Goal: Task Accomplishment & Management: Complete application form

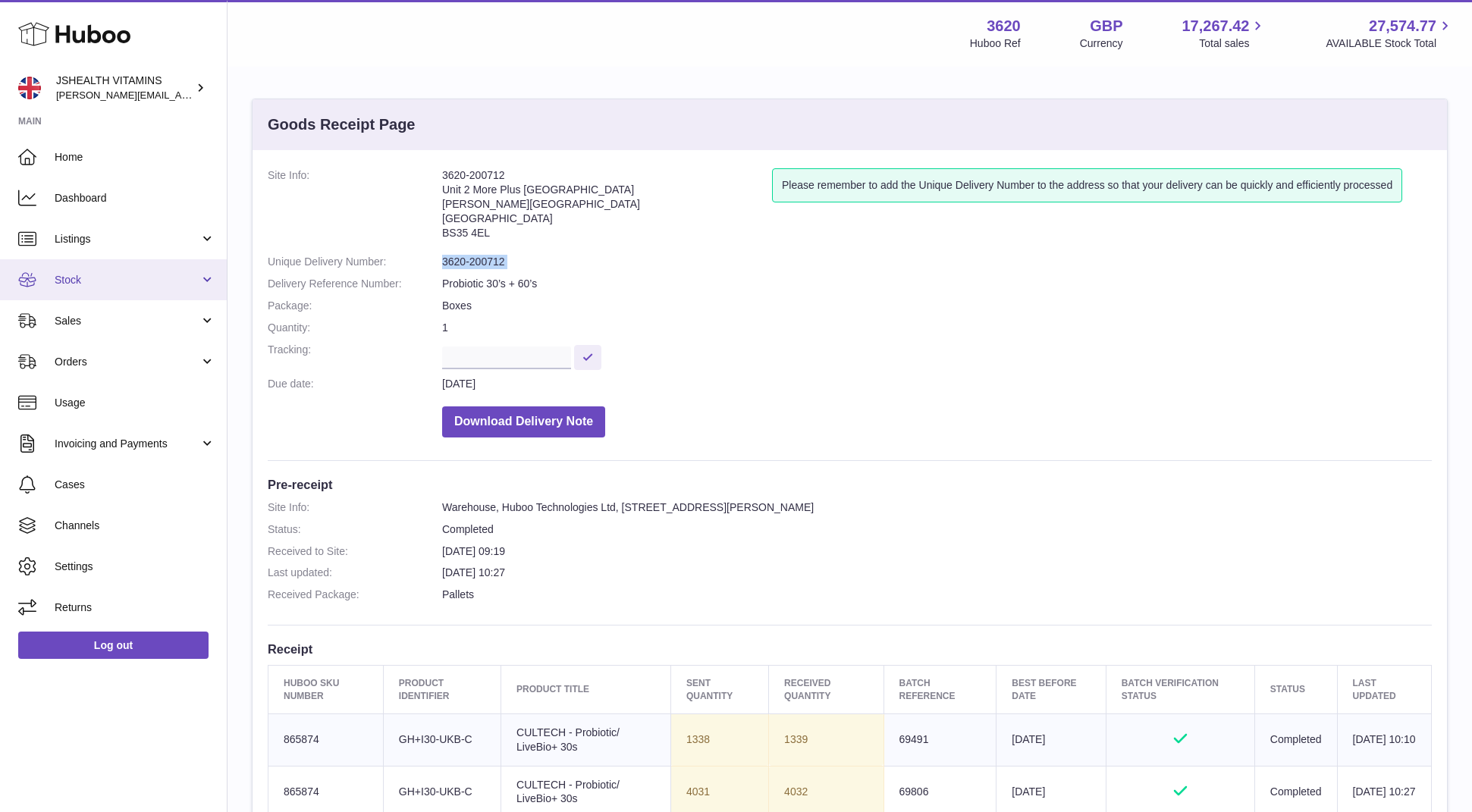
click at [113, 267] on link "Stock" at bounding box center [113, 279] width 227 height 41
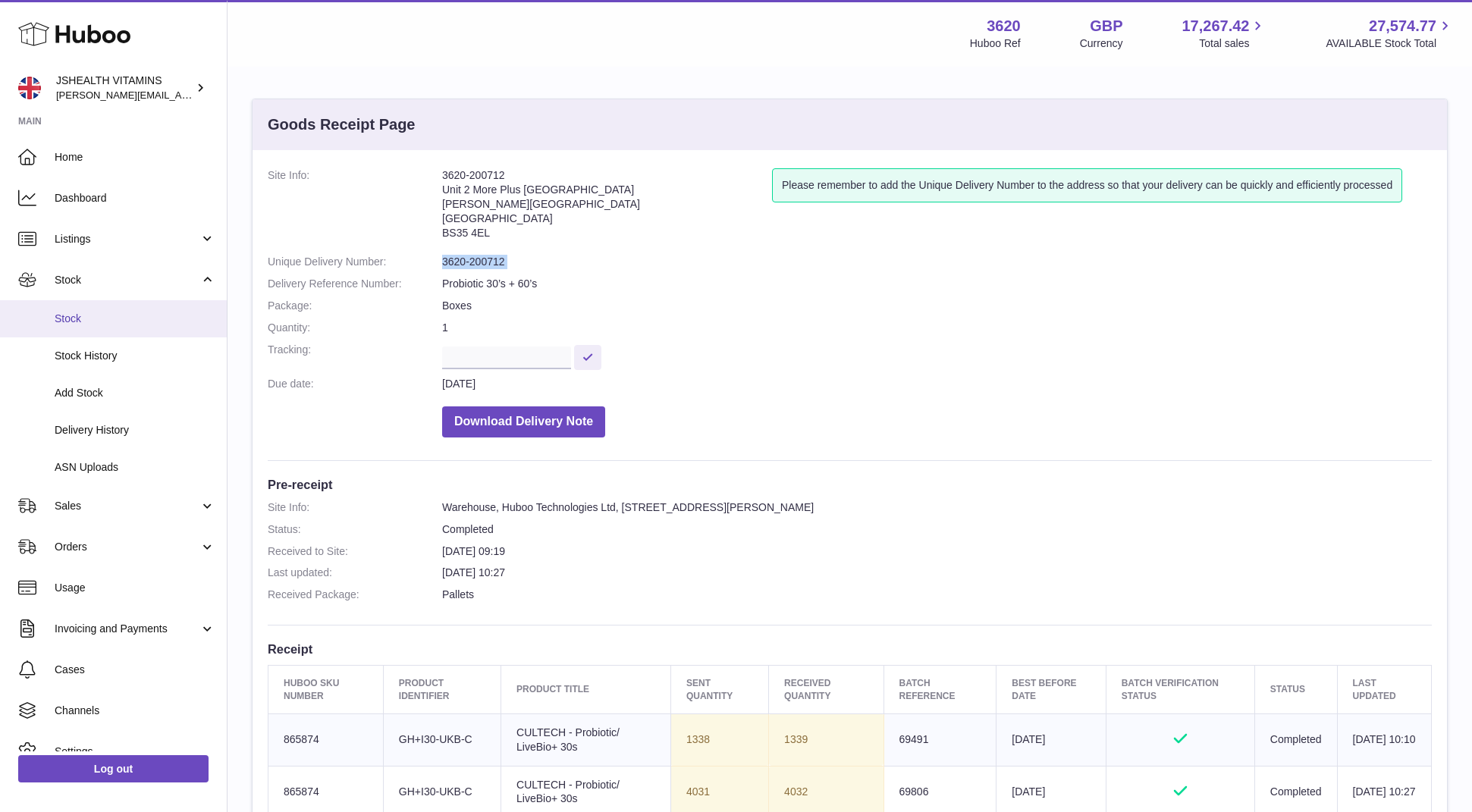
click at [94, 332] on link "Stock" at bounding box center [113, 318] width 227 height 38
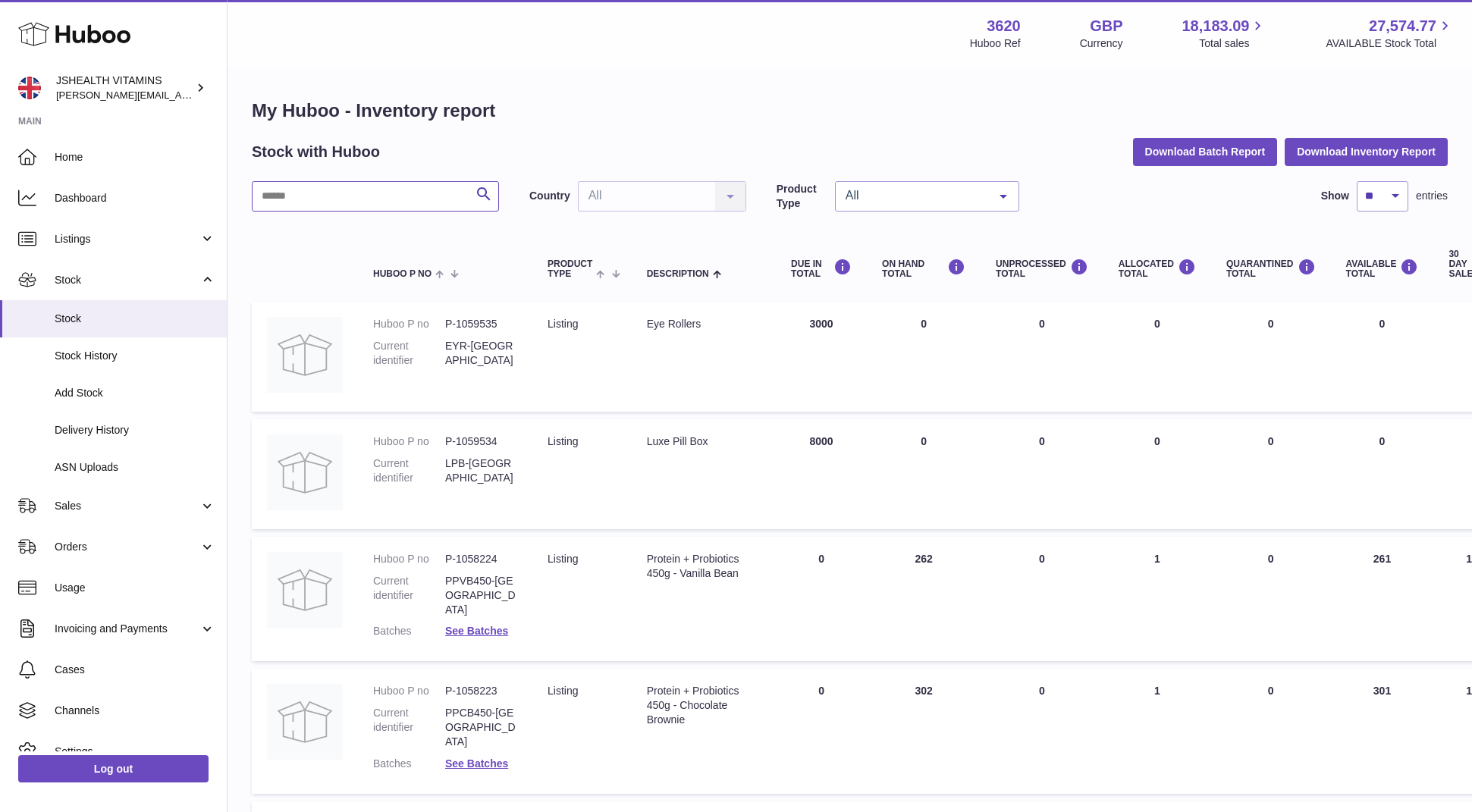
click at [375, 192] on input "text" at bounding box center [375, 196] width 247 height 31
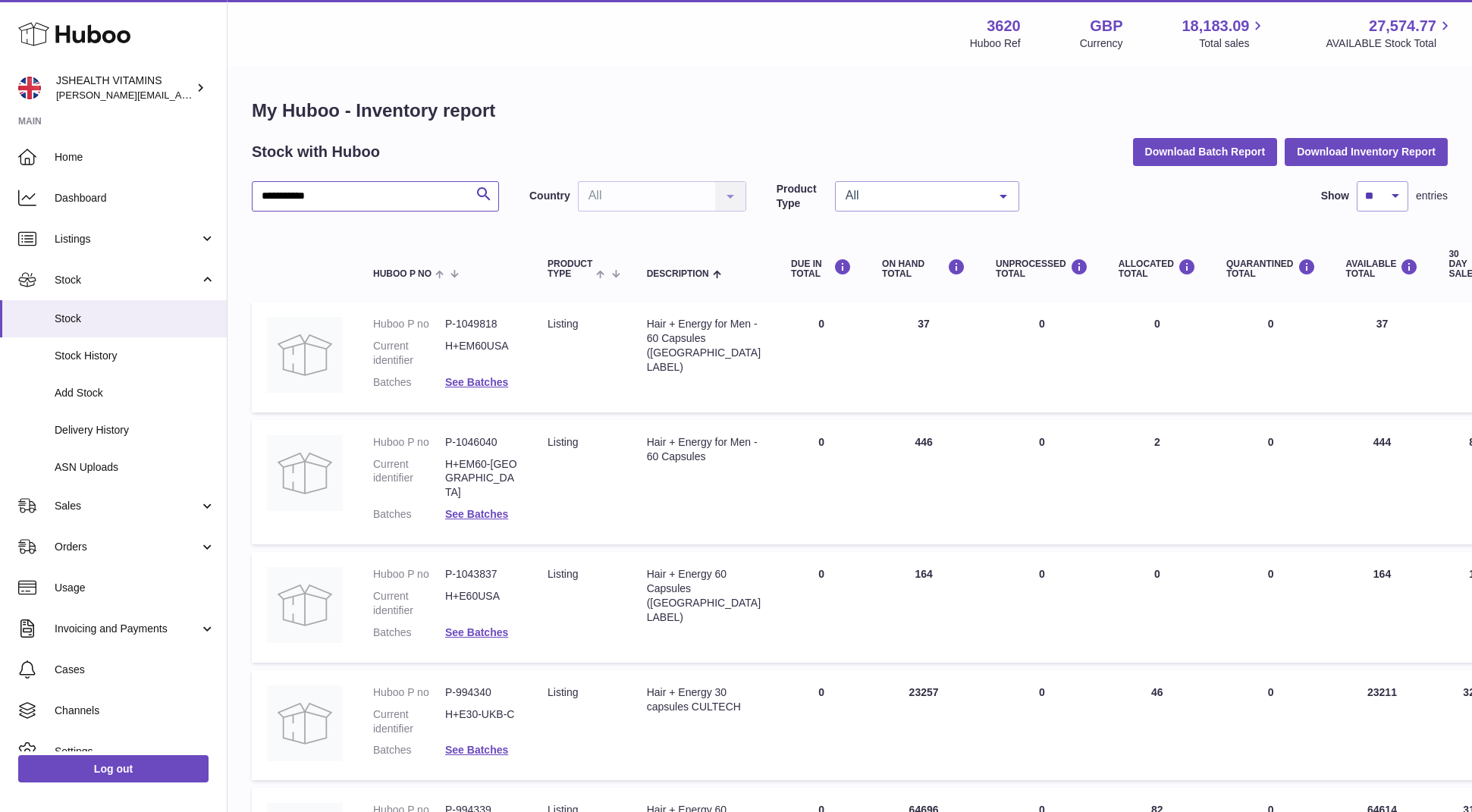
scroll to position [198, 0]
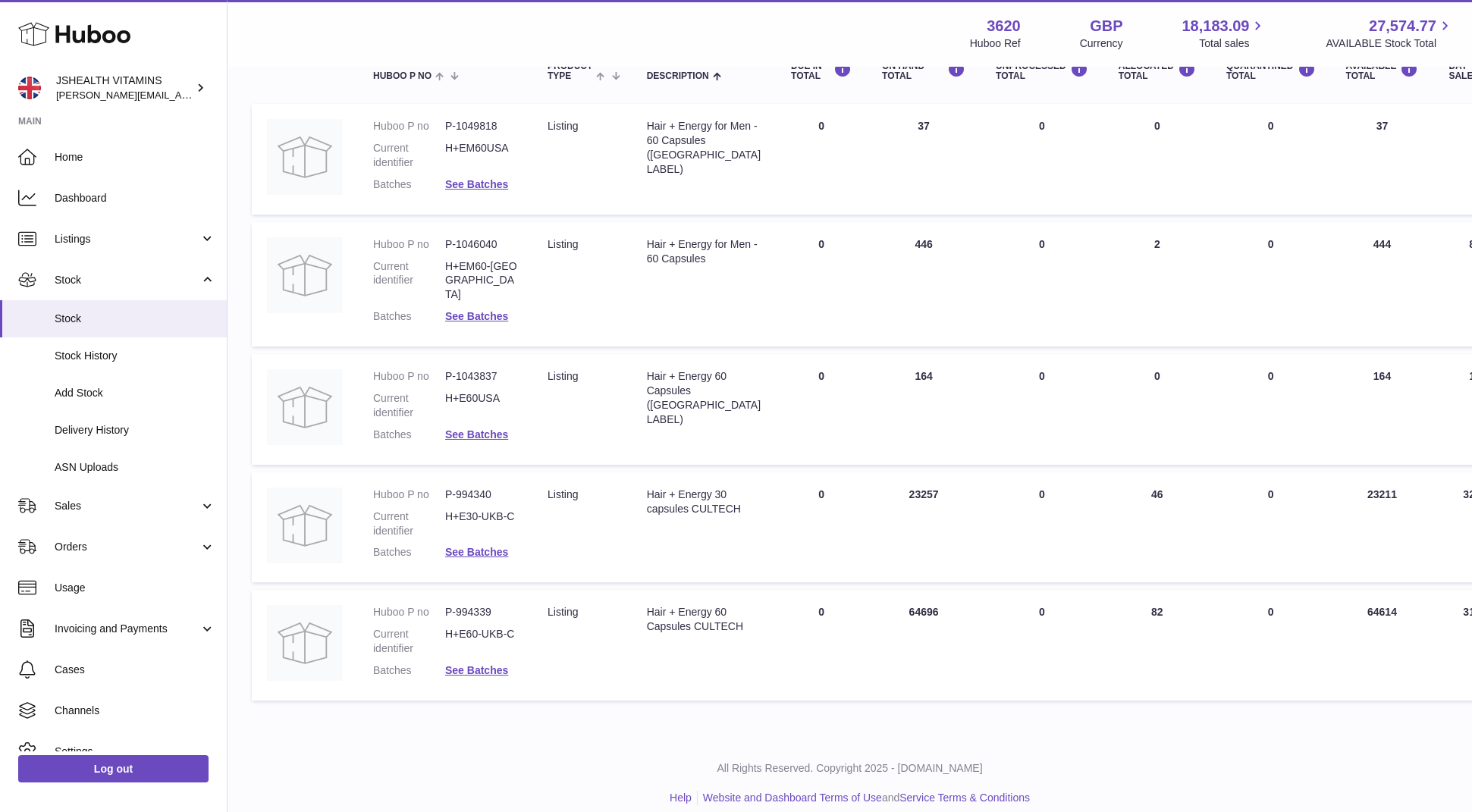
click at [668, 626] on div "Hair + Energy 60 Capsules CULTECH" at bounding box center [703, 618] width 113 height 29
copy tr "Hair + Energy 60 Capsules CULTECH"
click at [470, 604] on dd "P-994339" at bounding box center [481, 611] width 72 height 15
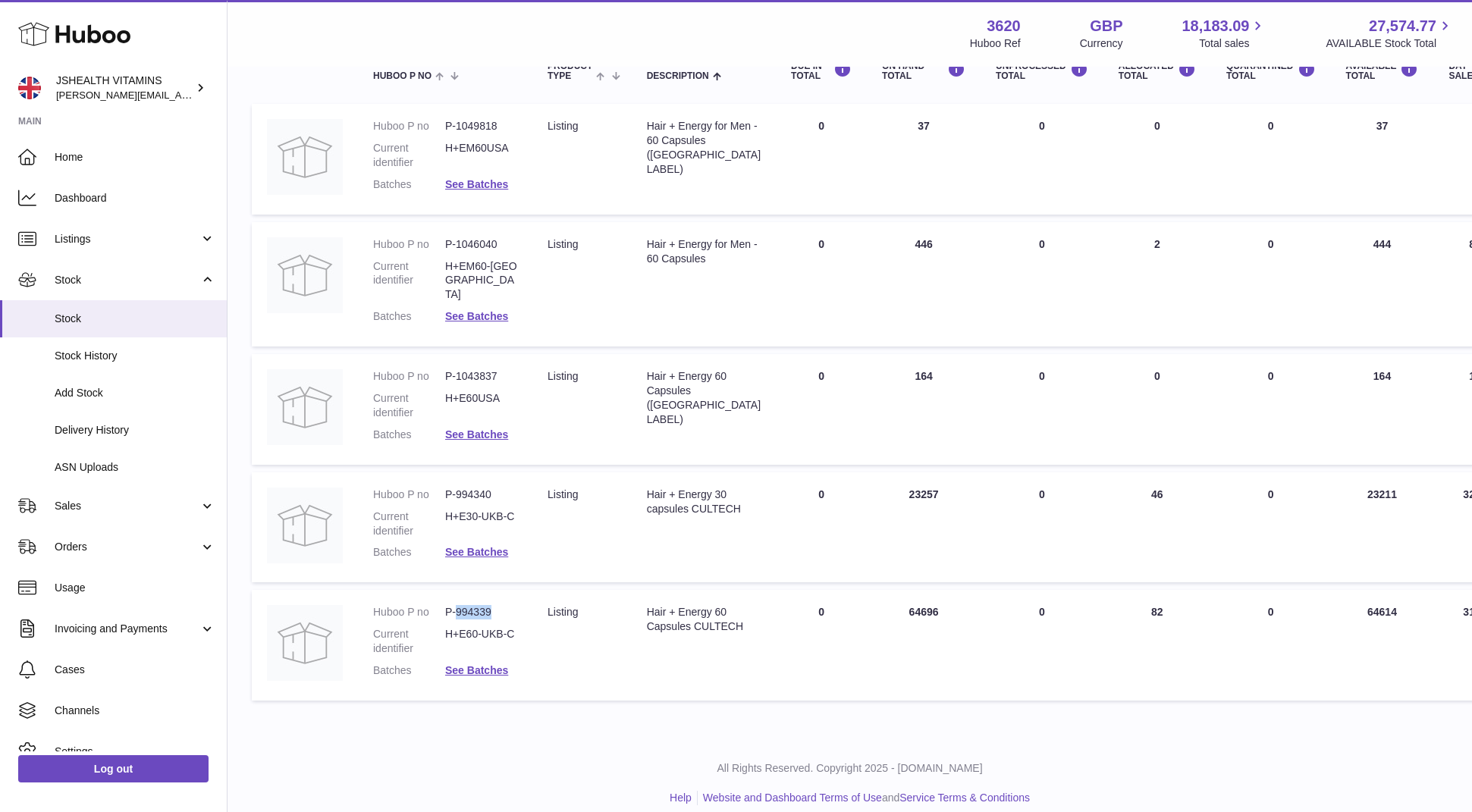
click at [470, 604] on dd "P-994339" at bounding box center [481, 611] width 72 height 15
copy dl "P-994339"
click at [662, 494] on div "Hair + Energy 30 capsules CULTECH" at bounding box center [703, 502] width 113 height 29
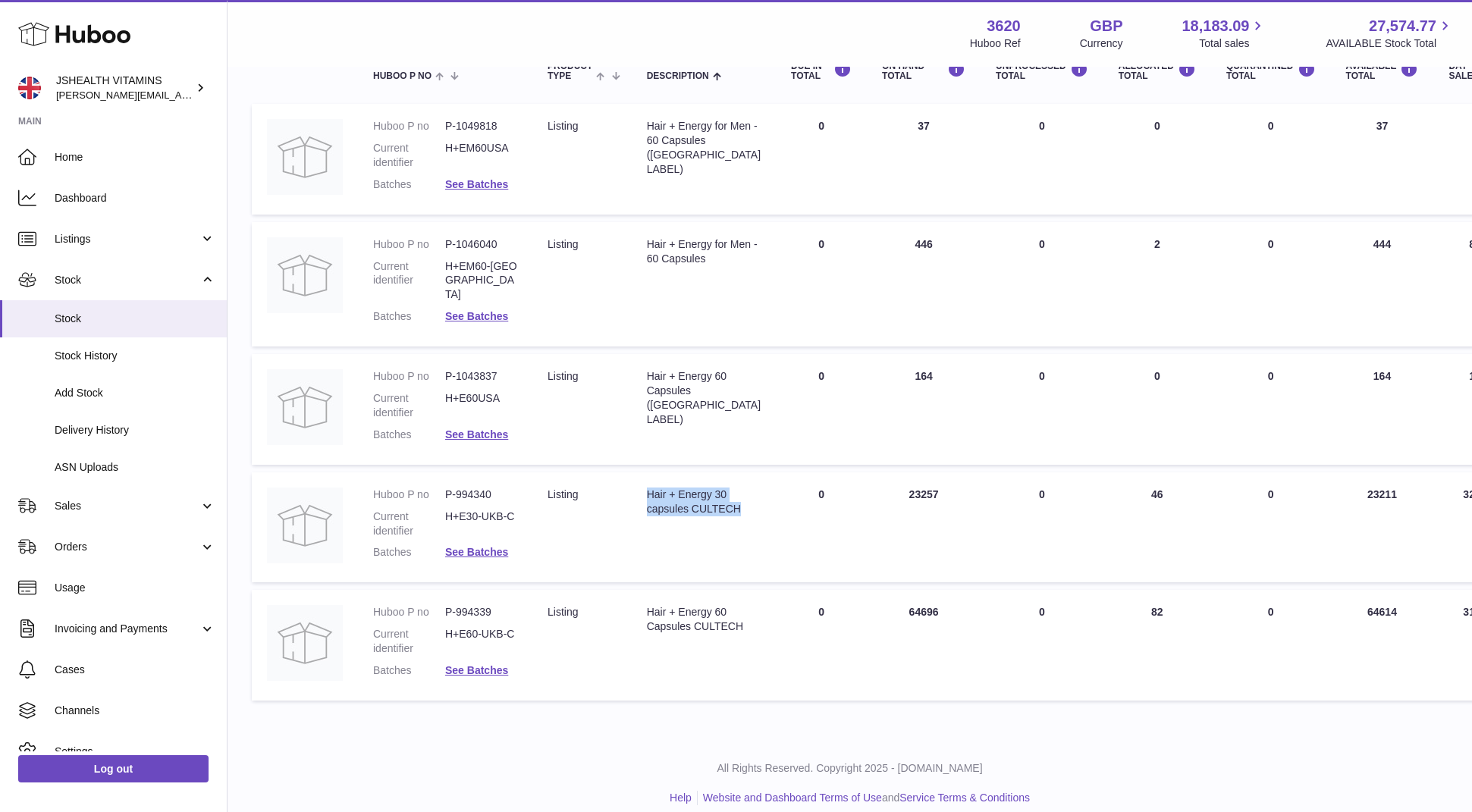
click at [662, 494] on div "Hair + Energy 30 capsules CULTECH" at bounding box center [703, 502] width 113 height 29
copy tr "Hair + Energy 30 capsules CULTECH"
click at [466, 488] on dd "P-994340" at bounding box center [481, 495] width 72 height 15
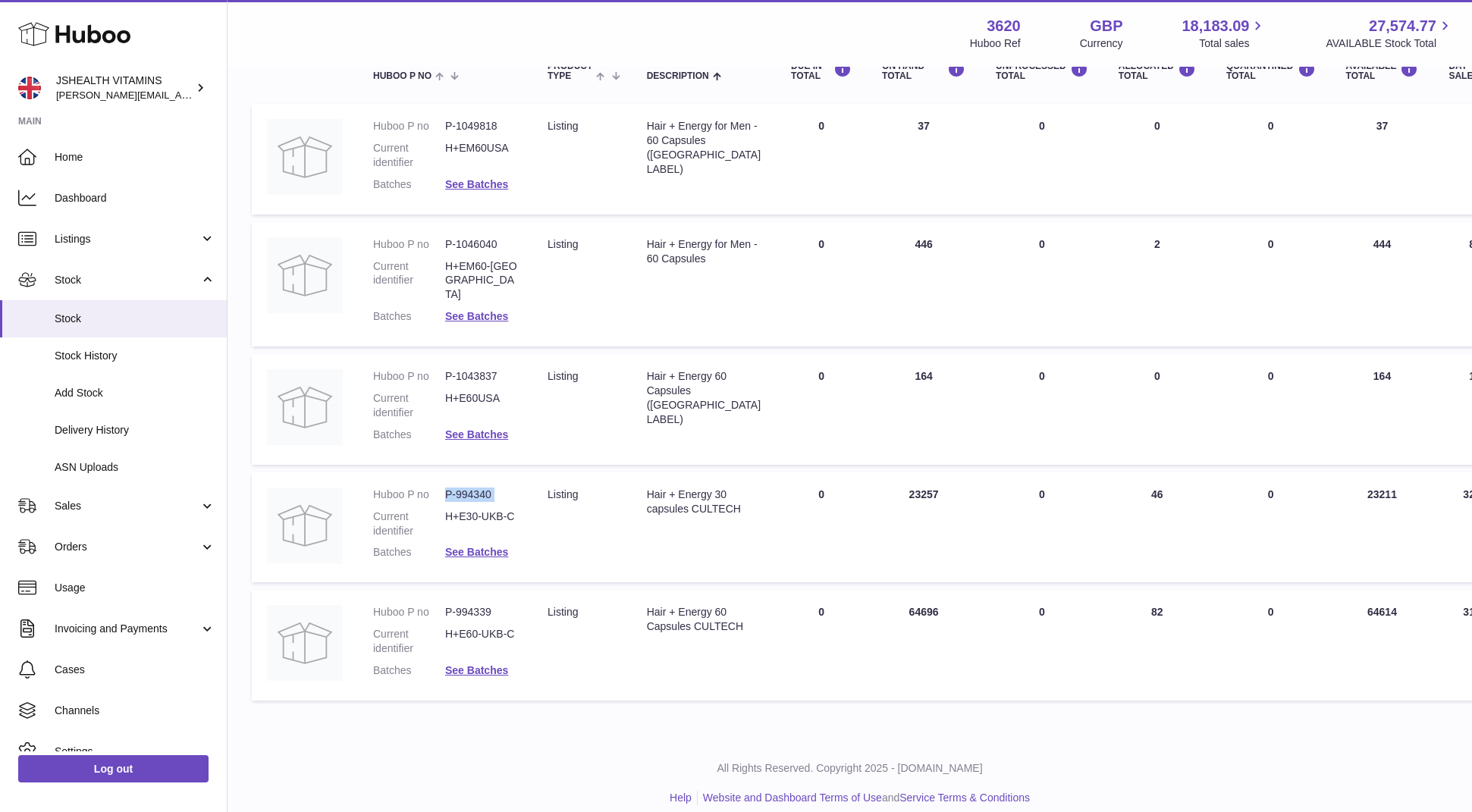
copy dl "P-994340"
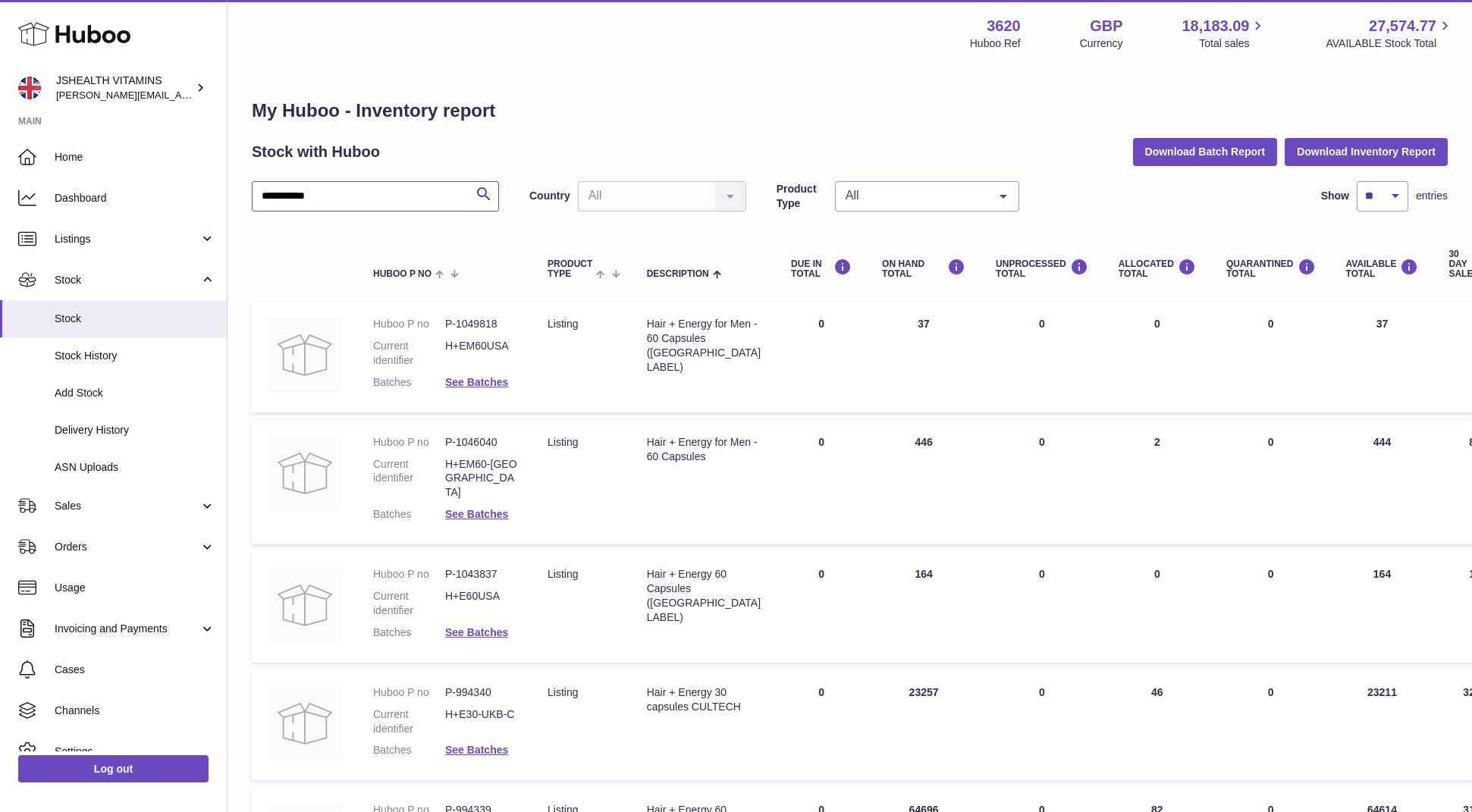
click at [364, 208] on input "**********" at bounding box center [375, 196] width 247 height 31
type input "******"
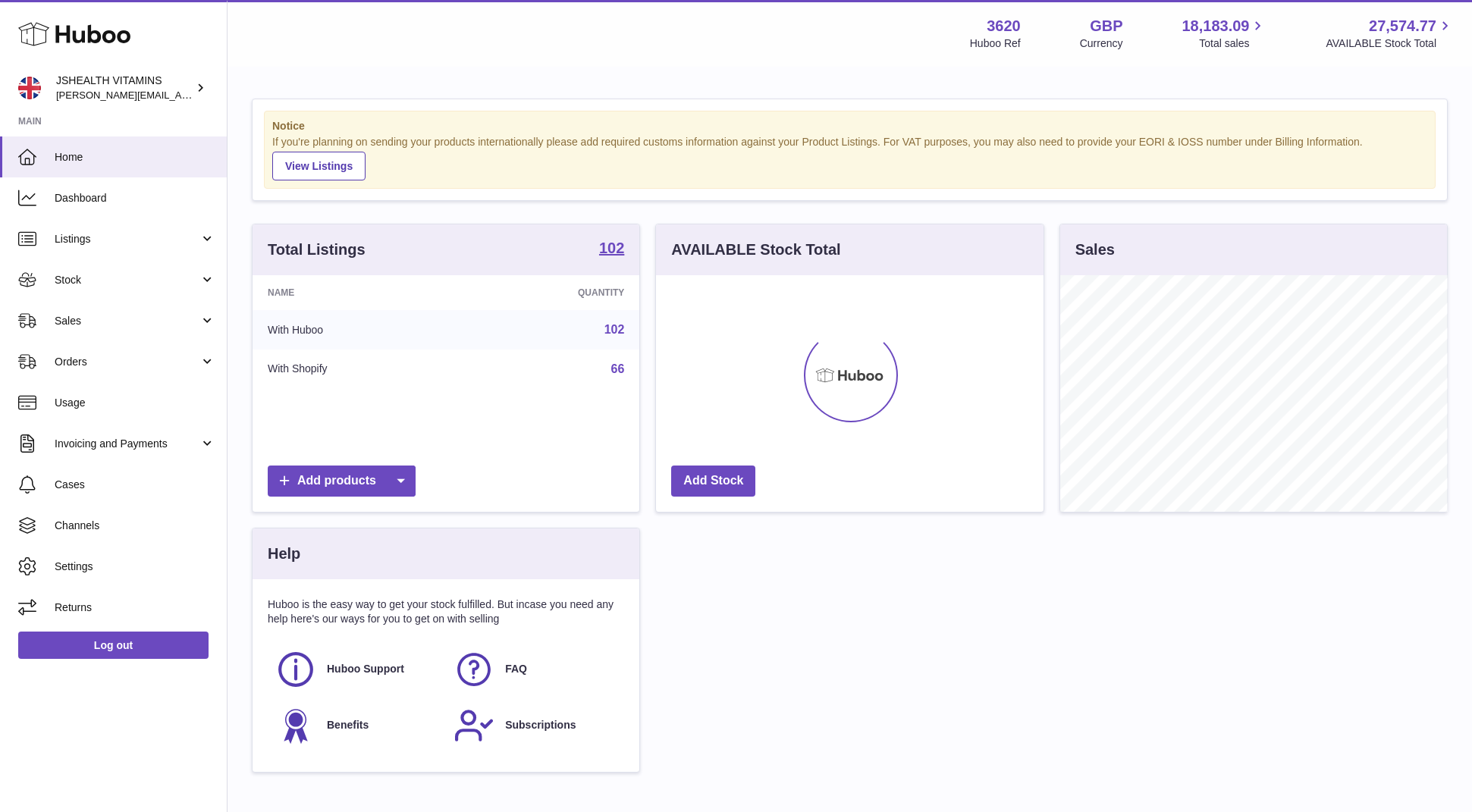
scroll to position [236, 387]
click at [160, 270] on link "Stock" at bounding box center [113, 279] width 227 height 41
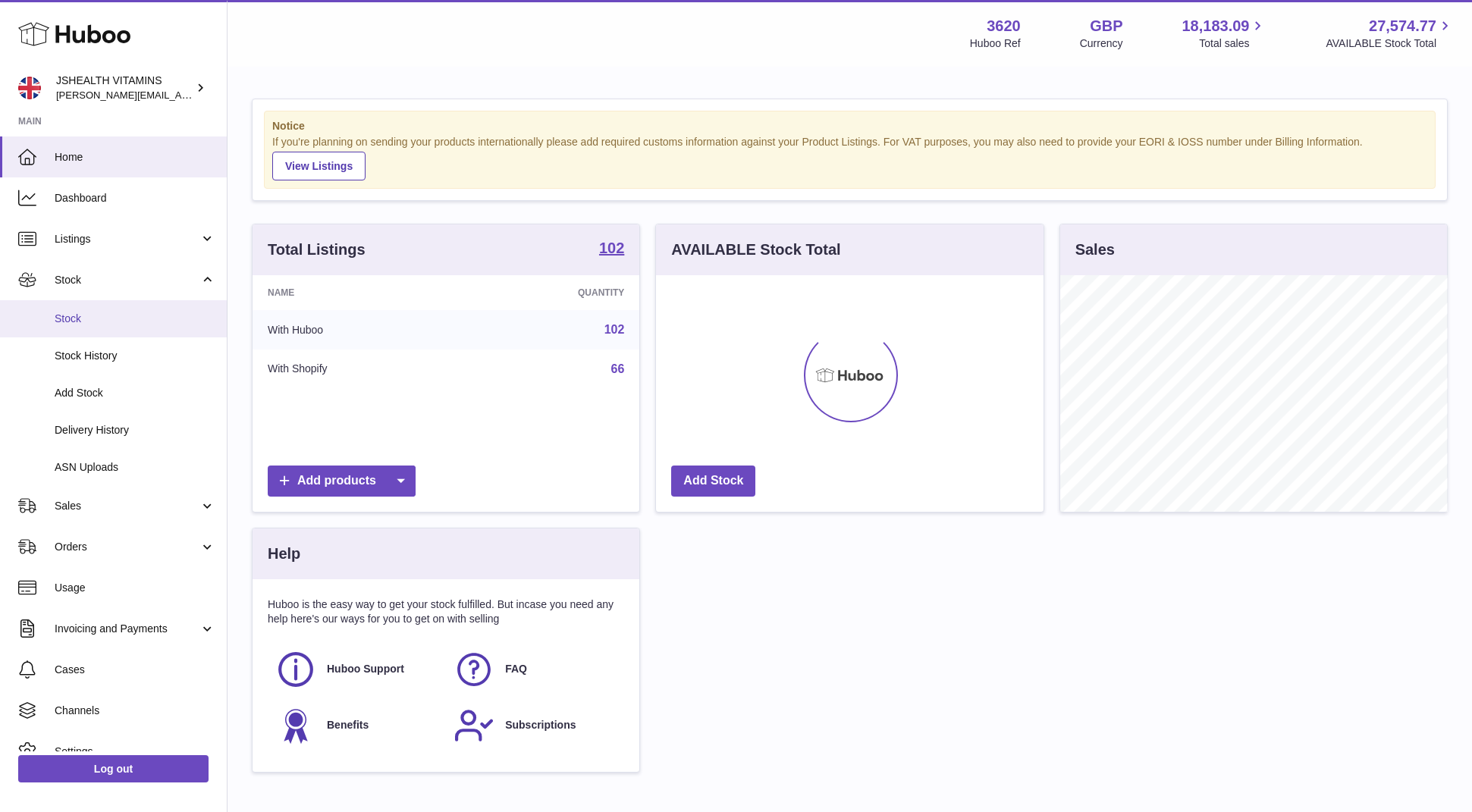
click at [117, 324] on span "Stock" at bounding box center [135, 318] width 161 height 15
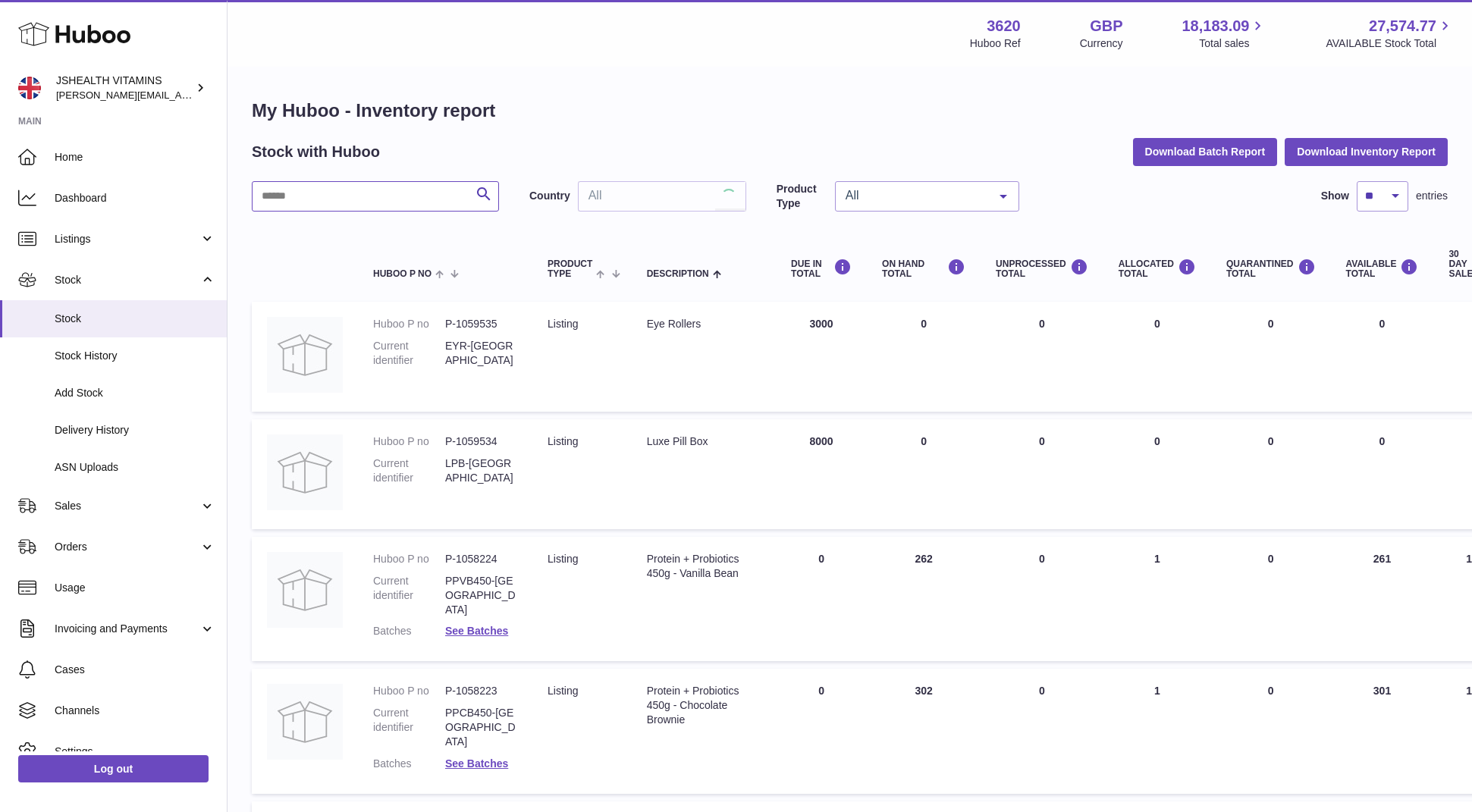
click at [362, 184] on input "text" at bounding box center [375, 196] width 247 height 31
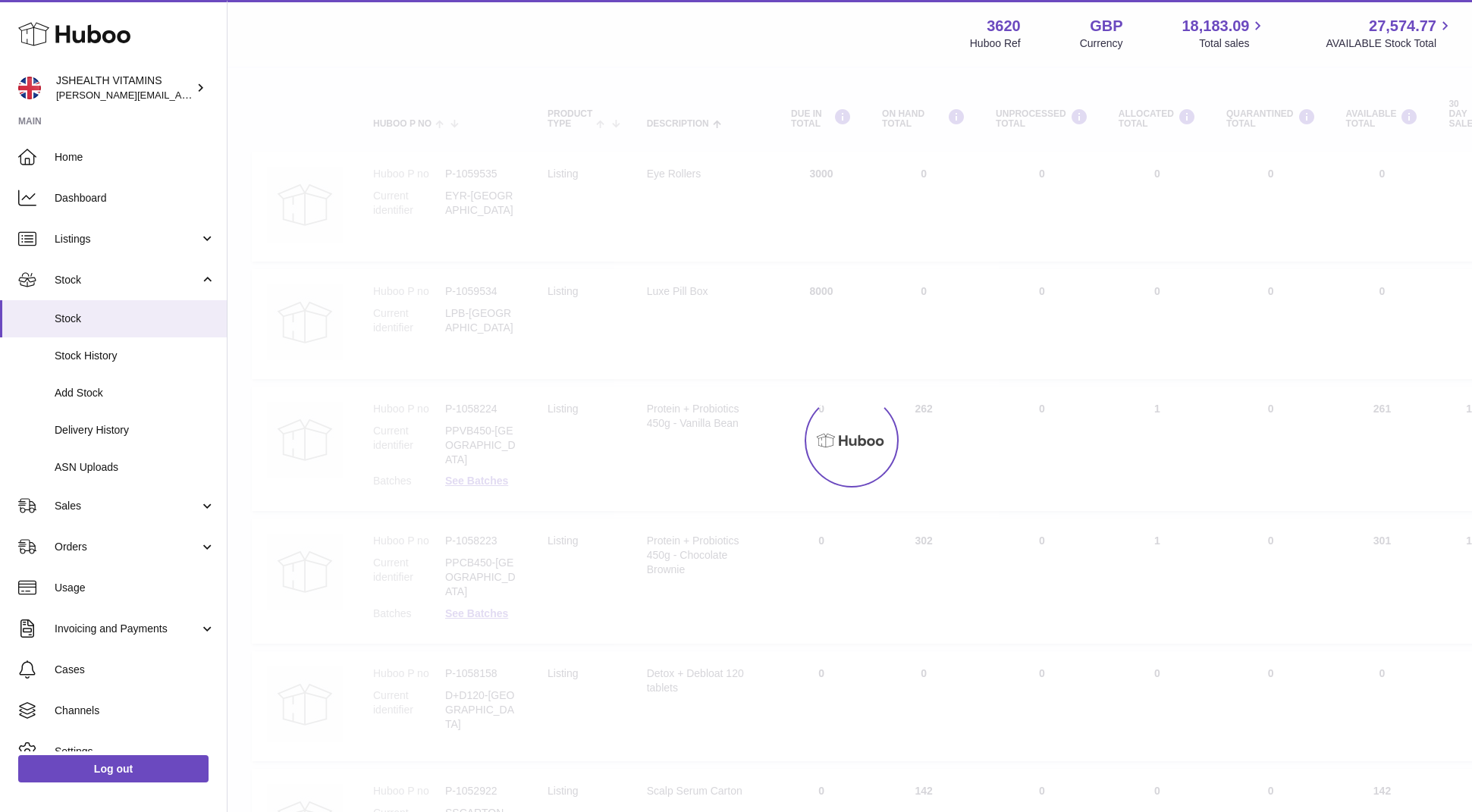
scroll to position [79, 0]
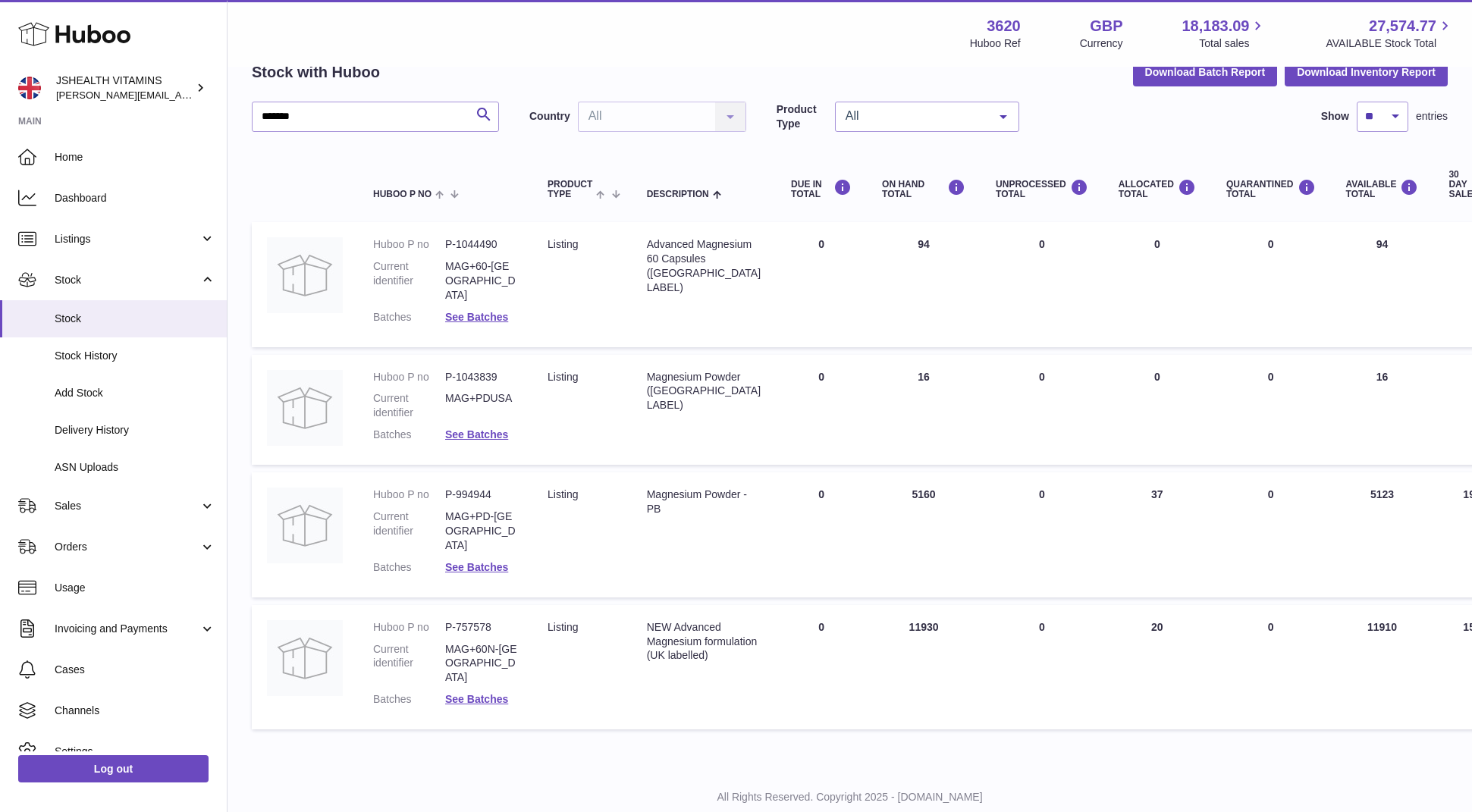
click at [699, 620] on div "NEW Advanced Magnesium formulation (UK labelled)" at bounding box center [703, 642] width 113 height 44
copy tr "NEW Advanced Magnesium formulation (UK labelled)"
click at [458, 620] on dd "P-757578" at bounding box center [481, 627] width 72 height 15
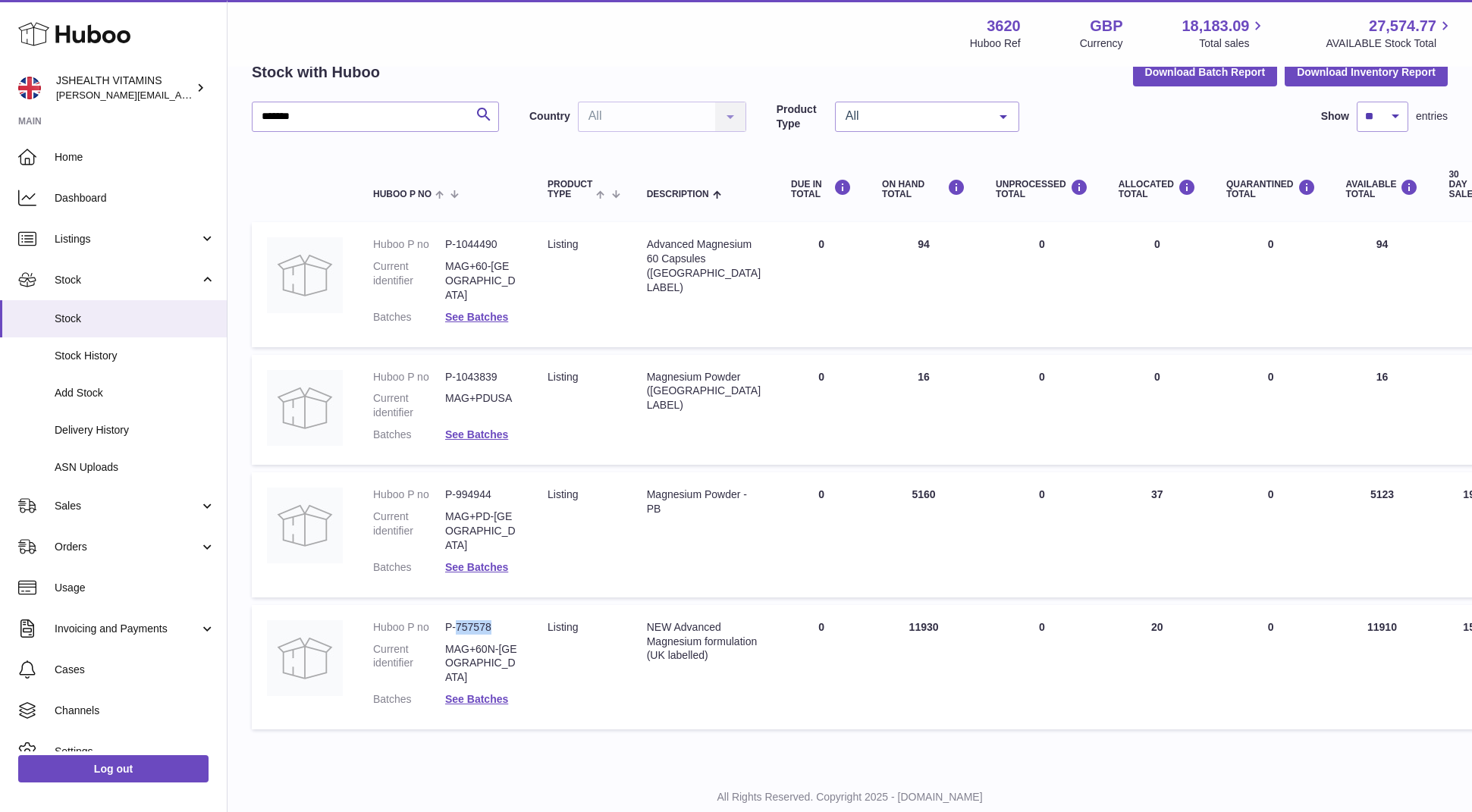
click at [458, 620] on dd "P-757578" at bounding box center [481, 627] width 72 height 15
copy dl "P-757578"
click at [677, 489] on div "Magnesium Powder - PB" at bounding box center [703, 502] width 113 height 29
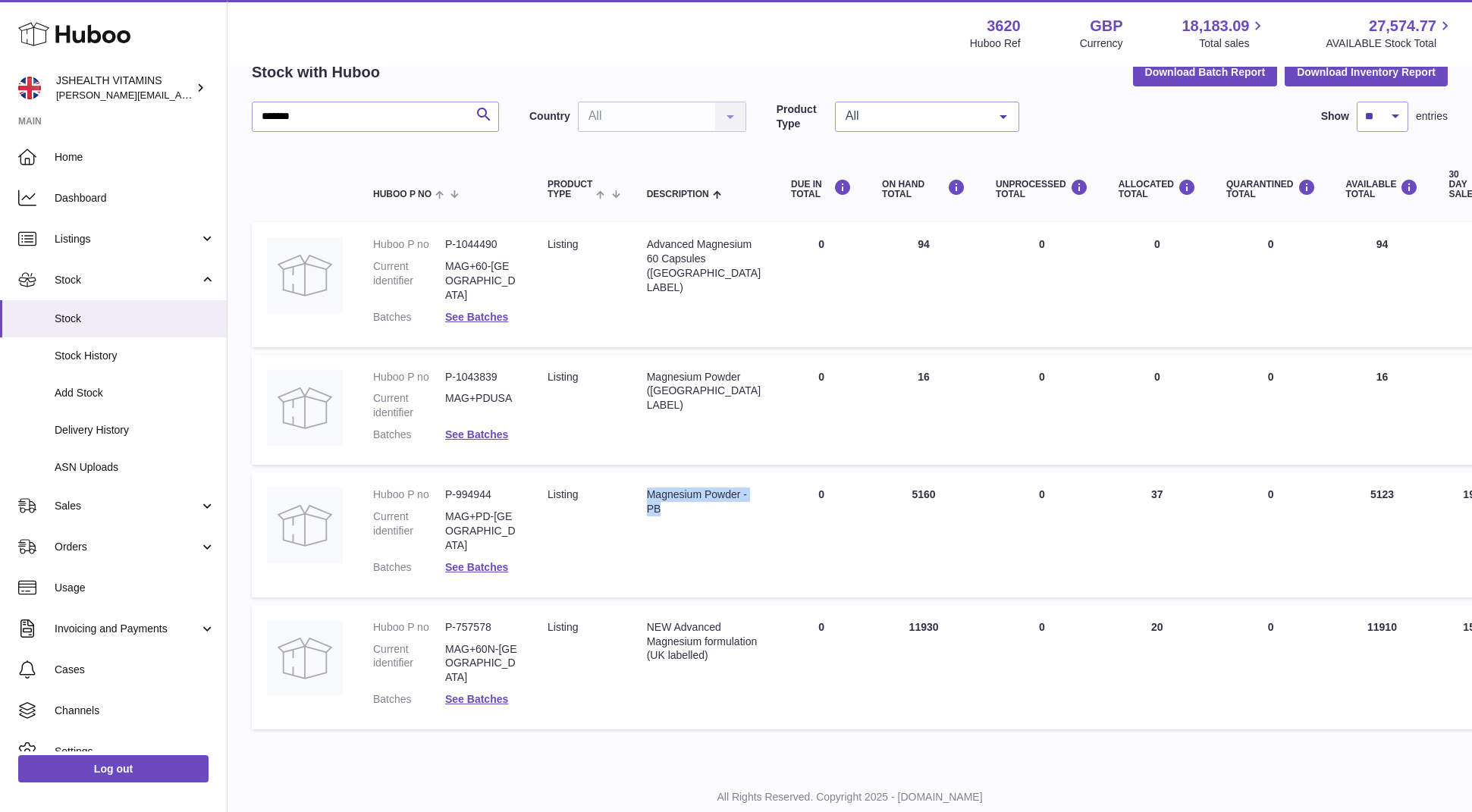
click at [677, 489] on div "Magnesium Powder - PB" at bounding box center [703, 502] width 113 height 29
copy tr "Magnesium Powder - PB"
click at [471, 488] on dd "P-994944" at bounding box center [481, 495] width 72 height 15
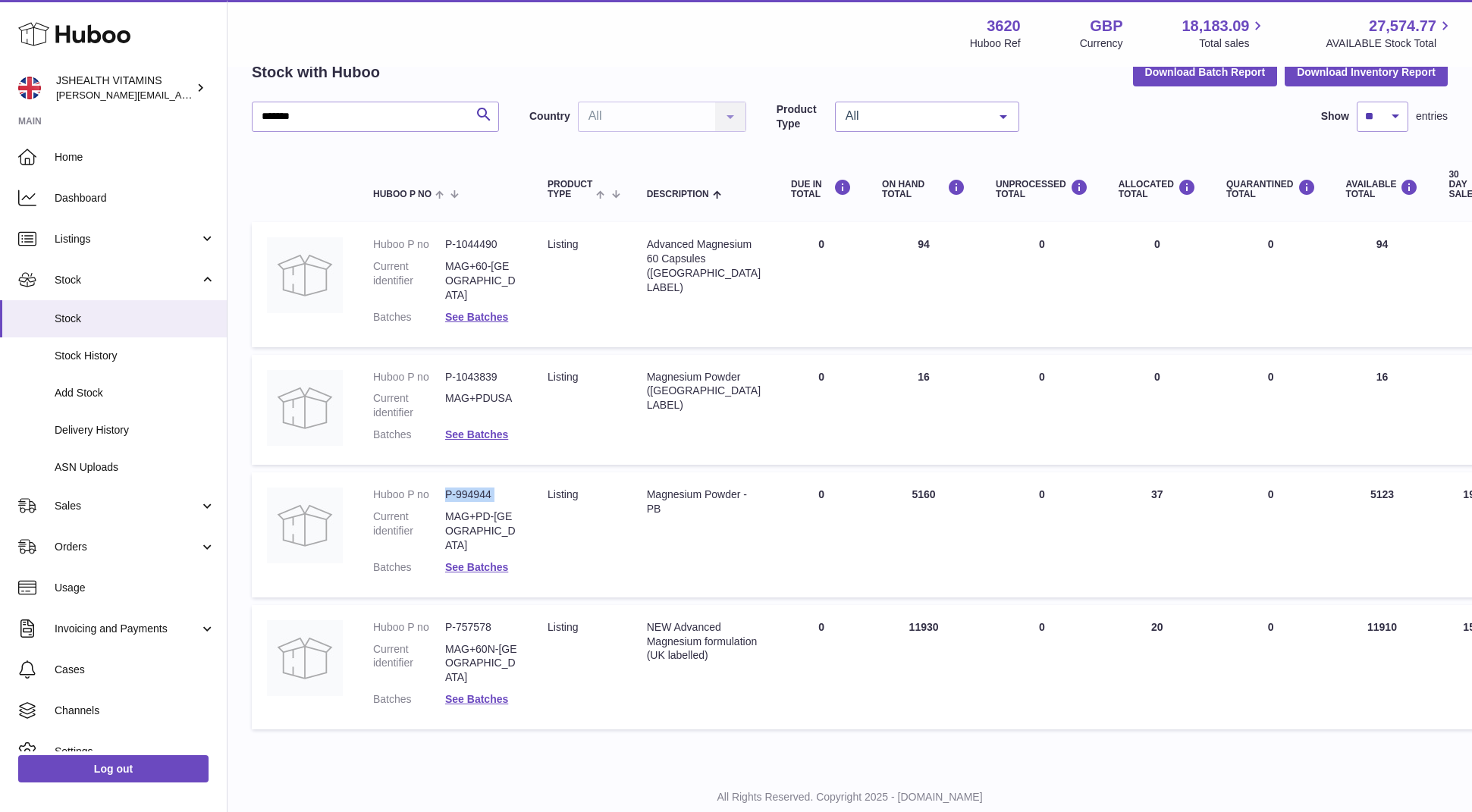
copy dl "P-994944"
click at [335, 119] on input "*******" at bounding box center [375, 116] width 247 height 31
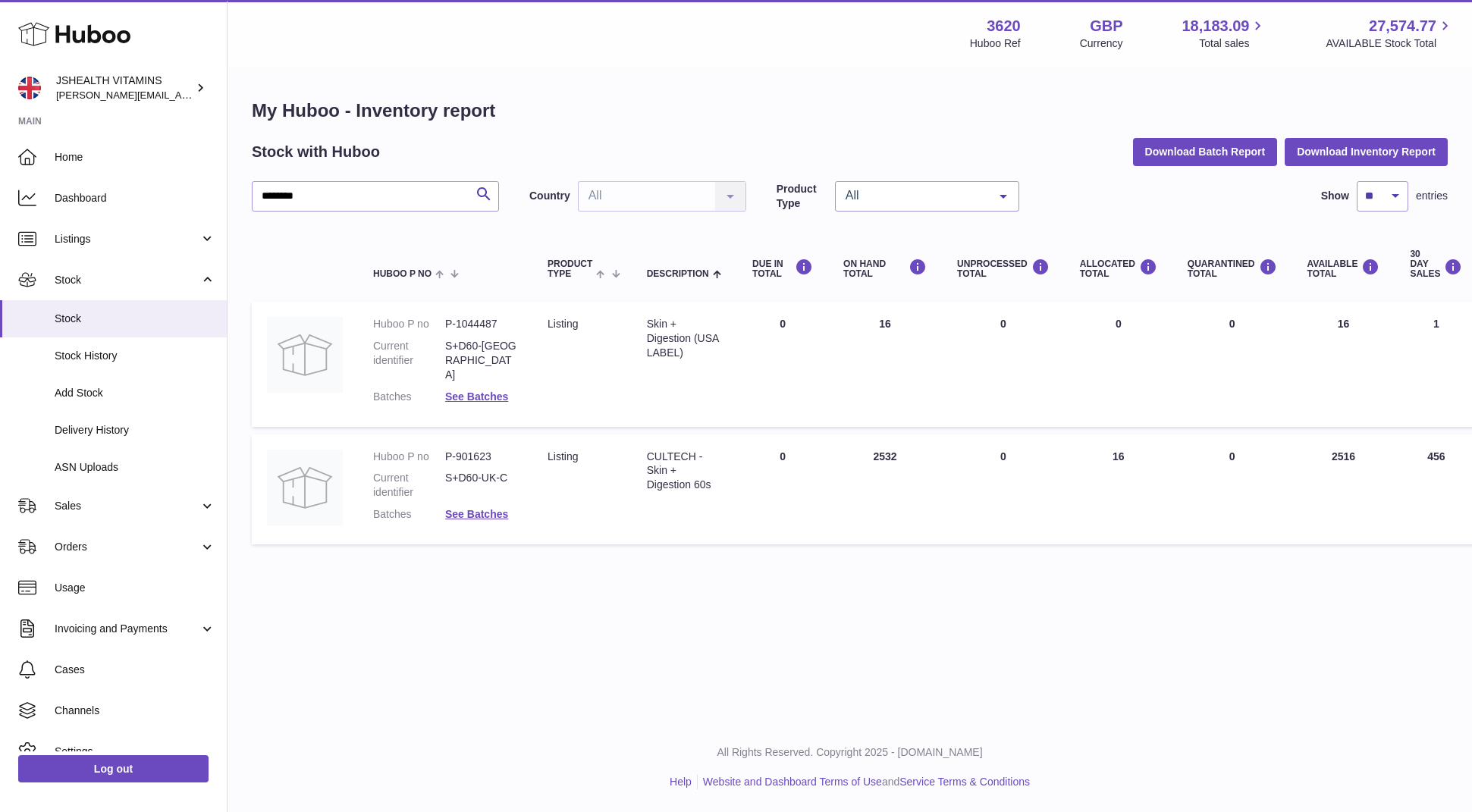
click at [680, 452] on div "CULTECH - Skin + Digestion 60s" at bounding box center [684, 471] width 75 height 44
copy tr "CULTECH - Skin + Digestion 60s"
click at [486, 449] on dd "P-901623" at bounding box center [481, 456] width 72 height 15
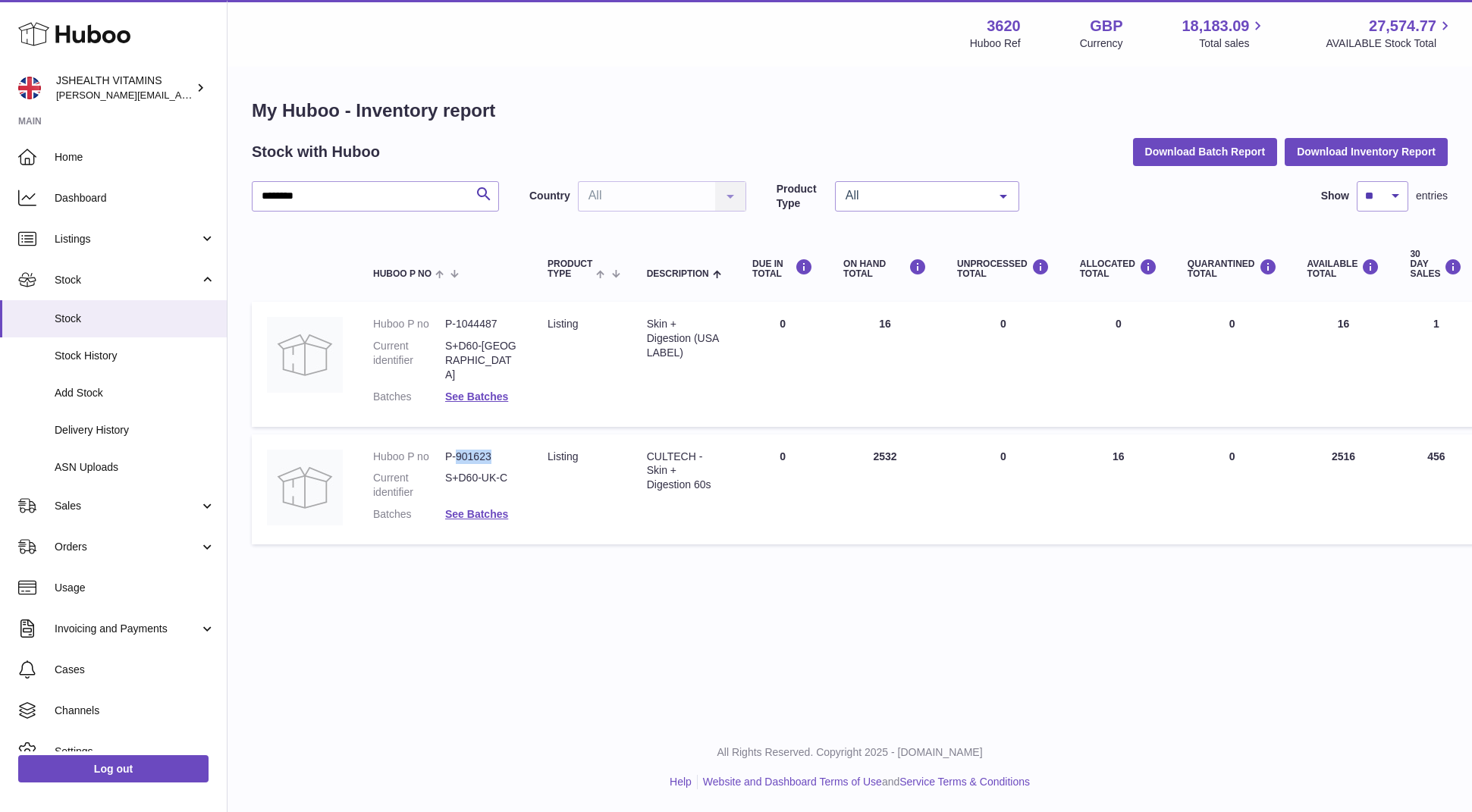
click at [486, 449] on dd "P-901623" at bounding box center [481, 456] width 72 height 15
copy dl "P-901623"
click at [417, 198] on input "********" at bounding box center [375, 196] width 247 height 31
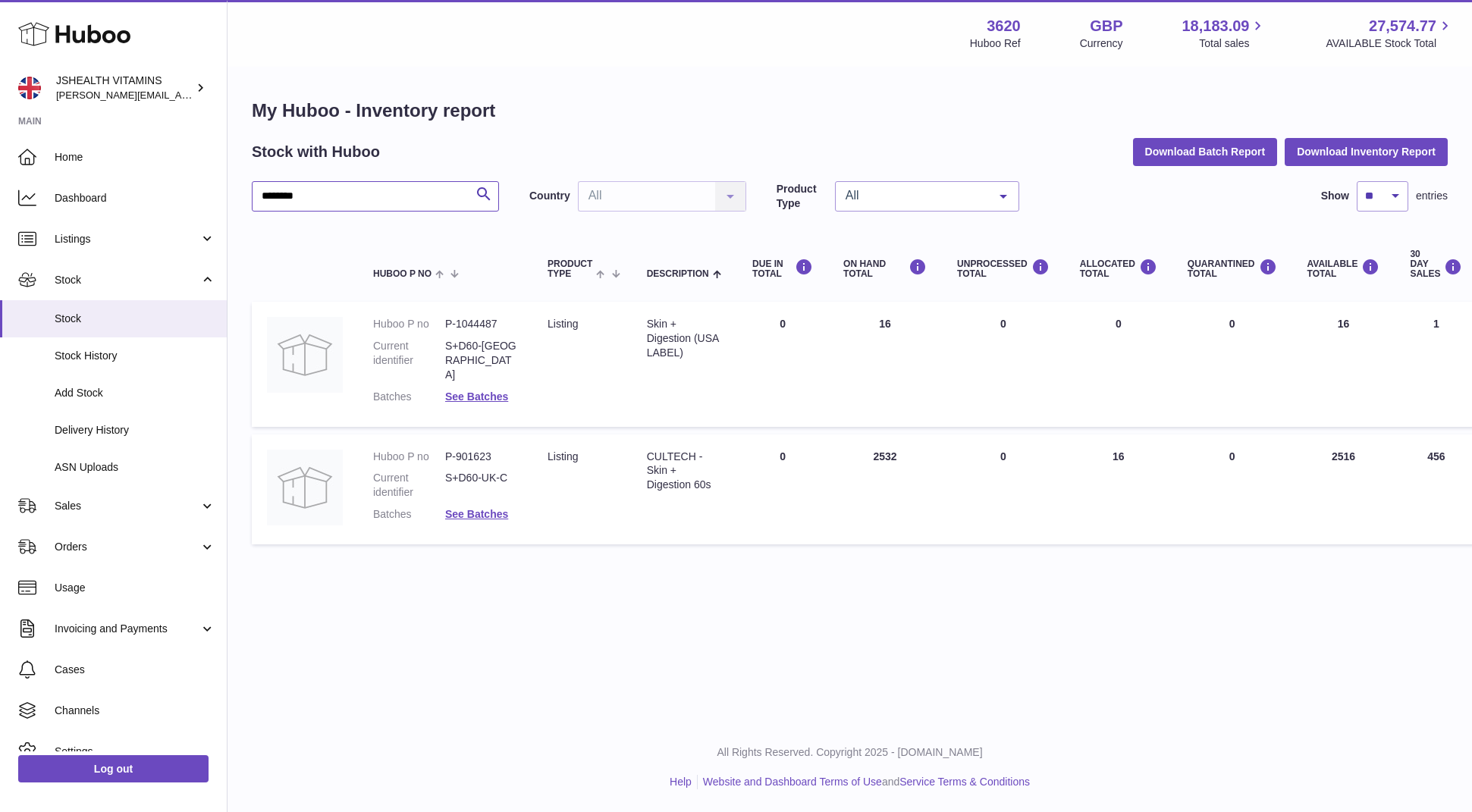
click at [417, 198] on input "********" at bounding box center [375, 196] width 247 height 31
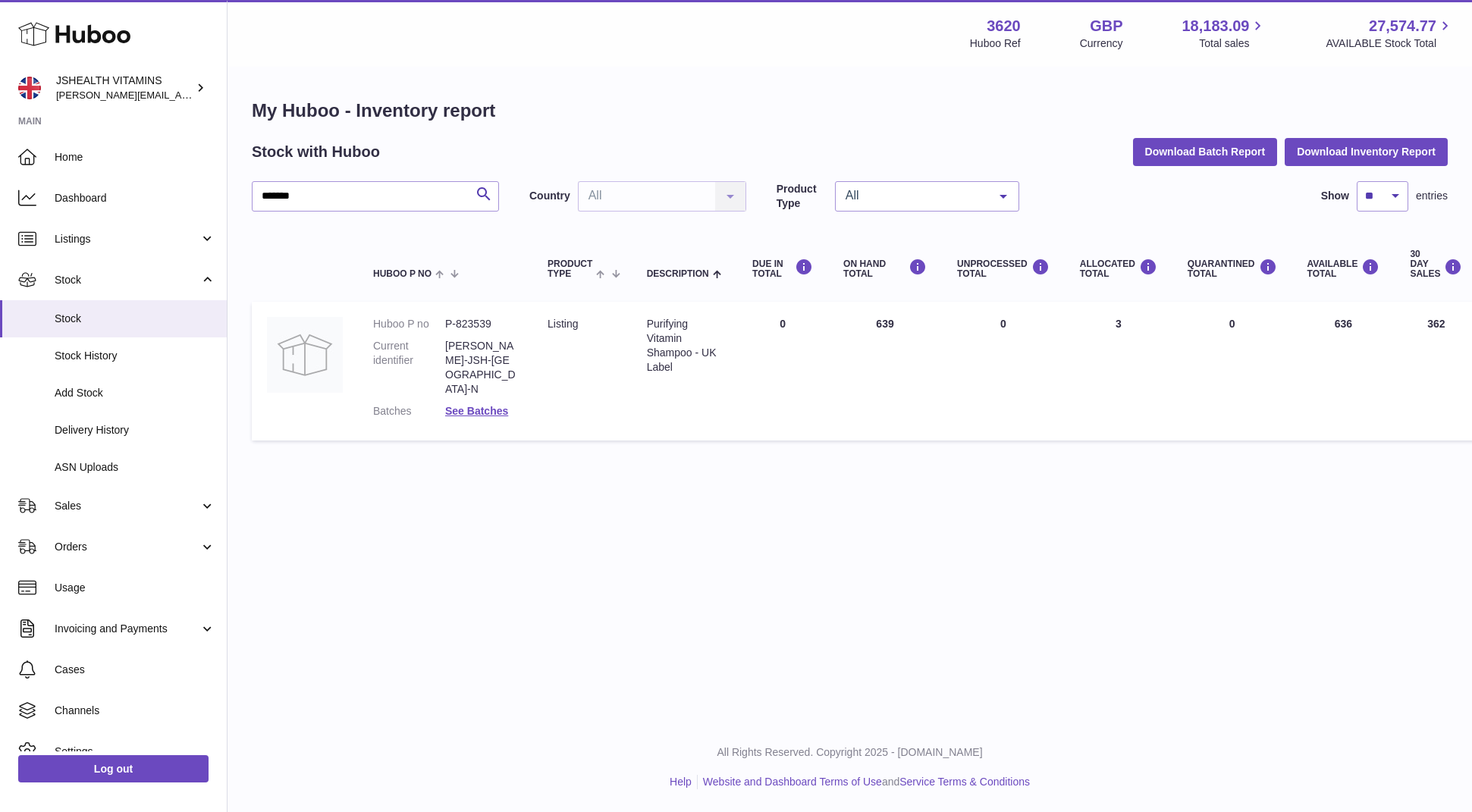
click at [681, 340] on div "Purifying Vitamin Shampoo - UK Label" at bounding box center [684, 345] width 75 height 58
copy tr "Purifying Vitamin Shampoo - UK Label"
click at [481, 310] on td "Huboo P no P-823539 Current identifier SHAMP-JSH-UK-N Batches See Batches" at bounding box center [445, 371] width 175 height 139
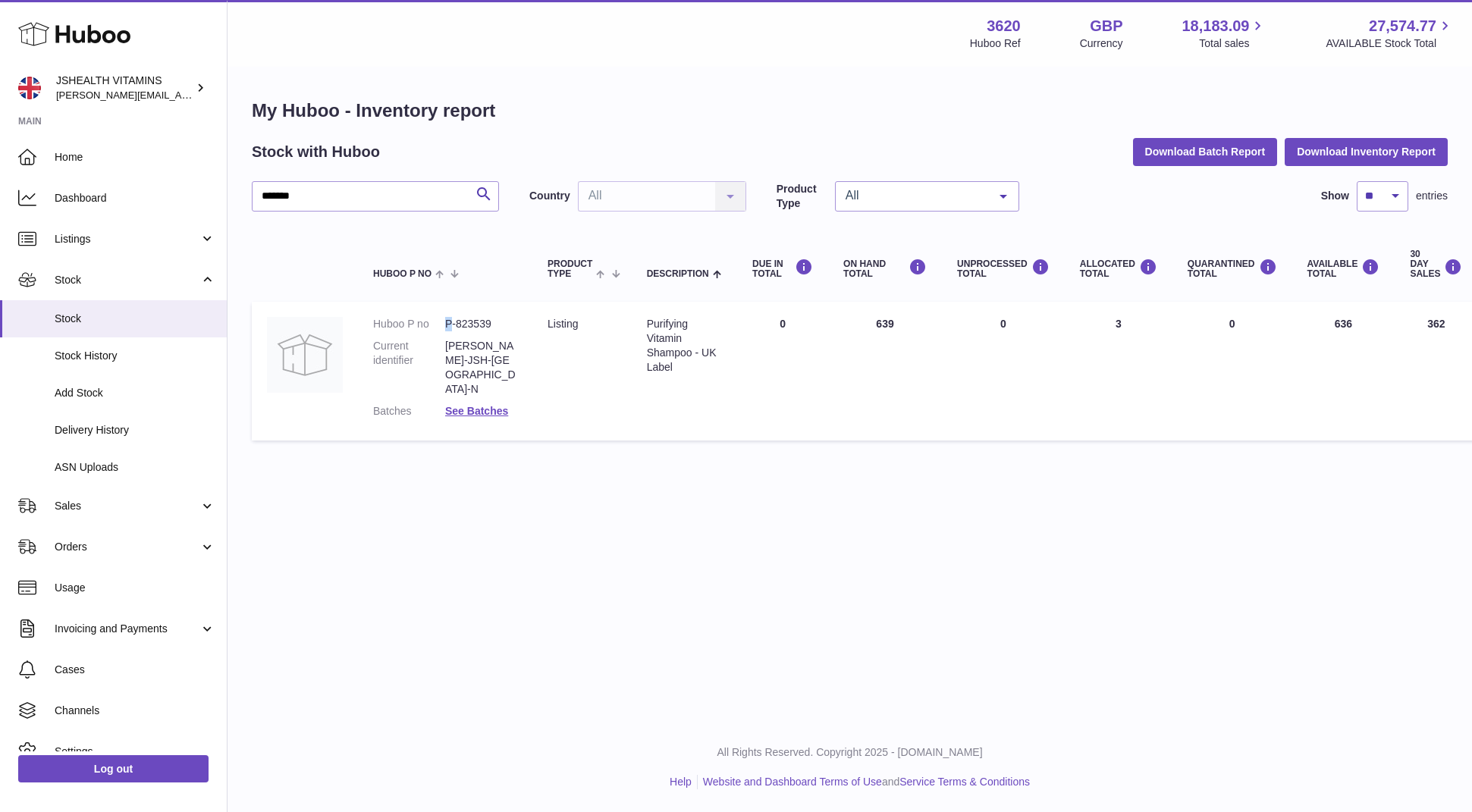
click at [481, 310] on td "Huboo P no P-823539 Current identifier SHAMP-JSH-UK-N Batches See Batches" at bounding box center [445, 371] width 175 height 139
copy dl "P-823539"
click at [434, 179] on div "My Huboo - Inventory report Stock with Huboo Download Batch Report Download Inv…" at bounding box center [850, 273] width 1195 height 350
click at [420, 195] on input "*******" at bounding box center [375, 196] width 247 height 31
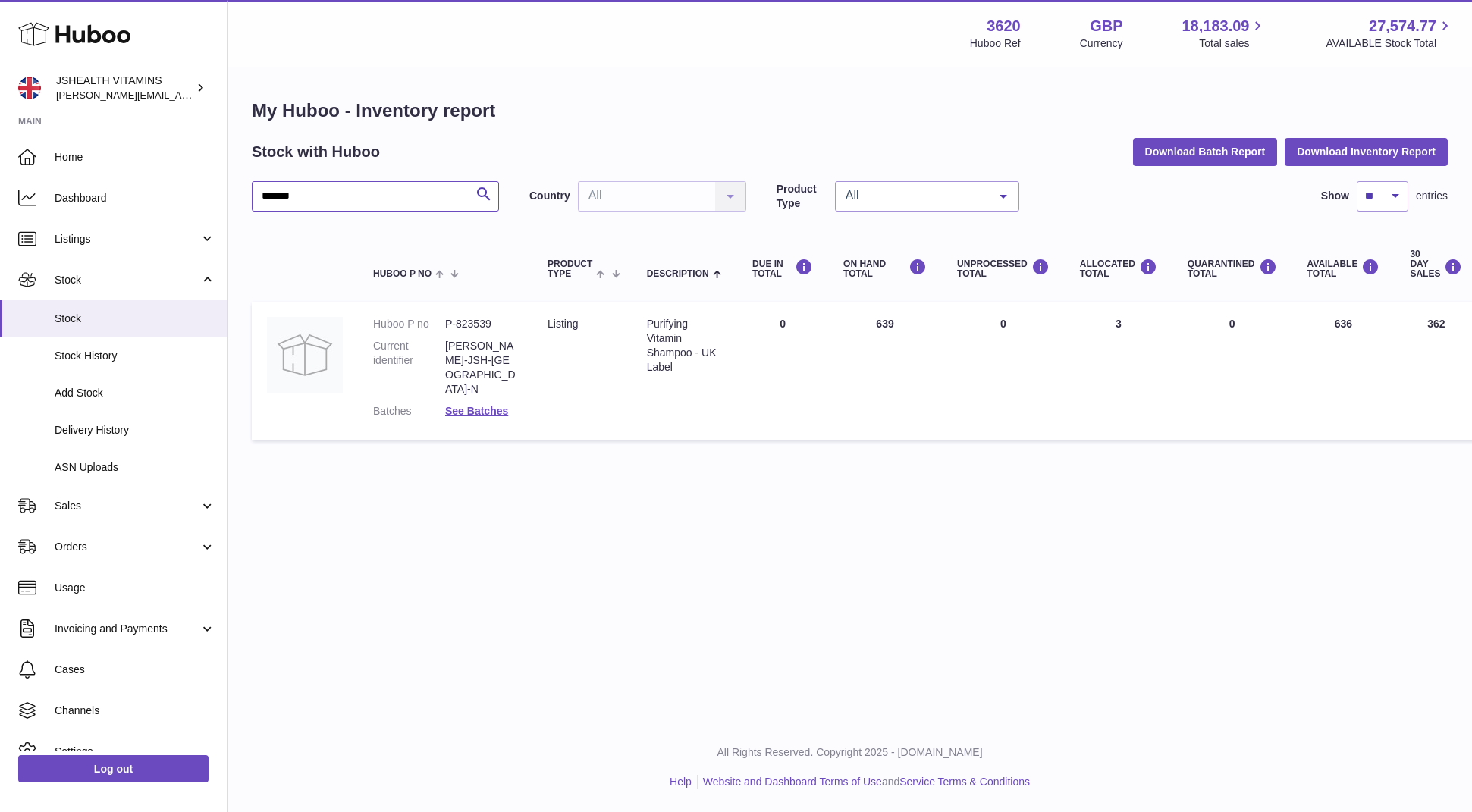
click at [420, 195] on input "*******" at bounding box center [375, 196] width 247 height 31
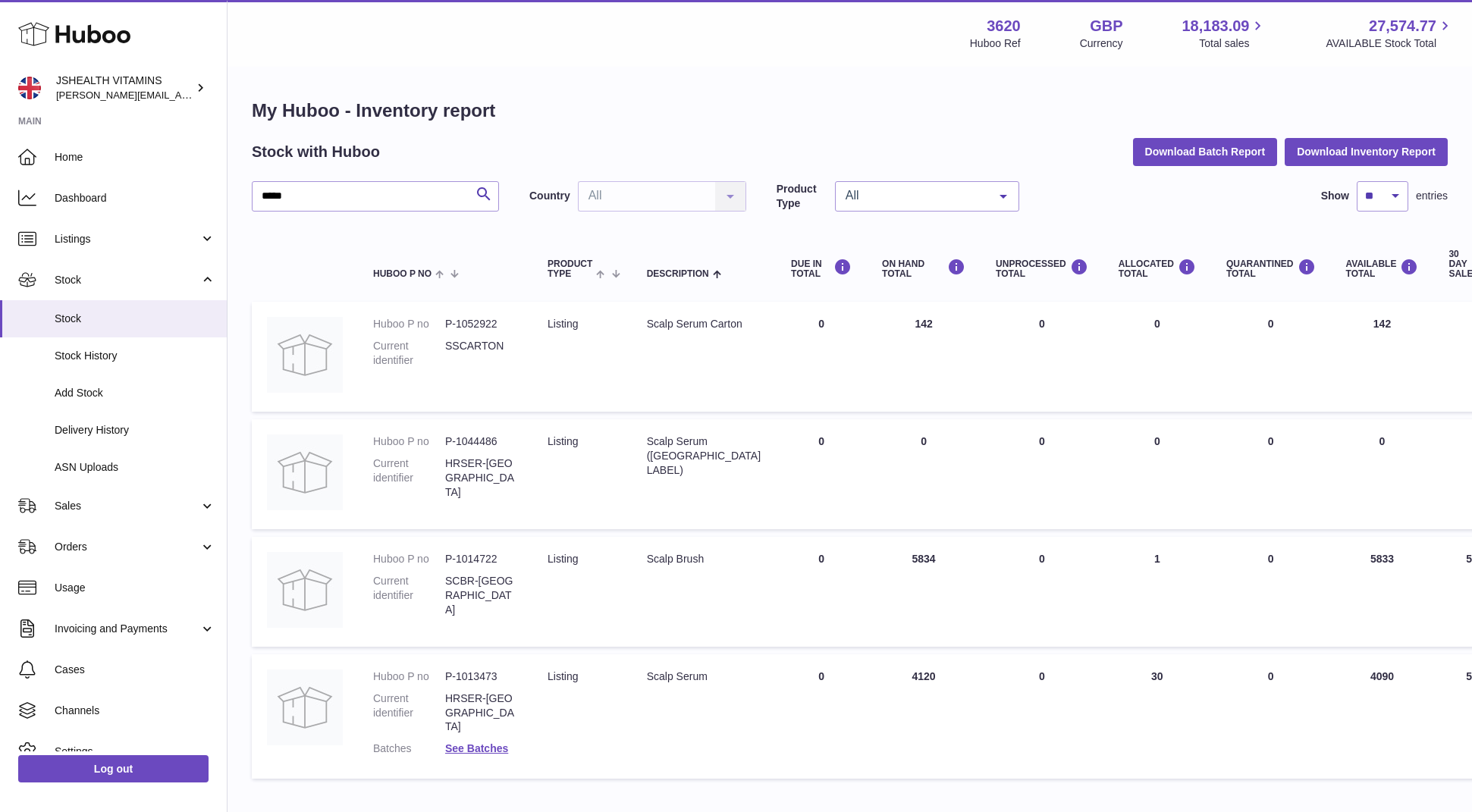
click at [690, 679] on div "Scalp Serum" at bounding box center [703, 676] width 113 height 15
copy tr "Scalp Serum"
click at [469, 672] on dd "P-1013473" at bounding box center [481, 676] width 72 height 15
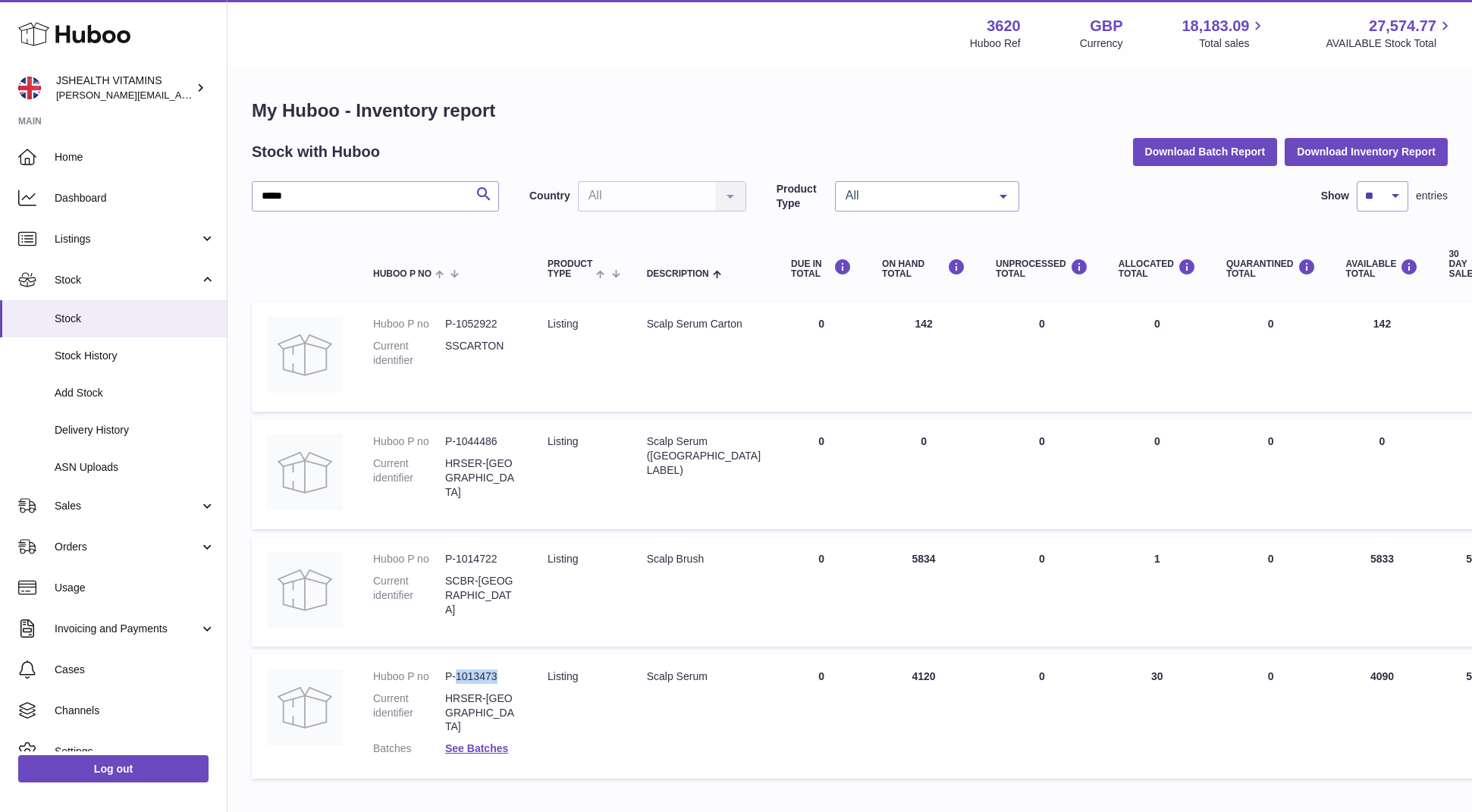
click at [469, 672] on dd "P-1013473" at bounding box center [481, 676] width 72 height 15
copy dl "P-1013473"
click at [356, 179] on div "My Huboo - Inventory report Stock with Huboo Download Batch Report Download Inv…" at bounding box center [850, 442] width 1195 height 687
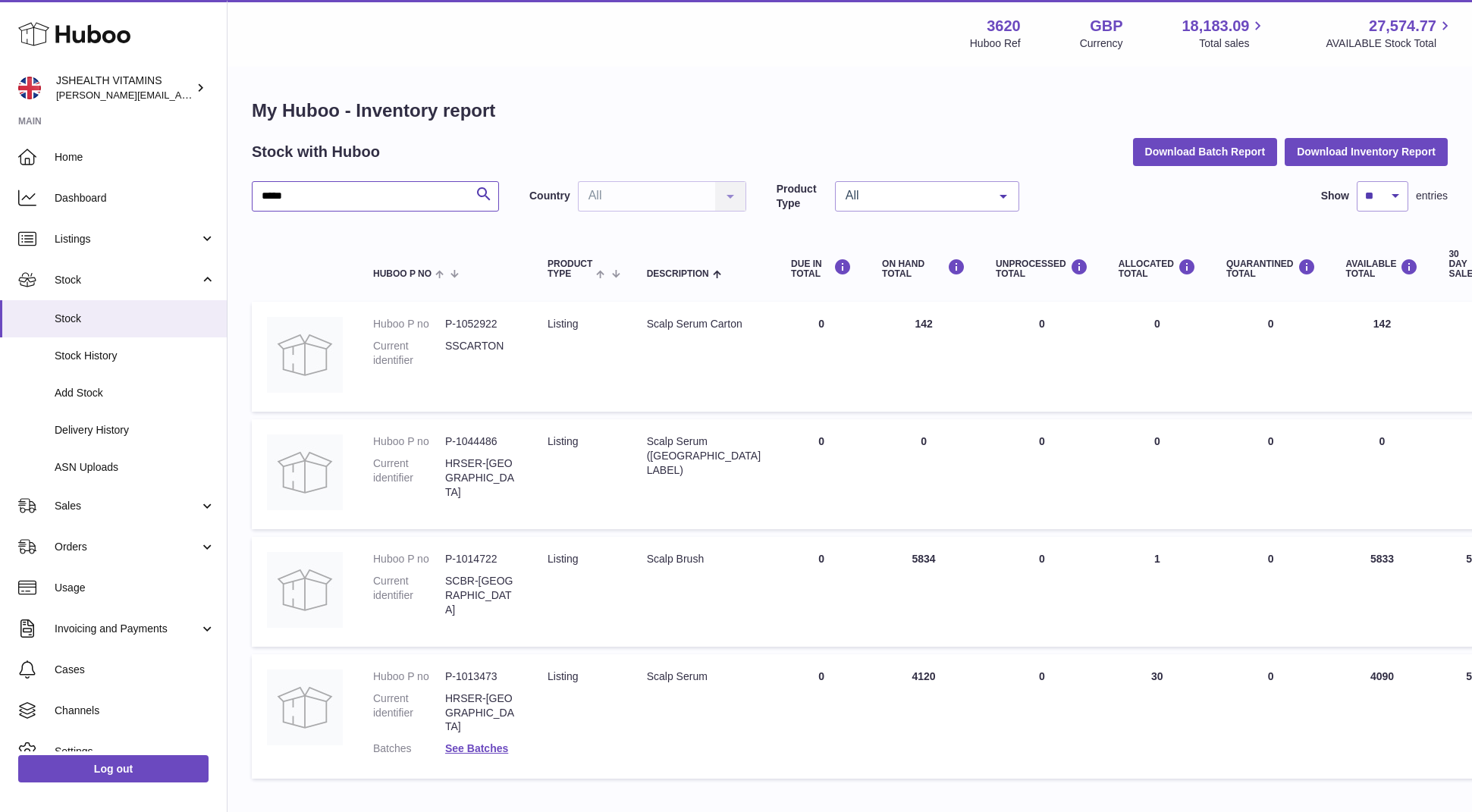
click at [348, 188] on input "*****" at bounding box center [375, 196] width 247 height 31
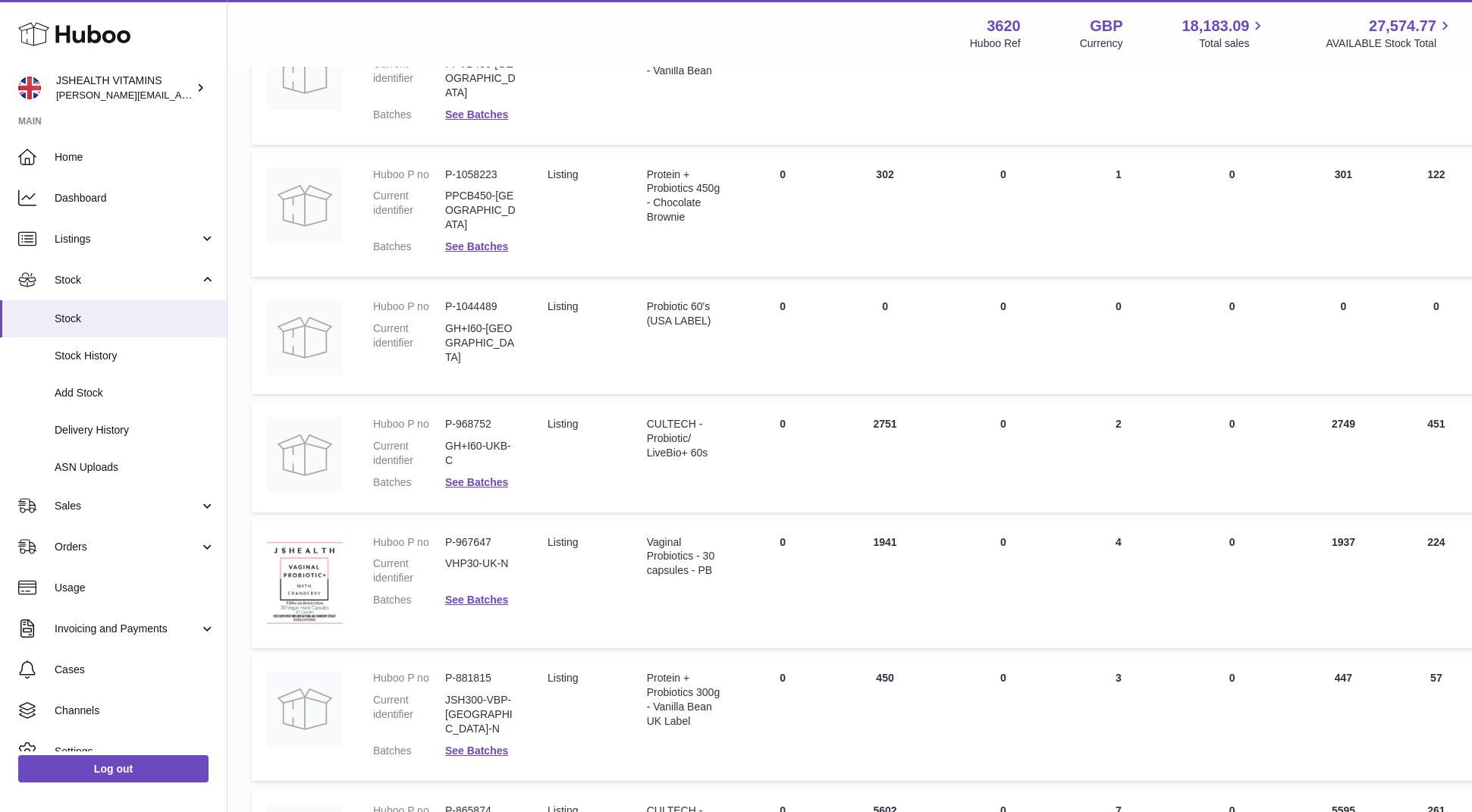
scroll to position [293, 0]
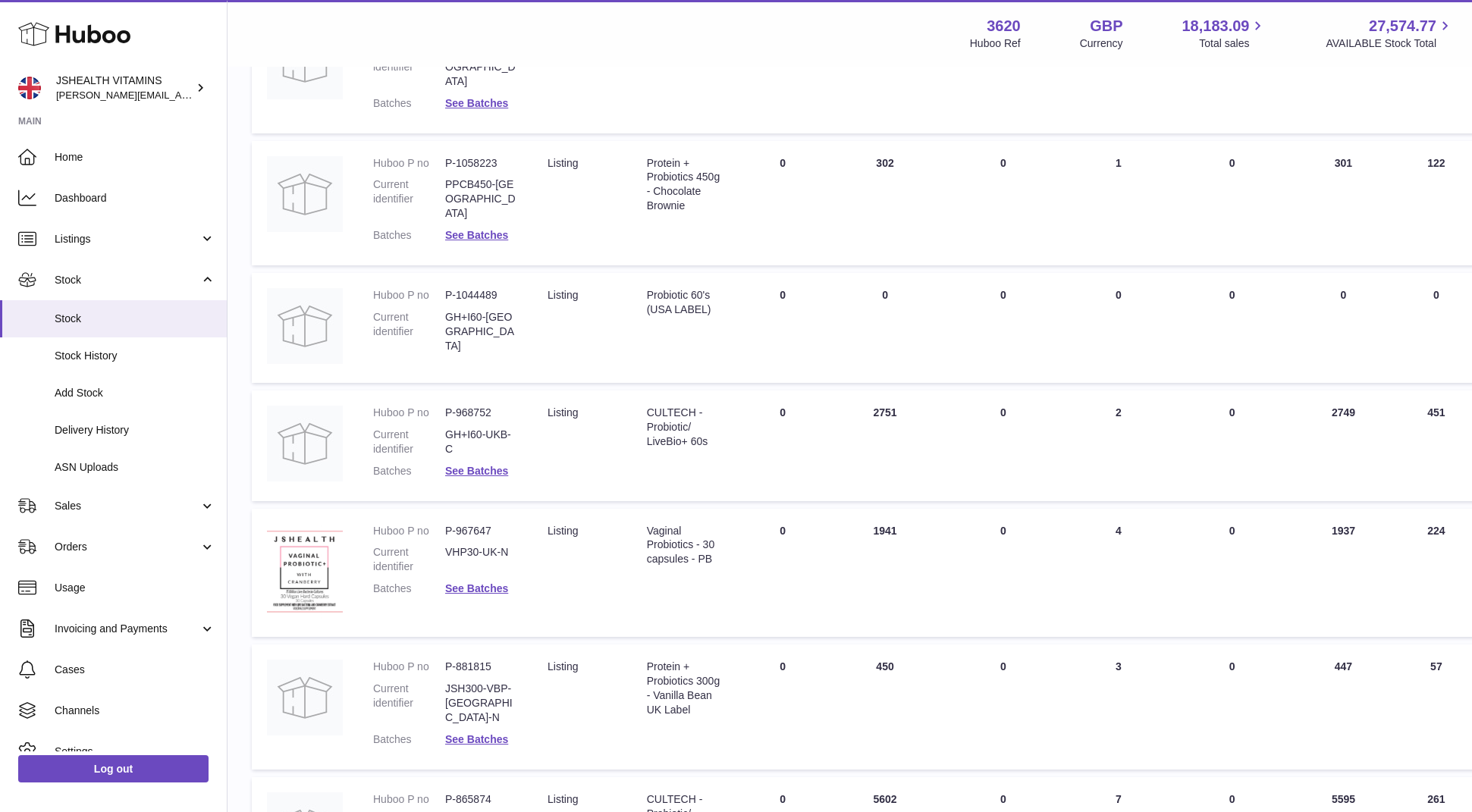
click at [681, 420] on td "Description CULTECH - Probiotic/ LiveBio+ 60s" at bounding box center [684, 446] width 106 height 111
click at [463, 406] on dd "P-968752" at bounding box center [481, 413] width 72 height 15
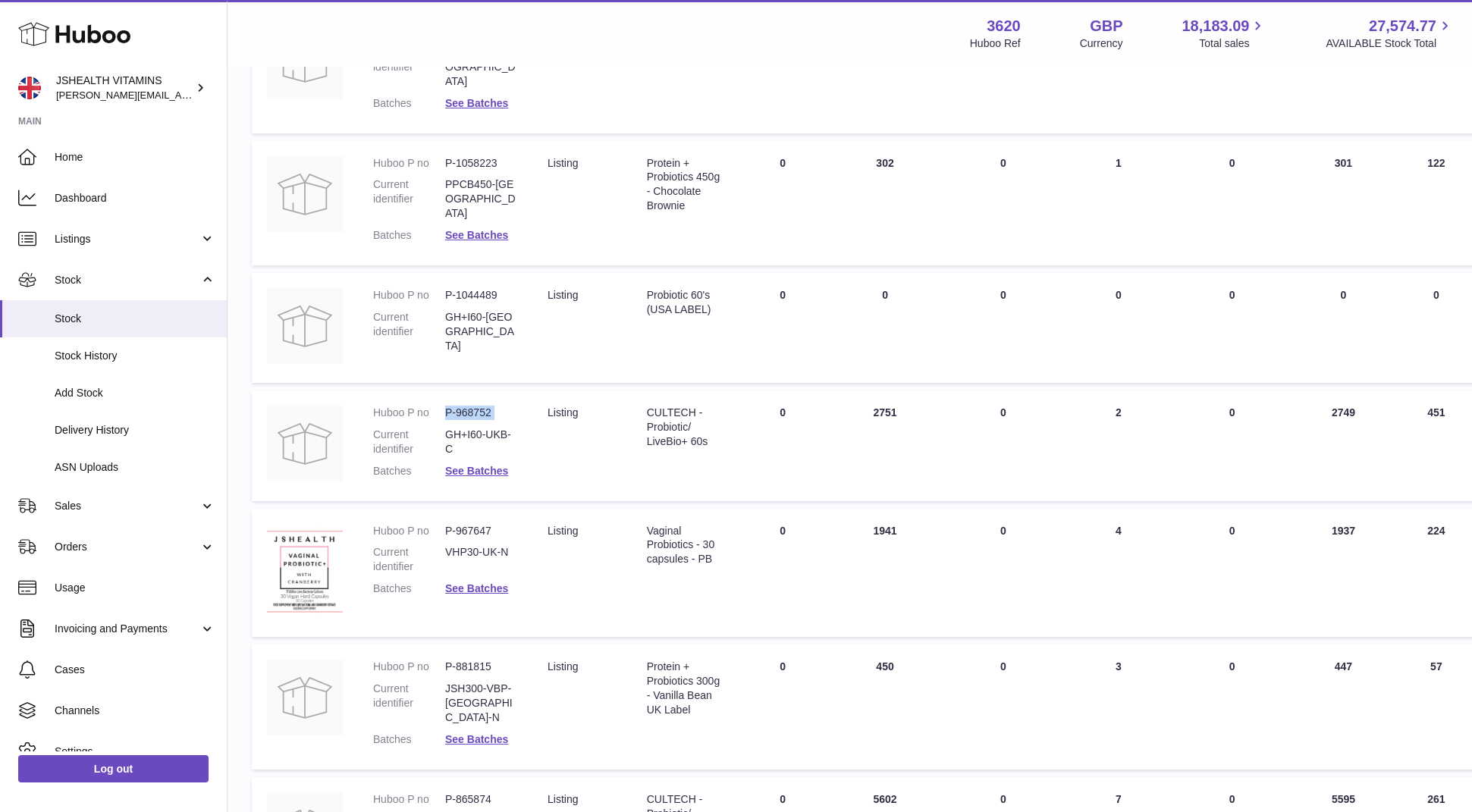
click at [463, 406] on dd "P-968752" at bounding box center [481, 413] width 72 height 15
click at [481, 465] on link "See Batches" at bounding box center [476, 471] width 63 height 12
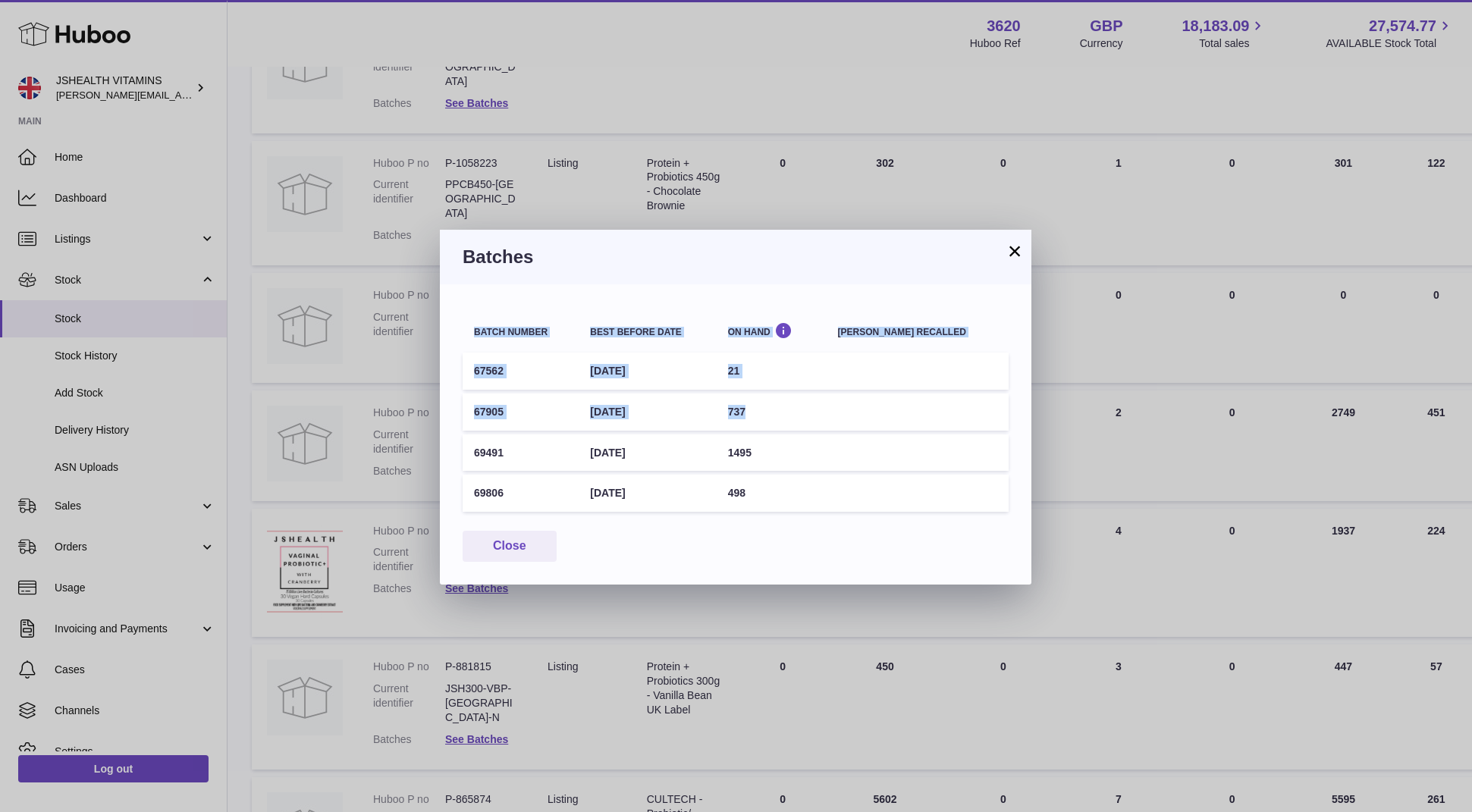
click at [1009, 409] on div "Batch number Best before date On Hand Batch recalled 67562 30th May 2026 21 679…" at bounding box center [736, 434] width 592 height 300
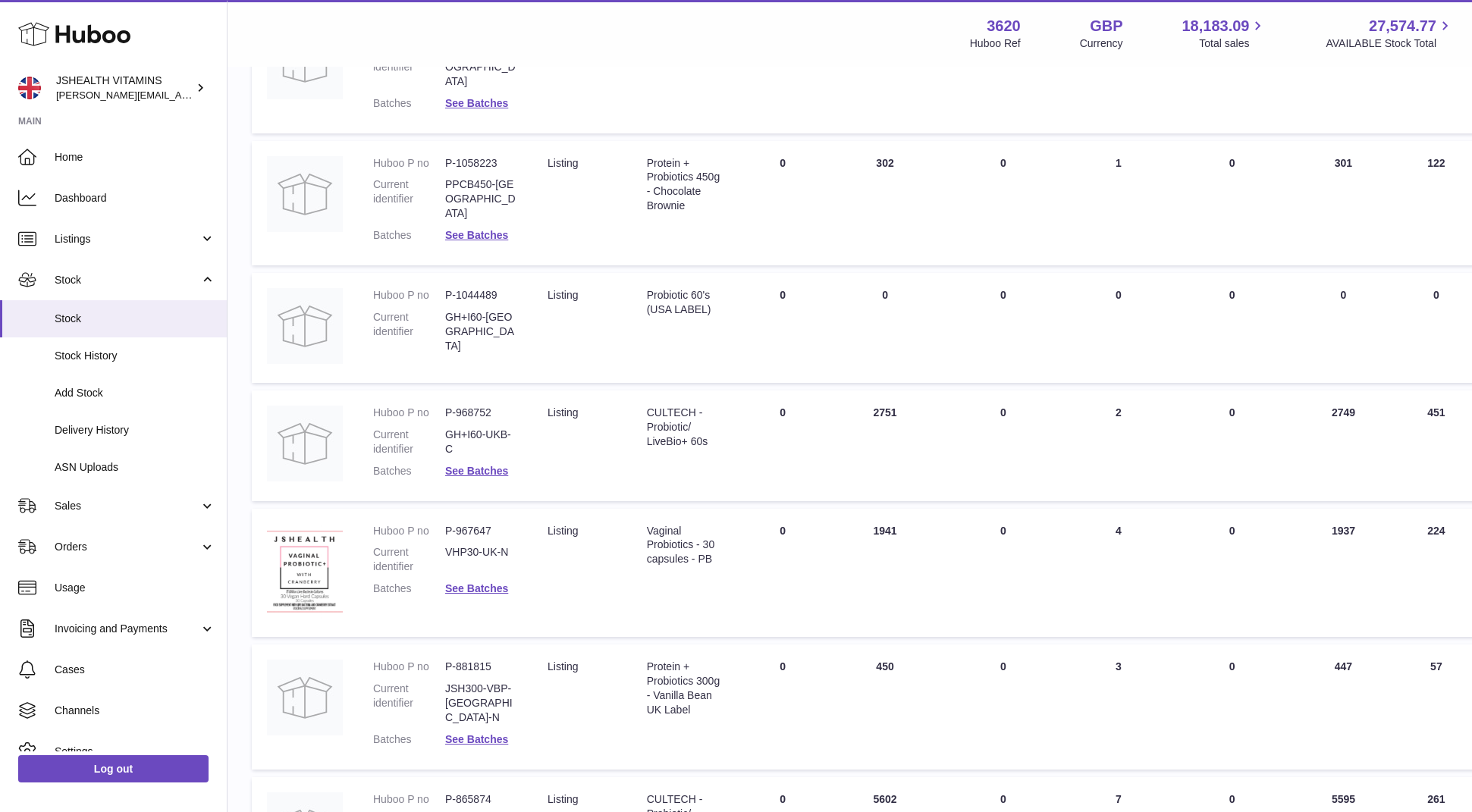
click at [1068, 407] on div "× Batches Batch number Best before date On Hand Batch recalled 67562 30th May 2…" at bounding box center [736, 406] width 1472 height 812
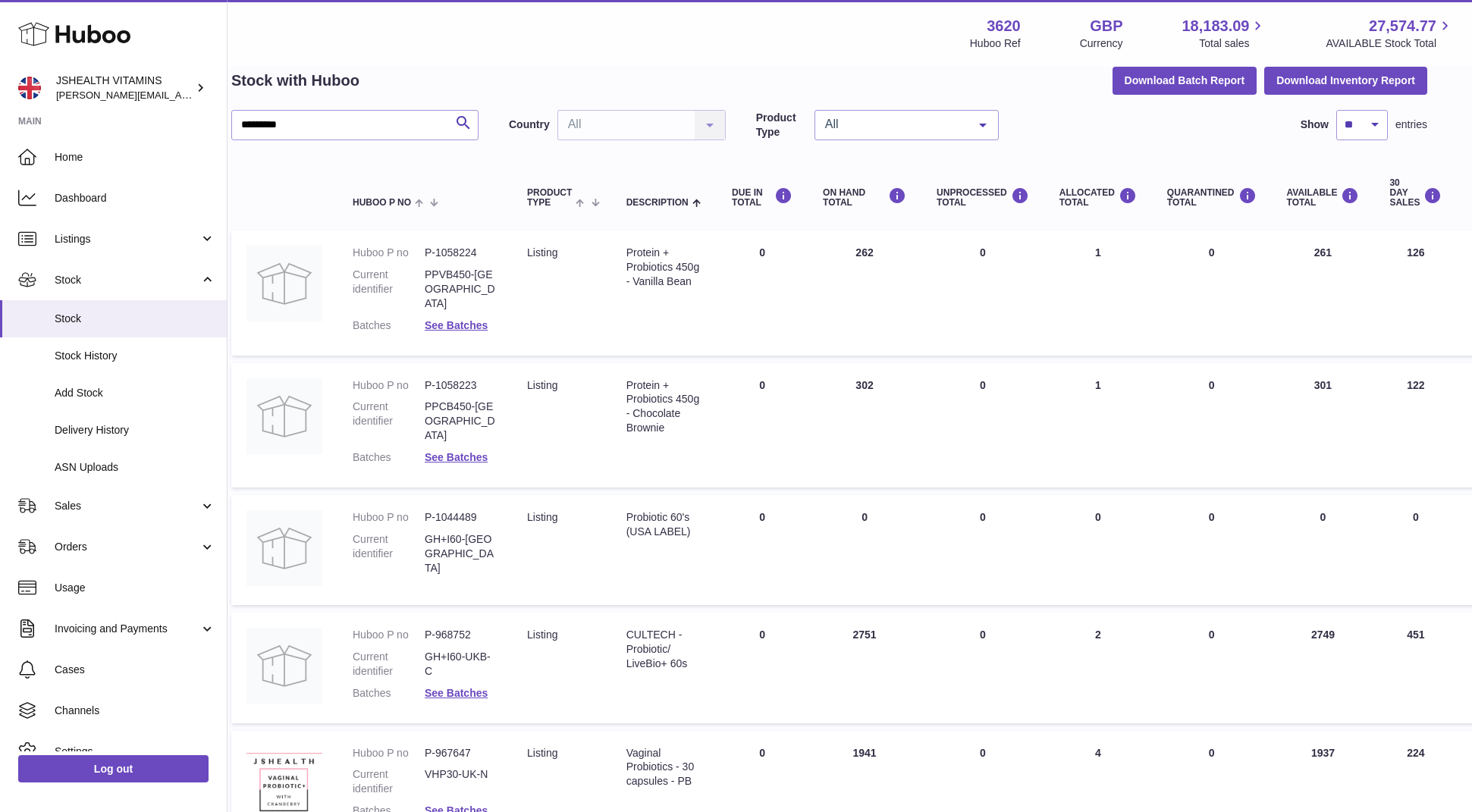
scroll to position [0, 20]
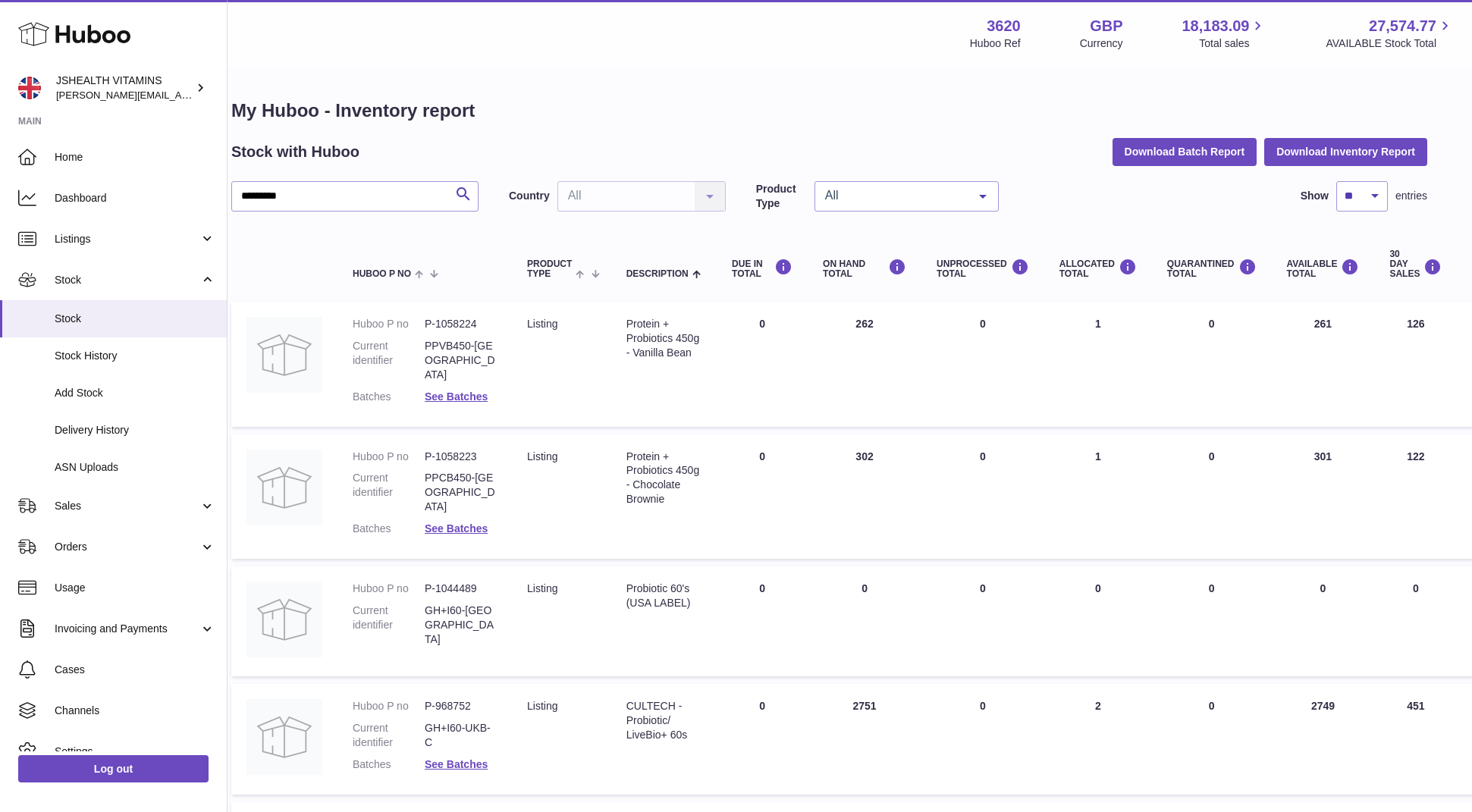
click at [356, 172] on div "My Huboo - Inventory report Stock with Huboo Download Batch Report Download Inv…" at bounding box center [829, 768] width 1195 height 1340
click at [348, 180] on div "My Huboo - Inventory report Stock with Huboo Download Batch Report Download Inv…" at bounding box center [829, 768] width 1195 height 1340
click at [337, 193] on input "*********" at bounding box center [354, 196] width 247 height 31
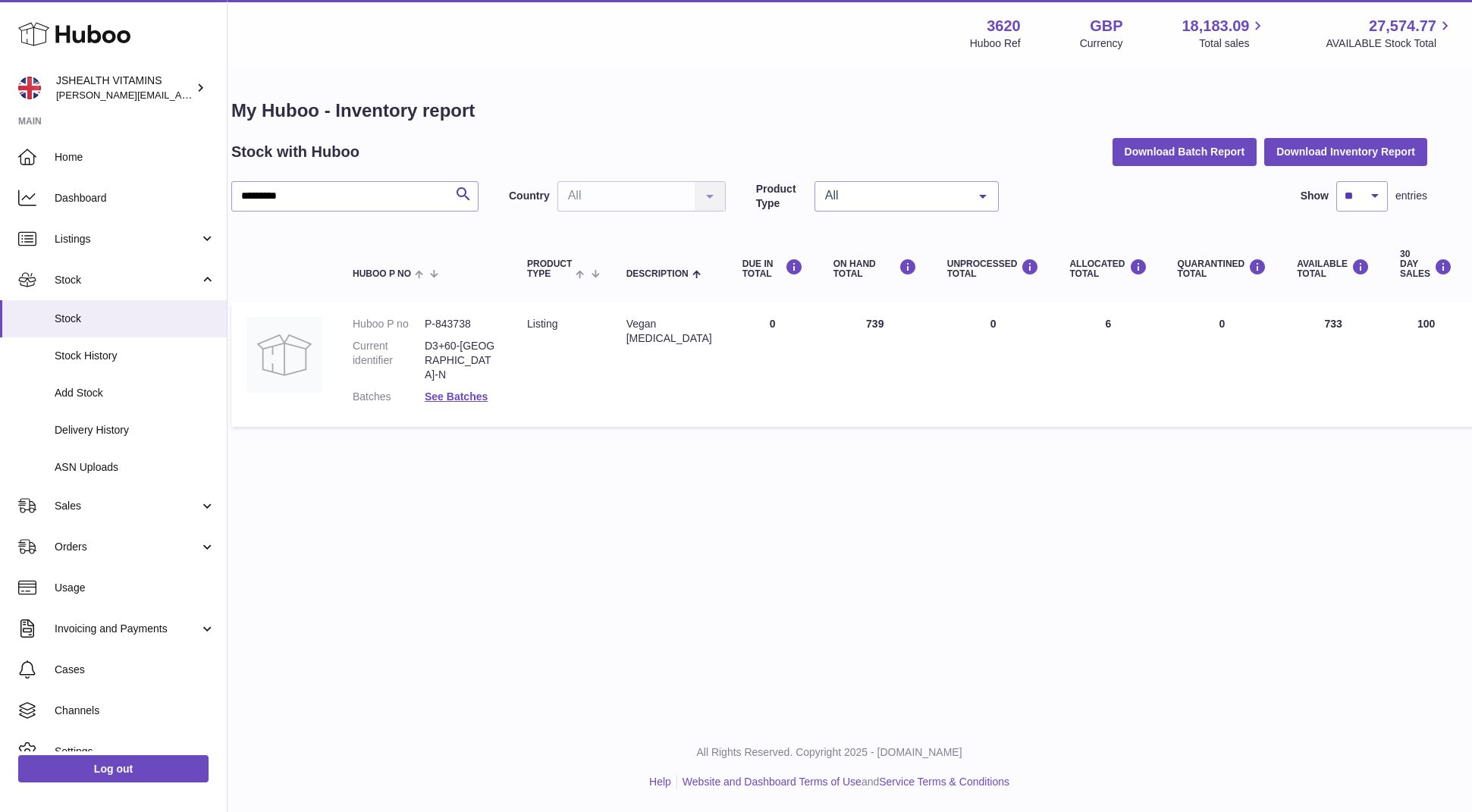
click at [665, 332] on div "Vegan Vitamin D" at bounding box center [669, 331] width 86 height 29
click at [448, 323] on dd "P-843738" at bounding box center [461, 324] width 72 height 15
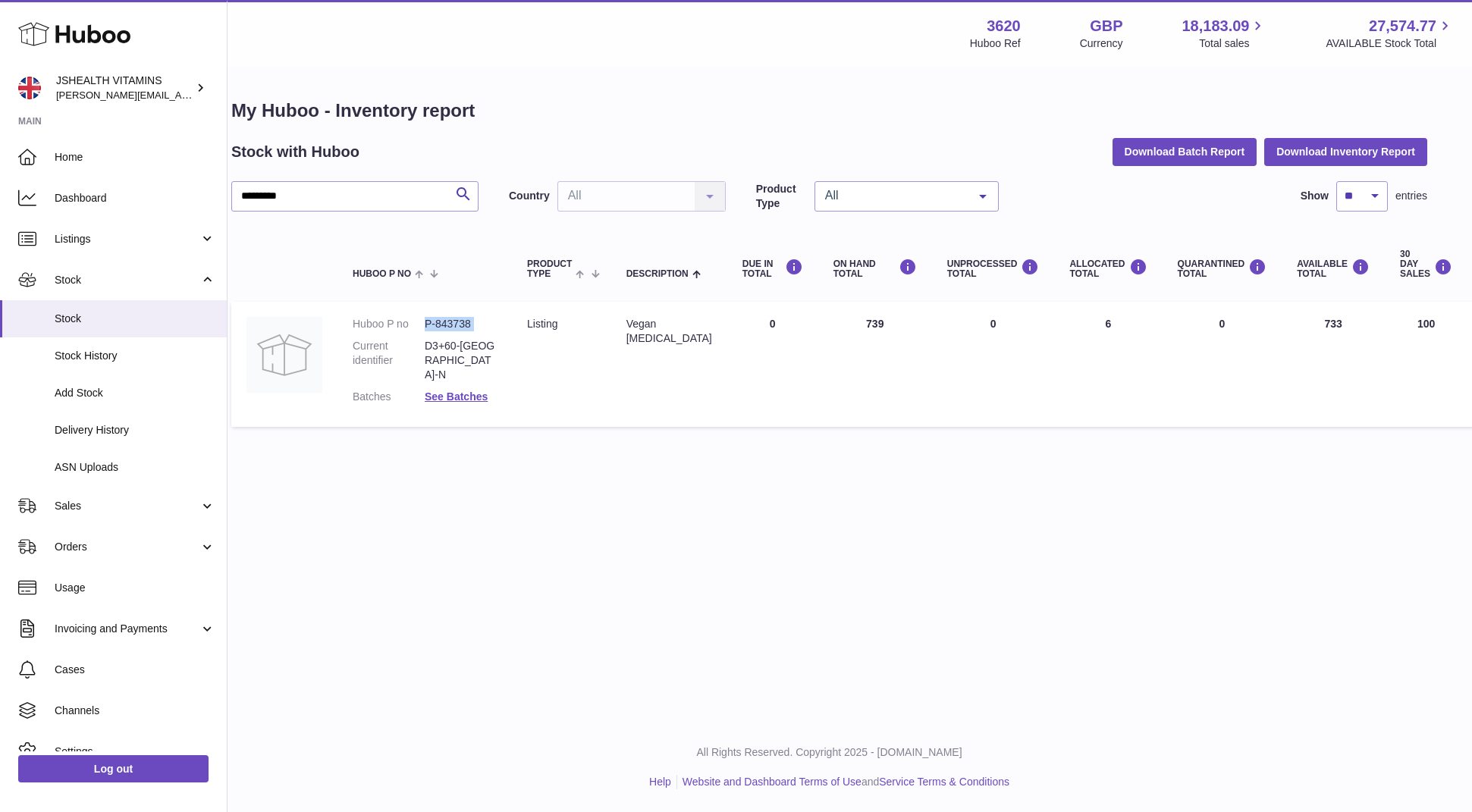
click at [448, 323] on dd "P-843738" at bounding box center [461, 324] width 72 height 15
click at [312, 175] on div "My Huboo - Inventory report Stock with Huboo Download Batch Report Download Inv…" at bounding box center [829, 266] width 1195 height 336
click at [312, 183] on input "*********" at bounding box center [354, 196] width 247 height 31
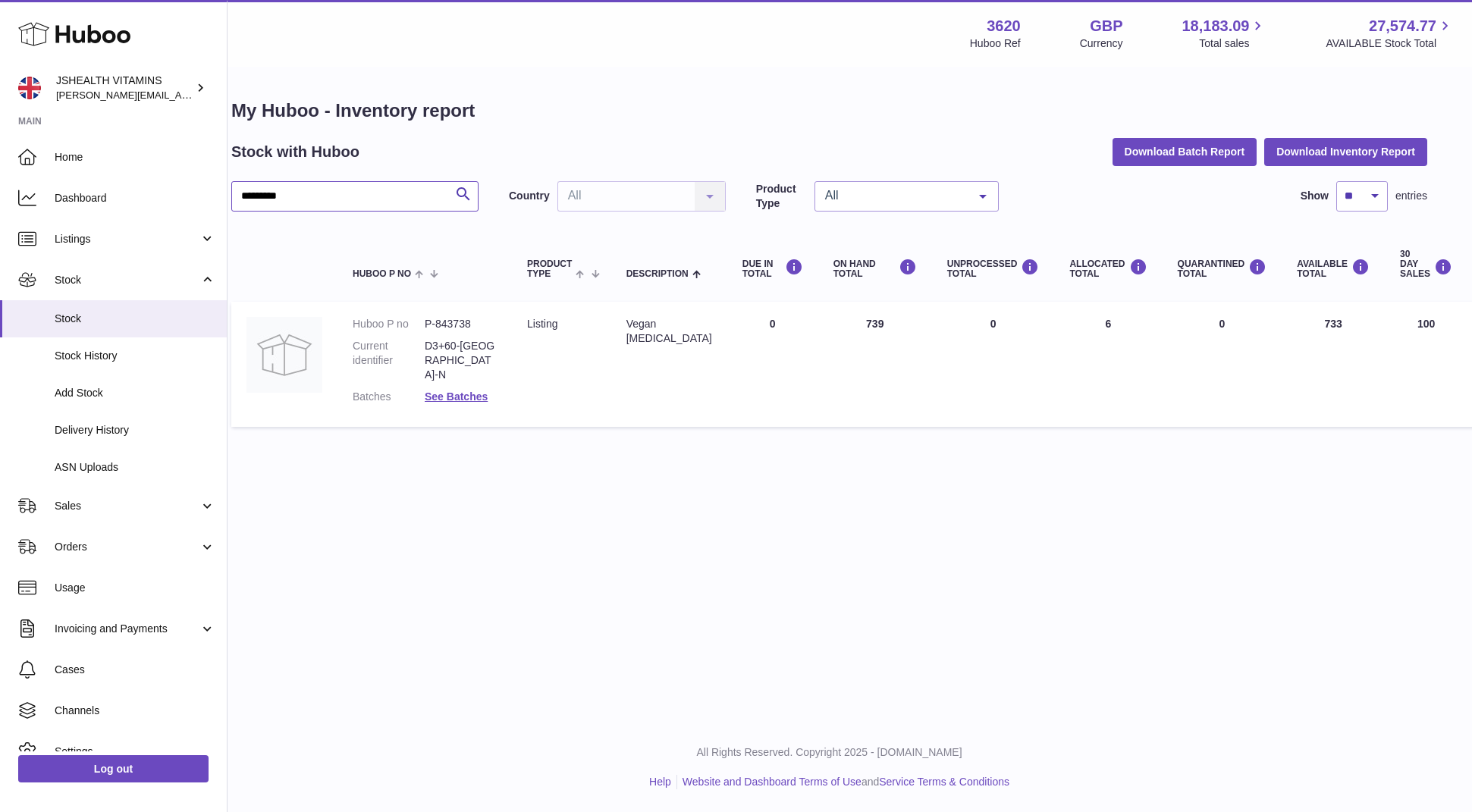
click at [312, 183] on input "*********" at bounding box center [354, 196] width 247 height 31
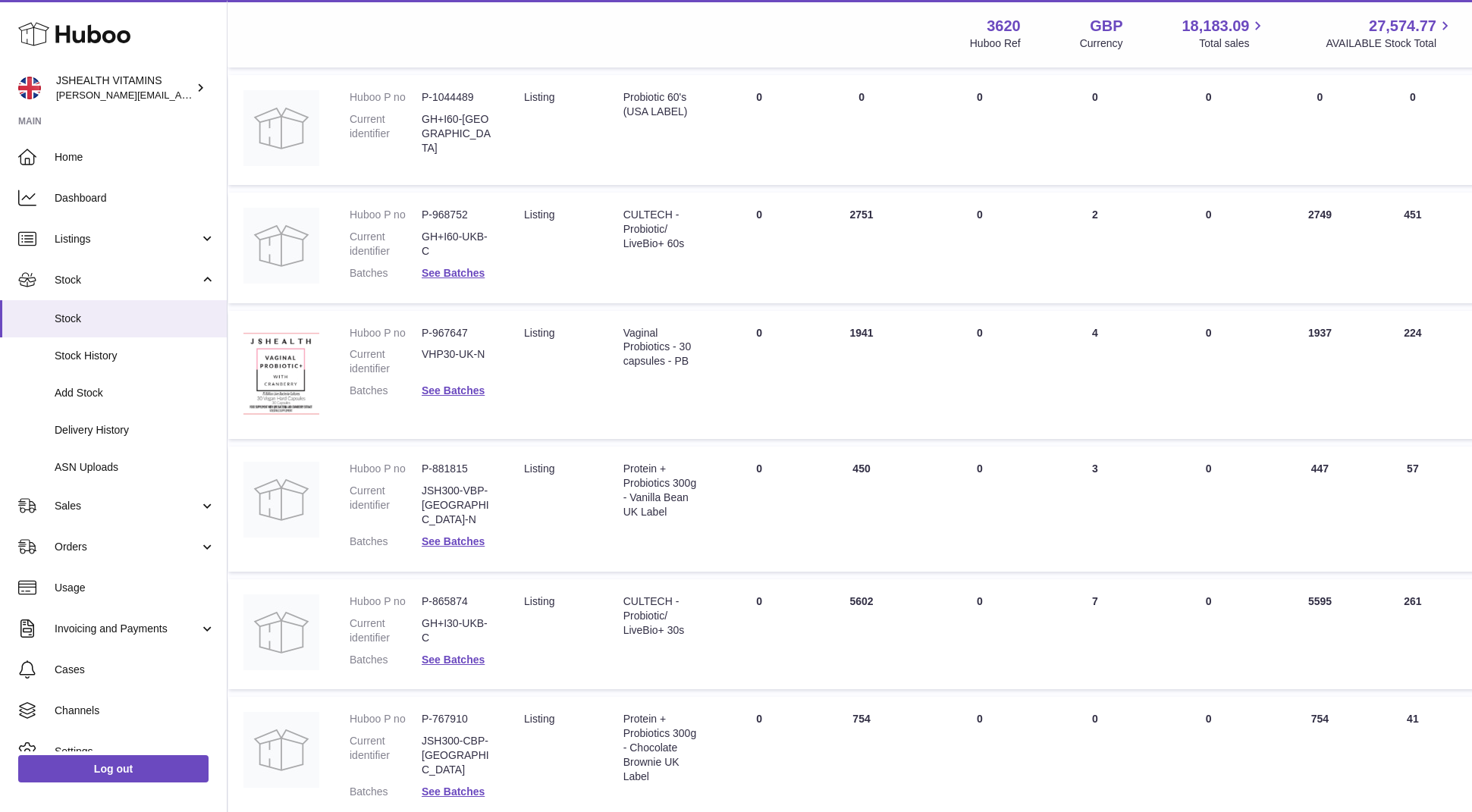
scroll to position [484, 24]
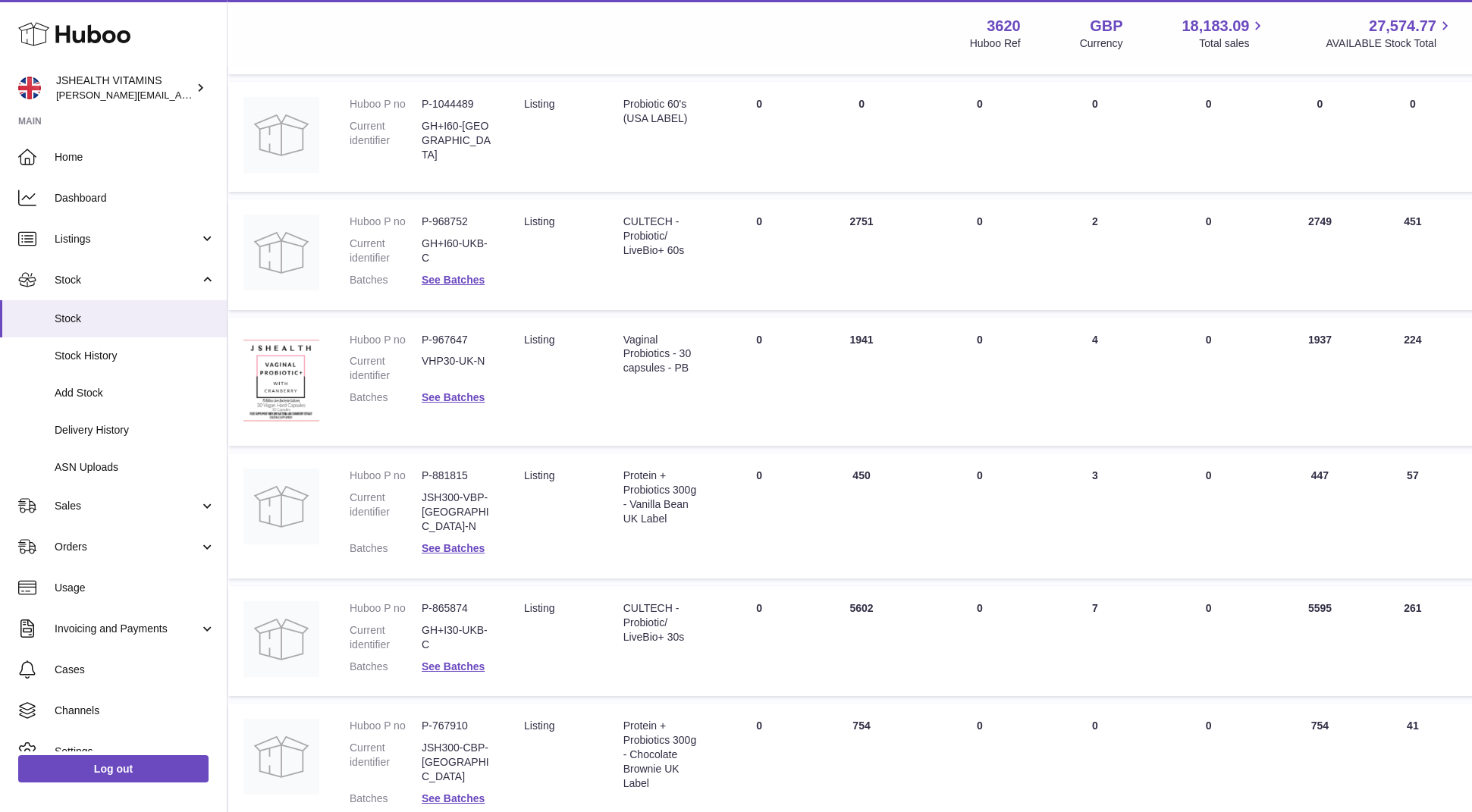
type input "*****"
click at [436, 238] on dl "Huboo P no P-968752 Current identifier GH+I60-UKB-C Batches See Batches" at bounding box center [421, 255] width 144 height 80
click at [436, 274] on link "See Batches" at bounding box center [453, 280] width 63 height 12
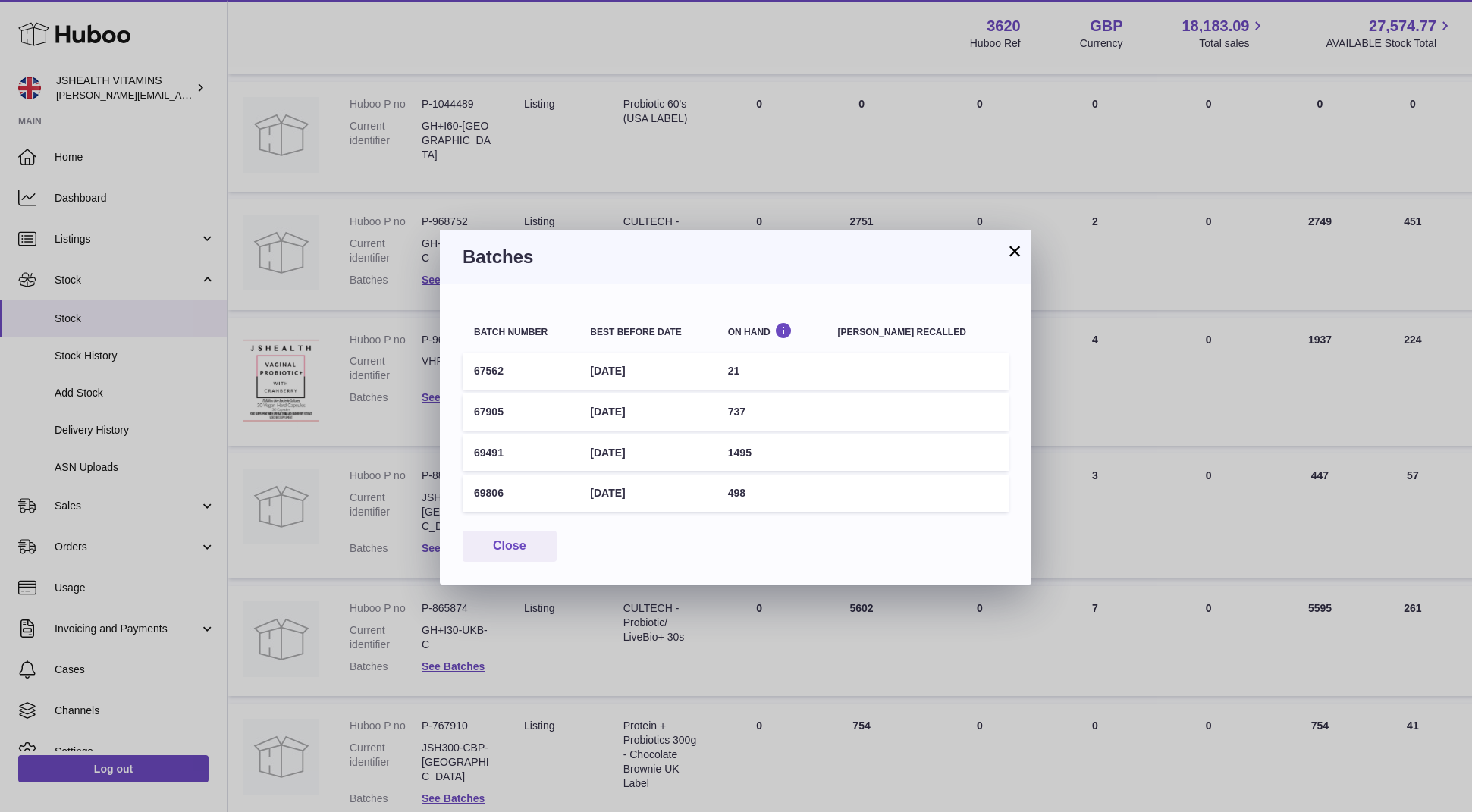
click at [476, 413] on td "67905" at bounding box center [520, 412] width 116 height 38
click at [778, 504] on td "498" at bounding box center [771, 493] width 110 height 38
click at [645, 407] on td "[DATE]" at bounding box center [647, 412] width 137 height 38
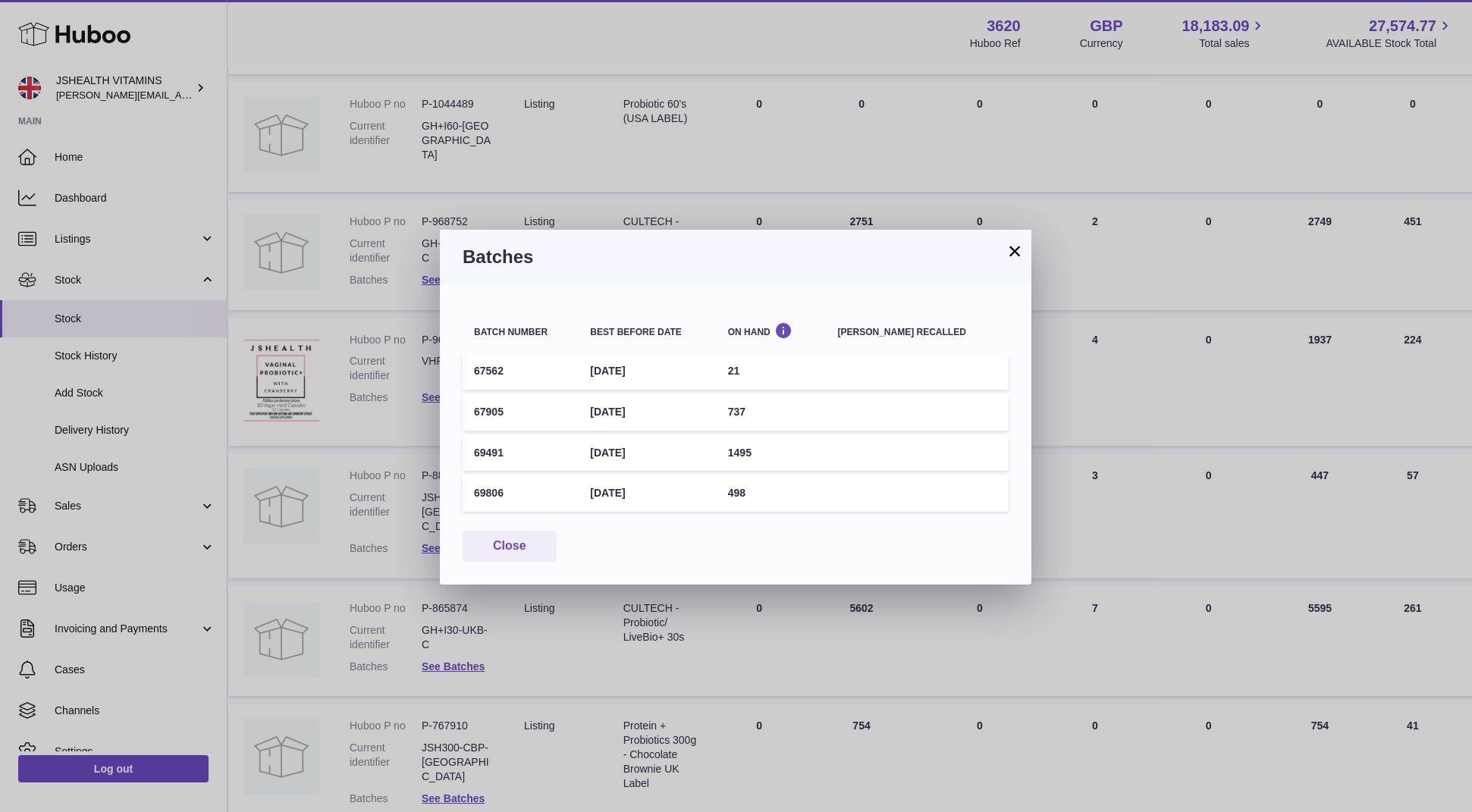
click at [645, 407] on td "[DATE]" at bounding box center [647, 412] width 137 height 38
click at [659, 455] on td "[DATE]" at bounding box center [647, 453] width 137 height 38
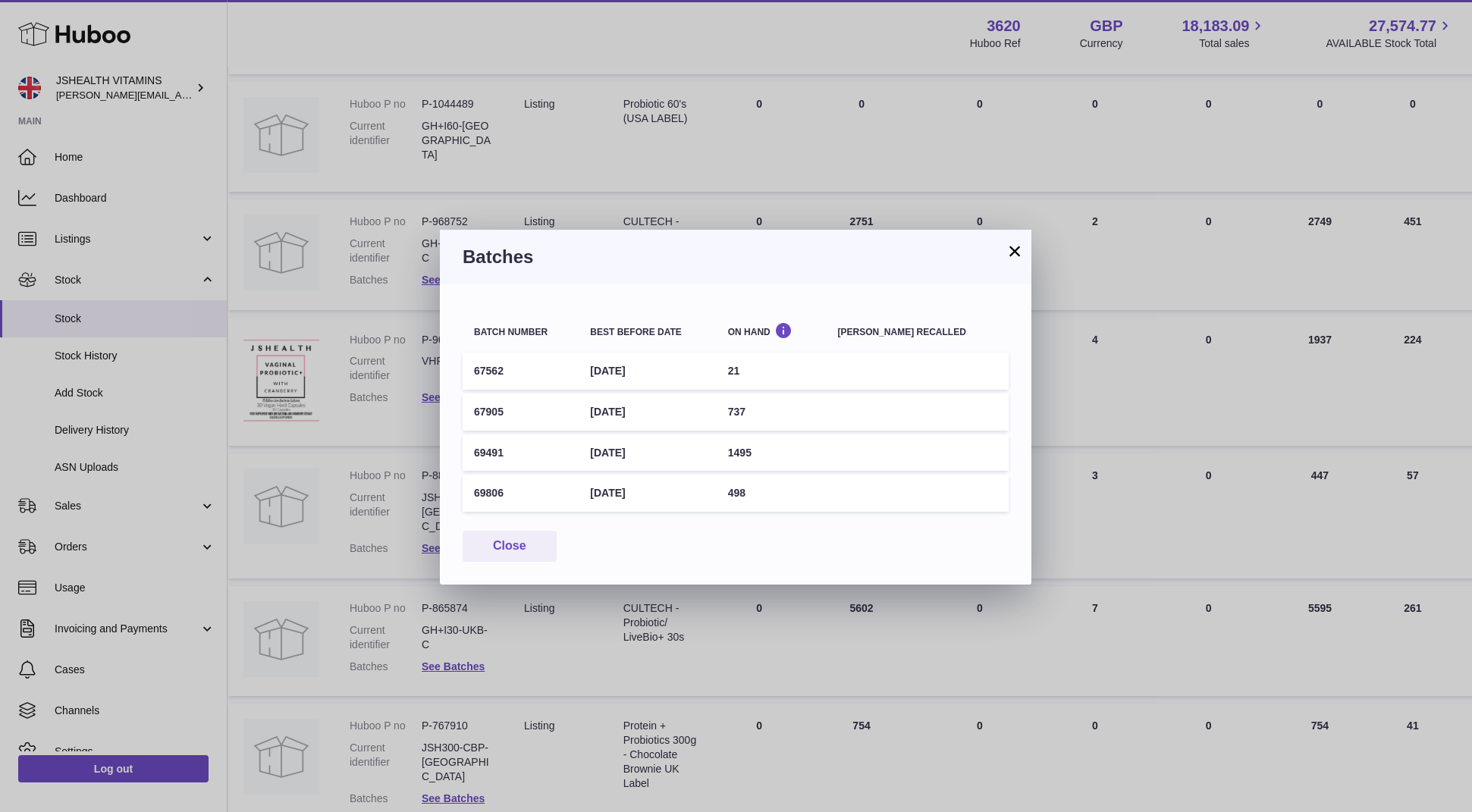
click at [659, 455] on td "[DATE]" at bounding box center [647, 453] width 137 height 38
click at [657, 484] on td "30th Sep 2027" at bounding box center [647, 493] width 137 height 38
click at [649, 487] on td "30th Sep 2027" at bounding box center [647, 493] width 137 height 38
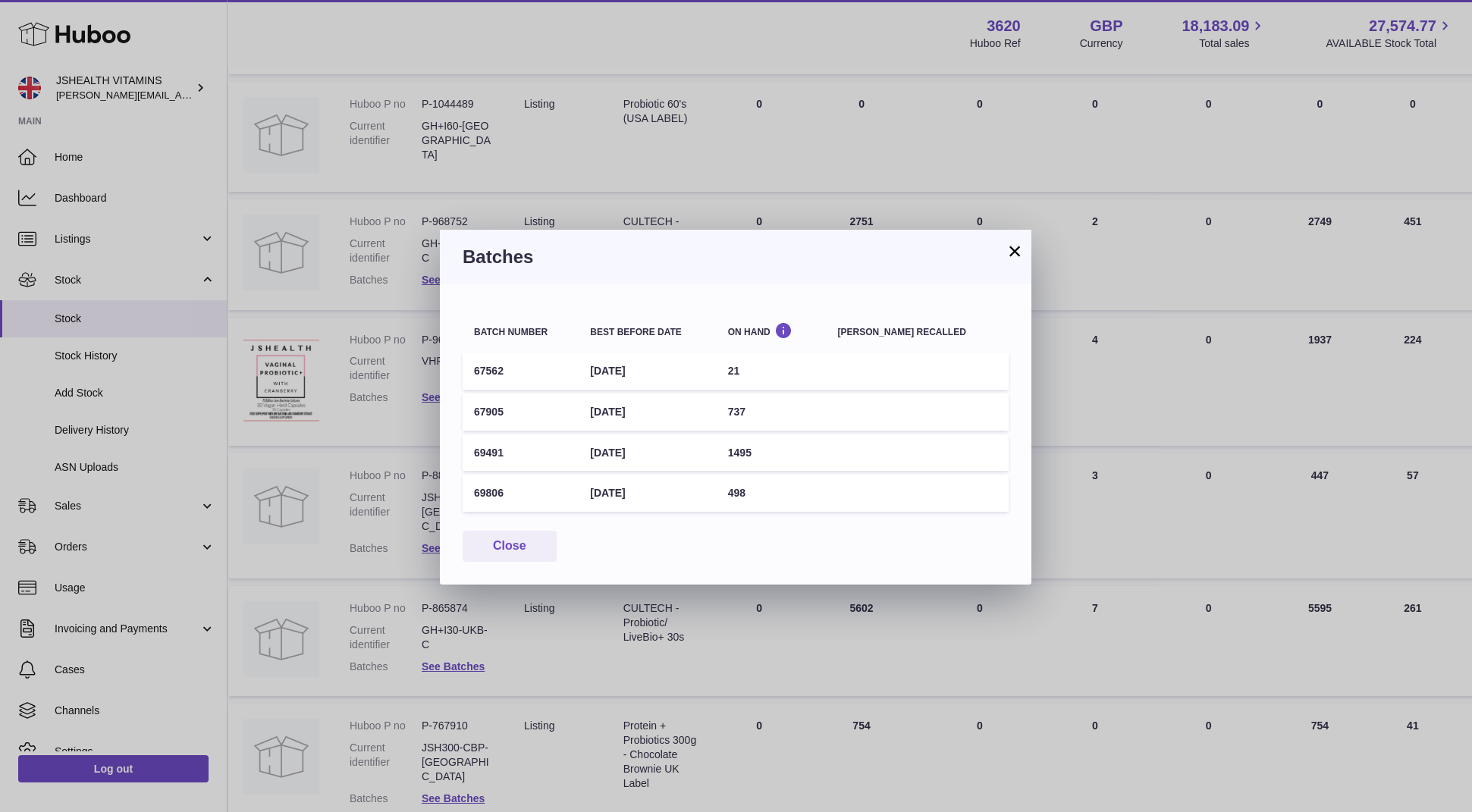
click at [649, 487] on td "30th Sep 2027" at bounding box center [647, 493] width 137 height 38
click at [847, 119] on div "× Batches Batch number Best before date On Hand Batch recalled 67562 30th May 2…" at bounding box center [736, 406] width 1472 height 812
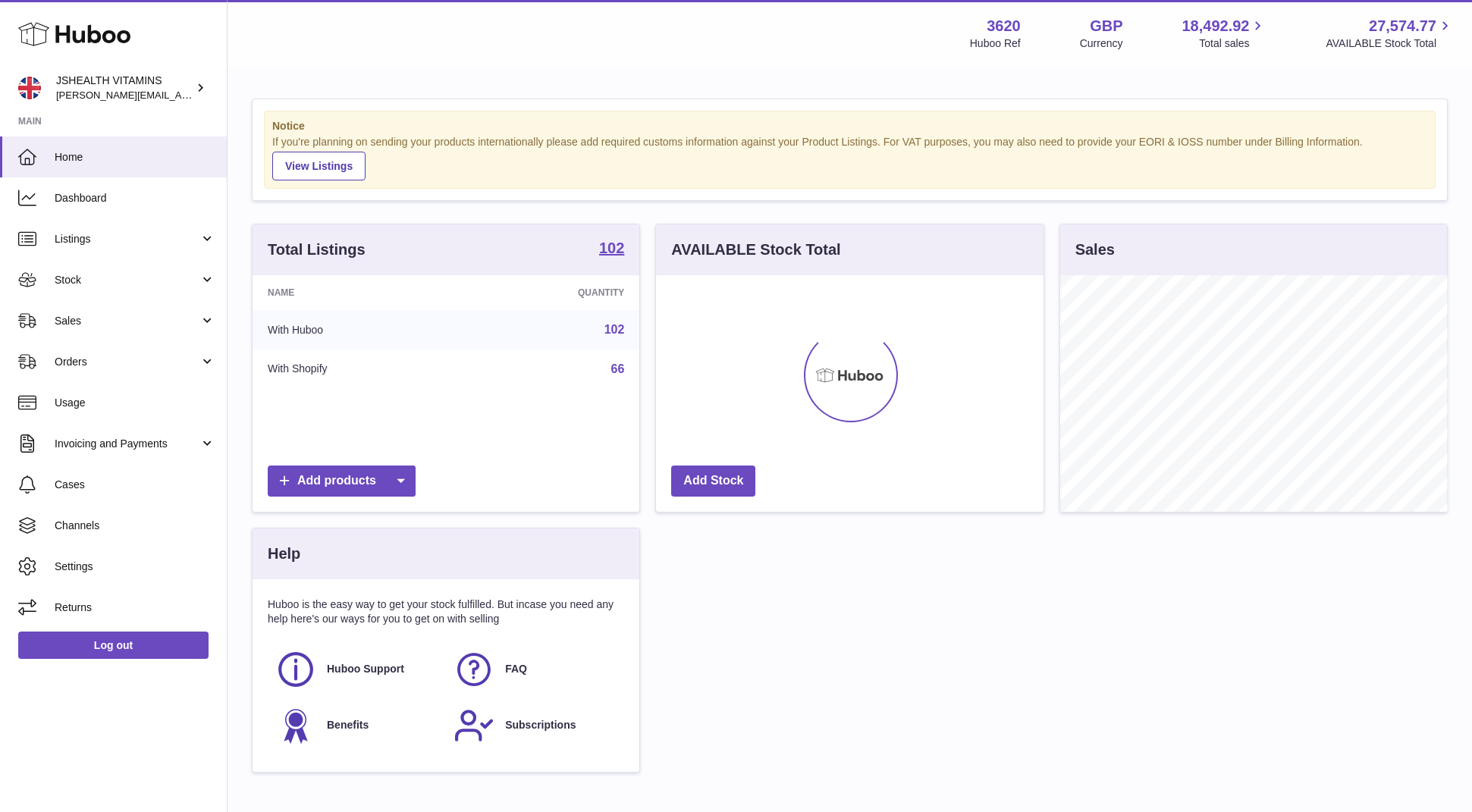
scroll to position [236, 387]
click at [44, 274] on link "Stock" at bounding box center [113, 279] width 227 height 41
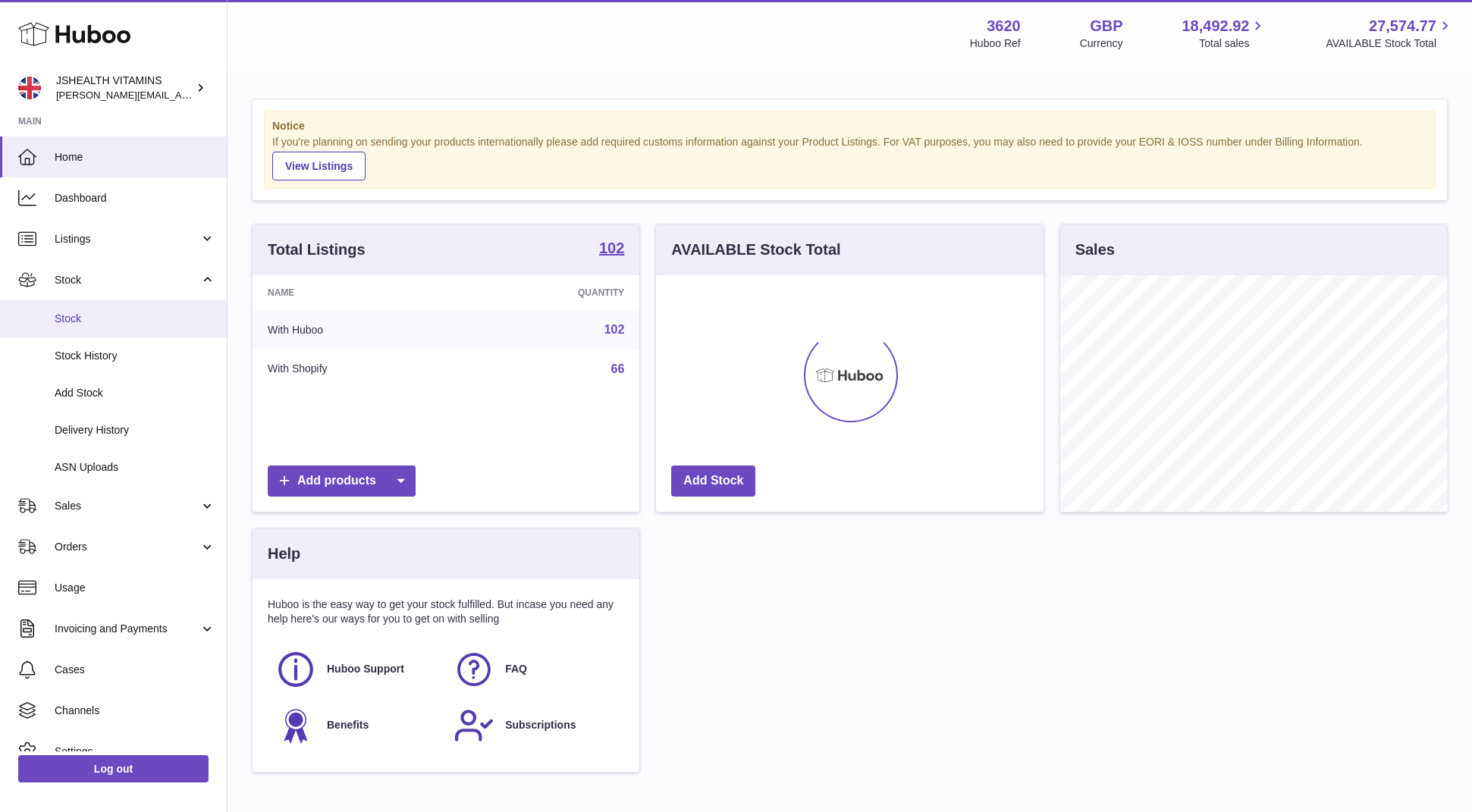
click at [66, 321] on span "Stock" at bounding box center [135, 318] width 161 height 15
click at [130, 458] on link "ASN Uploads" at bounding box center [113, 467] width 227 height 38
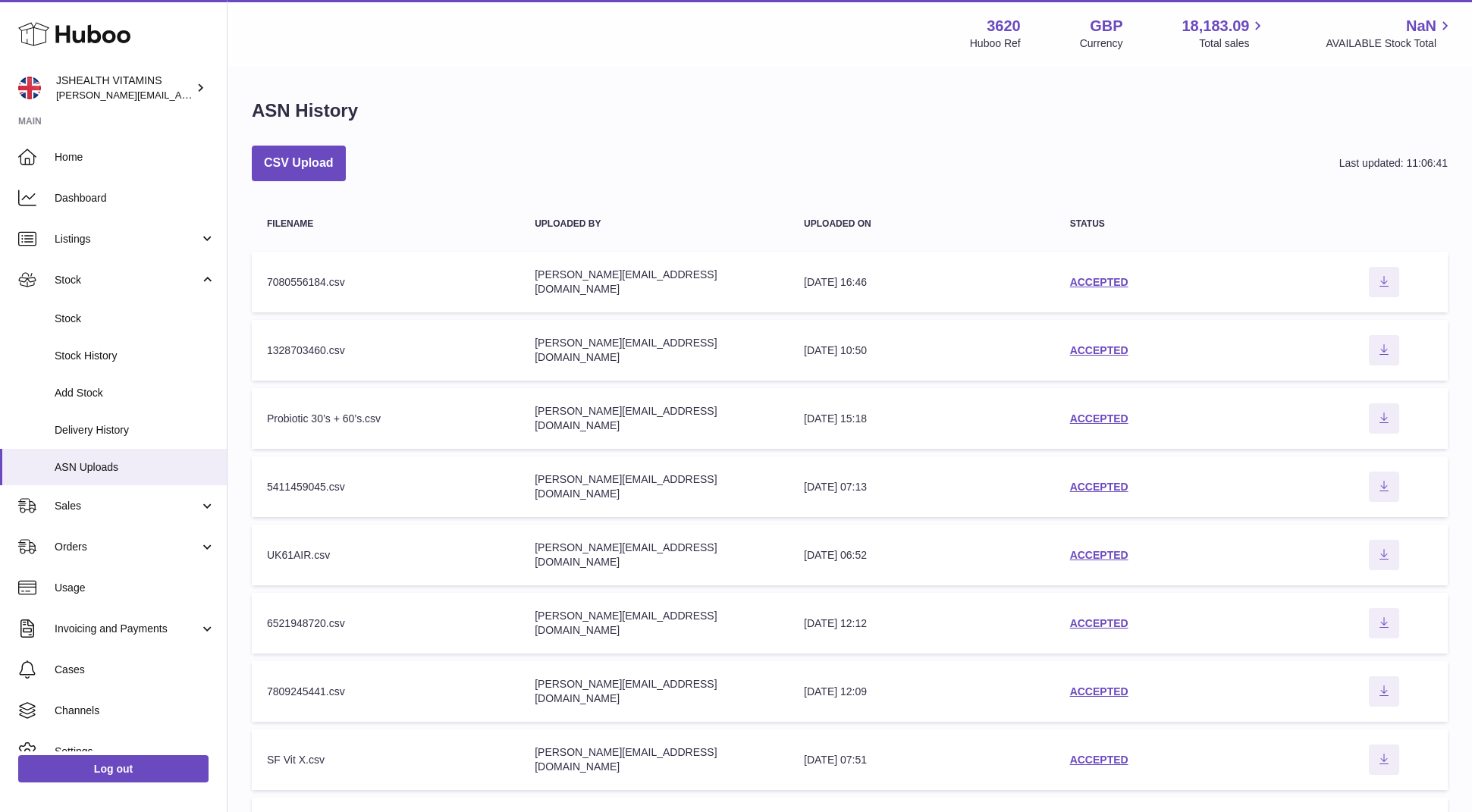
click at [127, 422] on ul "Home Dashboard Listings Not with Huboo Listings with Huboo Bundles Stock Stock …" at bounding box center [113, 474] width 227 height 676
click at [127, 423] on span "Delivery History" at bounding box center [135, 430] width 161 height 15
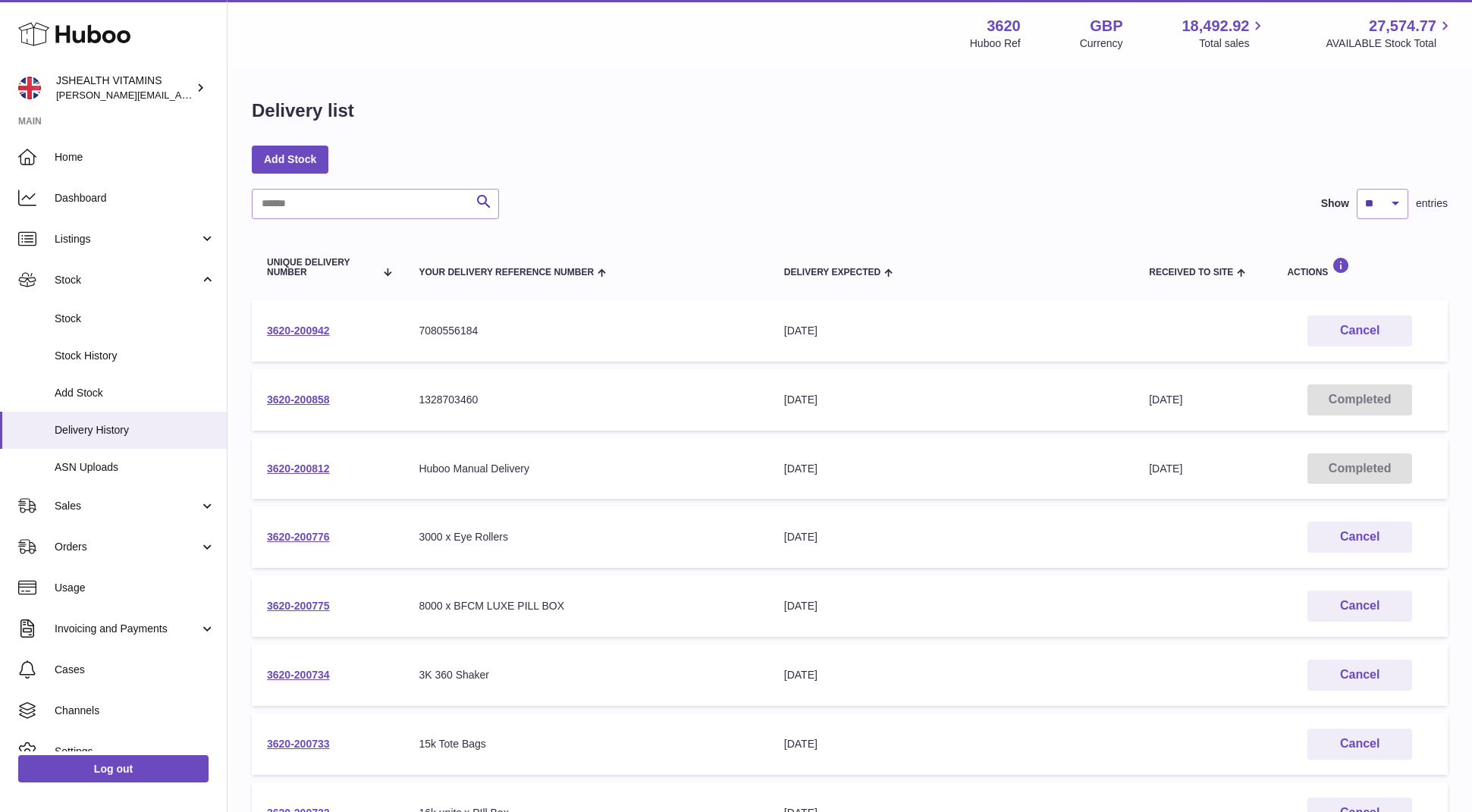
click at [276, 176] on div "Delivery list Add Stock Search Show ** ** ** *** entries Unique Delivery Number…" at bounding box center [850, 563] width 1244 height 989
click at [283, 160] on link "Add Stock" at bounding box center [291, 159] width 77 height 27
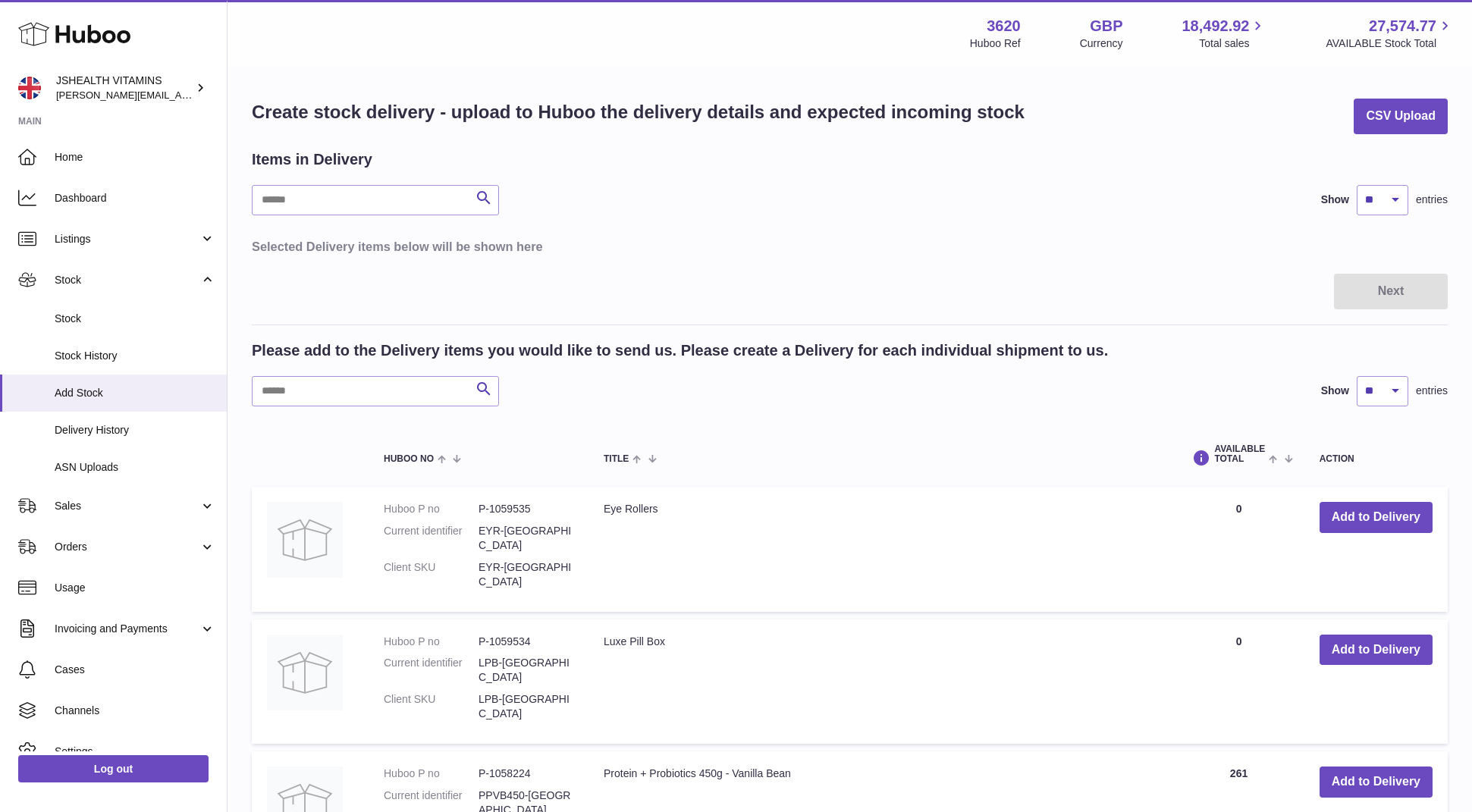
click at [346, 364] on div "Please add to the Delivery items you would like to send us. Please create a Del…" at bounding box center [850, 373] width 1195 height 66
click at [339, 383] on input "text" at bounding box center [375, 391] width 247 height 31
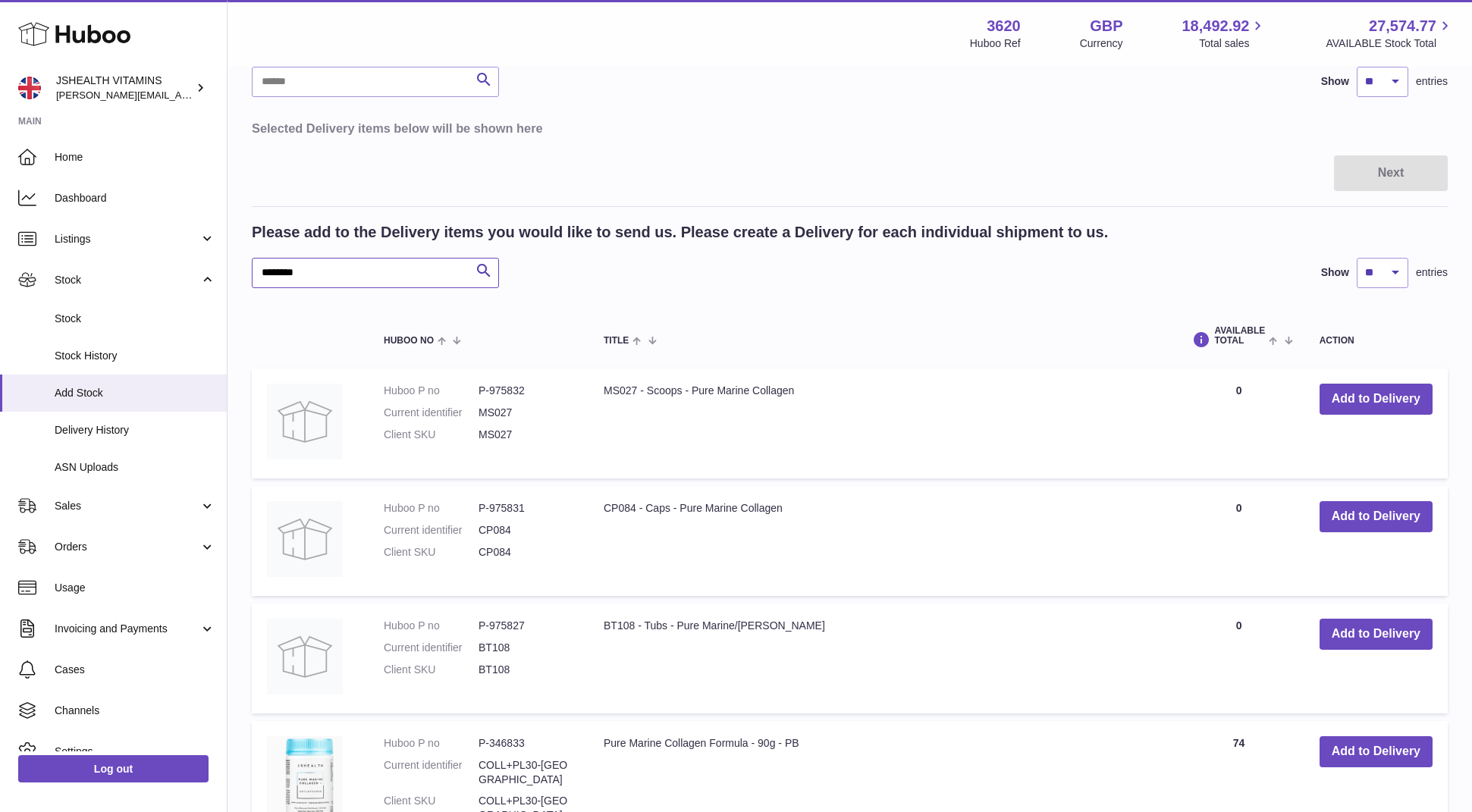
scroll to position [132, 0]
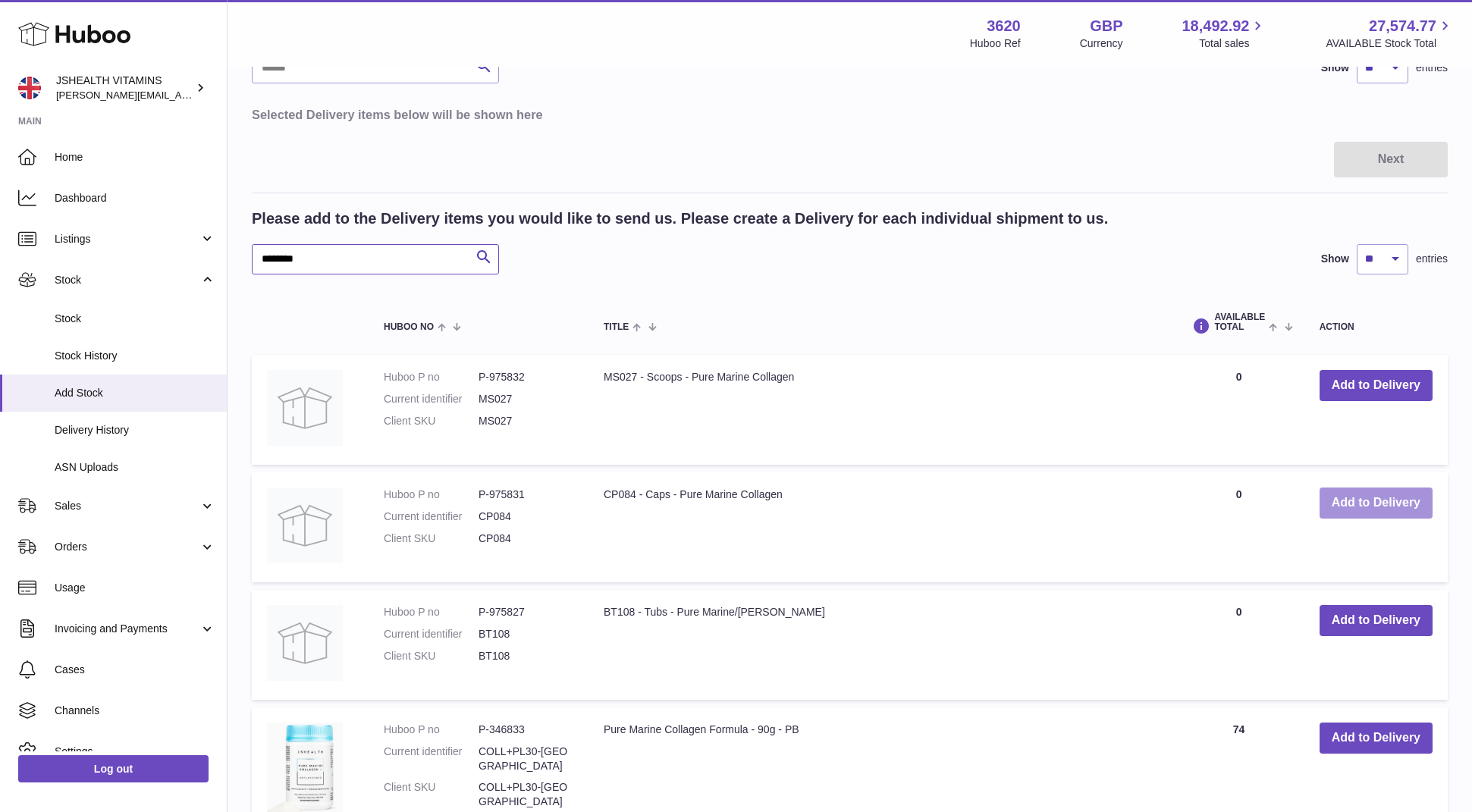
type input "********"
click at [1344, 498] on button "Add to Delivery" at bounding box center [1375, 503] width 113 height 31
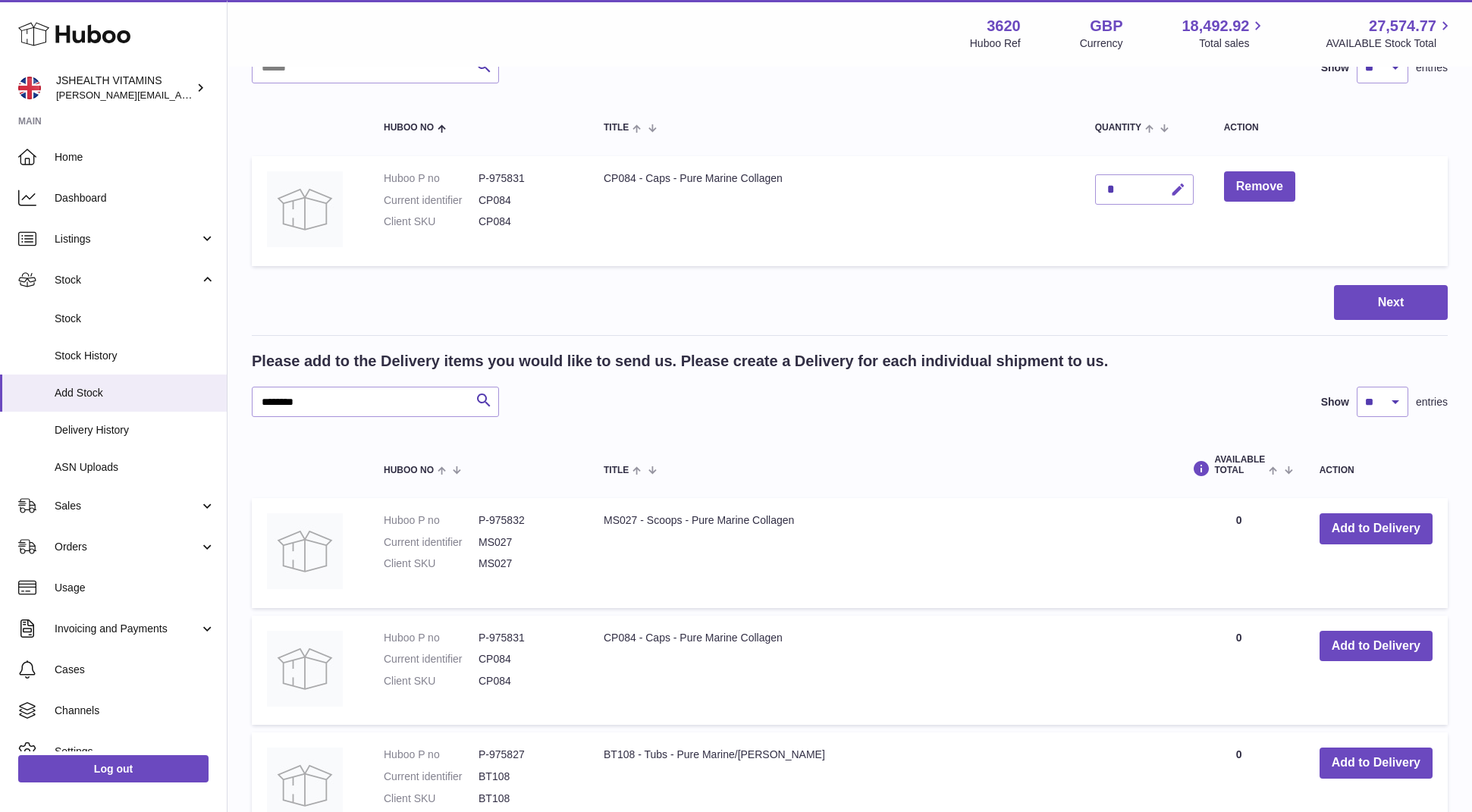
click at [1186, 186] on button "button" at bounding box center [1175, 190] width 36 height 31
paste input "****"
type input "****"
click at [1178, 183] on icon "submit" at bounding box center [1179, 189] width 14 height 14
click at [1371, 298] on button "Next" at bounding box center [1391, 303] width 113 height 36
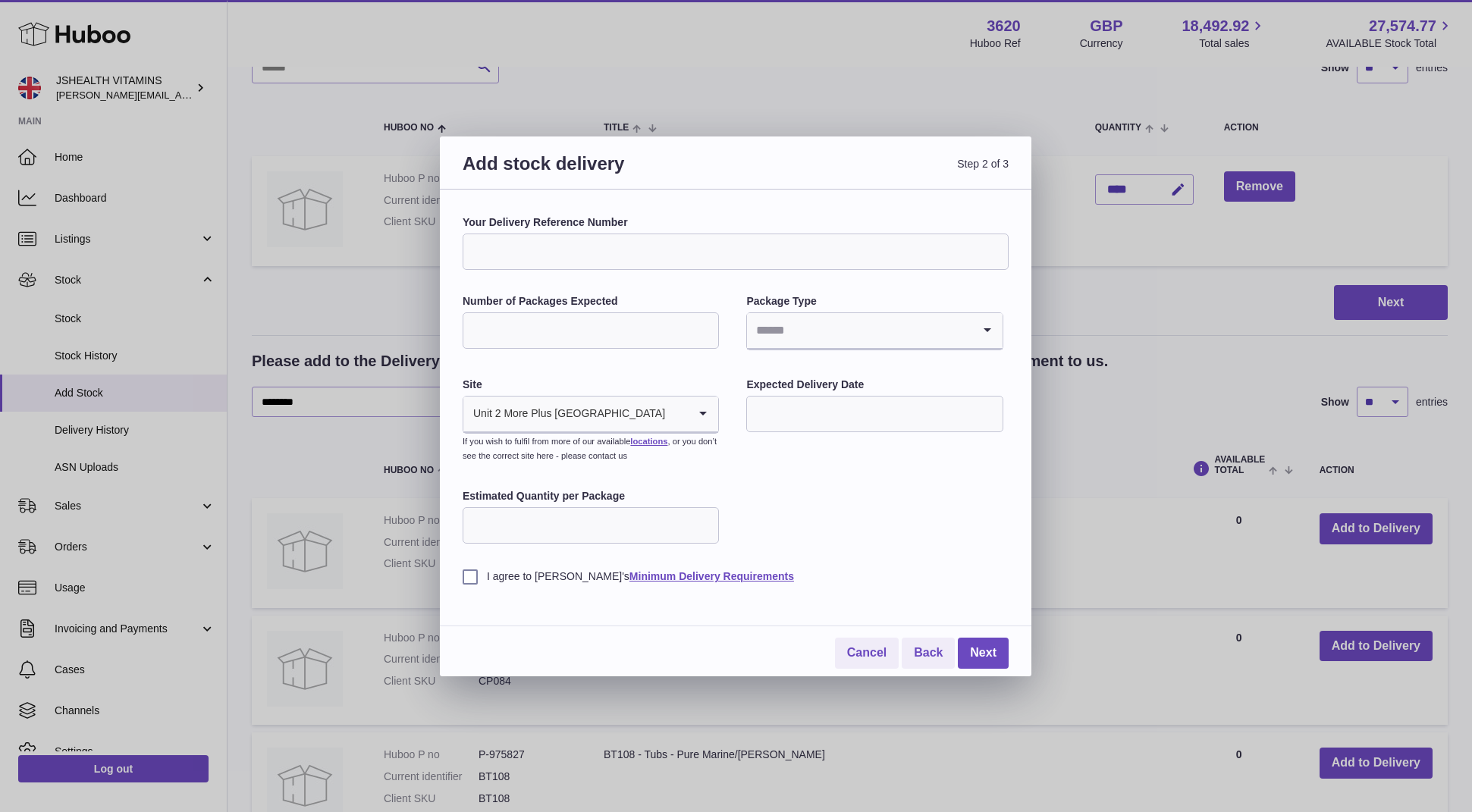
click at [593, 249] on input "Your Delivery Reference Number" at bounding box center [736, 252] width 546 height 37
type input "**********"
click at [808, 354] on div "**********" at bounding box center [736, 399] width 546 height 368
click at [811, 345] on input "Search for option" at bounding box center [859, 331] width 224 height 35
click at [801, 365] on li "Unknown" at bounding box center [874, 371] width 253 height 31
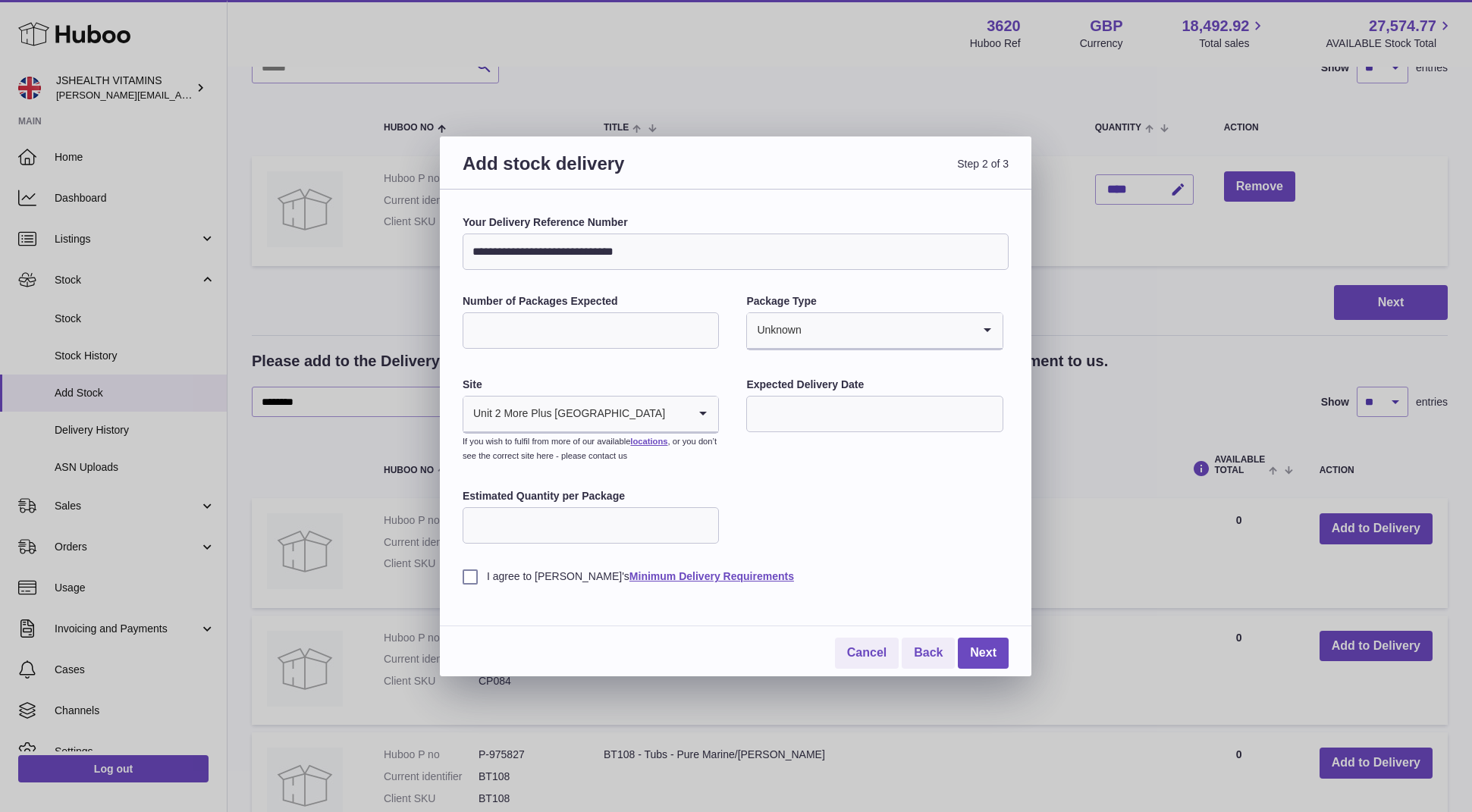
click at [807, 453] on div "**********" at bounding box center [736, 399] width 546 height 368
click at [808, 425] on input "text" at bounding box center [874, 414] width 257 height 37
click at [955, 502] on span "5" at bounding box center [952, 508] width 27 height 27
type input "**********"
click at [475, 582] on label "I agree to Huboo's Minimum Delivery Requirements" at bounding box center [736, 577] width 546 height 15
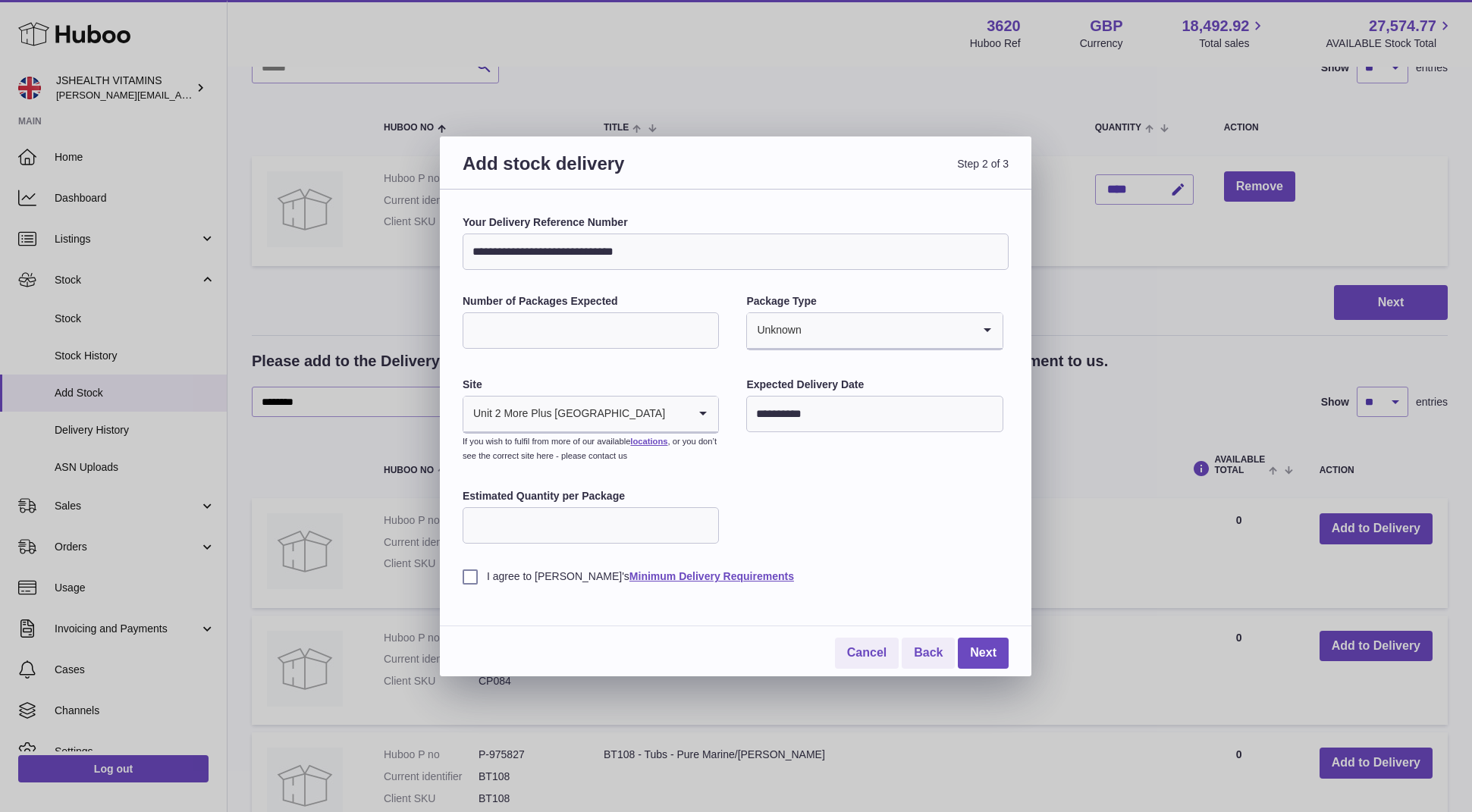
click at [580, 327] on input "Number of Packages Expected" at bounding box center [591, 331] width 257 height 37
type input "*"
click at [942, 466] on div "**********" at bounding box center [736, 399] width 546 height 368
click at [994, 648] on link "Next" at bounding box center [983, 653] width 51 height 31
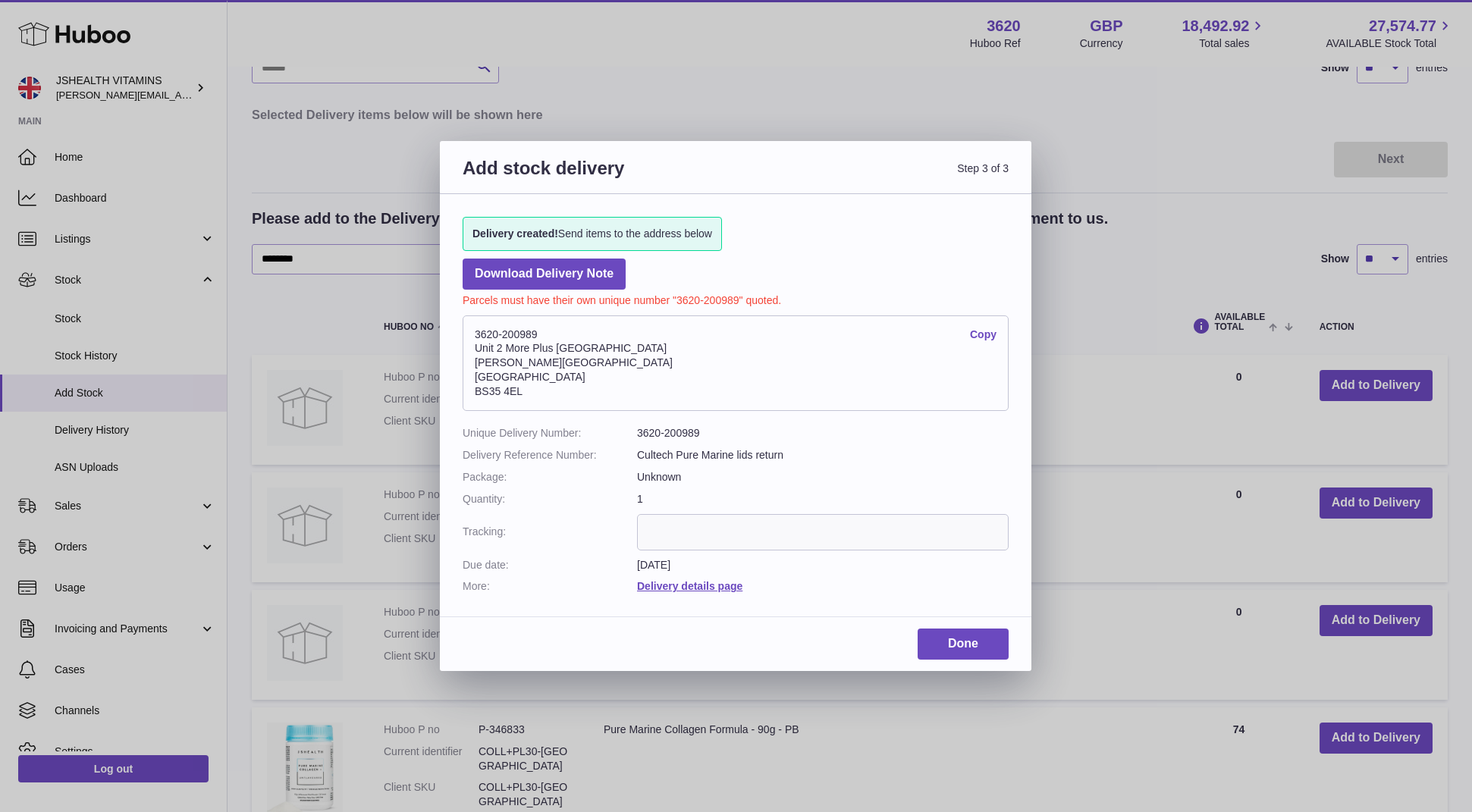
click at [510, 329] on address "3620-200989 Copy Unit 2 More Plus Central Park Hudson Ave Severn Beach BS35 4EL" at bounding box center [736, 363] width 546 height 95
copy address "3620-200989"
click at [684, 434] on dd "3620-200989" at bounding box center [823, 433] width 372 height 15
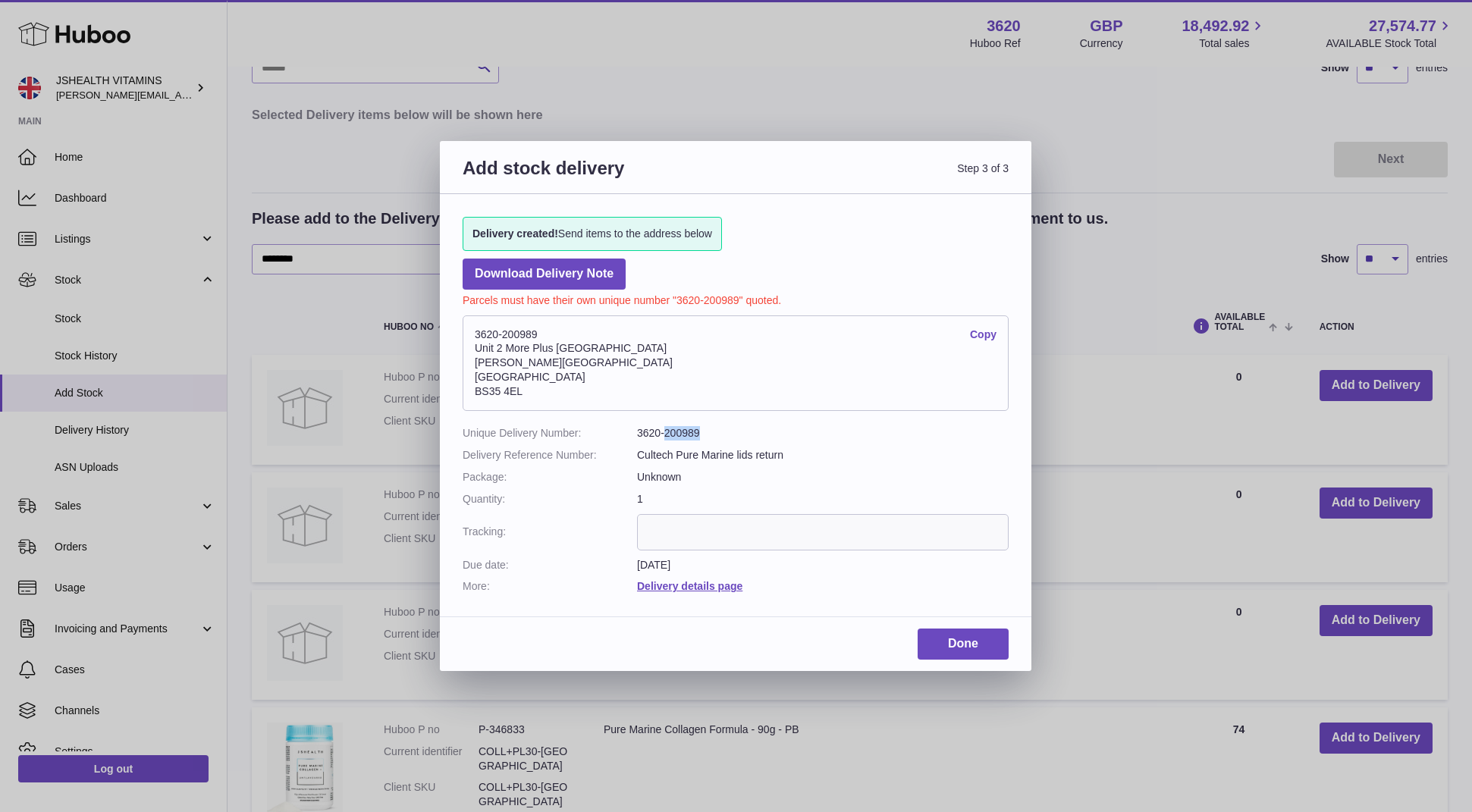
click at [684, 434] on dd "3620-200989" at bounding box center [823, 433] width 372 height 15
copy dl "3620-200989"
click at [967, 638] on link "Done" at bounding box center [963, 644] width 91 height 31
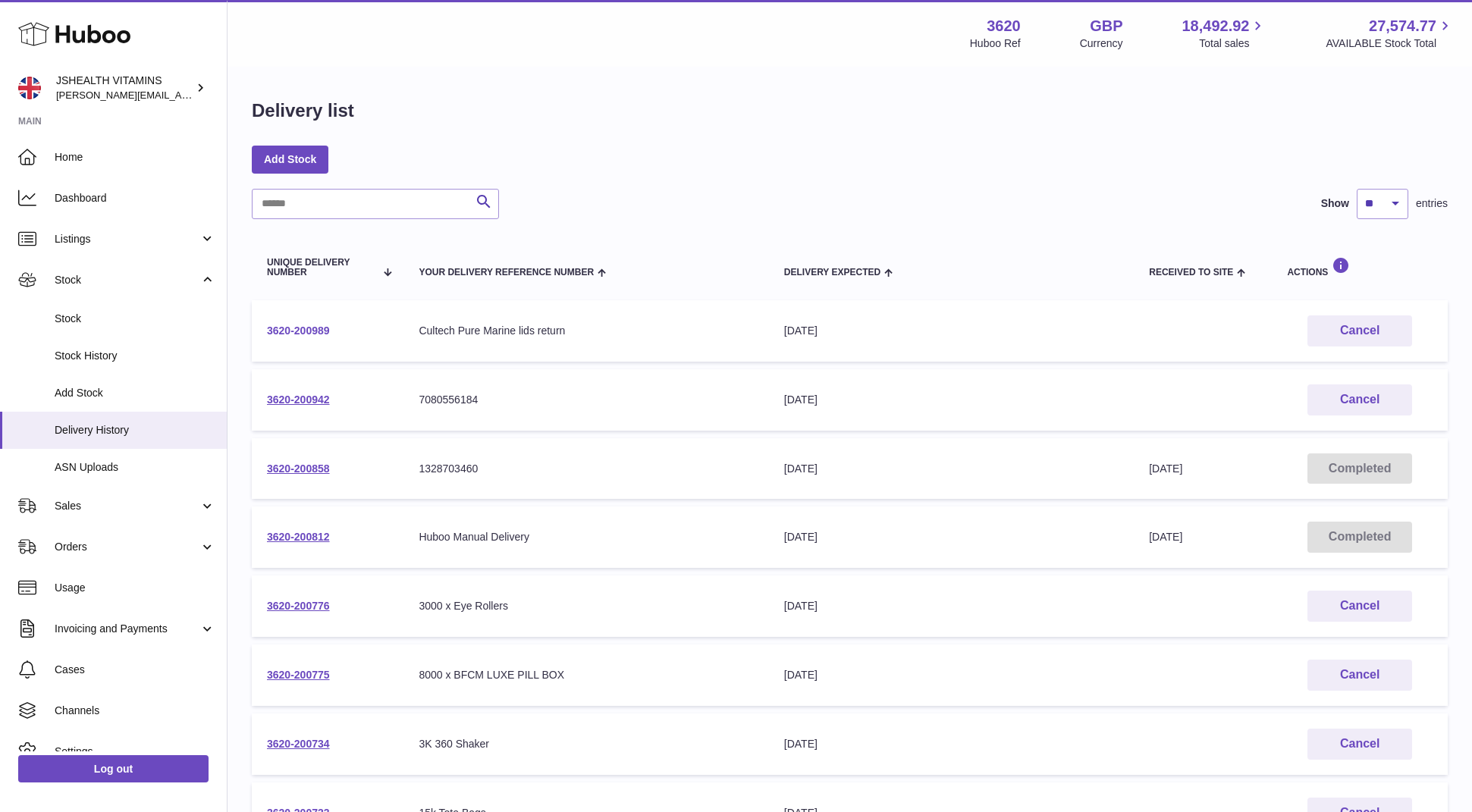
click at [314, 331] on link "3620-200989" at bounding box center [298, 331] width 63 height 12
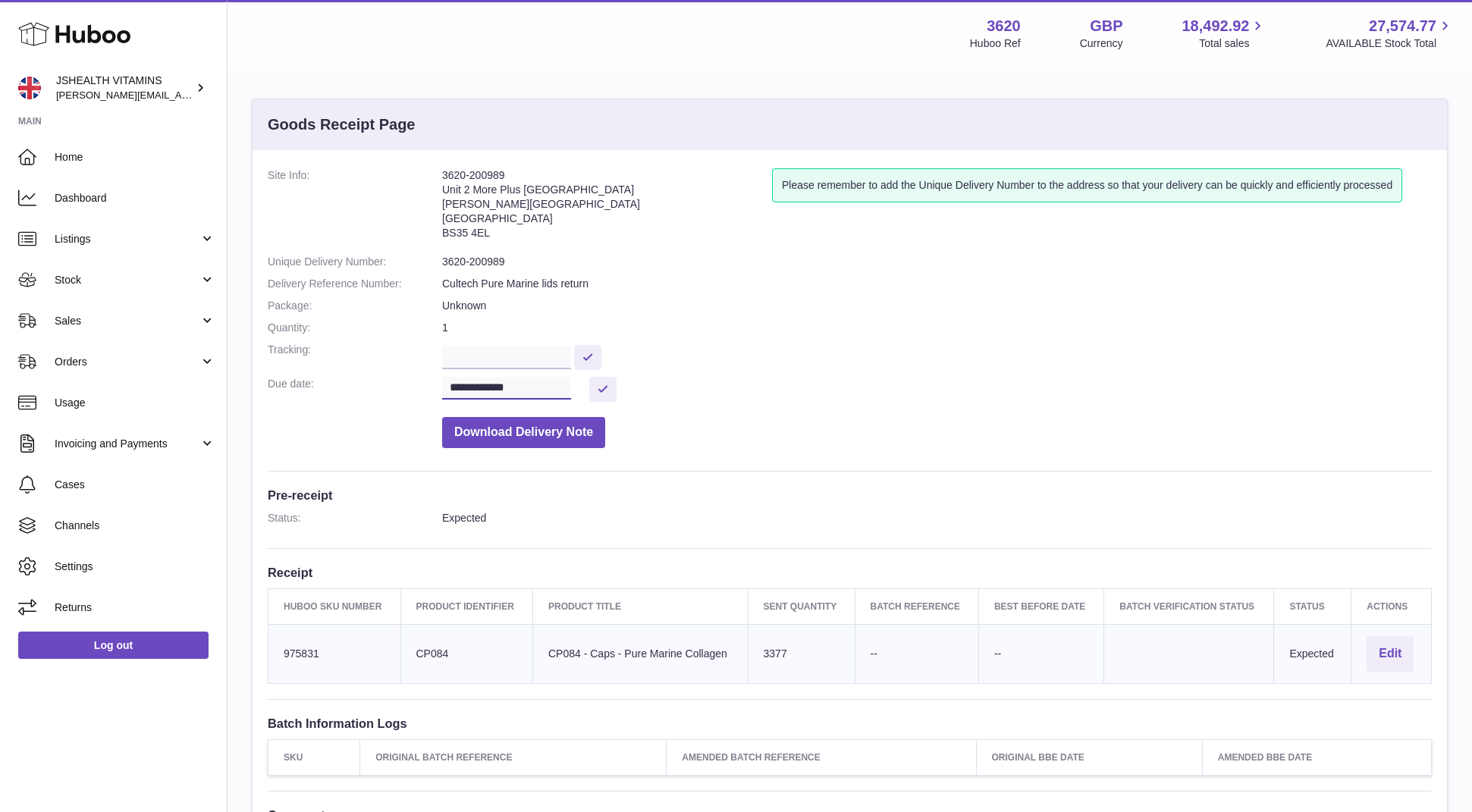
click at [495, 379] on input "**********" at bounding box center [507, 388] width 129 height 23
click at [455, 417] on icon "button" at bounding box center [457, 417] width 5 height 9
click at [493, 590] on span "30" at bounding box center [496, 597] width 27 height 27
type input "**********"
click at [609, 383] on button at bounding box center [602, 389] width 27 height 25
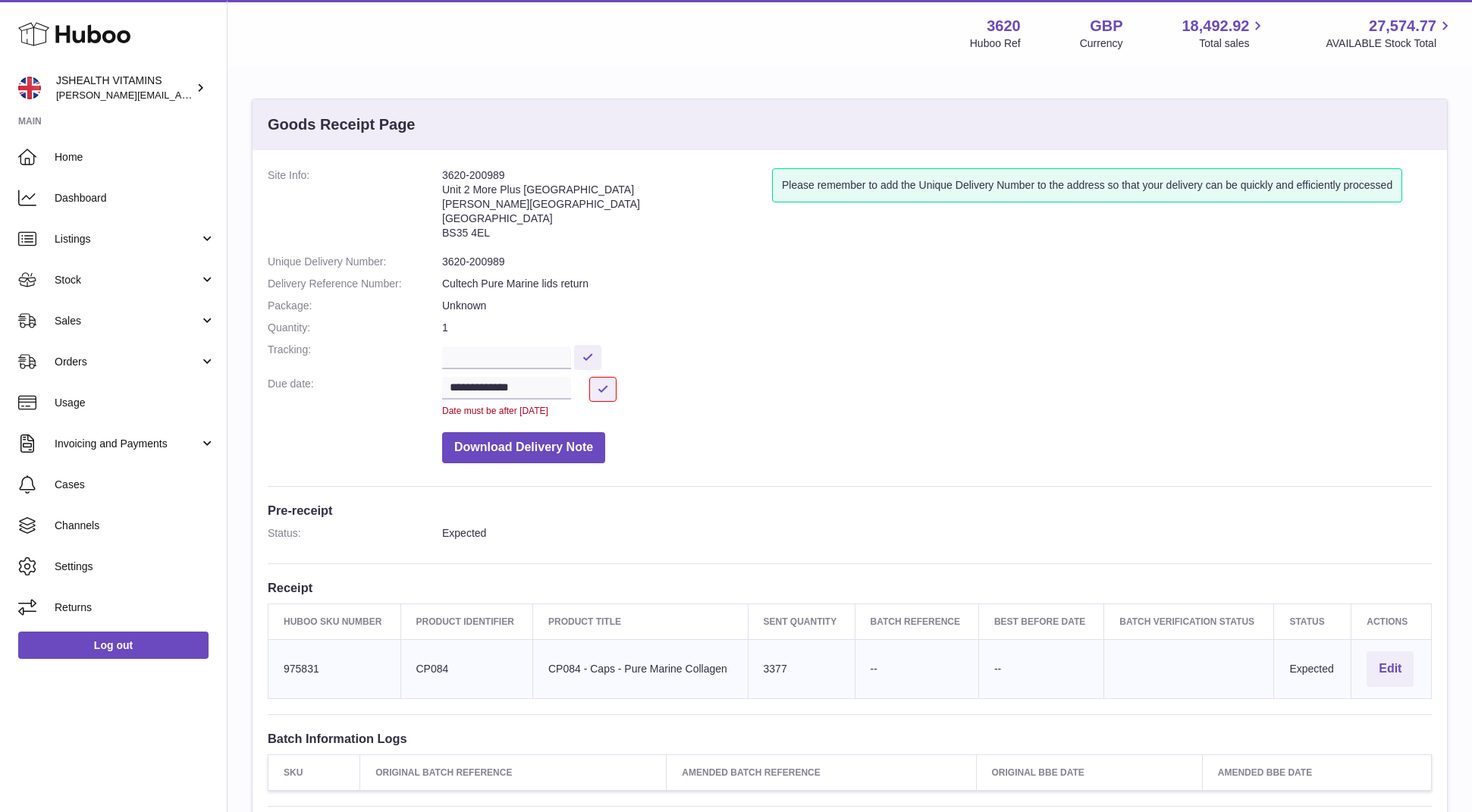
click at [751, 392] on dd "**********" at bounding box center [937, 397] width 989 height 40
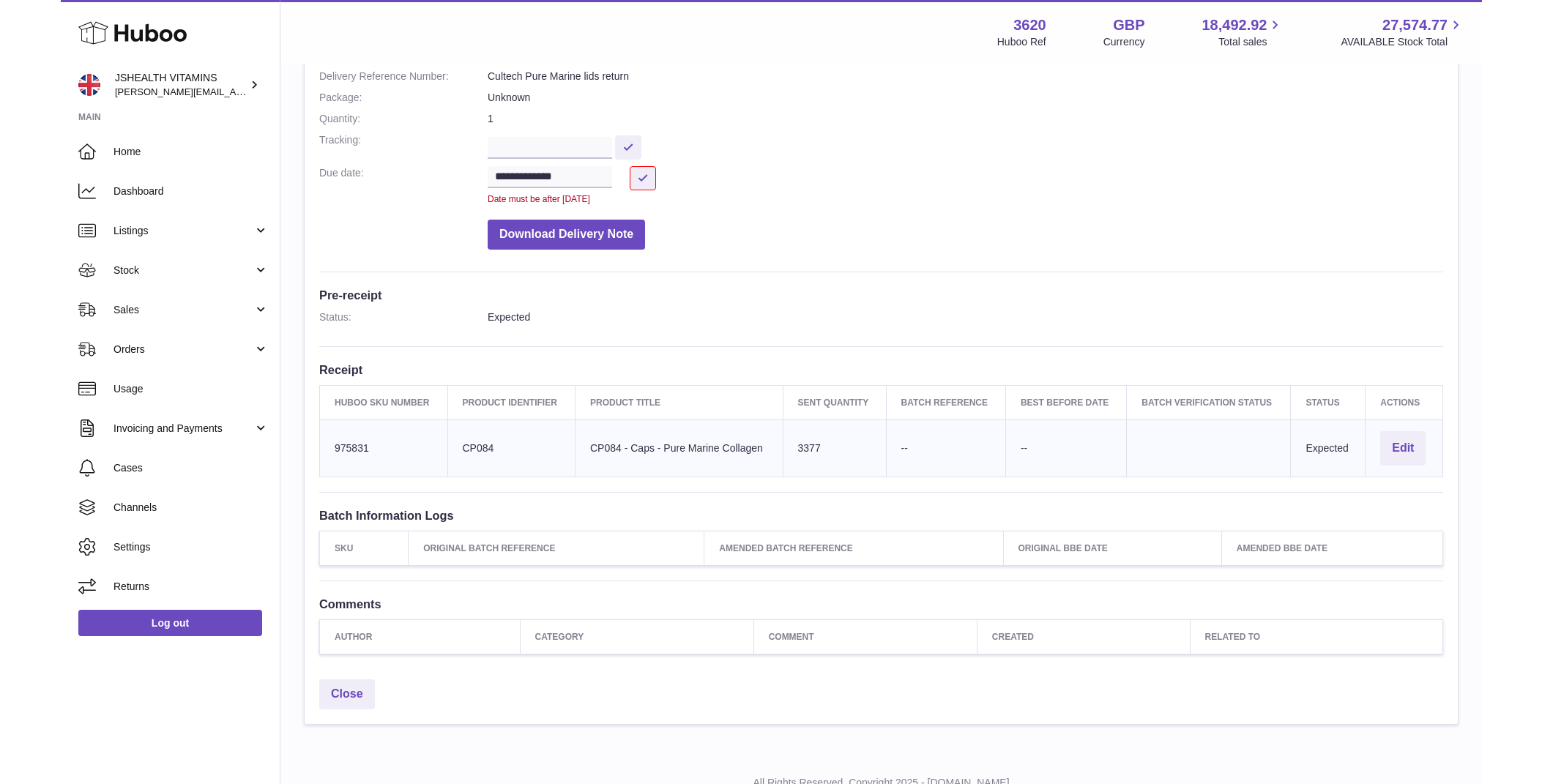
scroll to position [202, 0]
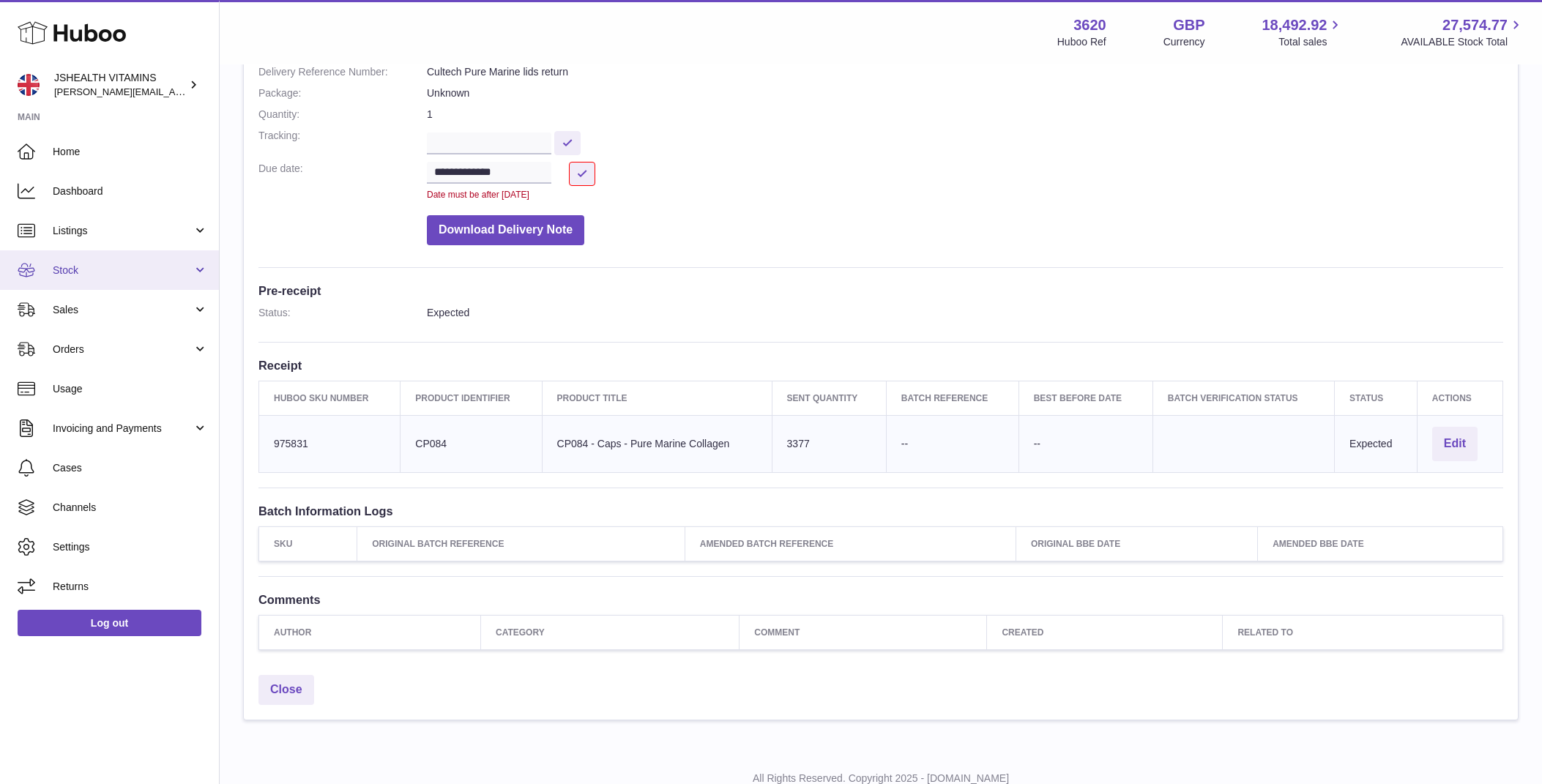
click at [75, 265] on span "Stock" at bounding box center [123, 270] width 140 height 14
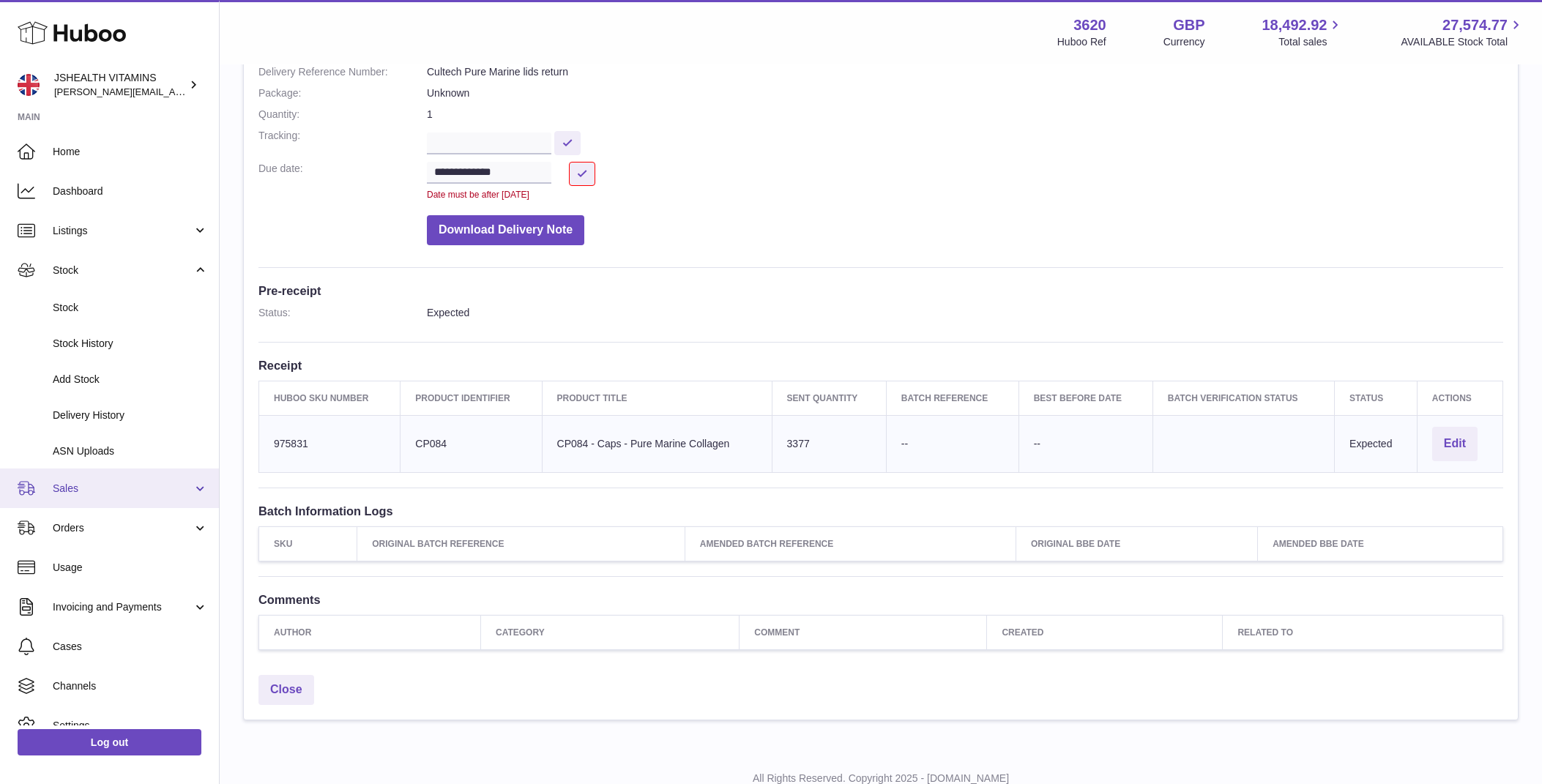
click at [83, 494] on span "Sales" at bounding box center [123, 488] width 140 height 14
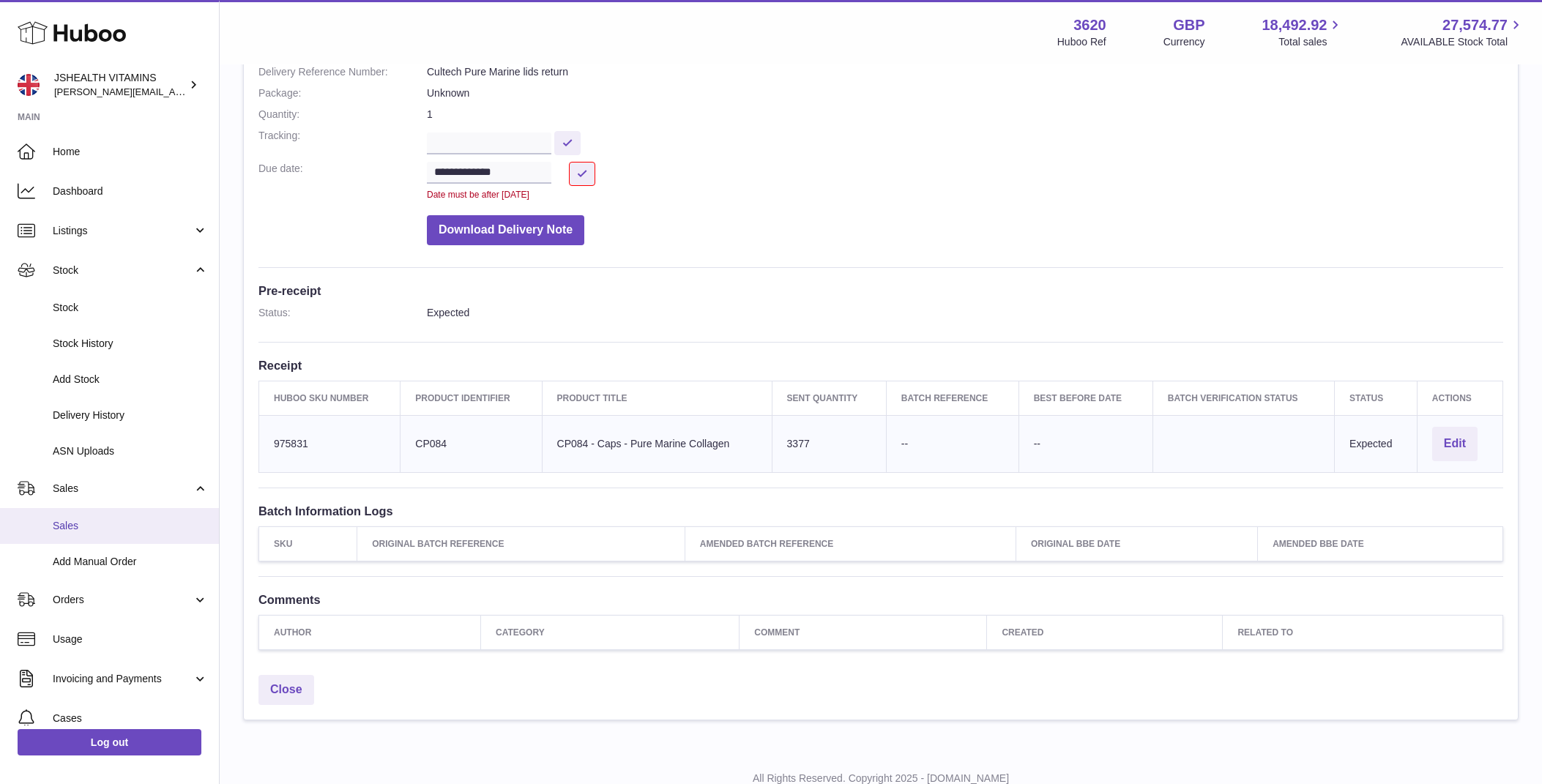
click at [73, 519] on link "Sales" at bounding box center [110, 525] width 219 height 36
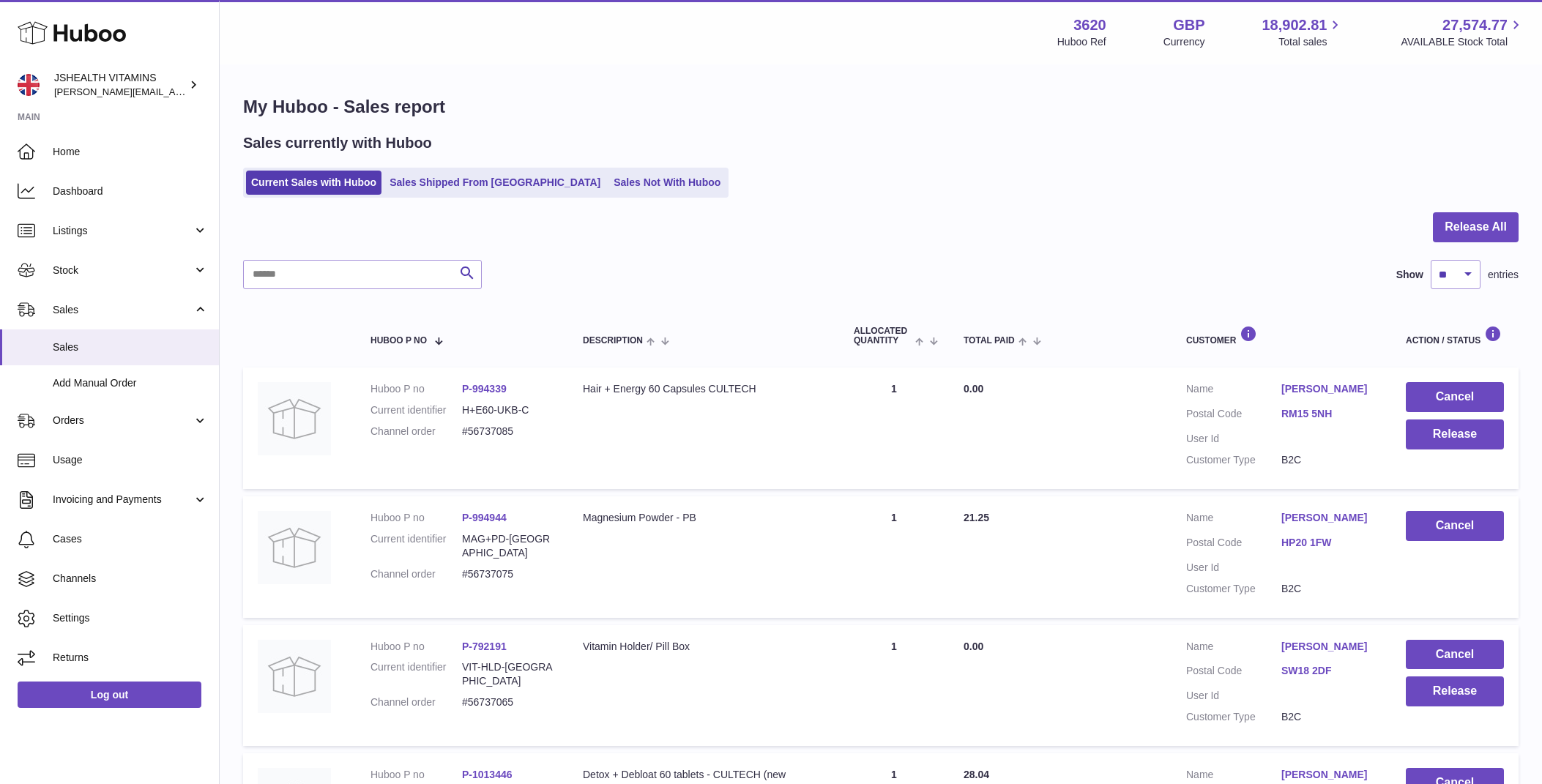
click at [608, 182] on link "Sales Not With Huboo" at bounding box center [667, 182] width 117 height 24
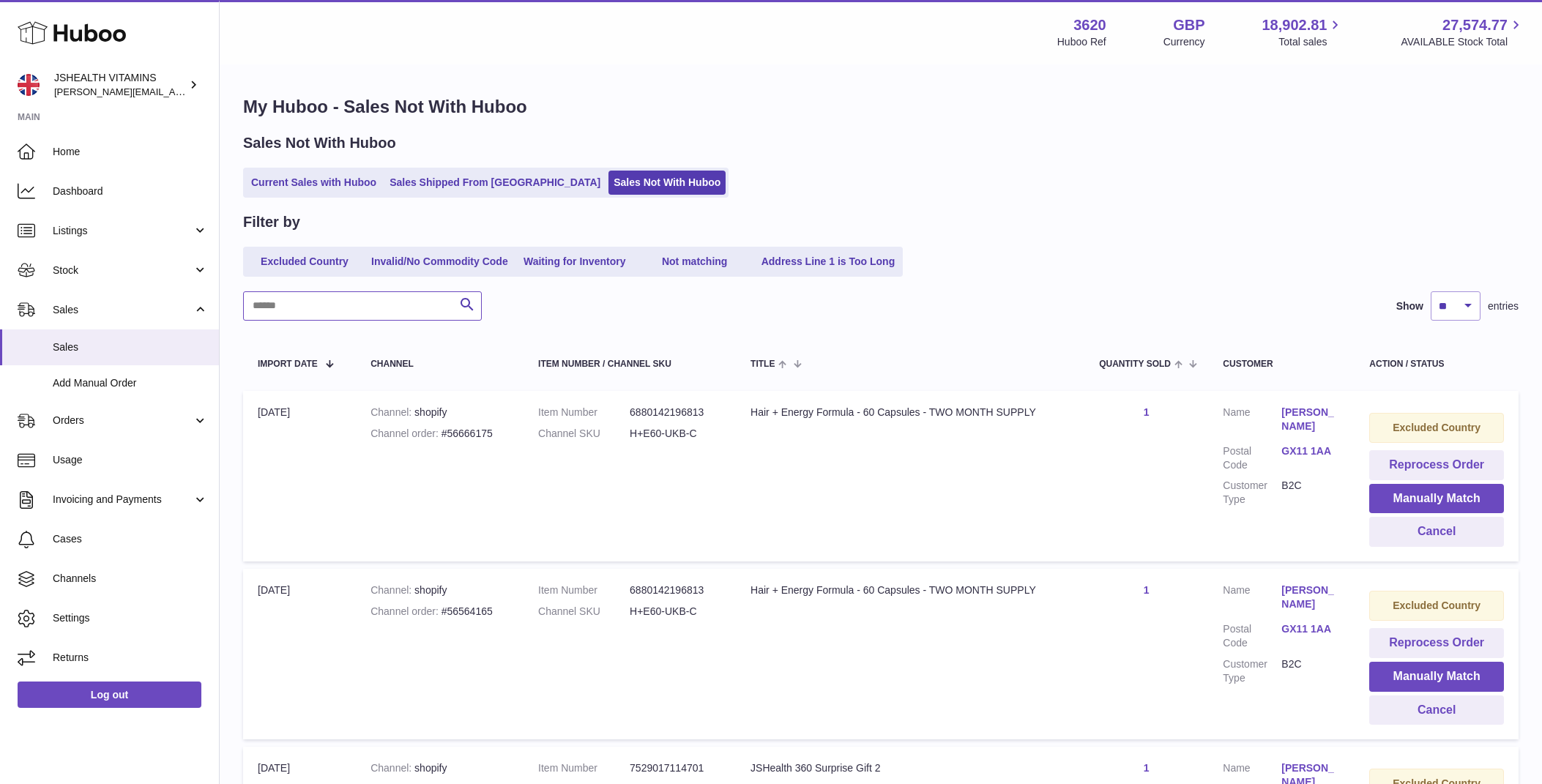
click at [340, 307] on input "text" at bounding box center [362, 306] width 238 height 29
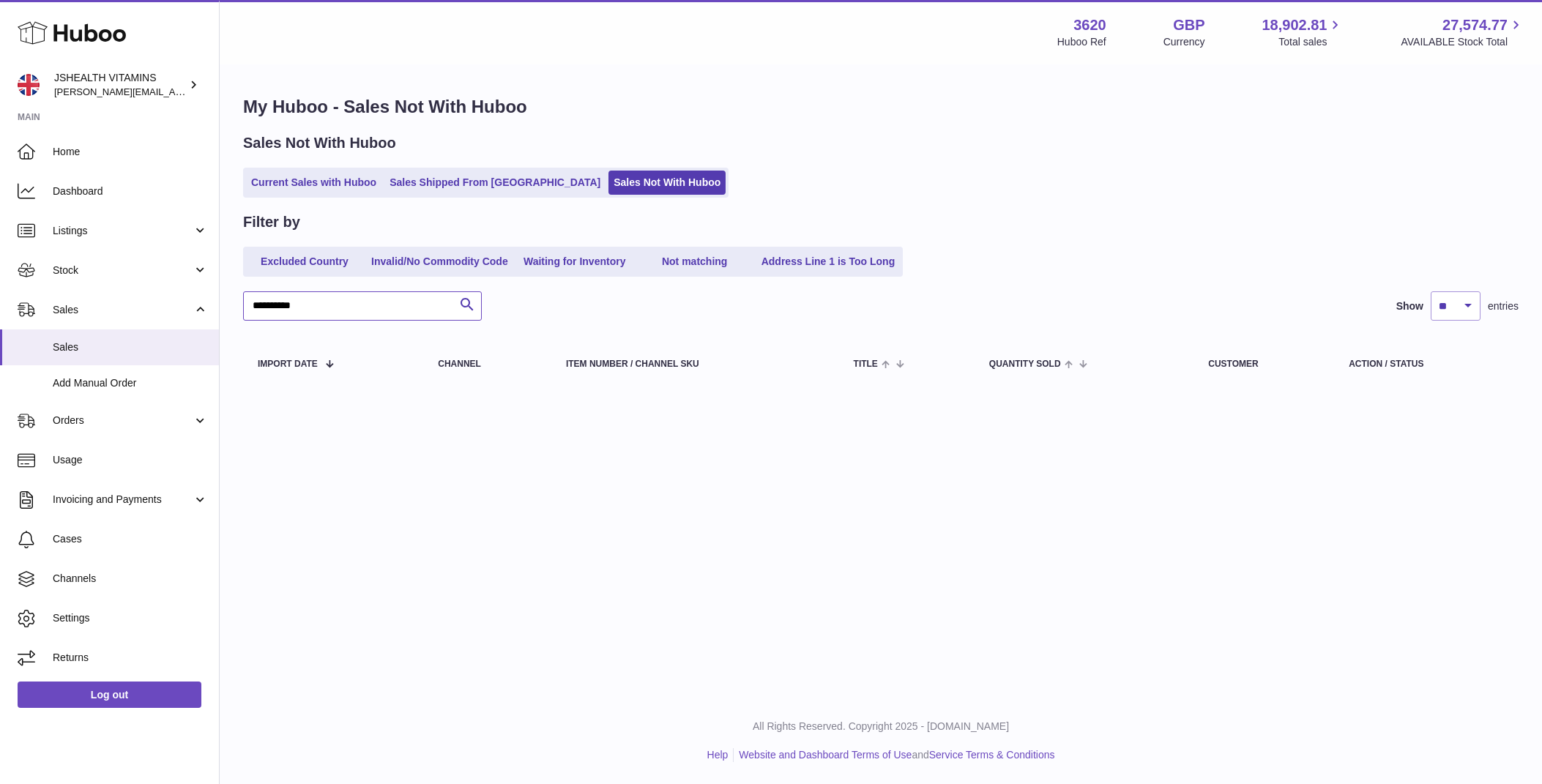
type input "**********"
click at [310, 305] on input "**********" at bounding box center [362, 306] width 238 height 29
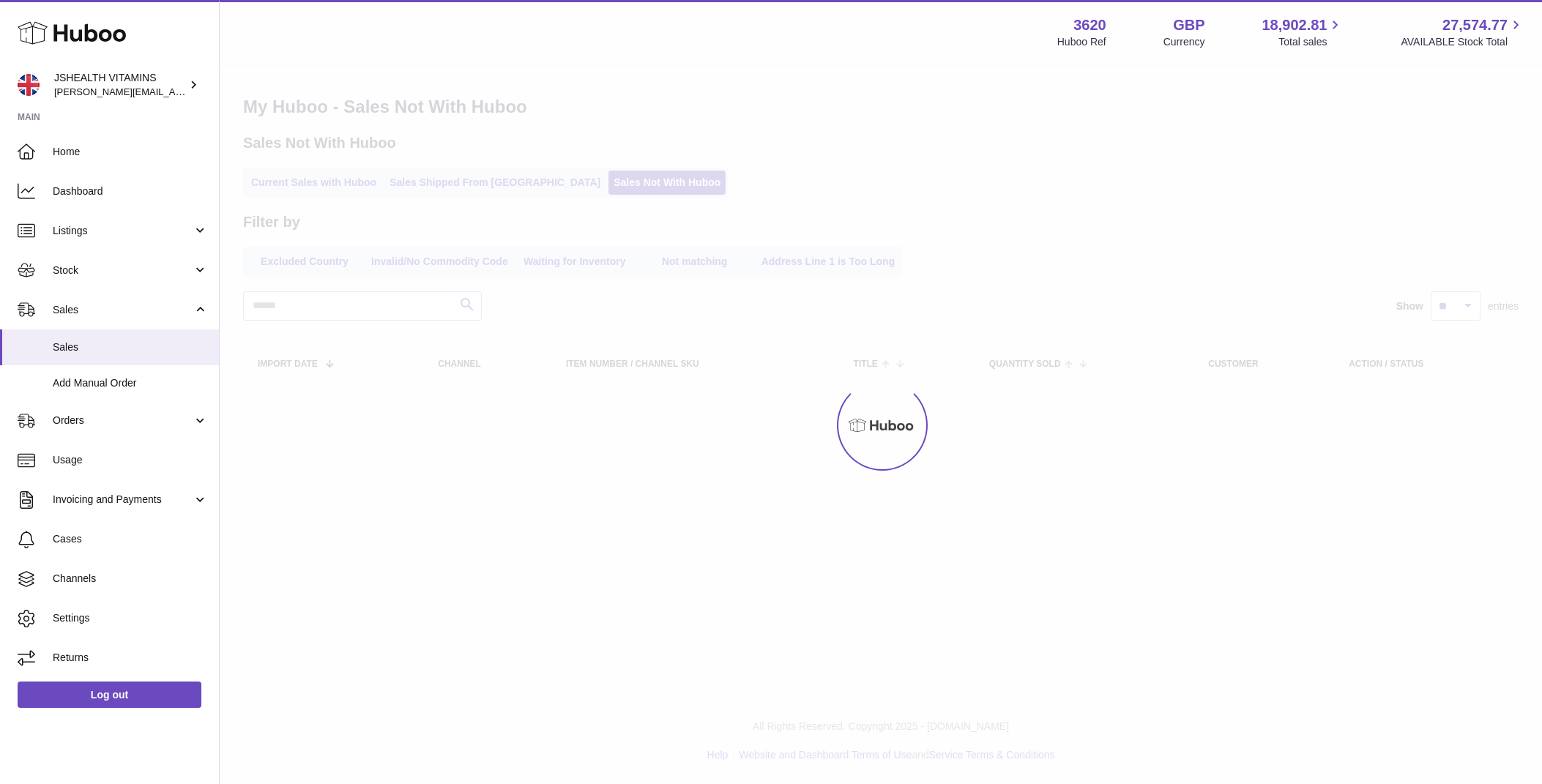
click at [473, 157] on div at bounding box center [881, 424] width 1322 height 718
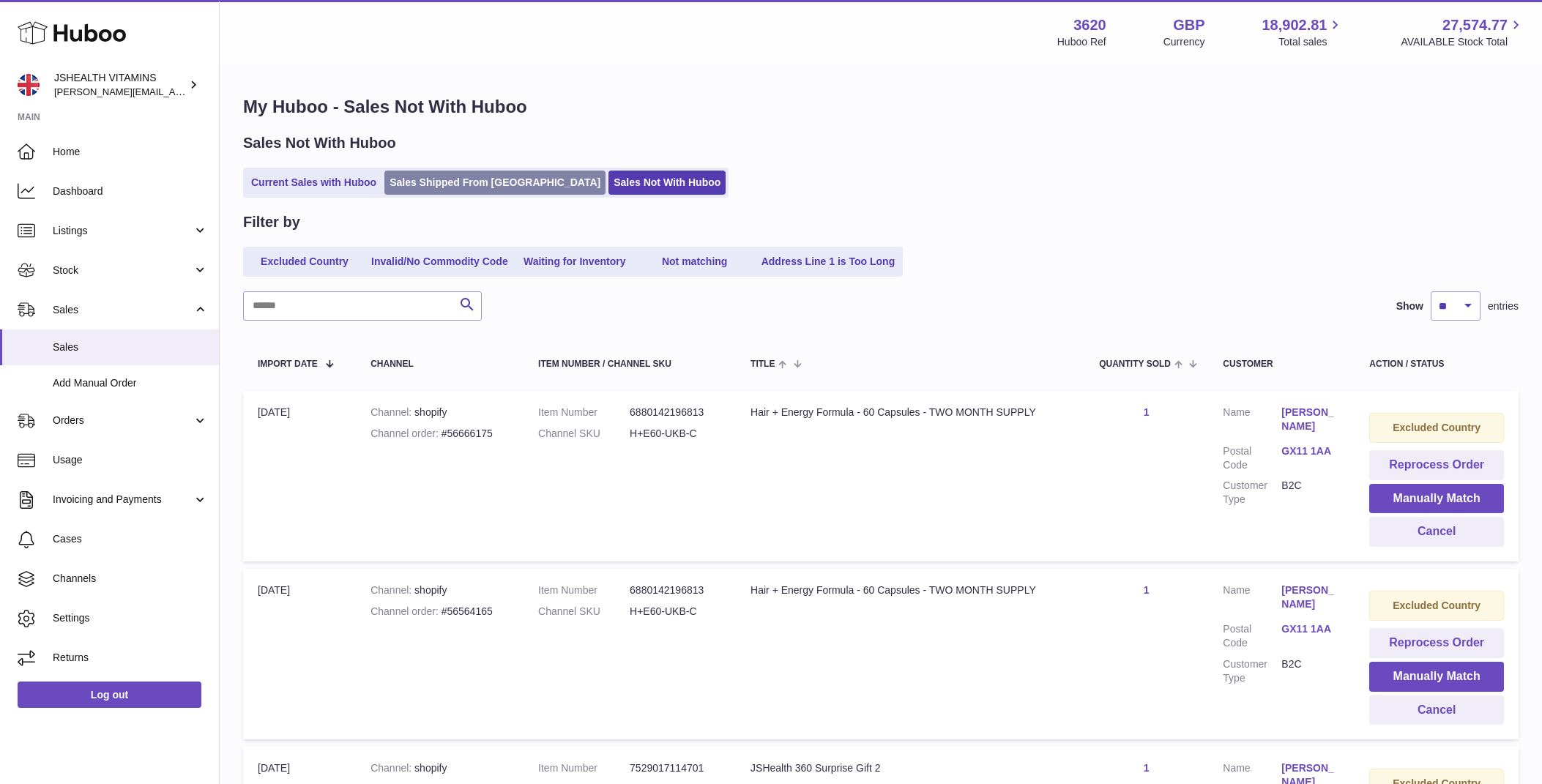
click at [473, 184] on link "Sales Shipped From [GEOGRAPHIC_DATA]" at bounding box center [495, 182] width 221 height 24
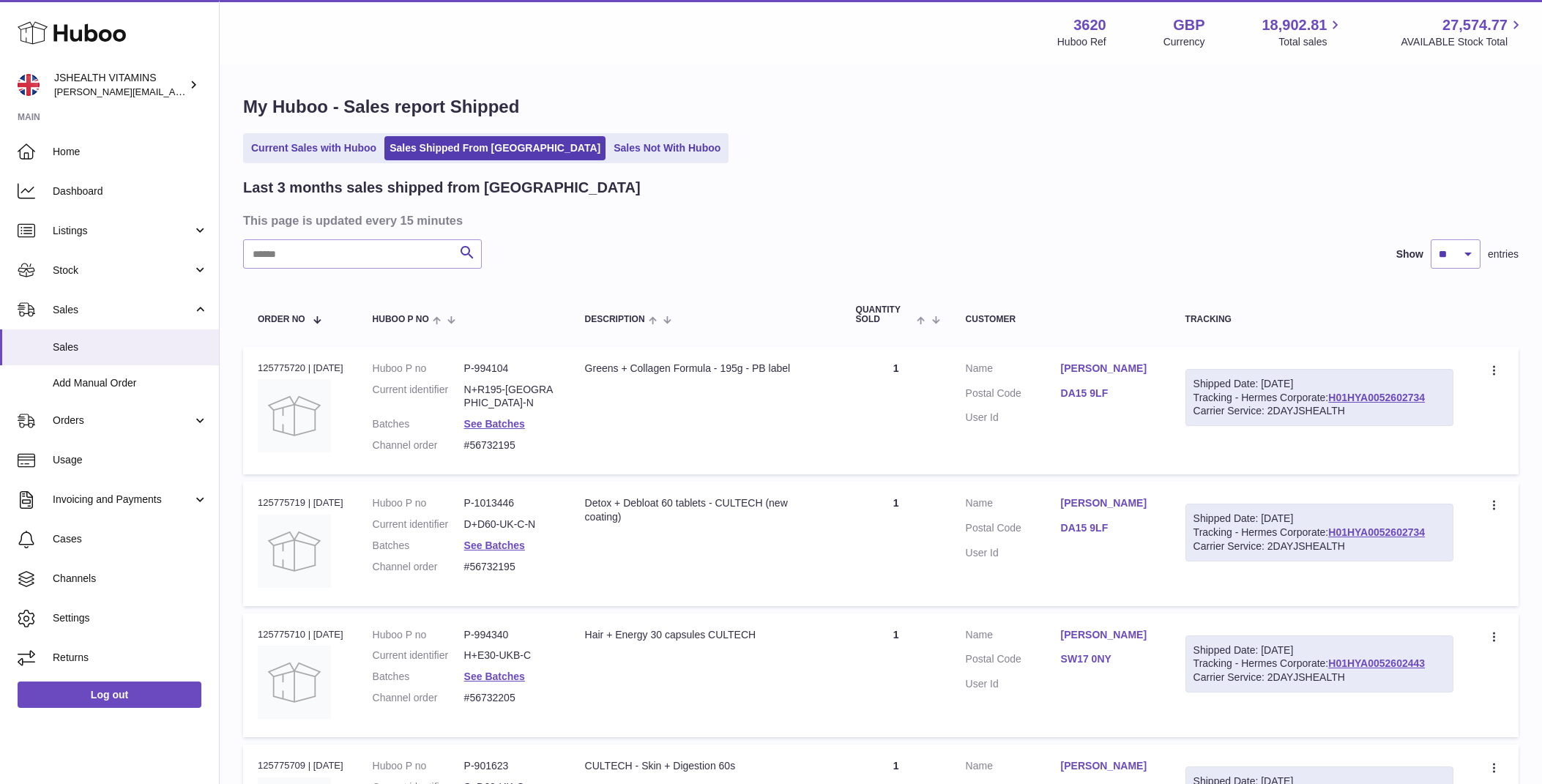
click at [430, 267] on input "text" at bounding box center [362, 253] width 238 height 29
paste input "**********"
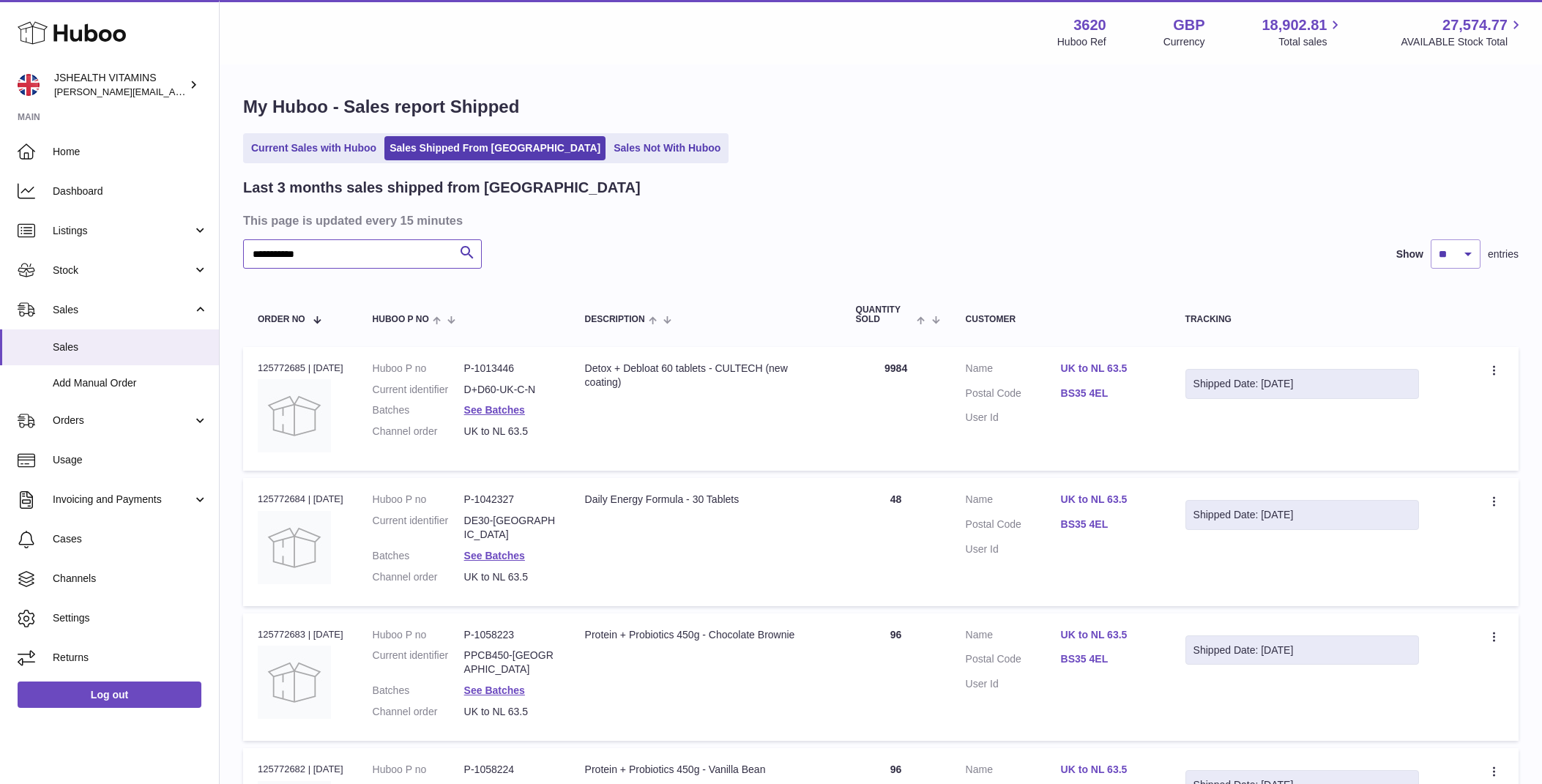
type input "**********"
click at [507, 387] on dd "D+D60-UK-C-N" at bounding box center [510, 389] width 92 height 14
copy dl "D+D60-UK-C-N"
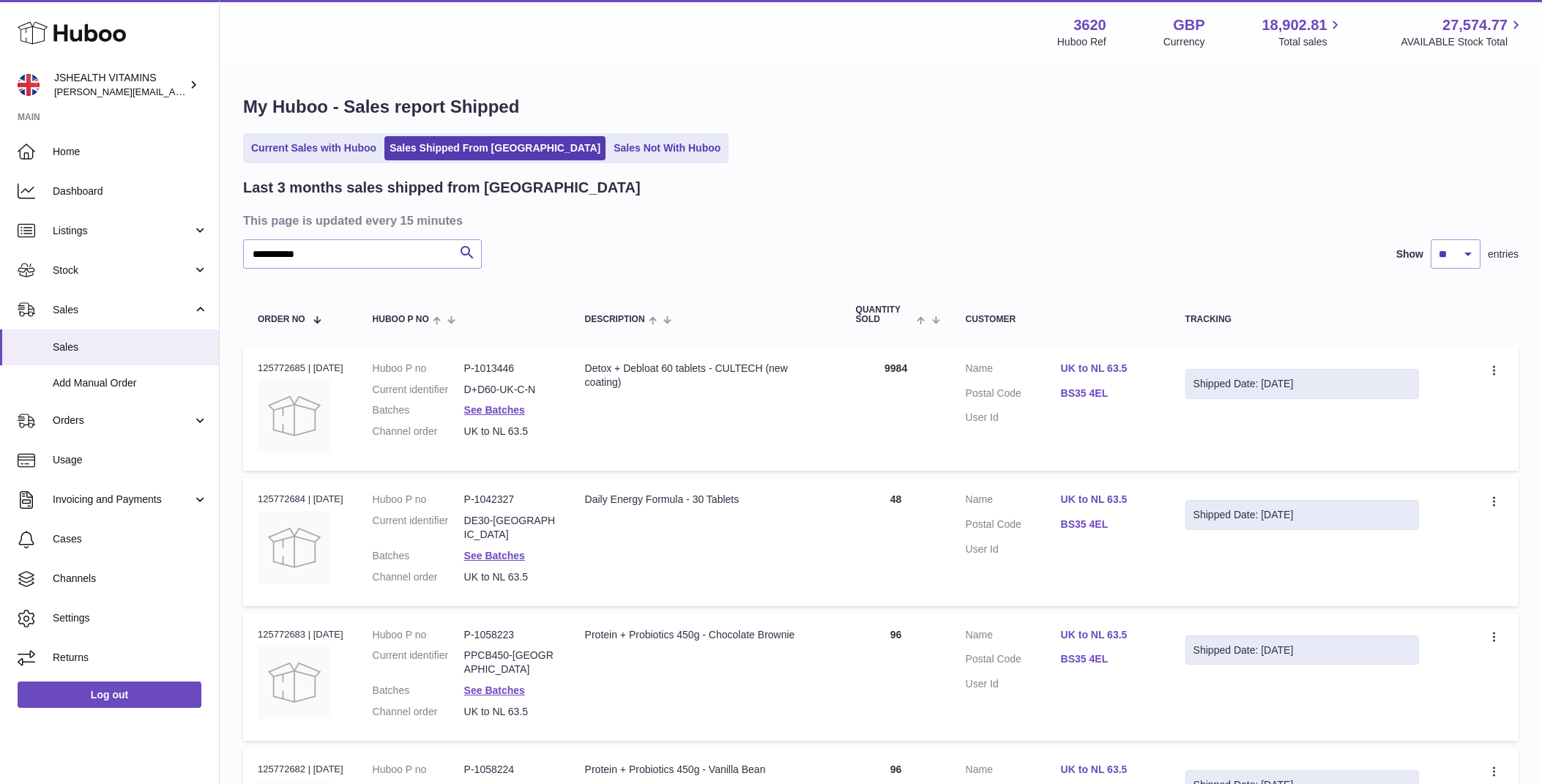
click at [488, 523] on dd "DE30-[GEOGRAPHIC_DATA]" at bounding box center [510, 527] width 92 height 28
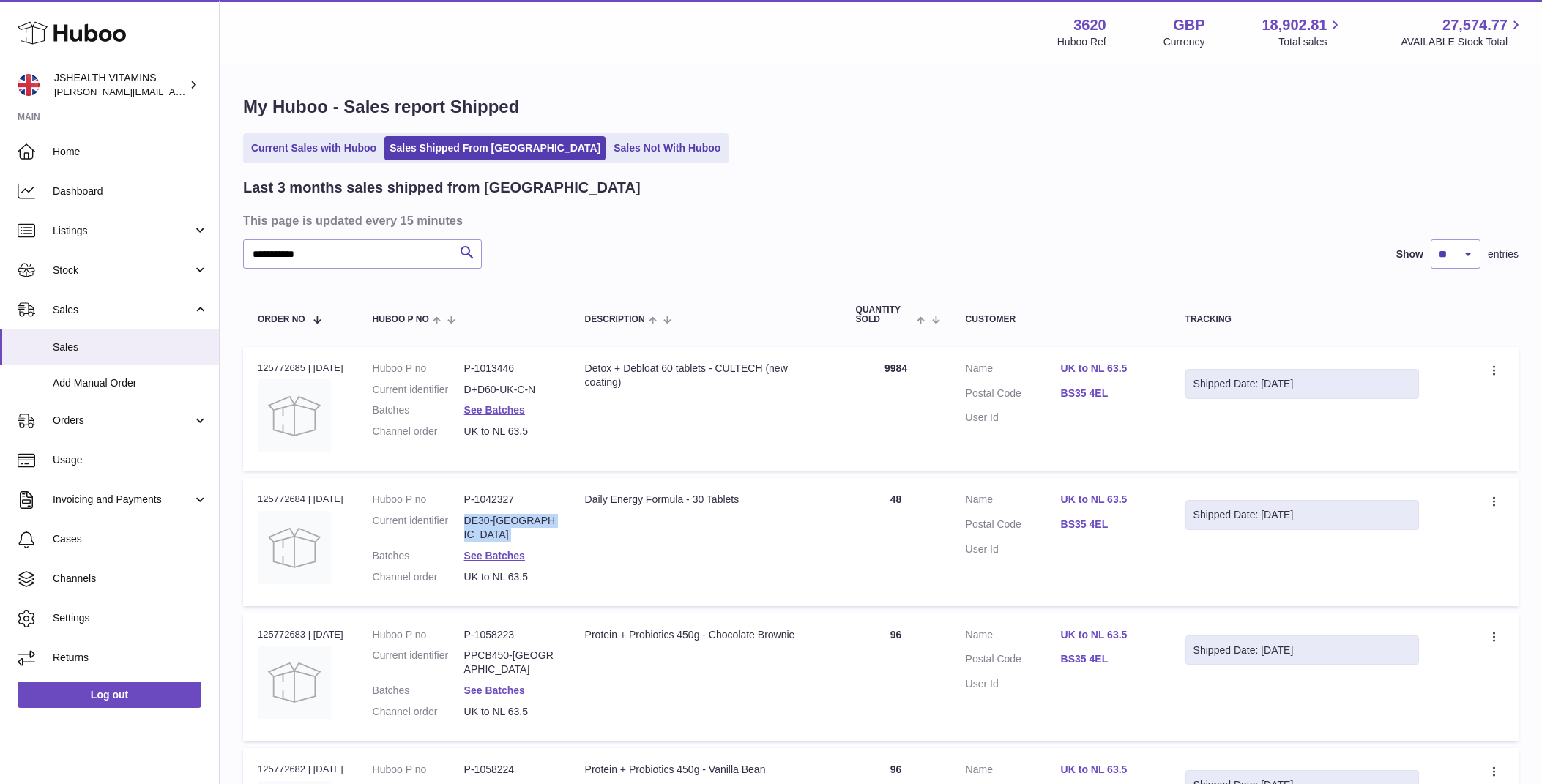
click at [488, 523] on dd "DE30-[GEOGRAPHIC_DATA]" at bounding box center [510, 527] width 92 height 28
copy dl "DE30-[GEOGRAPHIC_DATA]"
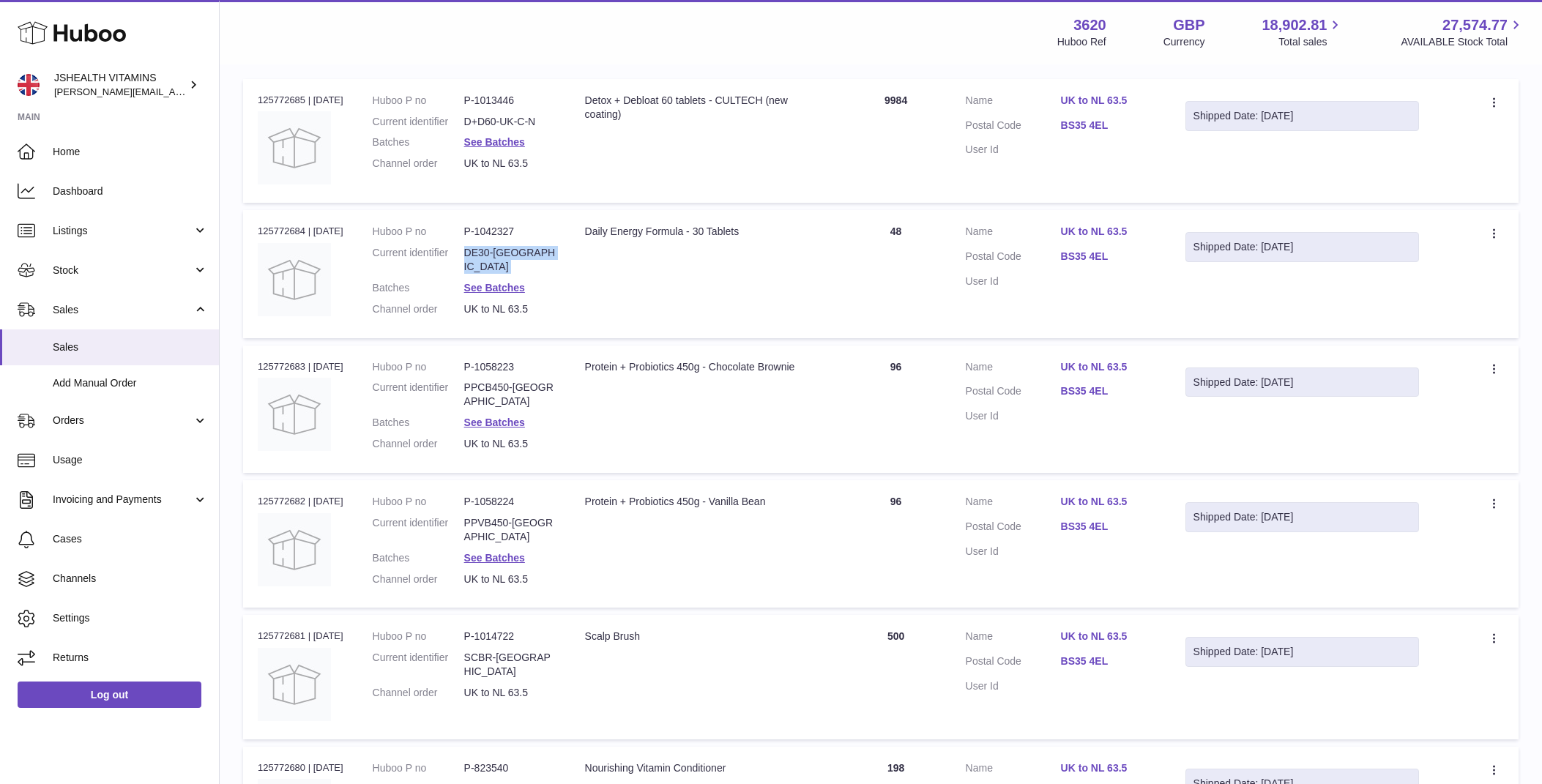
scroll to position [294, 0]
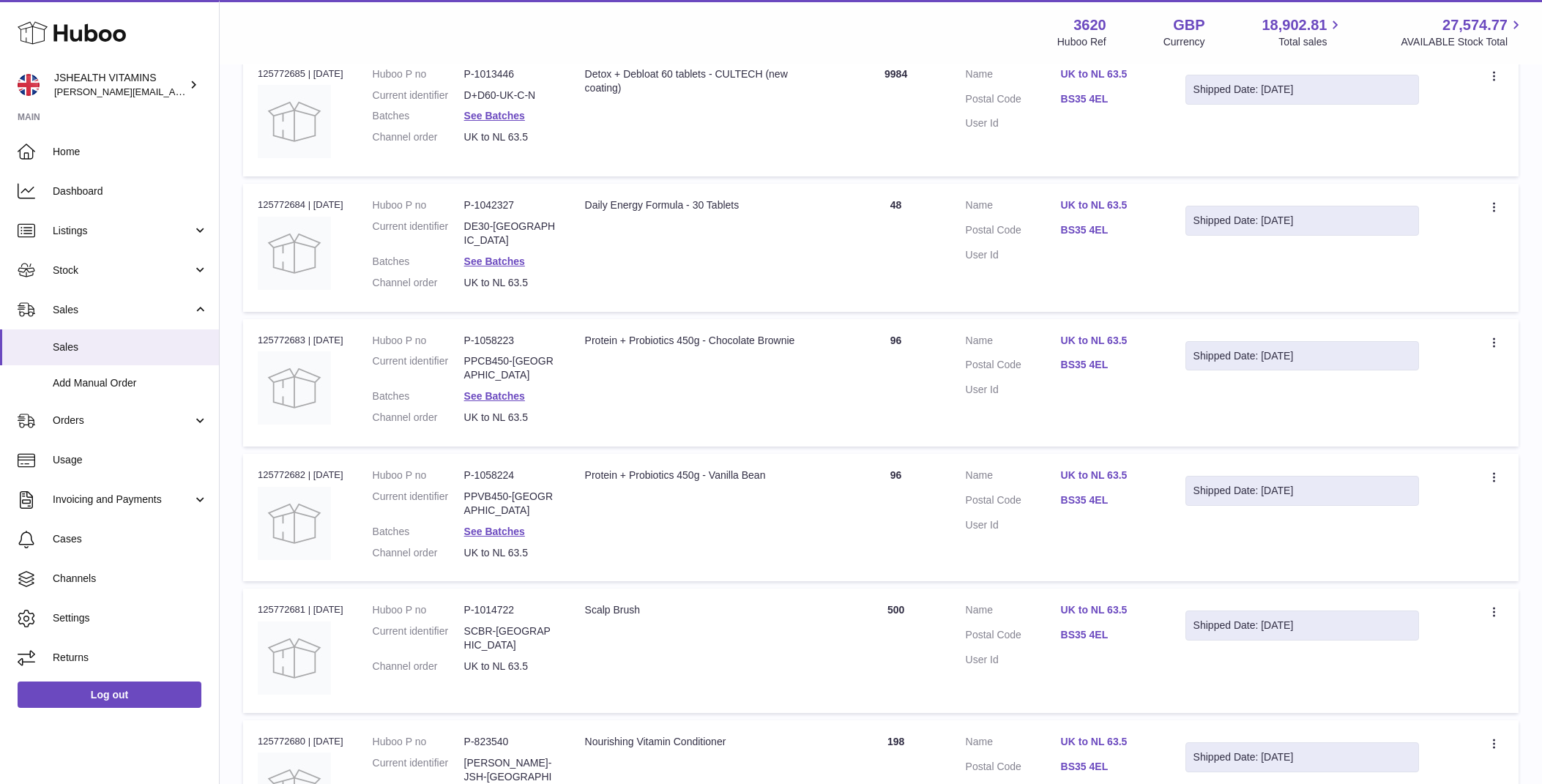
click at [499, 355] on dd "PPCB450-[GEOGRAPHIC_DATA]" at bounding box center [510, 368] width 92 height 28
copy dl "PPCB450-[GEOGRAPHIC_DATA]"
click at [516, 489] on dd "PPVB450-[GEOGRAPHIC_DATA]" at bounding box center [510, 503] width 92 height 28
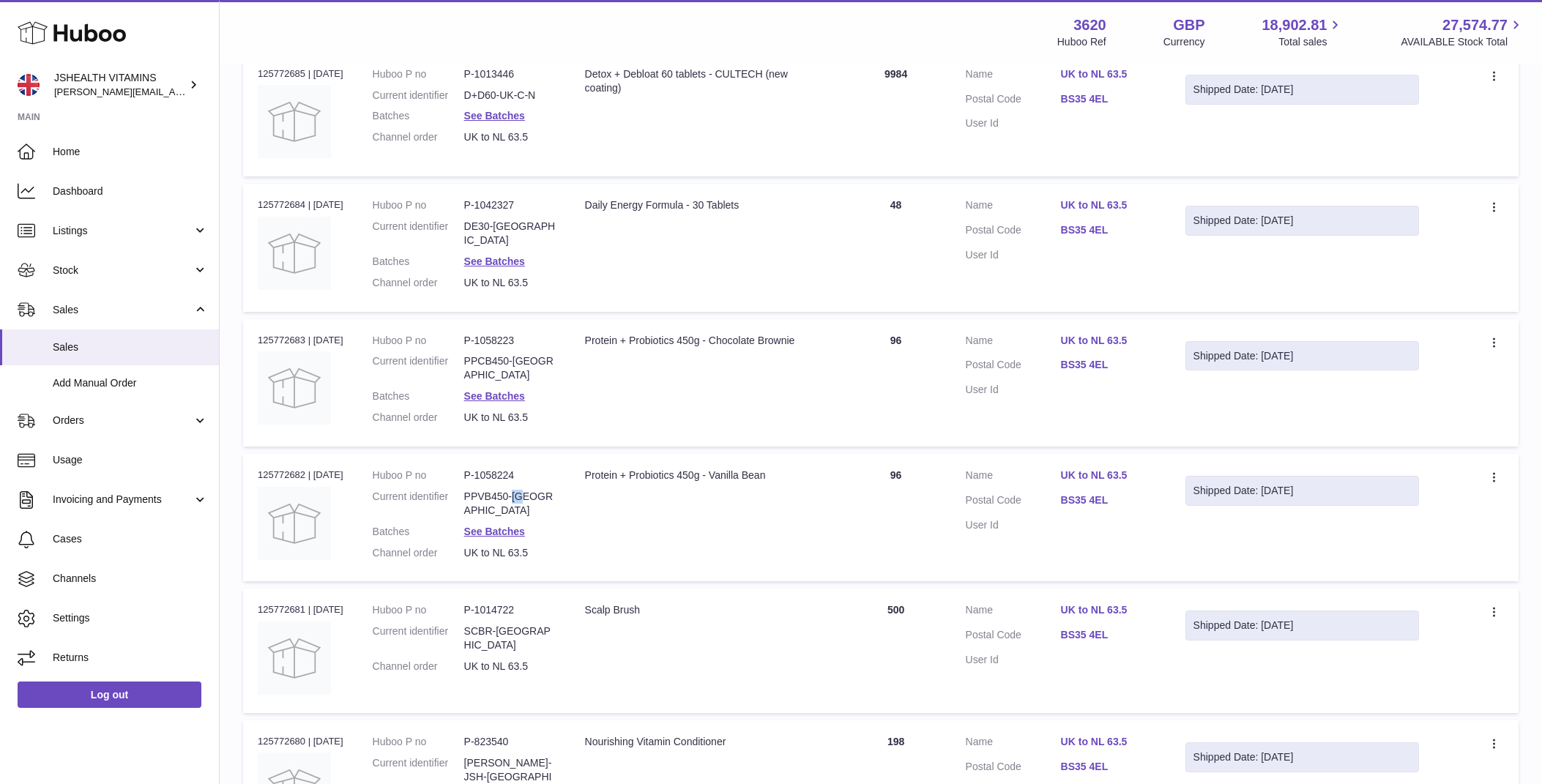
click at [516, 489] on dd "PPVB450-[GEOGRAPHIC_DATA]" at bounding box center [510, 503] width 92 height 28
copy dl "PPVB450-[GEOGRAPHIC_DATA]"
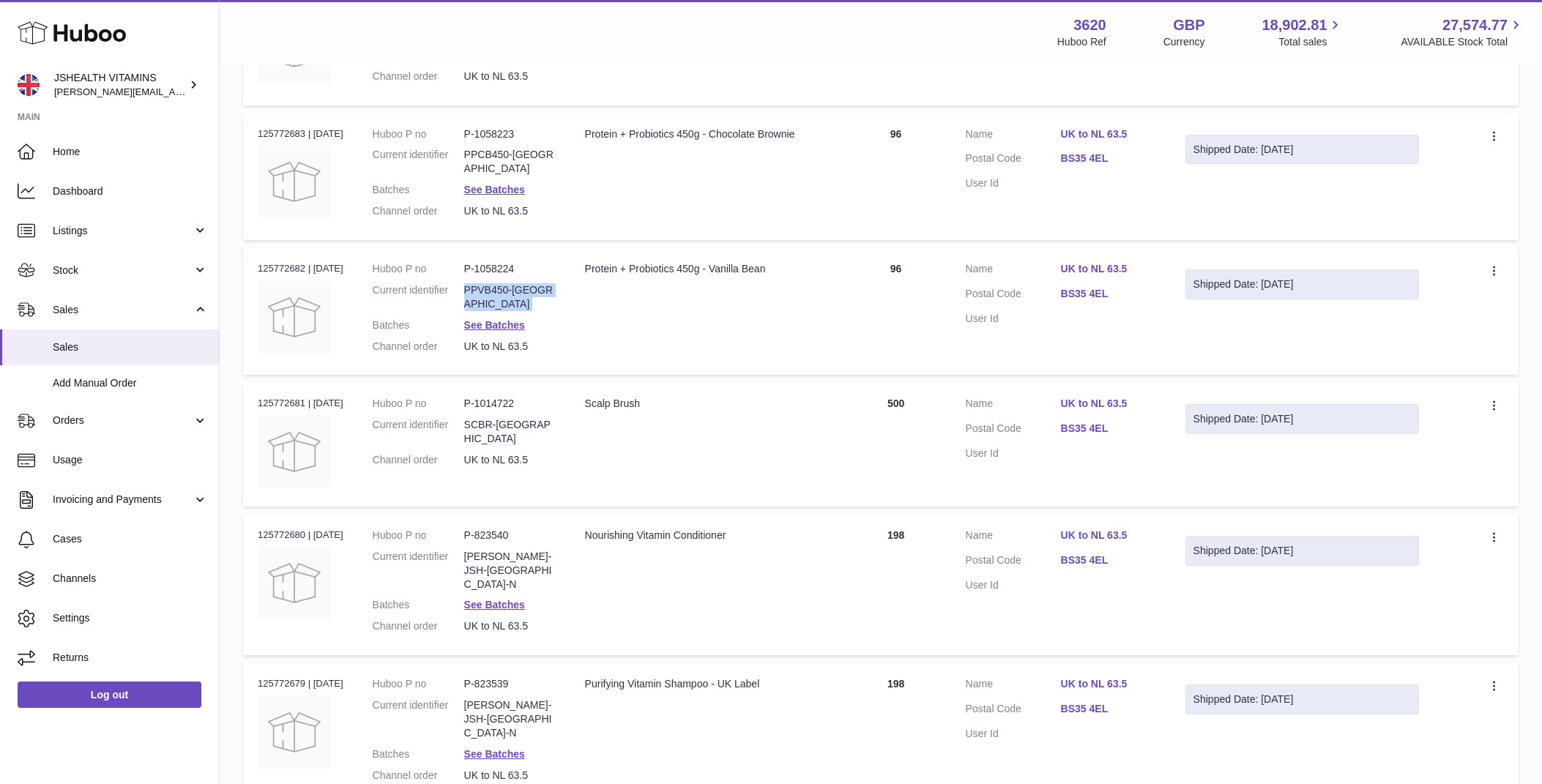
scroll to position [501, 0]
click at [493, 417] on dd "SCBR-[GEOGRAPHIC_DATA]" at bounding box center [510, 430] width 92 height 28
copy dl "SCBR-[GEOGRAPHIC_DATA]"
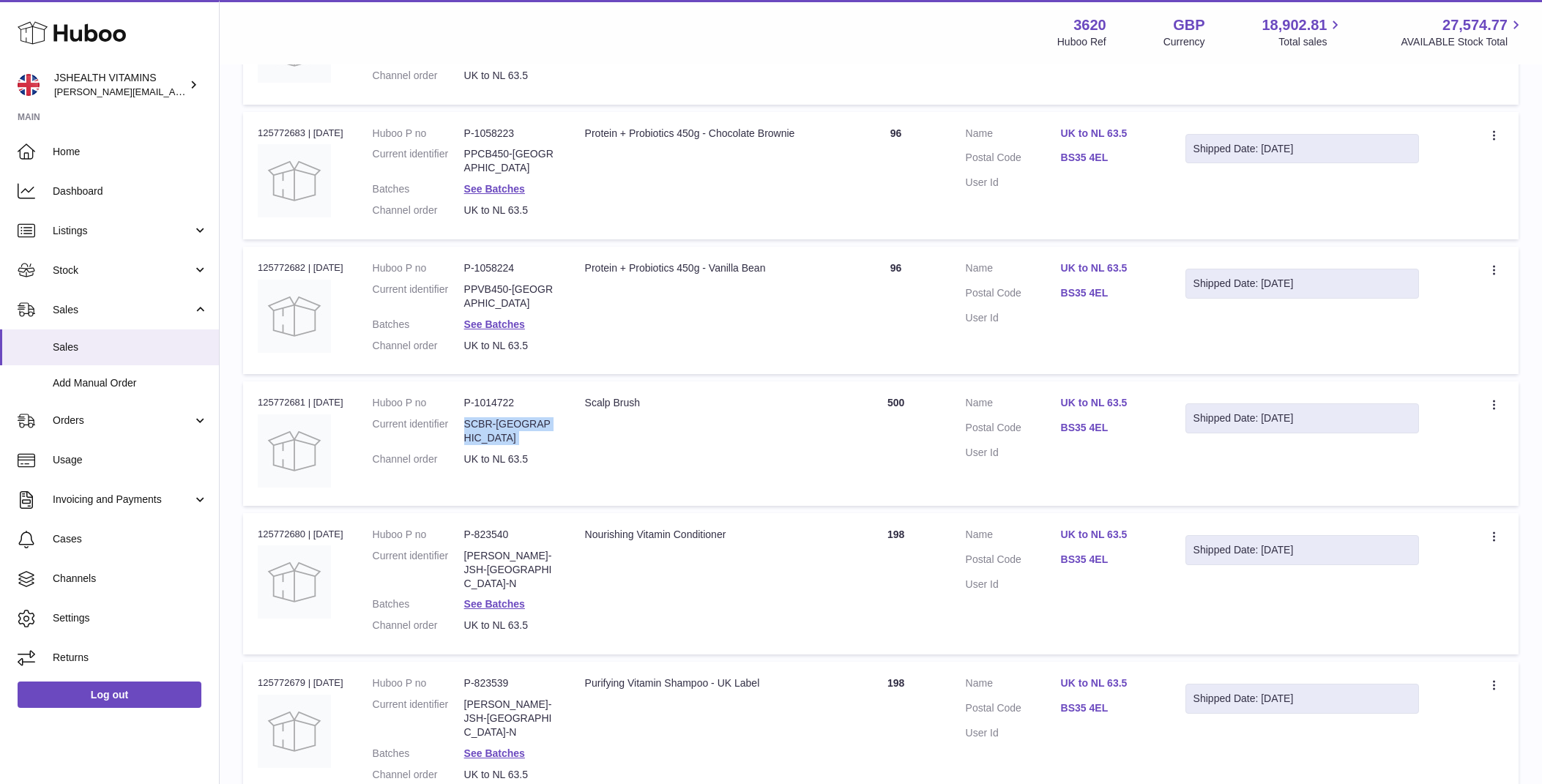
scroll to position [580, 0]
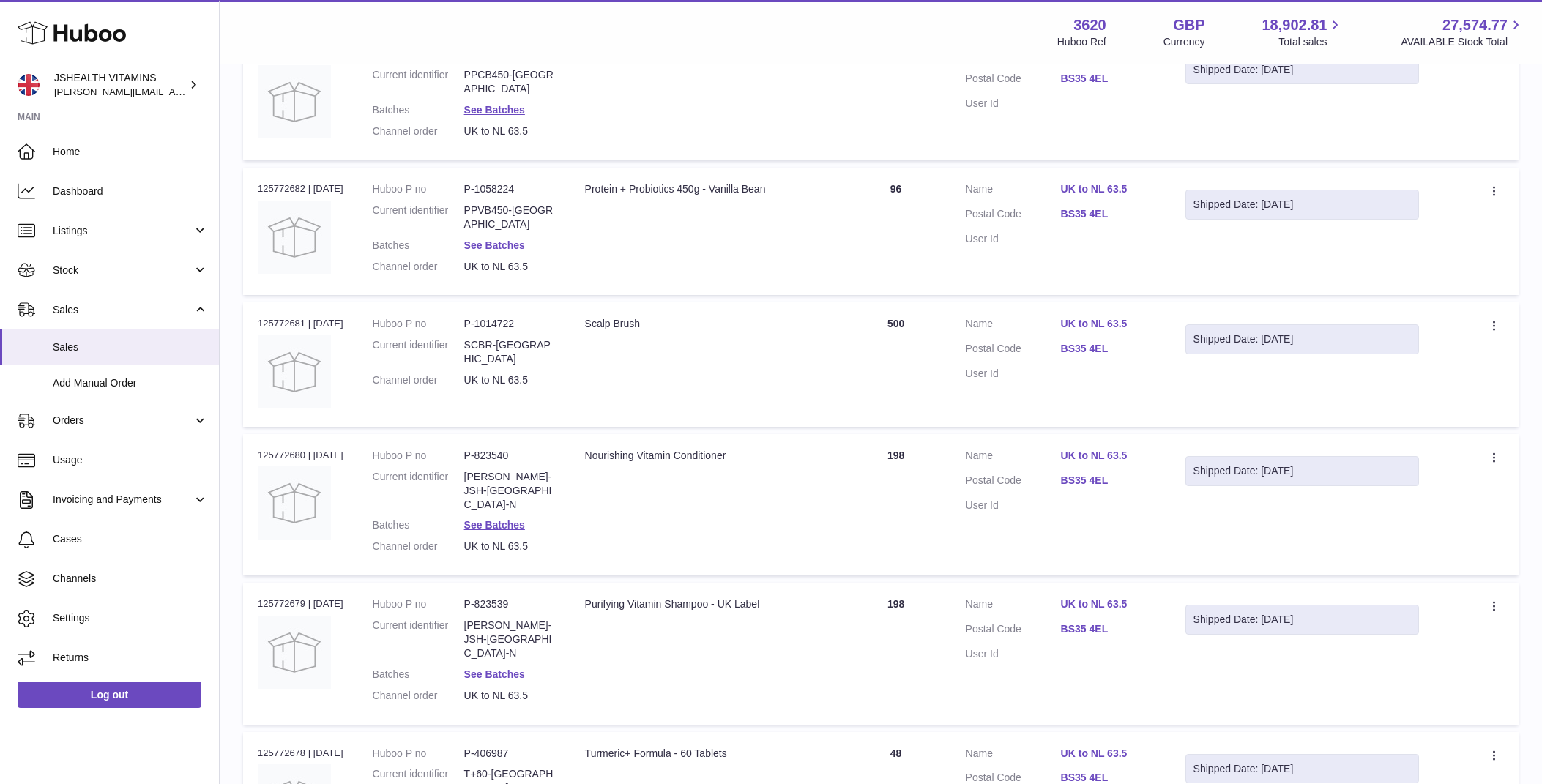
click at [501, 470] on dd "[PERSON_NAME]-JSH-[GEOGRAPHIC_DATA]-N" at bounding box center [510, 491] width 92 height 42
copy dl "[PERSON_NAME]-JSH-[GEOGRAPHIC_DATA]-N"
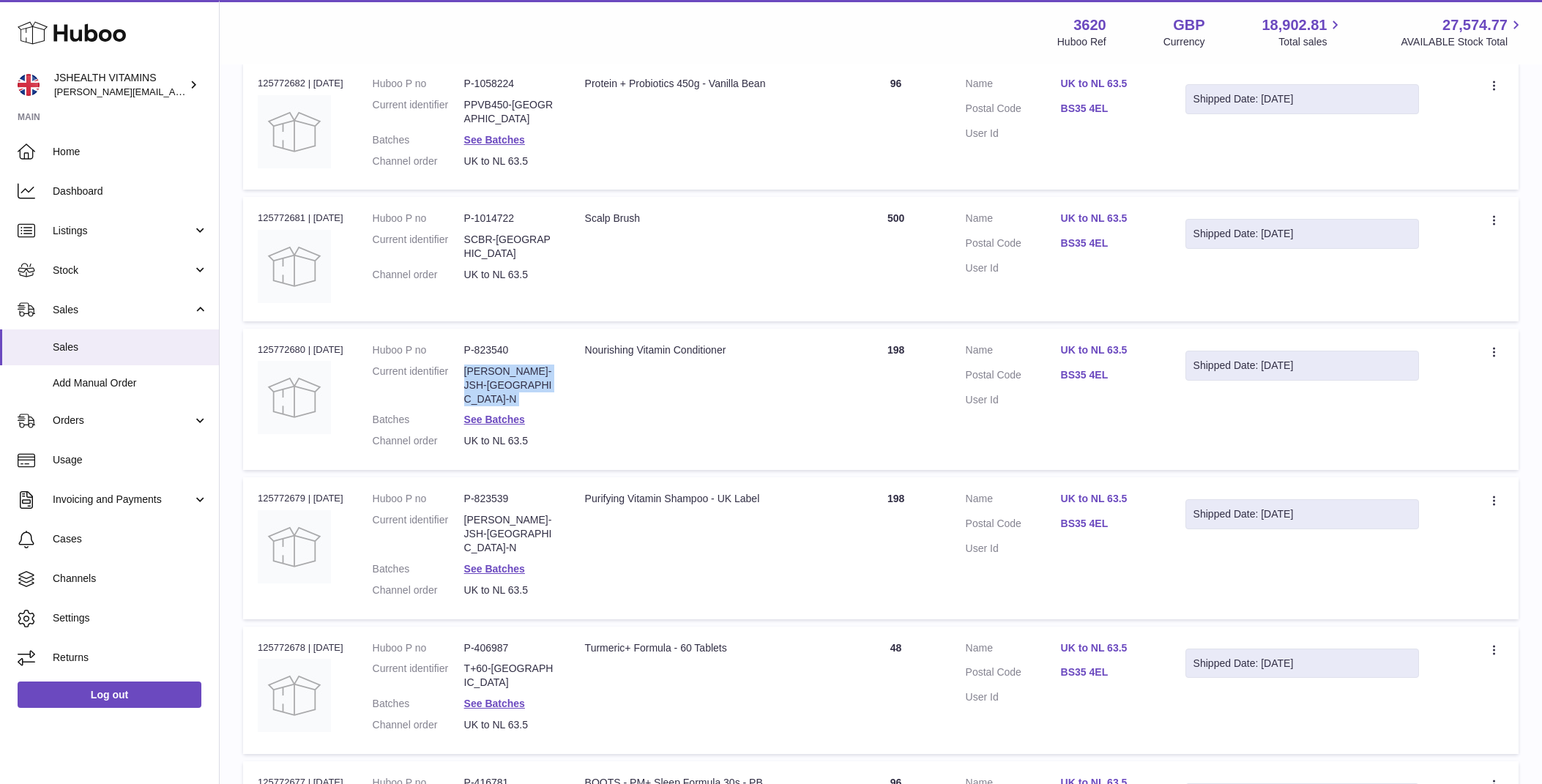
scroll to position [807, 0]
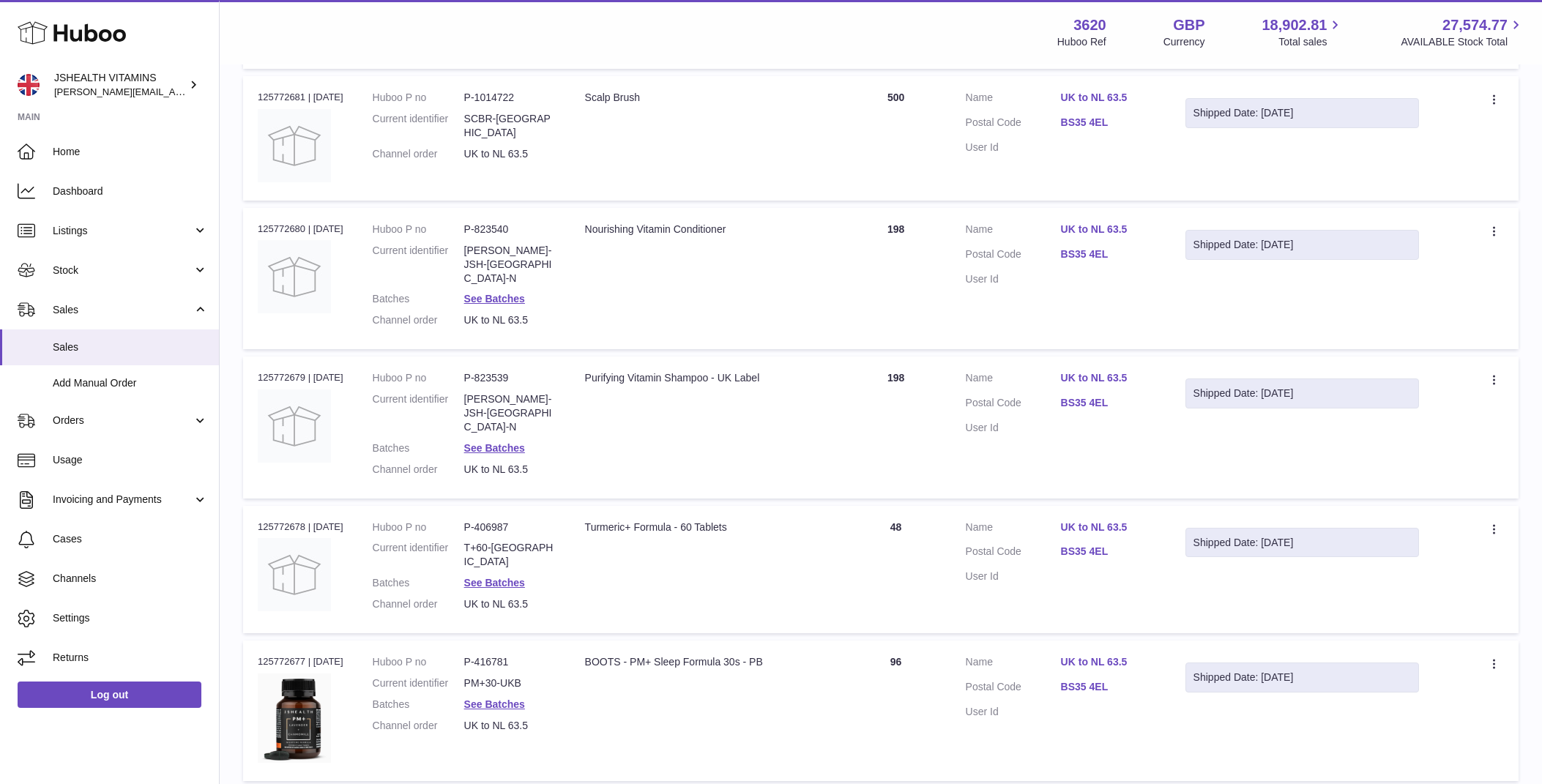
click at [527, 392] on dd "[PERSON_NAME]-JSH-[GEOGRAPHIC_DATA]-N" at bounding box center [510, 413] width 92 height 42
copy dl "[PERSON_NAME]-JSH-[GEOGRAPHIC_DATA]-N"
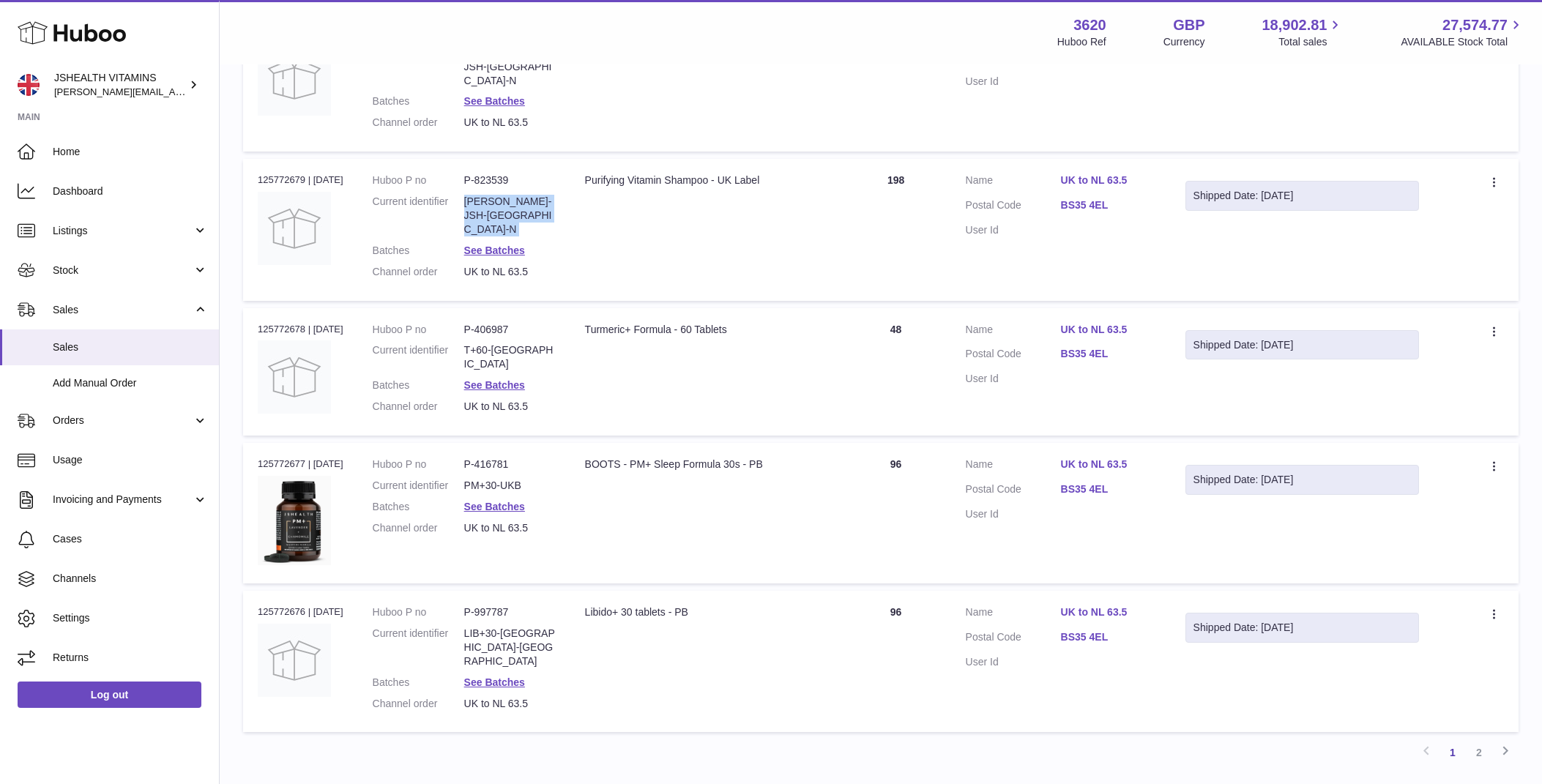
scroll to position [1005, 0]
click at [490, 342] on dd "T+60-[GEOGRAPHIC_DATA]" at bounding box center [510, 355] width 92 height 28
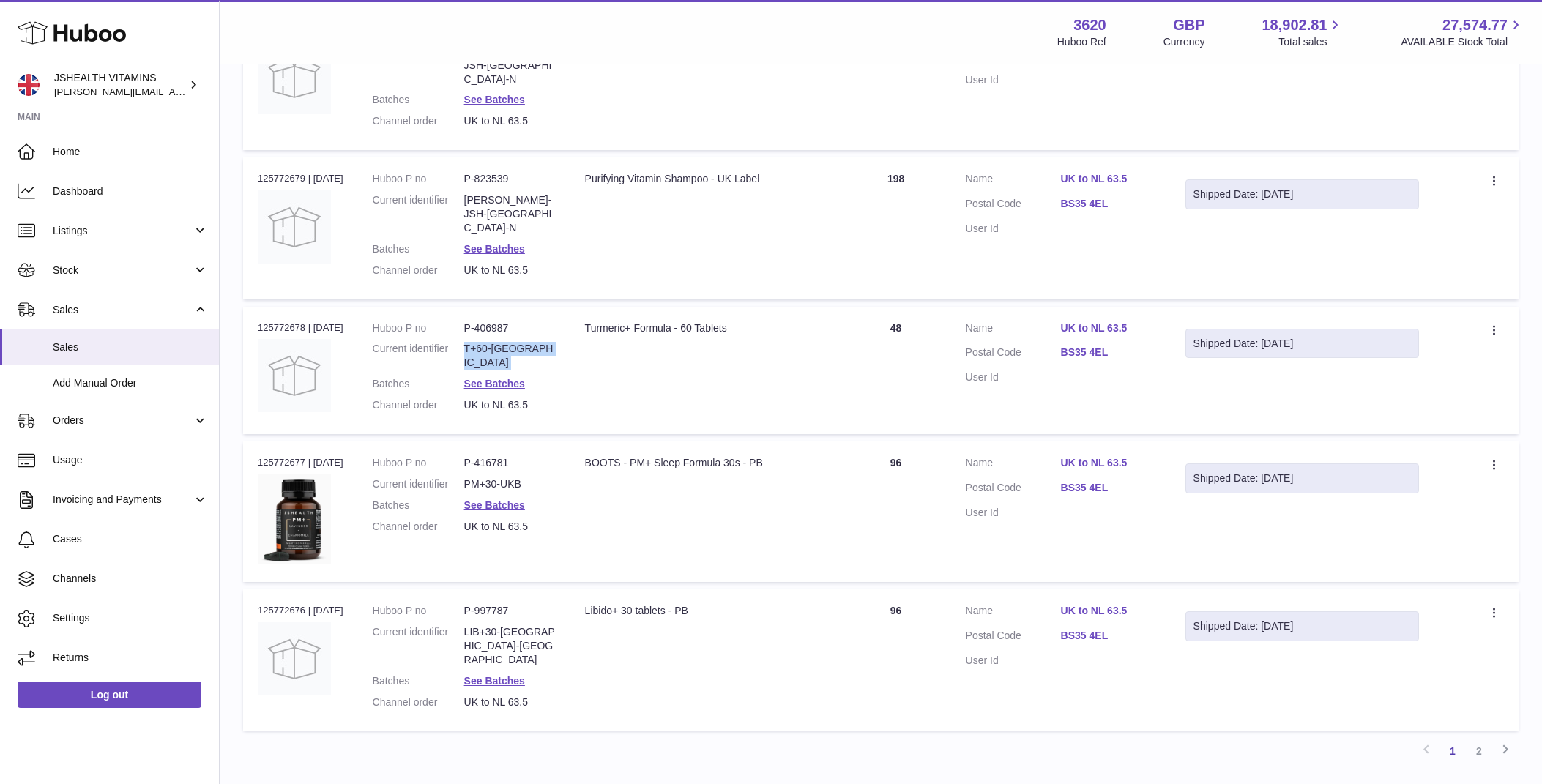
copy dl "T+60-[GEOGRAPHIC_DATA]"
click at [506, 477] on dd "PM+30-UKB" at bounding box center [510, 484] width 92 height 14
copy dl "PM+30-UKB"
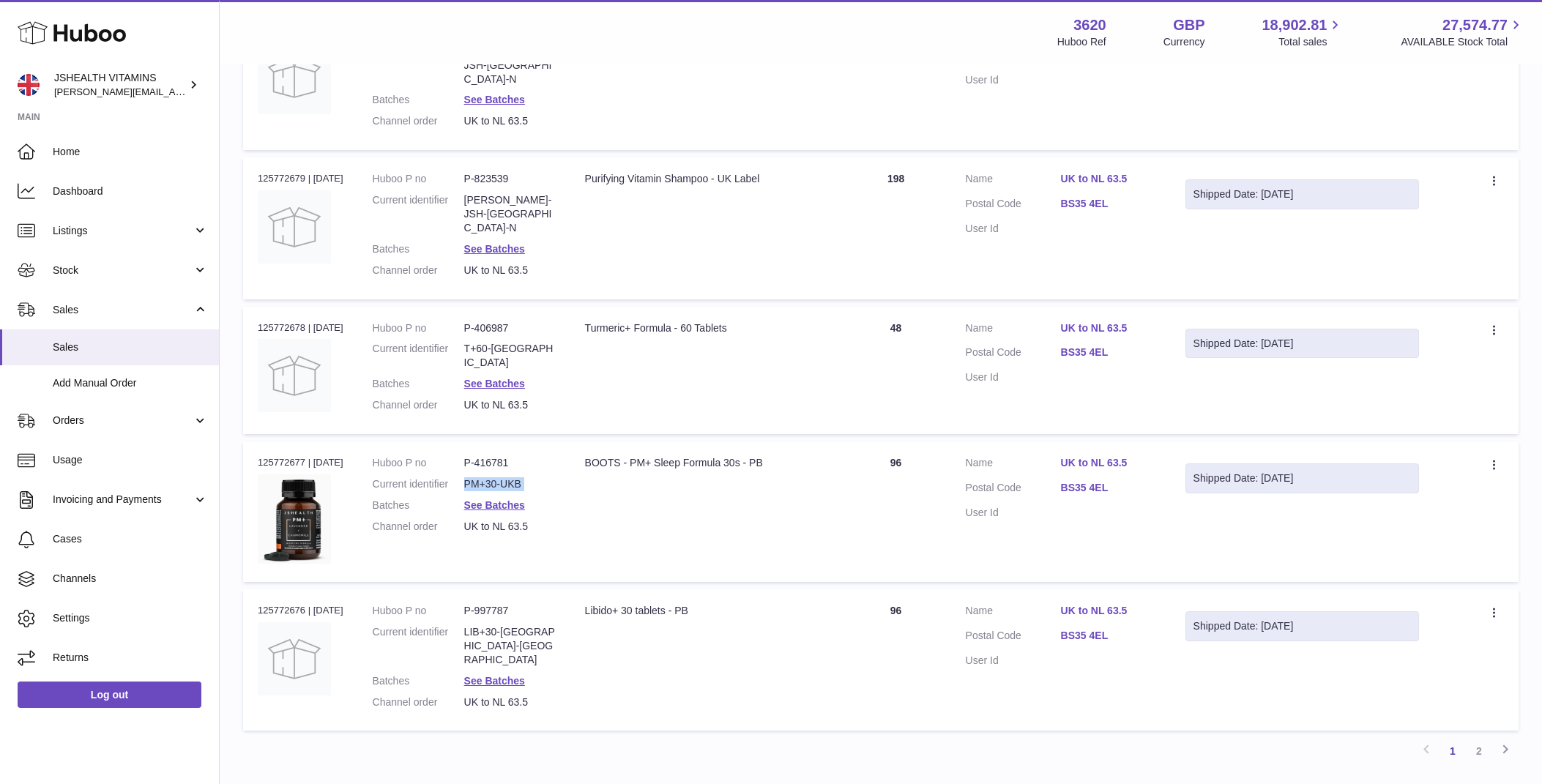
scroll to position [1041, 0]
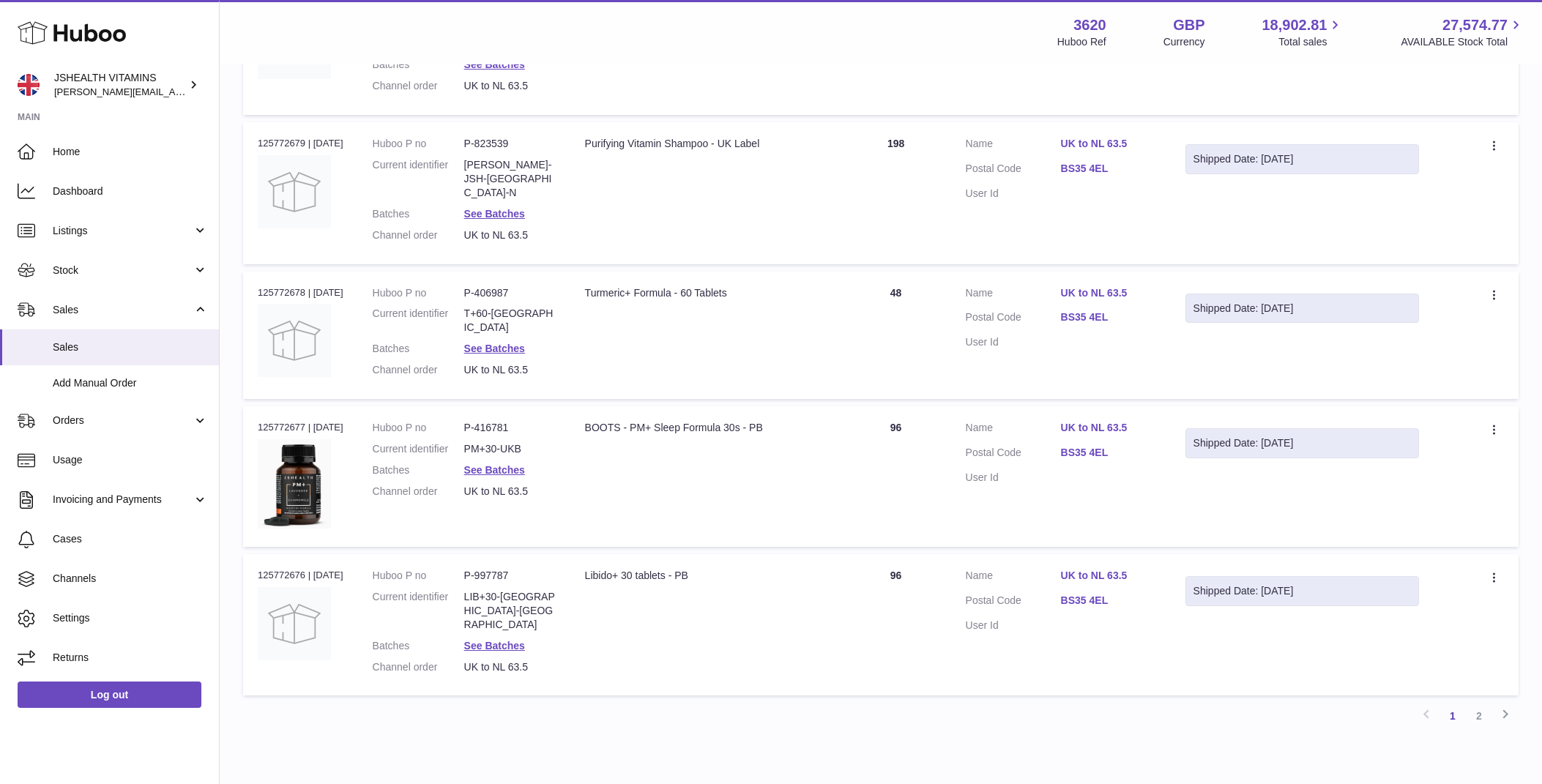
click at [501, 589] on dd "LIB+30-[GEOGRAPHIC_DATA]-[GEOGRAPHIC_DATA]" at bounding box center [510, 611] width 92 height 42
copy dl "LIB+30-[GEOGRAPHIC_DATA]-[GEOGRAPHIC_DATA]"
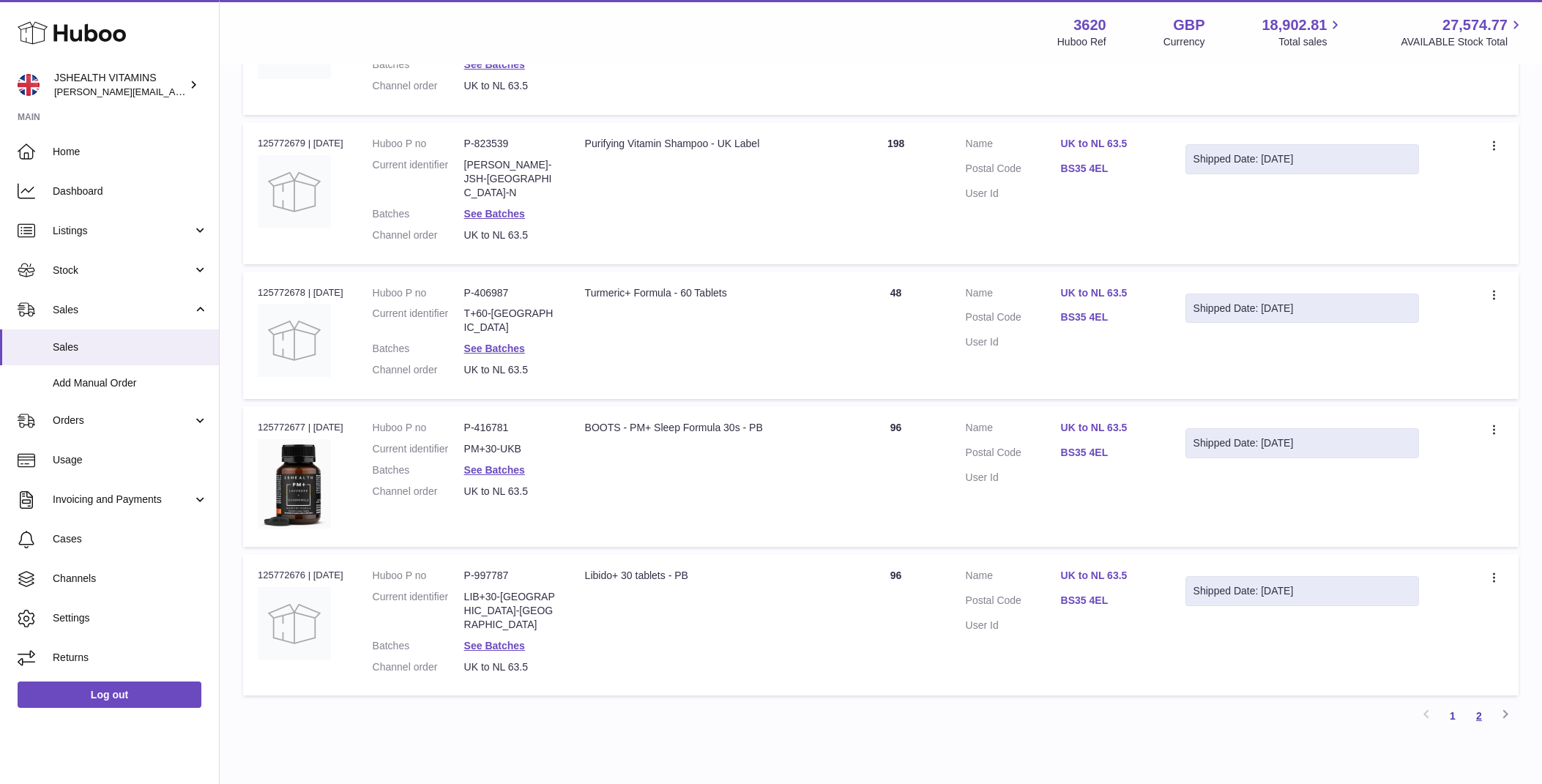
click at [1480, 702] on link "2" at bounding box center [1479, 715] width 26 height 26
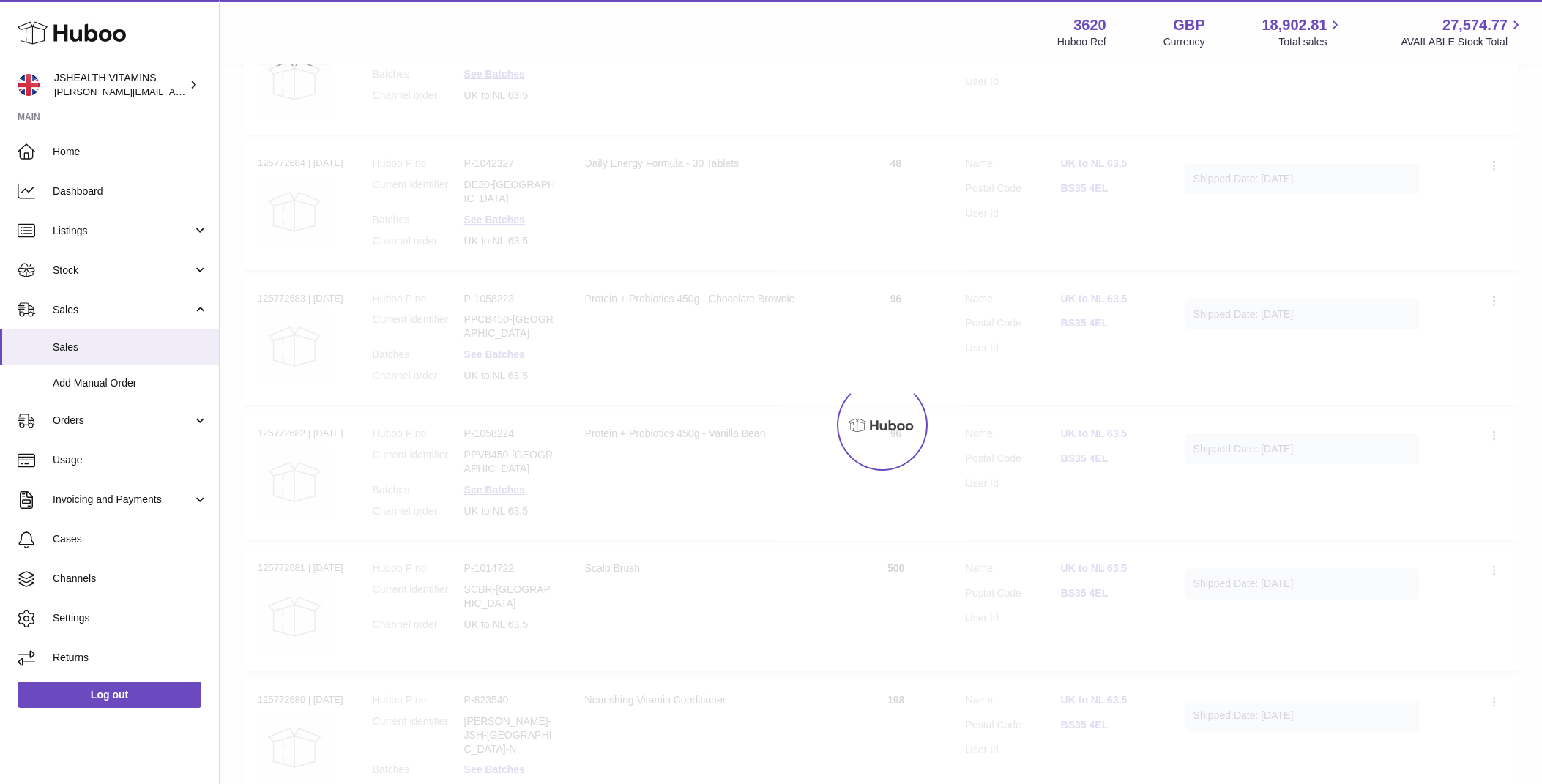
scroll to position [66, 0]
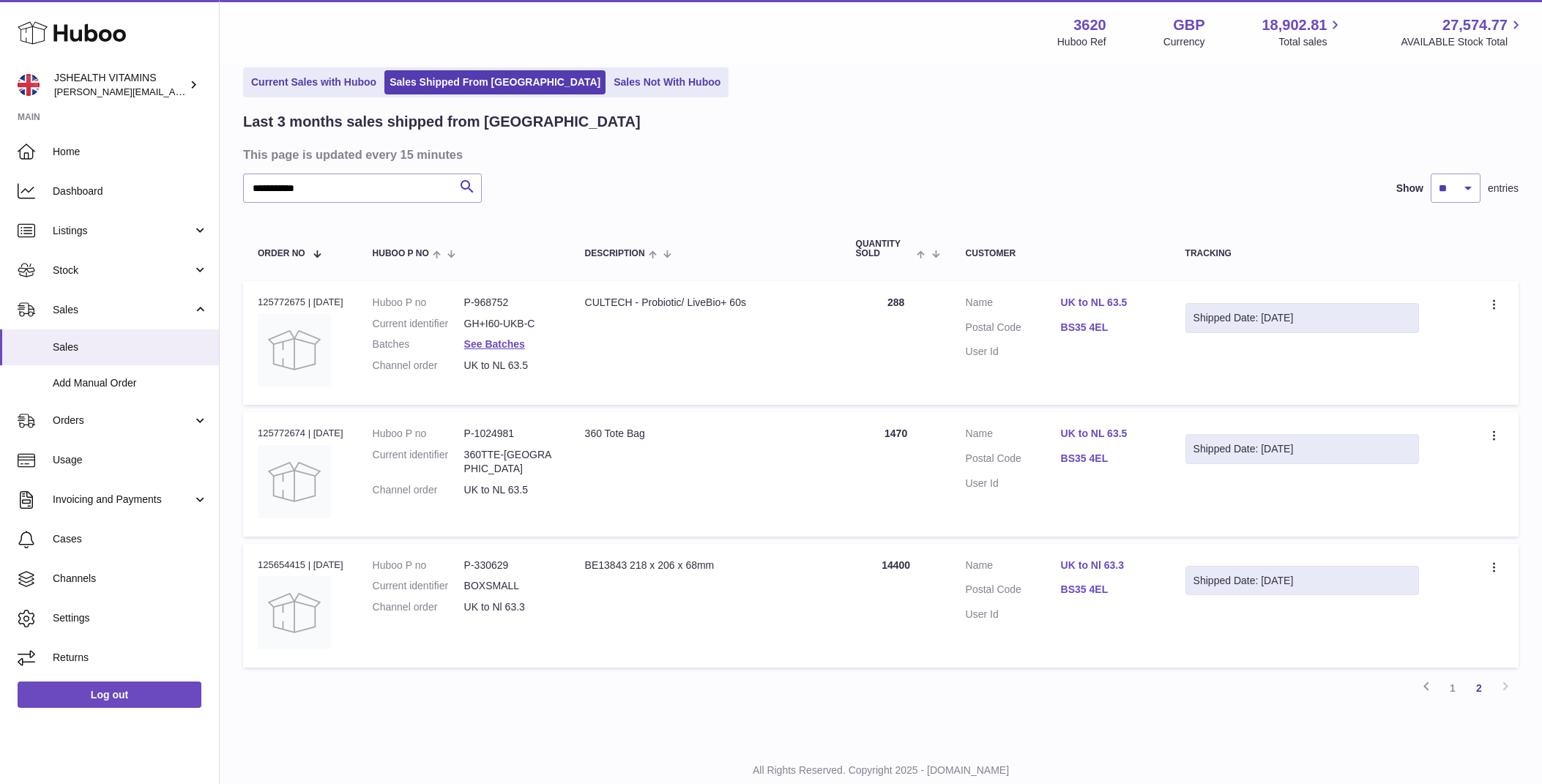
click at [511, 304] on dd "P-968752" at bounding box center [510, 302] width 92 height 14
click at [507, 330] on dl "Huboo P no P-968752 Current identifier GH+I60-UKB-C Batches See Batches Channel…" at bounding box center [463, 338] width 183 height 85
click at [501, 449] on dd "360TTE-[GEOGRAPHIC_DATA]" at bounding box center [510, 461] width 92 height 28
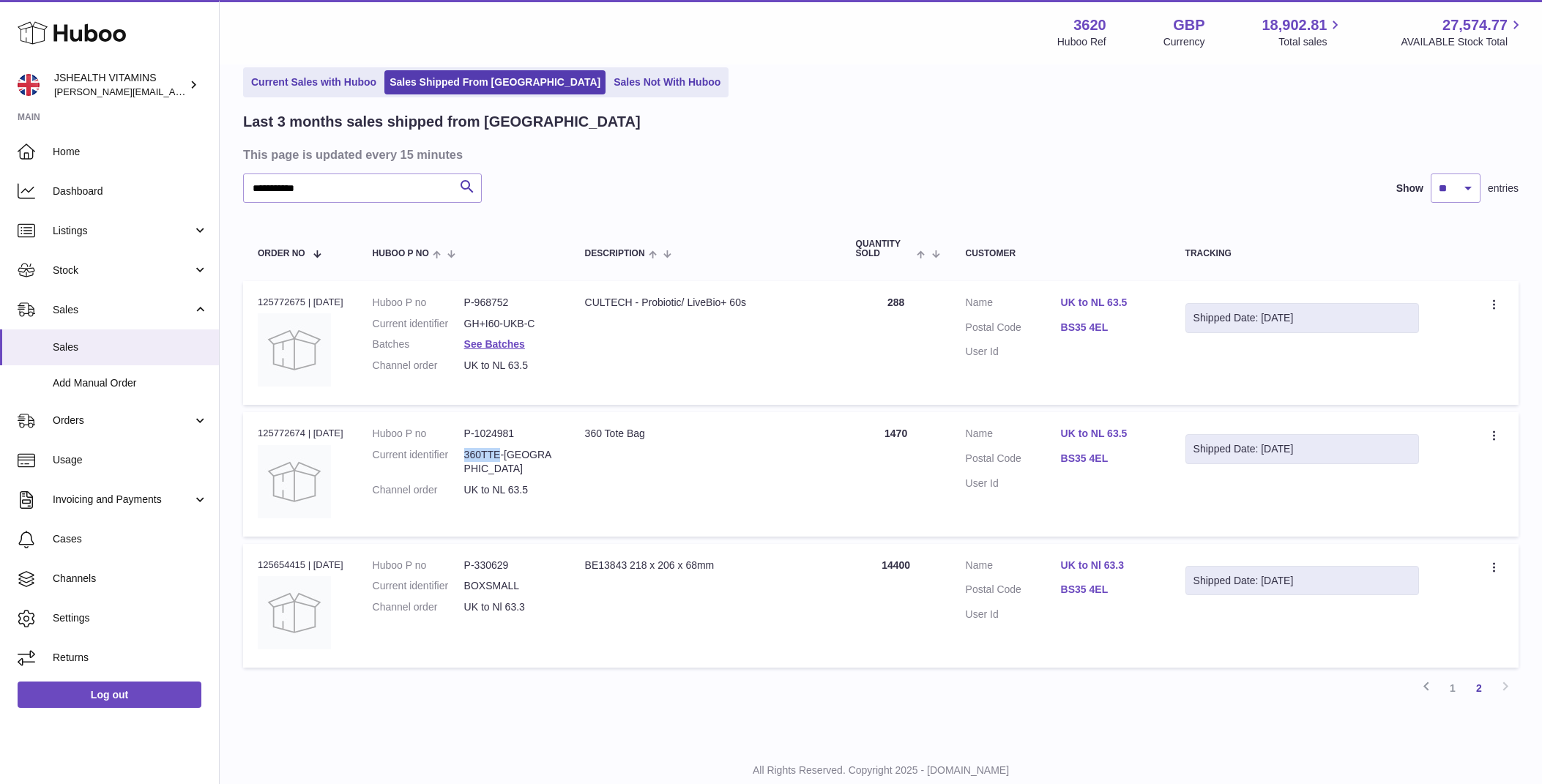
click at [501, 449] on dd "360TTE-[GEOGRAPHIC_DATA]" at bounding box center [510, 461] width 92 height 28
click at [501, 579] on dd "BOXSMALL" at bounding box center [510, 585] width 92 height 14
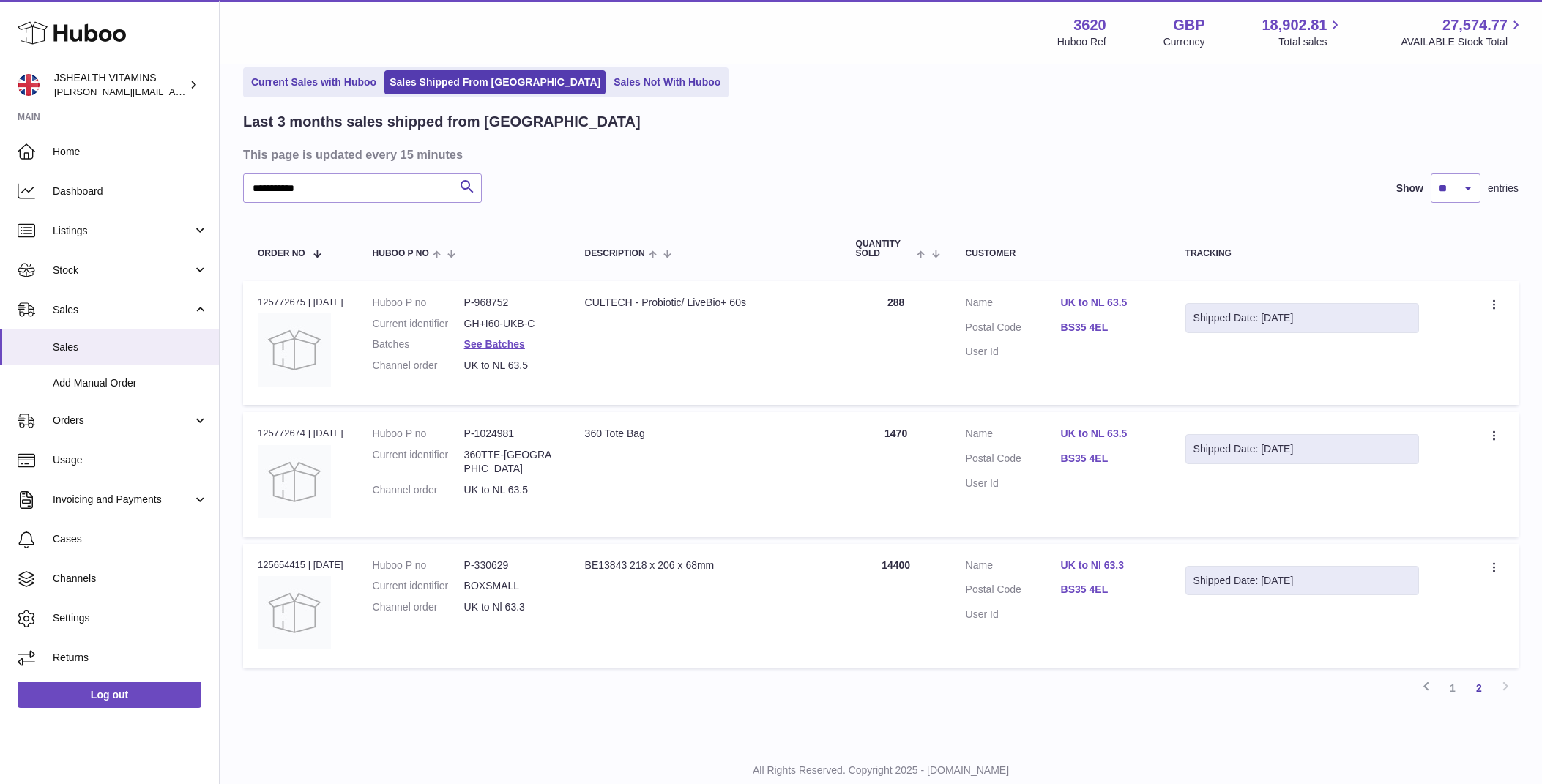
click at [912, 557] on td "Quantity 14400" at bounding box center [897, 605] width 110 height 124
click at [904, 296] on td "Quantity 288" at bounding box center [897, 343] width 110 height 124
click at [1450, 680] on link "1" at bounding box center [1452, 687] width 26 height 26
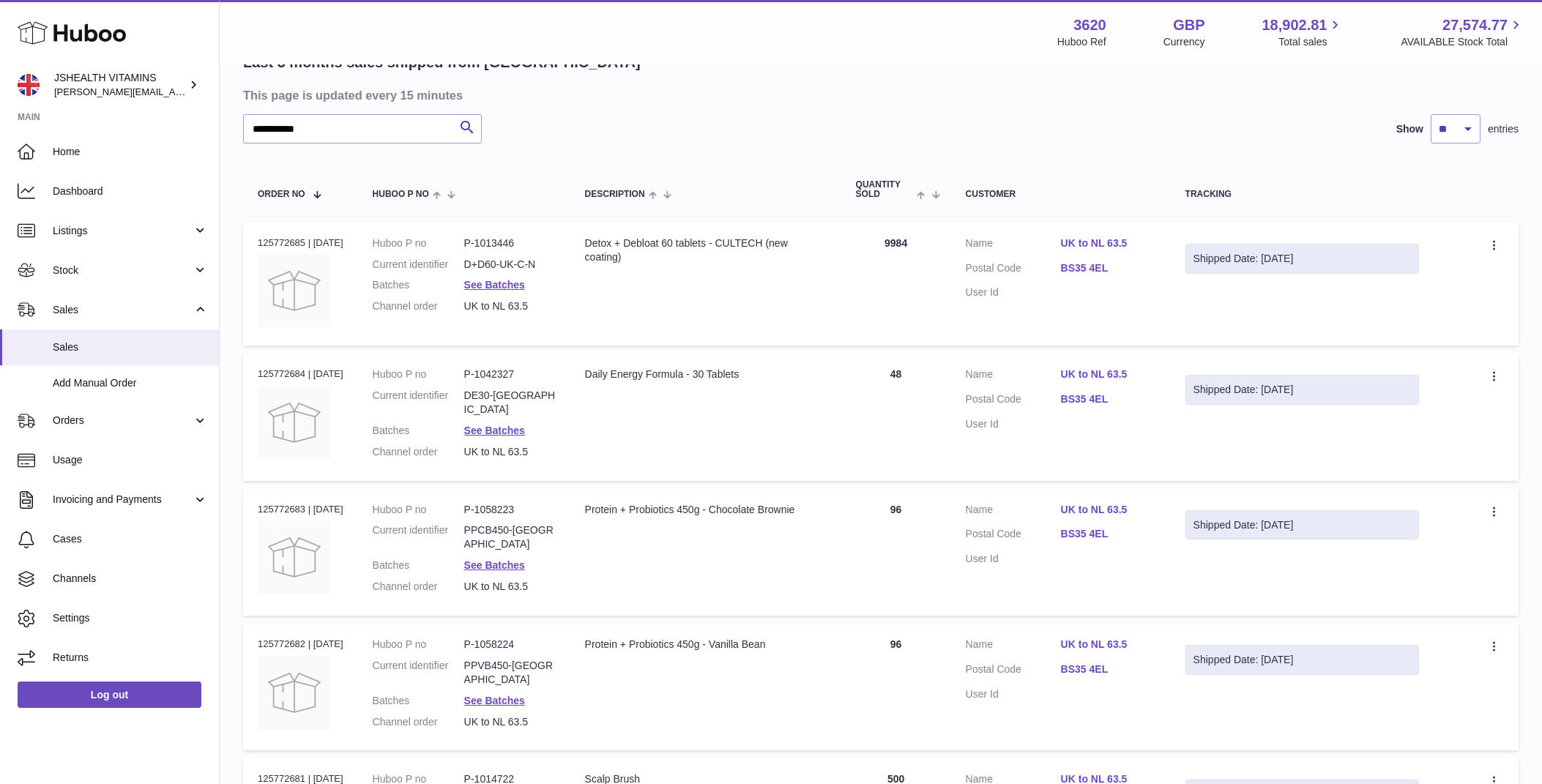
scroll to position [123, 0]
click at [893, 238] on td "Quantity 9984" at bounding box center [897, 285] width 110 height 124
click at [482, 293] on dd "See Batches" at bounding box center [510, 287] width 92 height 14
click at [482, 284] on link "See Batches" at bounding box center [495, 287] width 61 height 12
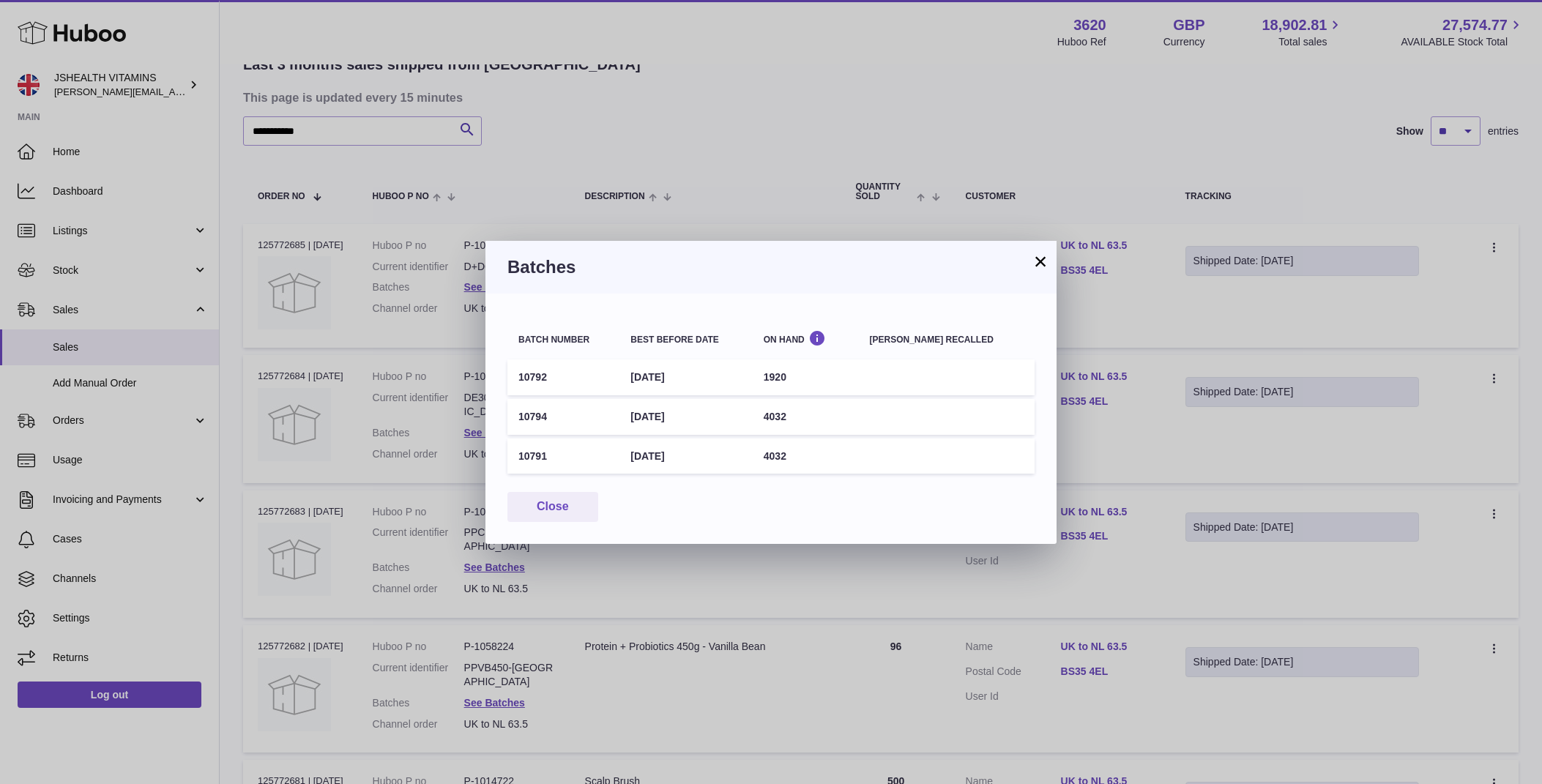
click at [525, 371] on td "10792" at bounding box center [563, 377] width 112 height 36
click at [537, 418] on td "10794" at bounding box center [563, 417] width 112 height 36
click at [538, 453] on td "10791" at bounding box center [563, 456] width 112 height 36
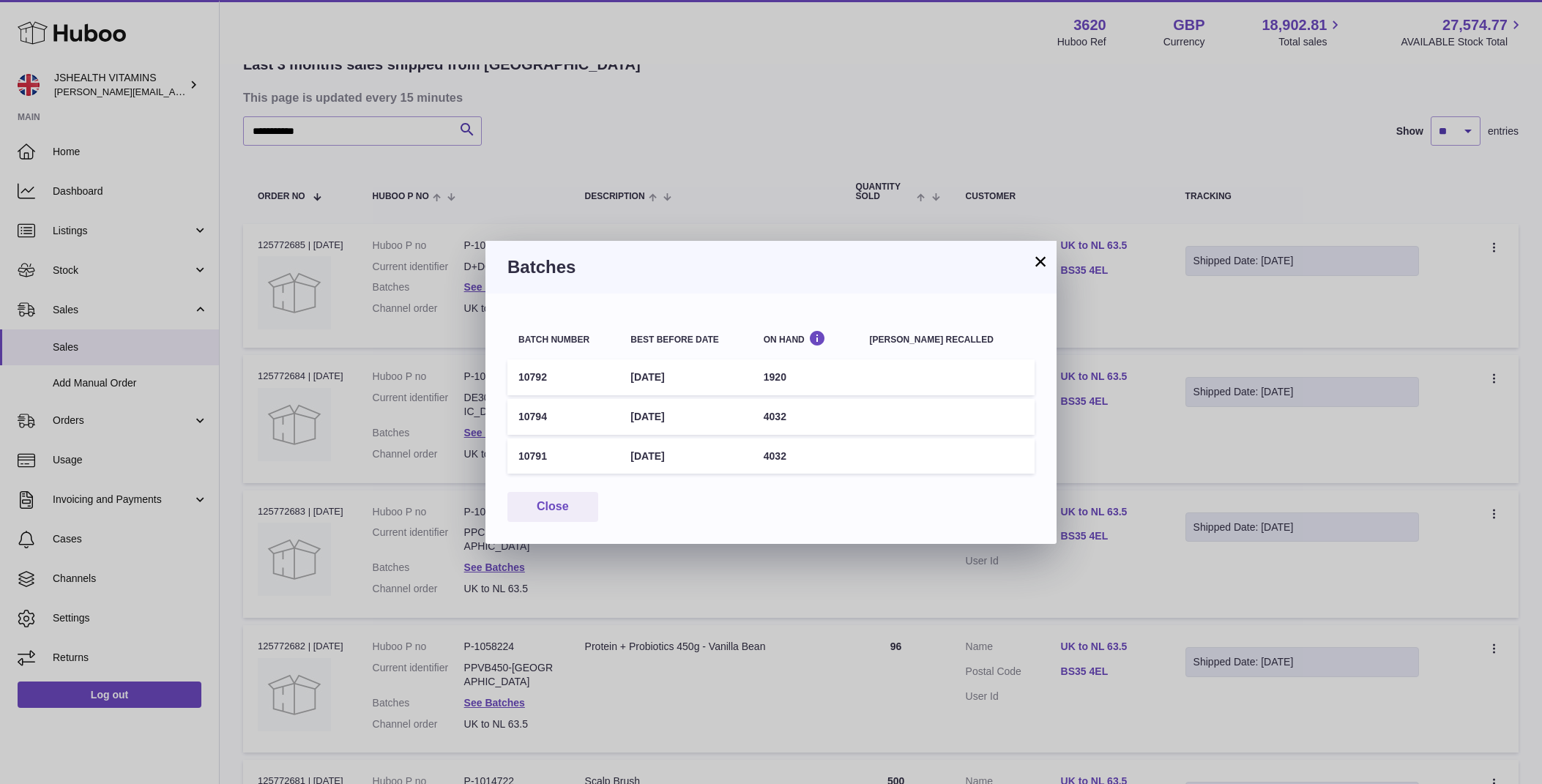
click at [538, 453] on td "10791" at bounding box center [563, 456] width 112 height 36
click at [797, 367] on td "1920" at bounding box center [806, 377] width 106 height 36
click at [798, 409] on td "4032" at bounding box center [806, 417] width 106 height 36
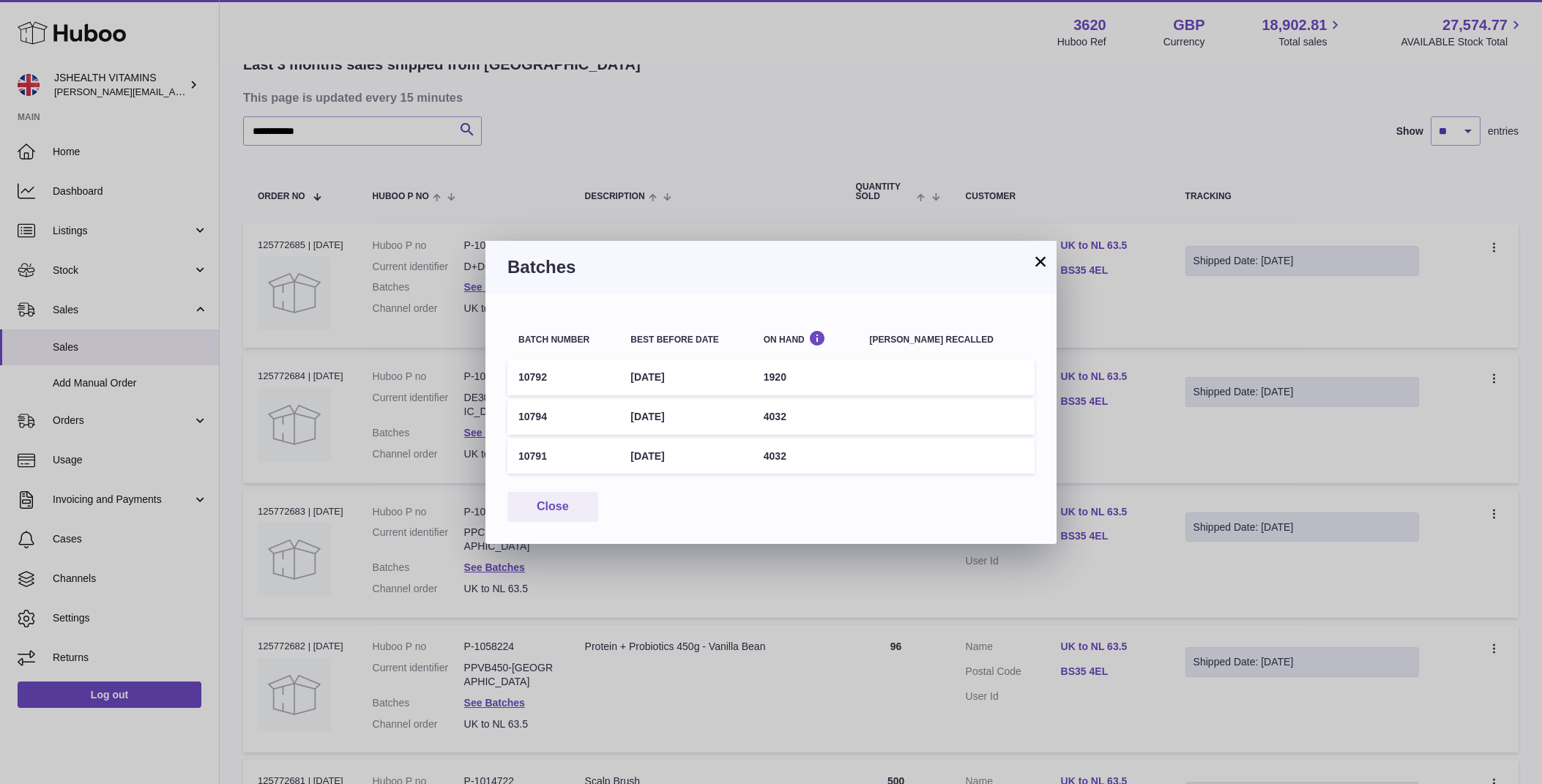
click at [797, 450] on td "4032" at bounding box center [806, 456] width 106 height 36
click at [450, 455] on div "× Batches Batch number Best before date On Hand [PERSON_NAME] recalled 10792 [D…" at bounding box center [771, 392] width 1542 height 784
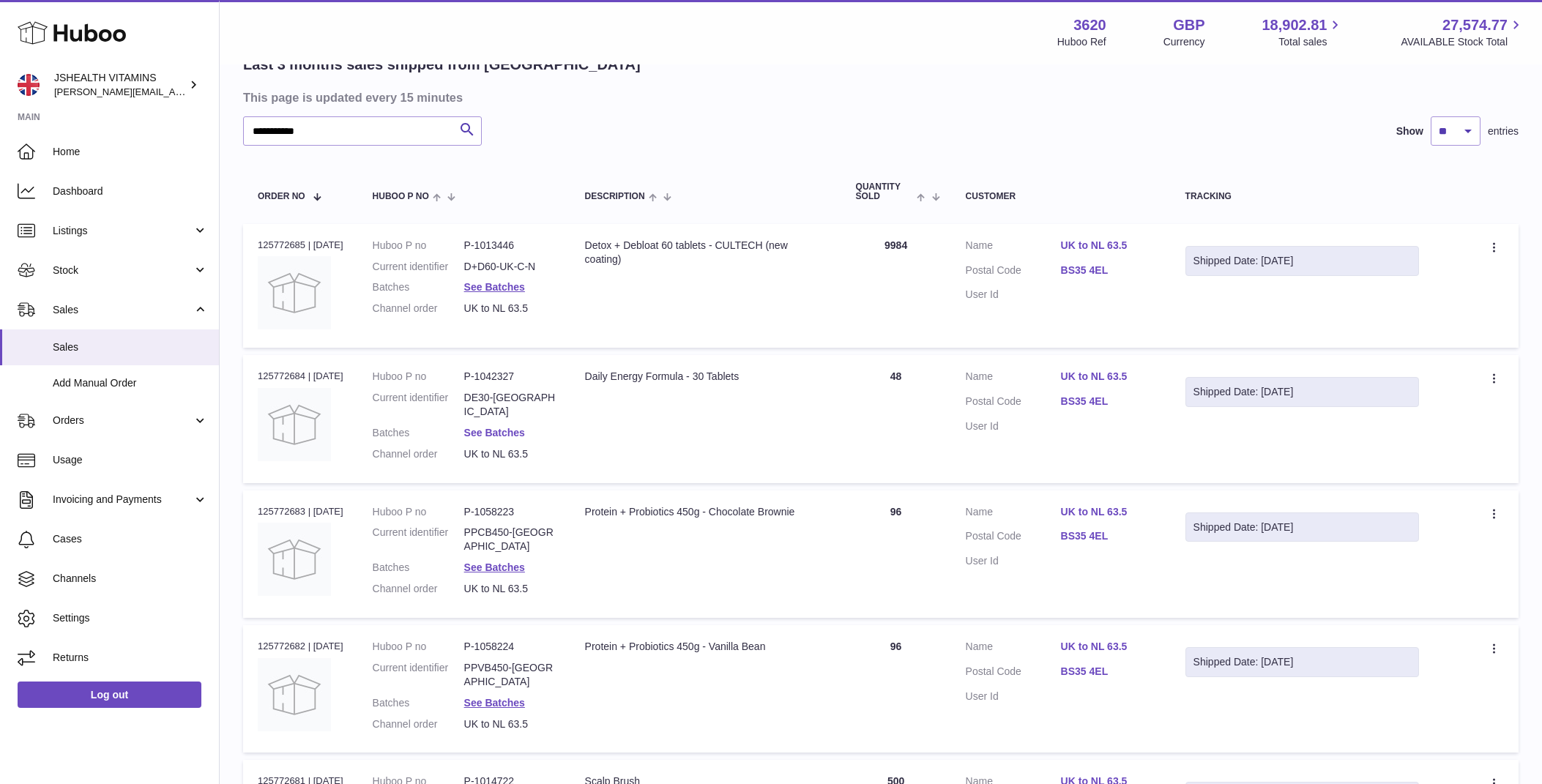
click at [506, 427] on link "See Batches" at bounding box center [495, 433] width 61 height 12
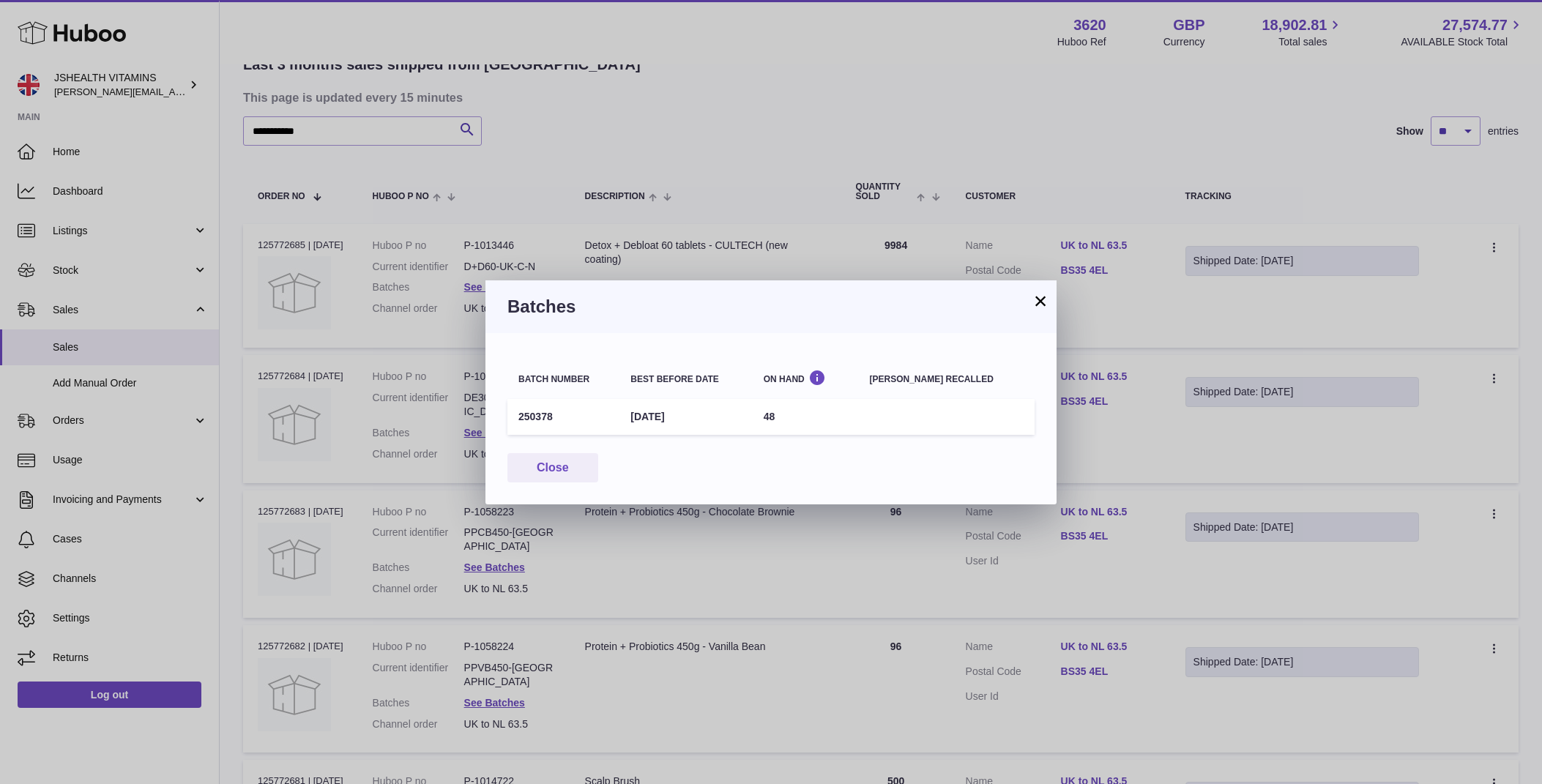
click at [526, 416] on td "250378" at bounding box center [563, 417] width 112 height 36
click at [608, 536] on div "× Batches Batch number Best before date On Hand [PERSON_NAME] recalled 250378 […" at bounding box center [771, 392] width 1542 height 784
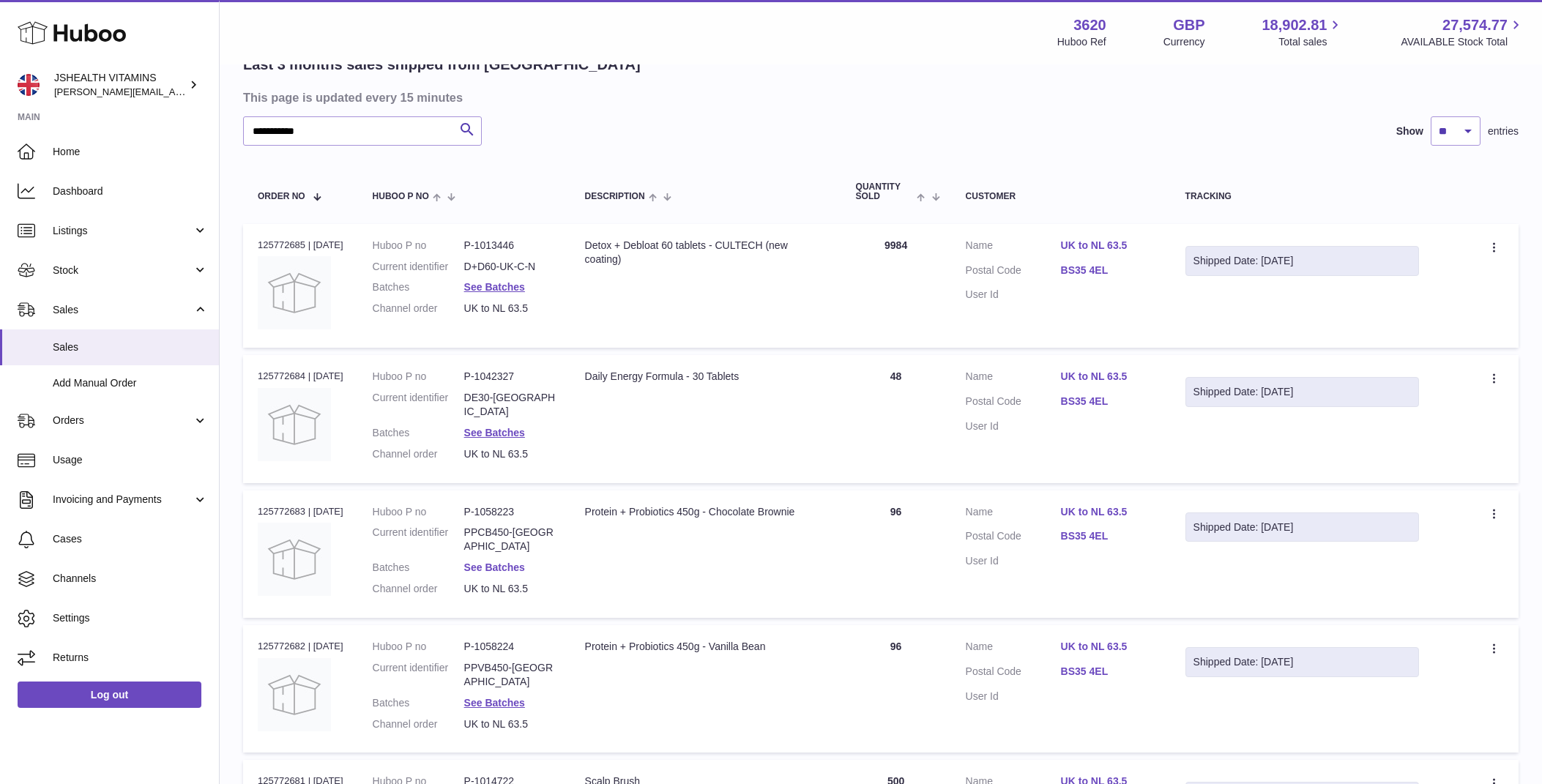
click at [509, 562] on link "See Batches" at bounding box center [495, 568] width 61 height 12
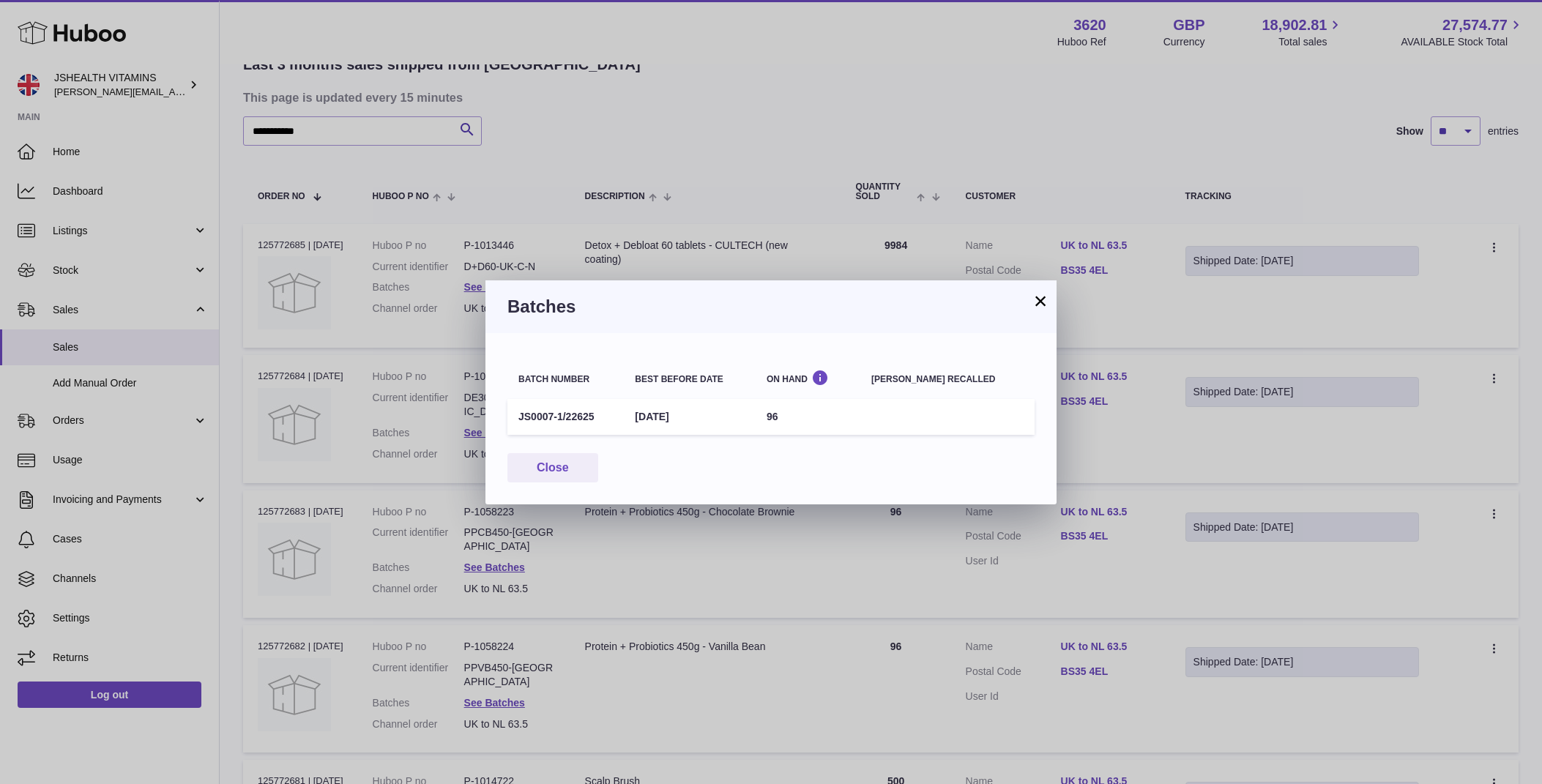
click at [566, 408] on td "JS0007-1/22625" at bounding box center [565, 417] width 116 height 36
click at [667, 538] on div "× Batches Batch number Best before date On Hand [PERSON_NAME] recalled JS0007-1…" at bounding box center [771, 392] width 1542 height 784
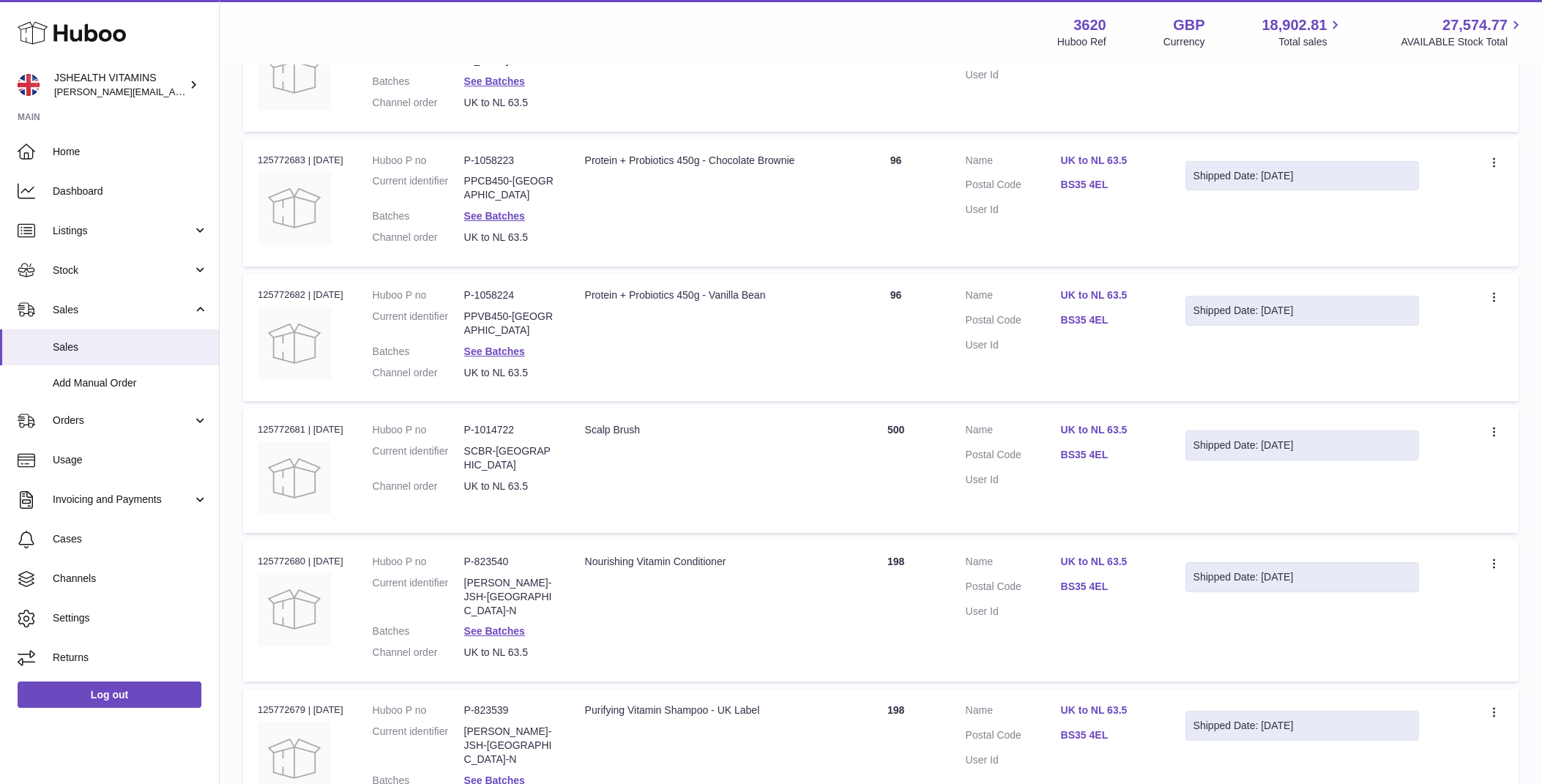
scroll to position [480, 0]
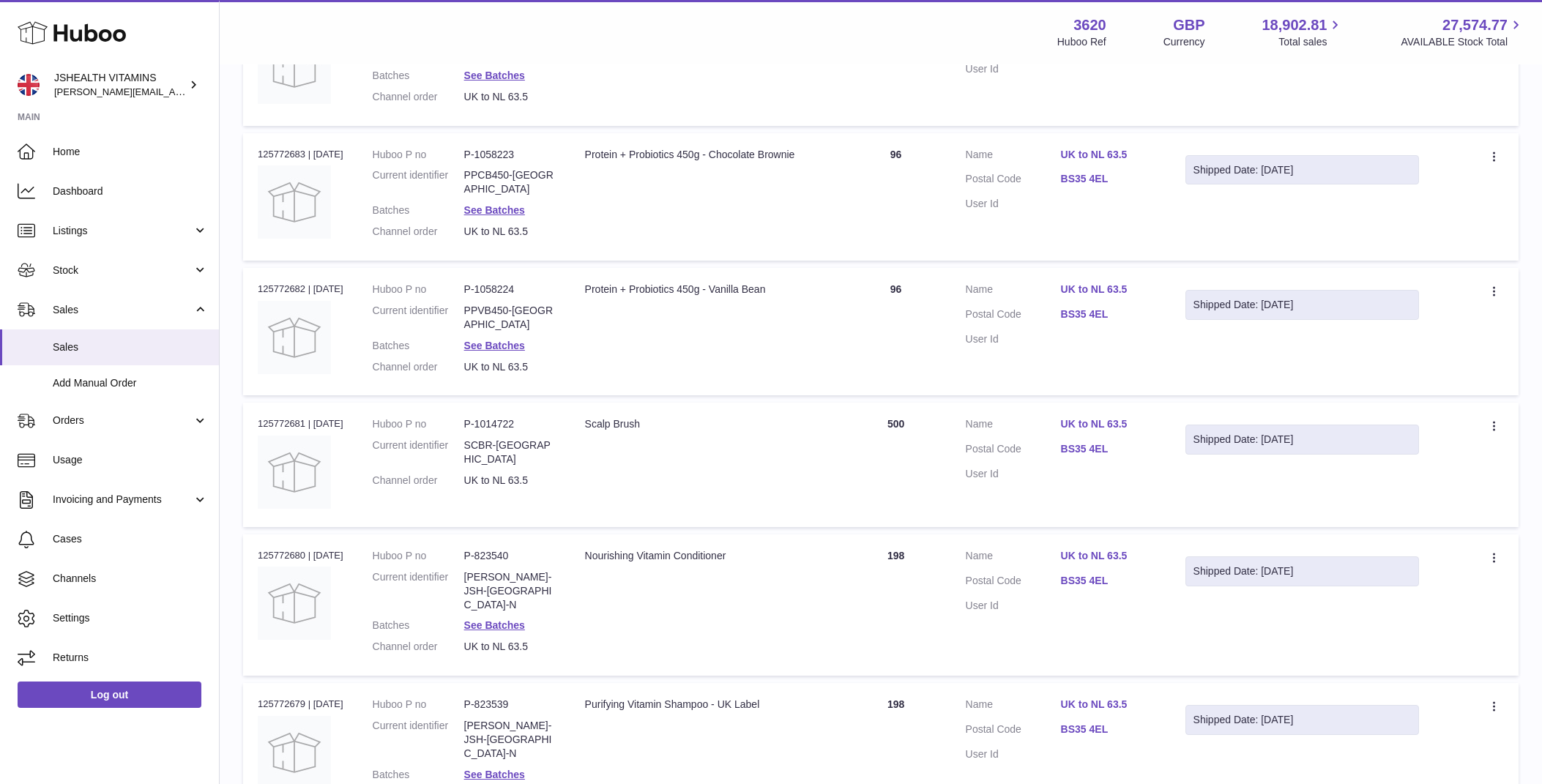
click at [513, 575] on dl "Huboo P no P-823540 Current identifier [PERSON_NAME]-JSH-UK-N Batches See Batch…" at bounding box center [463, 605] width 183 height 112
click at [511, 619] on link "See Batches" at bounding box center [495, 625] width 61 height 12
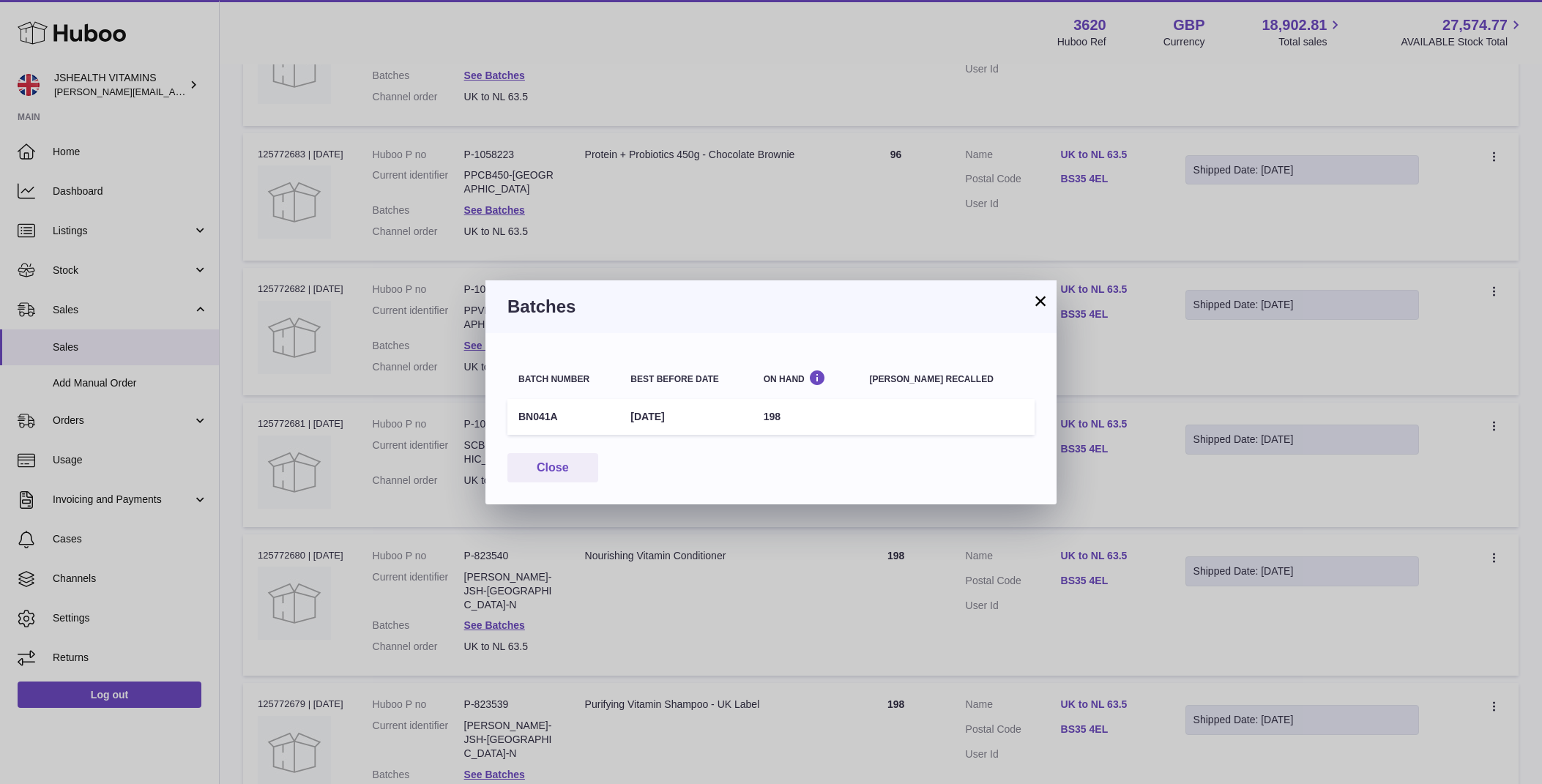
click at [535, 418] on td "BN041A" at bounding box center [563, 417] width 112 height 36
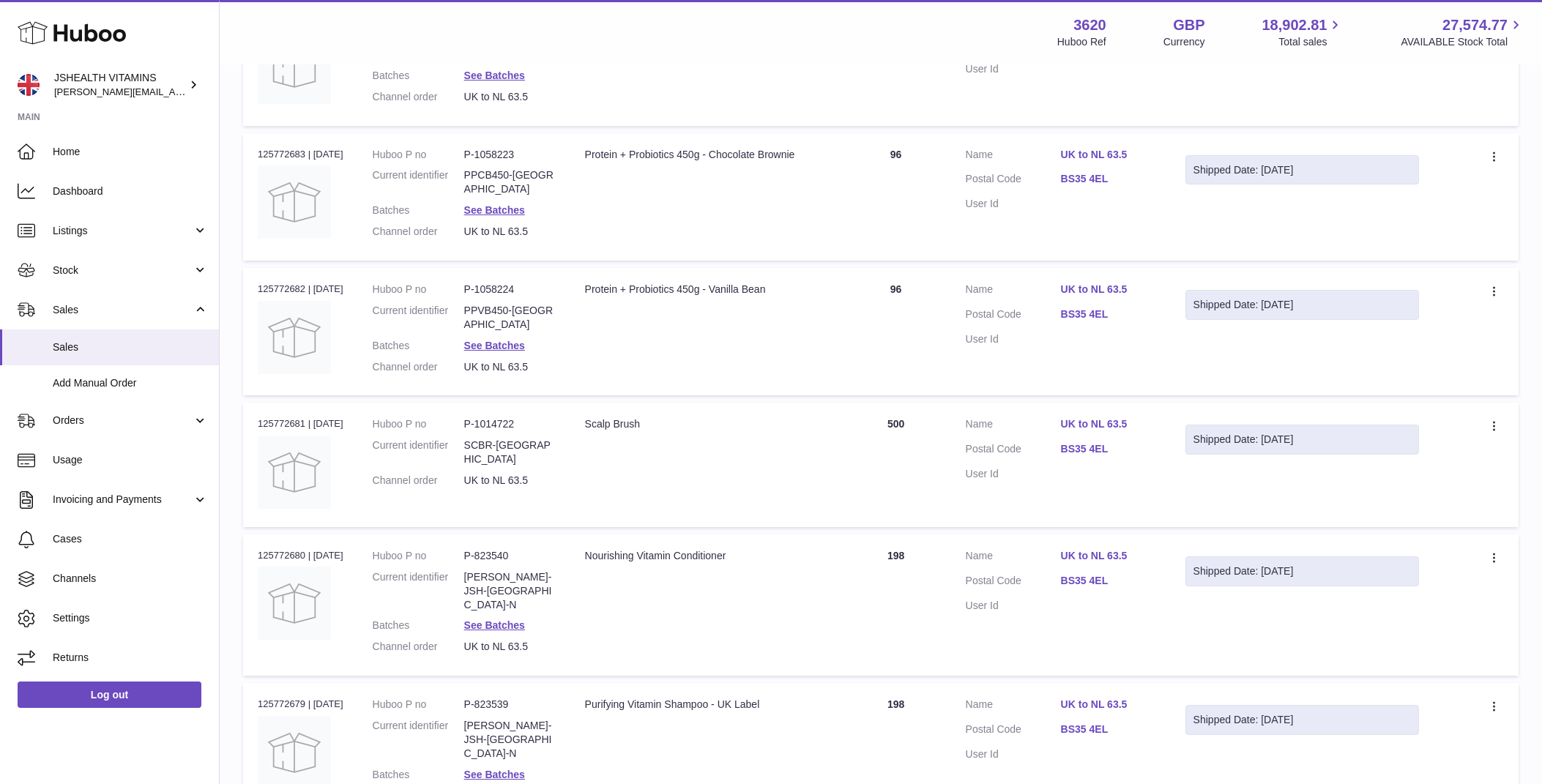
click at [536, 568] on div at bounding box center [771, 392] width 1542 height 784
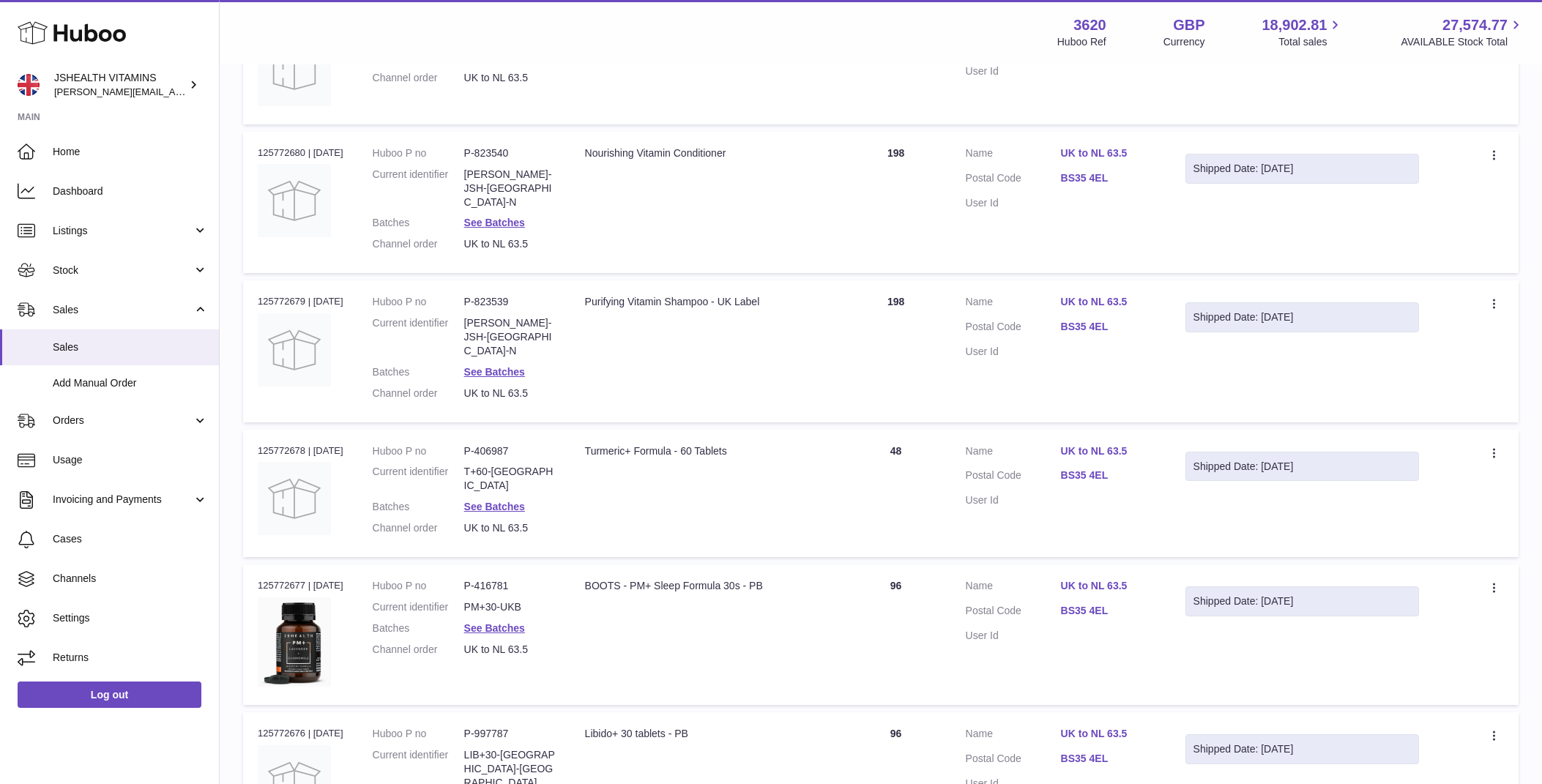
scroll to position [857, 0]
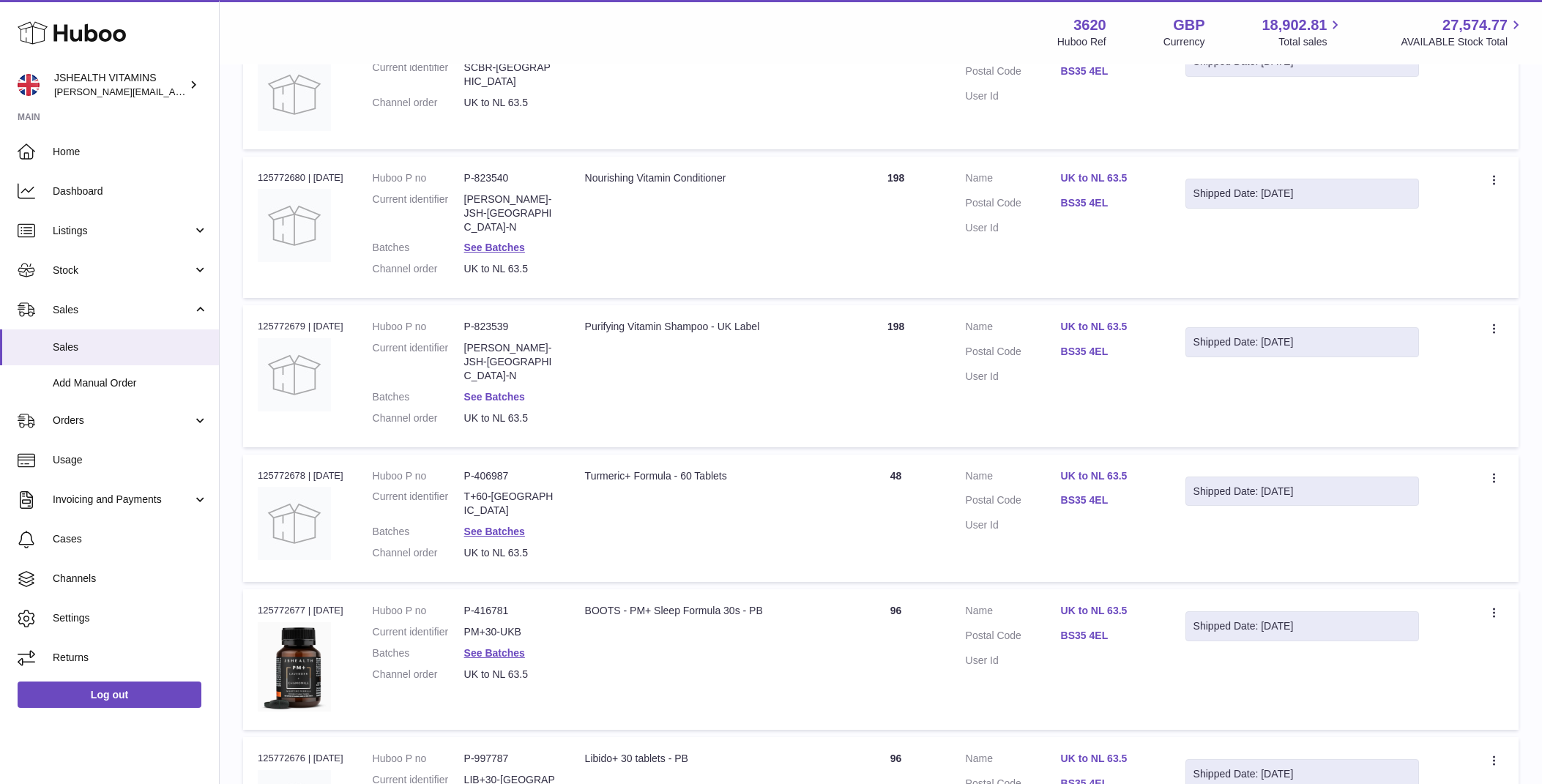
click at [498, 391] on link "See Batches" at bounding box center [495, 397] width 61 height 12
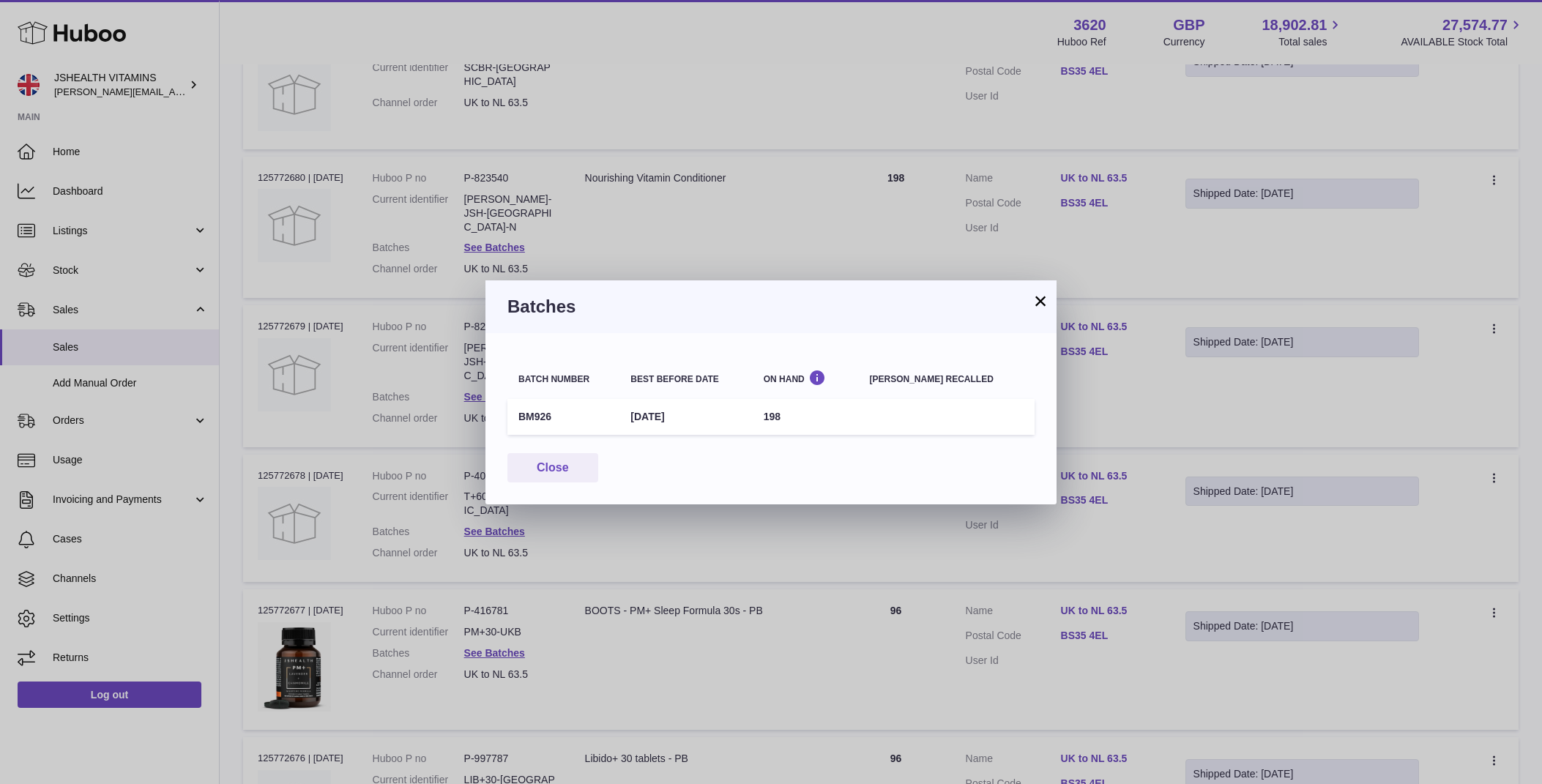
click at [537, 416] on td "BM926" at bounding box center [563, 417] width 112 height 36
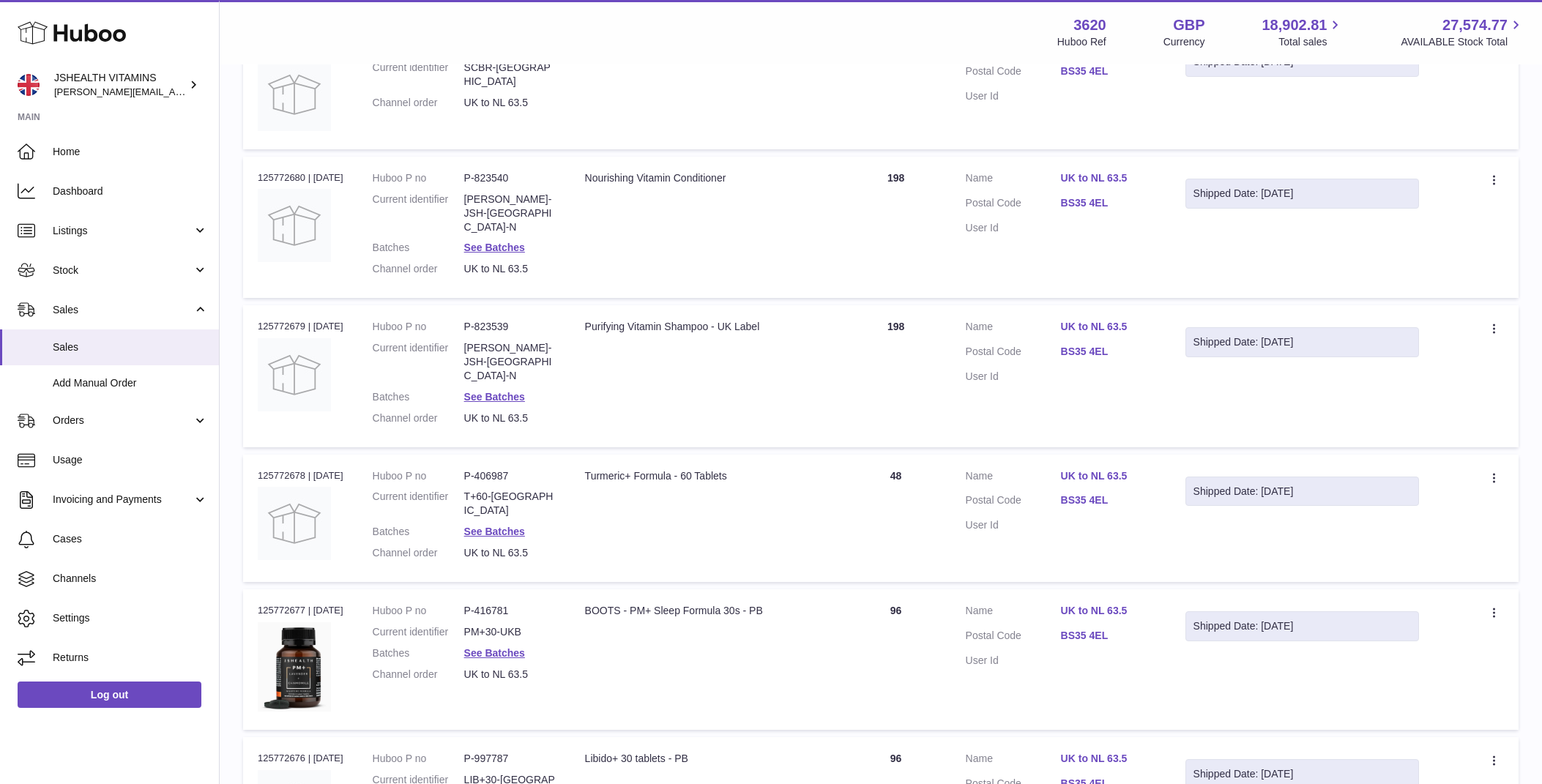
click at [735, 587] on div "× Batches Batch number Best before date On Hand [PERSON_NAME] recalled BM926 [D…" at bounding box center [771, 392] width 1542 height 784
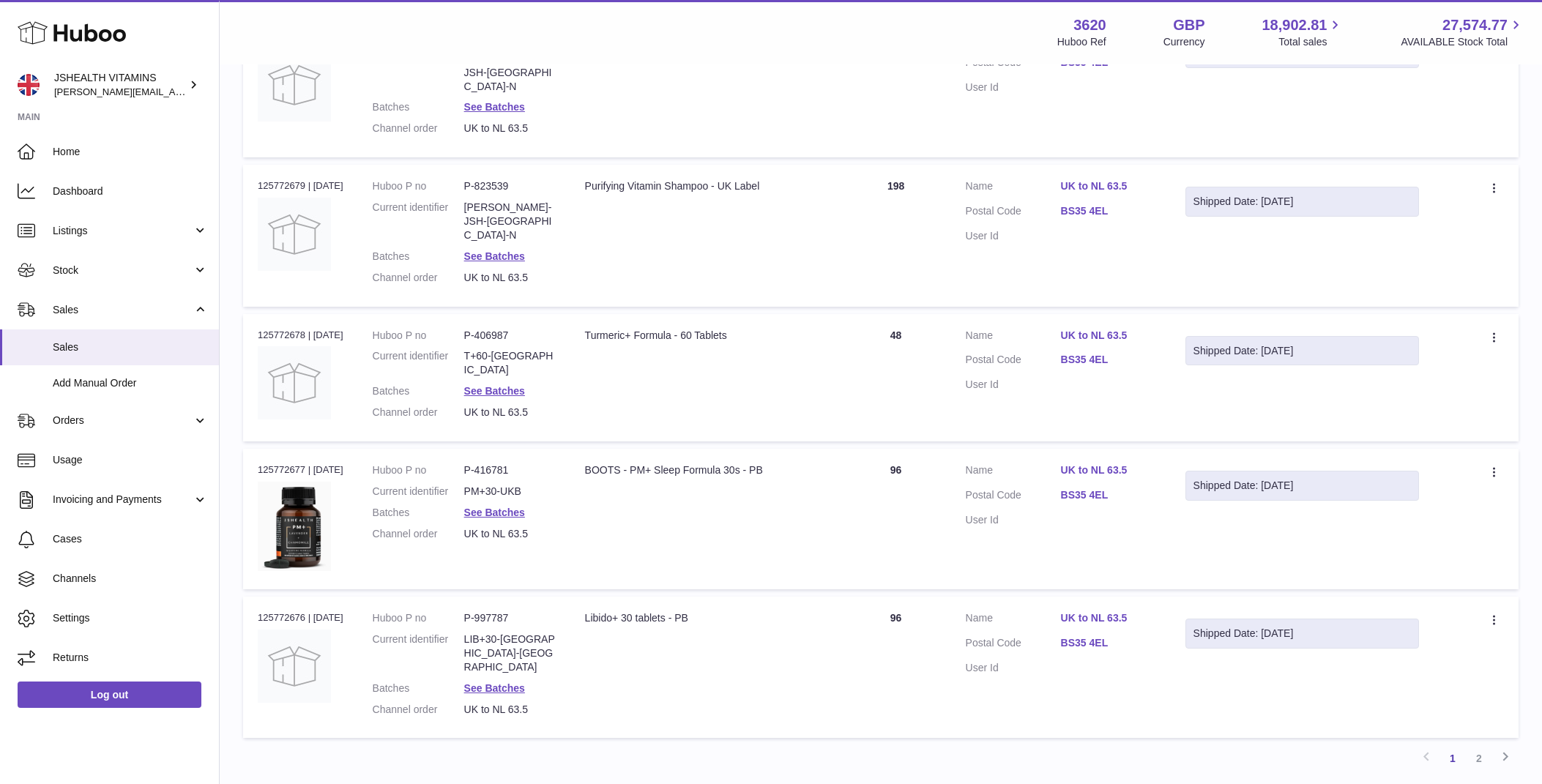
scroll to position [1041, 0]
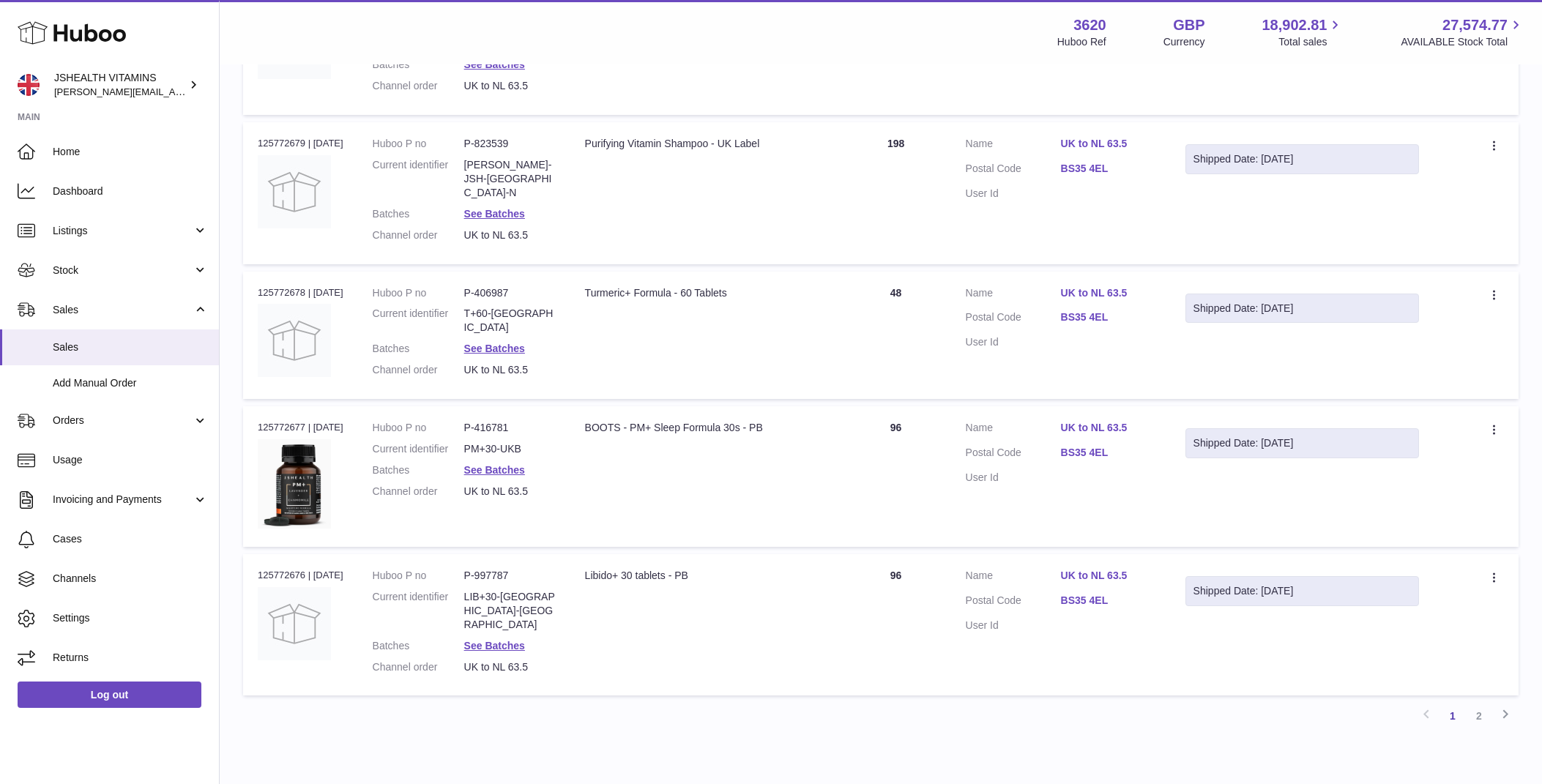
click at [490, 286] on dl "Huboo P no P-406987 Current identifier T+60-UK Batches See Batches Channel orde…" at bounding box center [463, 335] width 183 height 98
click at [490, 343] on link "See Batches" at bounding box center [495, 349] width 61 height 12
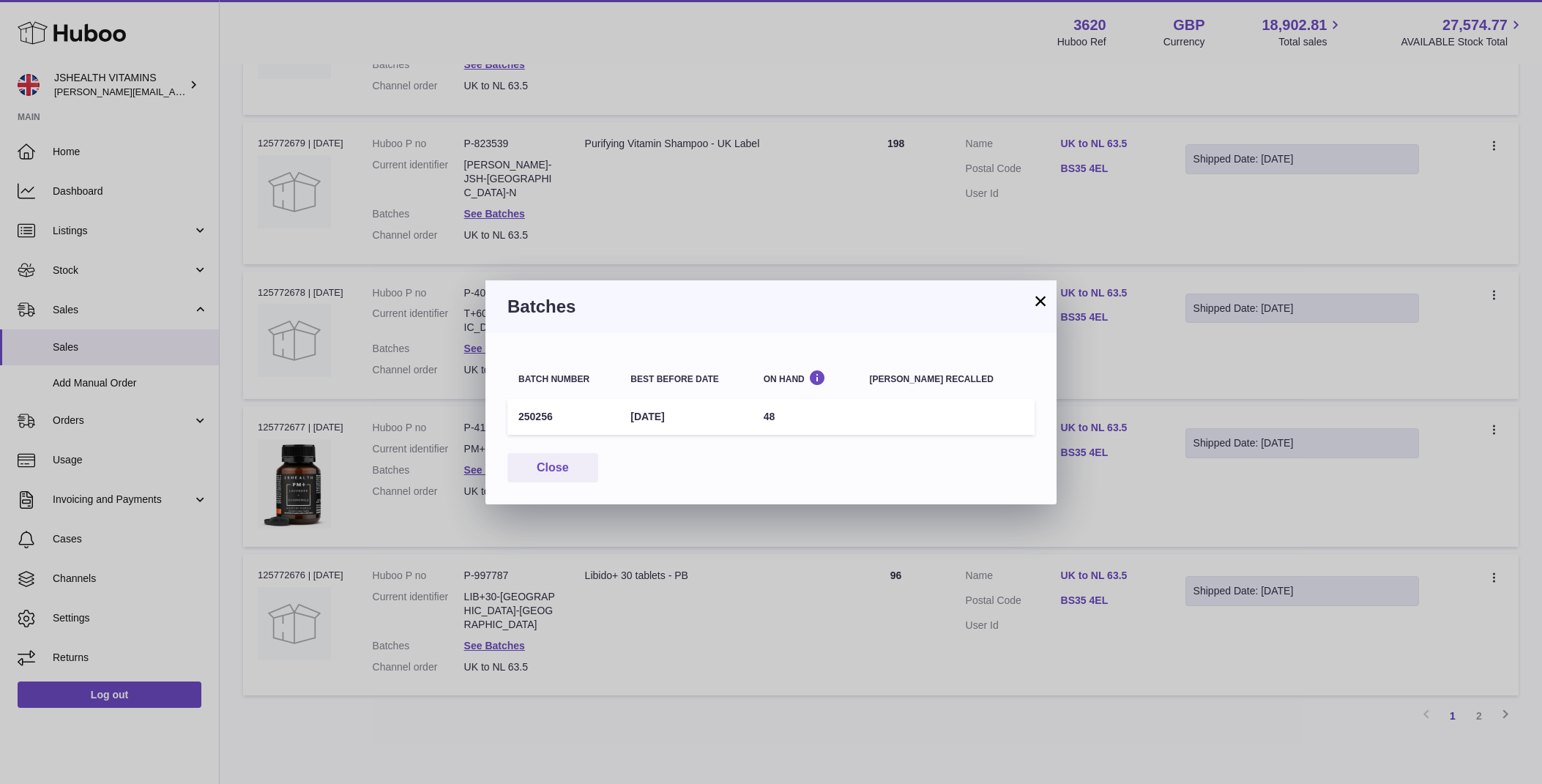
click at [531, 419] on td "250256" at bounding box center [563, 417] width 112 height 36
click at [509, 573] on div "× Batches Batch number Best before date On Hand [PERSON_NAME] recalled 250256 […" at bounding box center [771, 392] width 1542 height 784
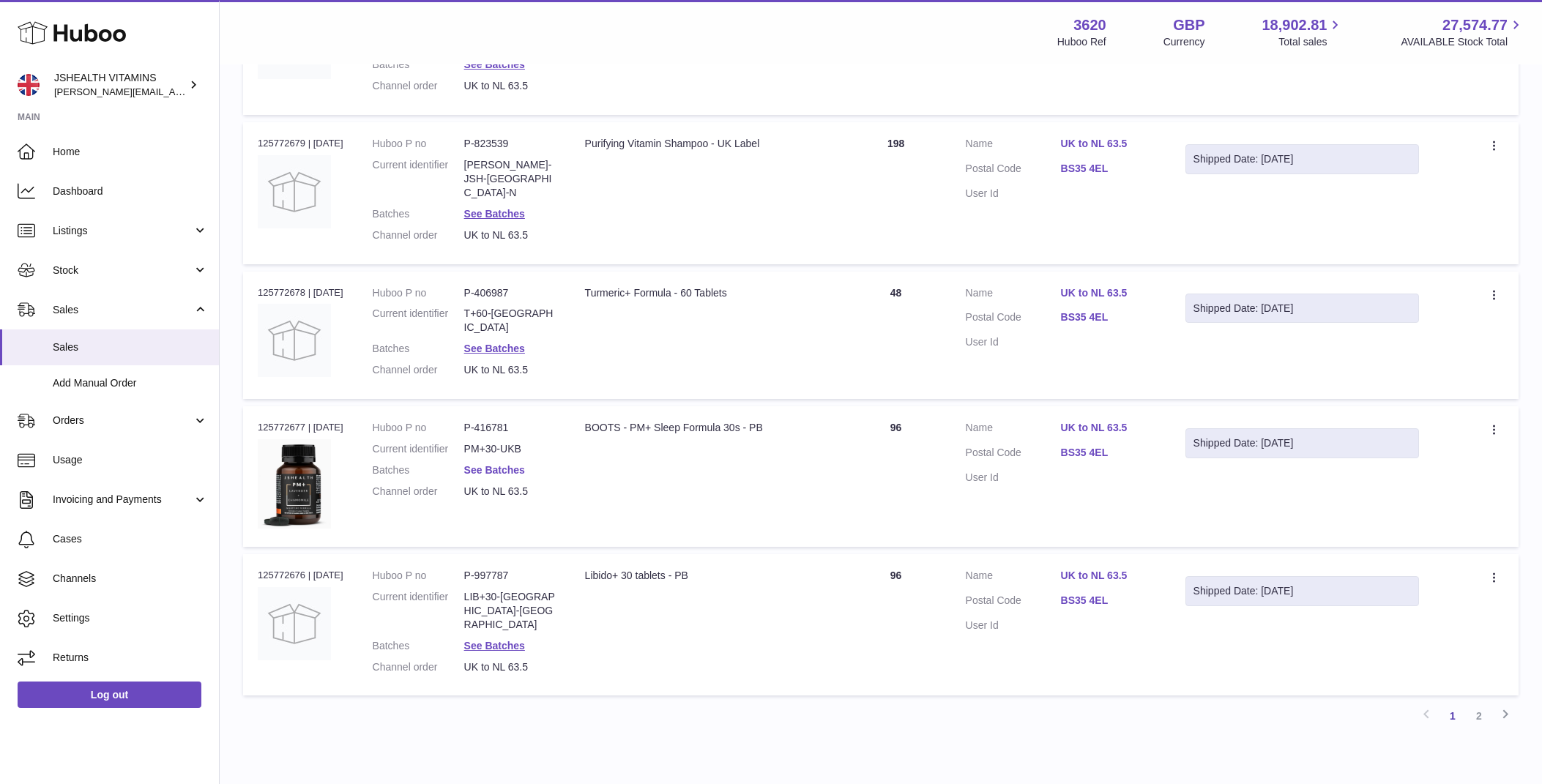
click at [487, 464] on link "See Batches" at bounding box center [495, 470] width 61 height 12
click at [563, 277] on div at bounding box center [771, 392] width 1542 height 784
click at [490, 589] on dd "LIB+30-[GEOGRAPHIC_DATA]-[GEOGRAPHIC_DATA]" at bounding box center [510, 611] width 92 height 42
click at [490, 640] on link "See Batches" at bounding box center [495, 646] width 61 height 12
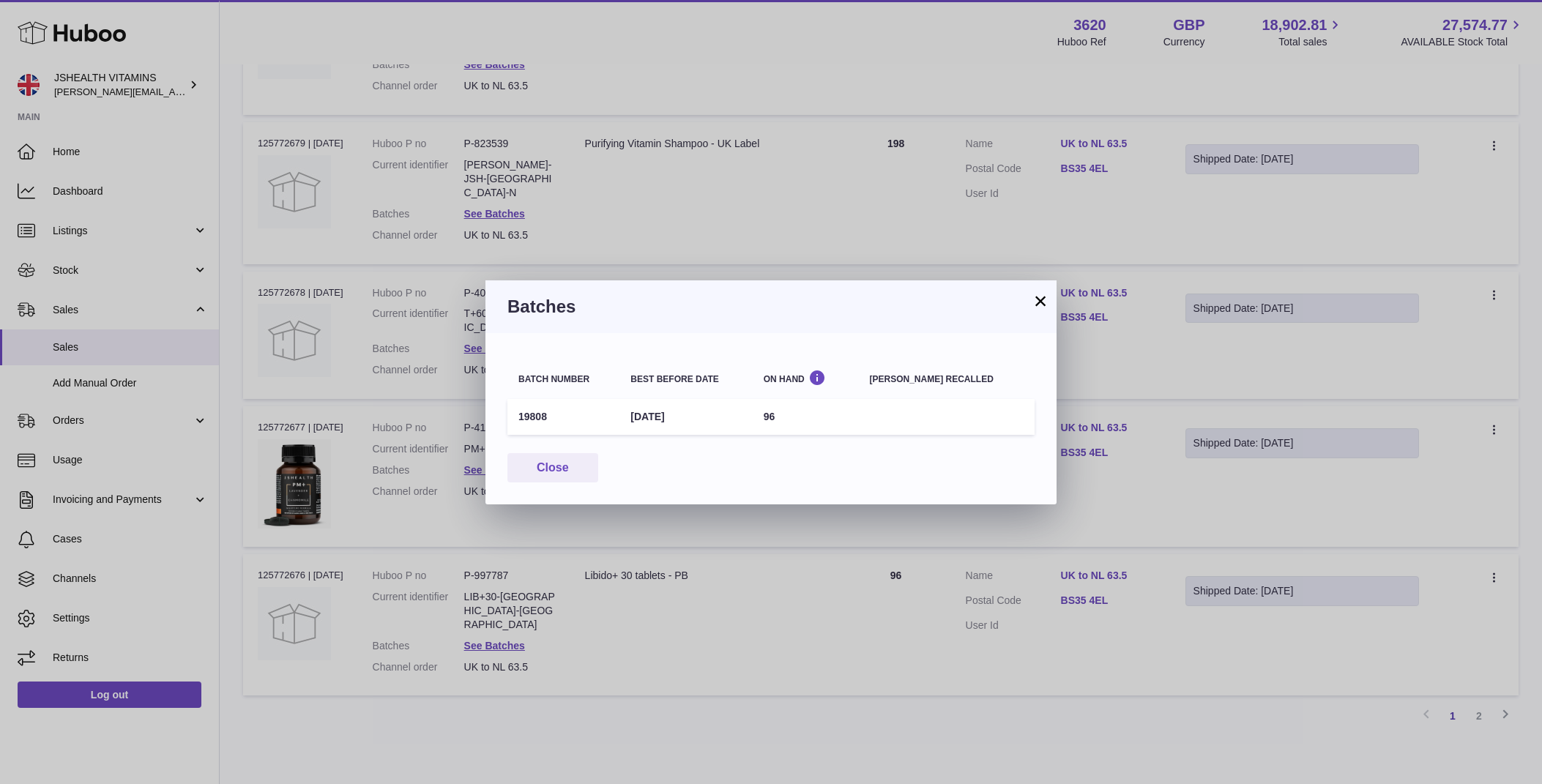
click at [536, 419] on td "19808" at bounding box center [563, 417] width 112 height 36
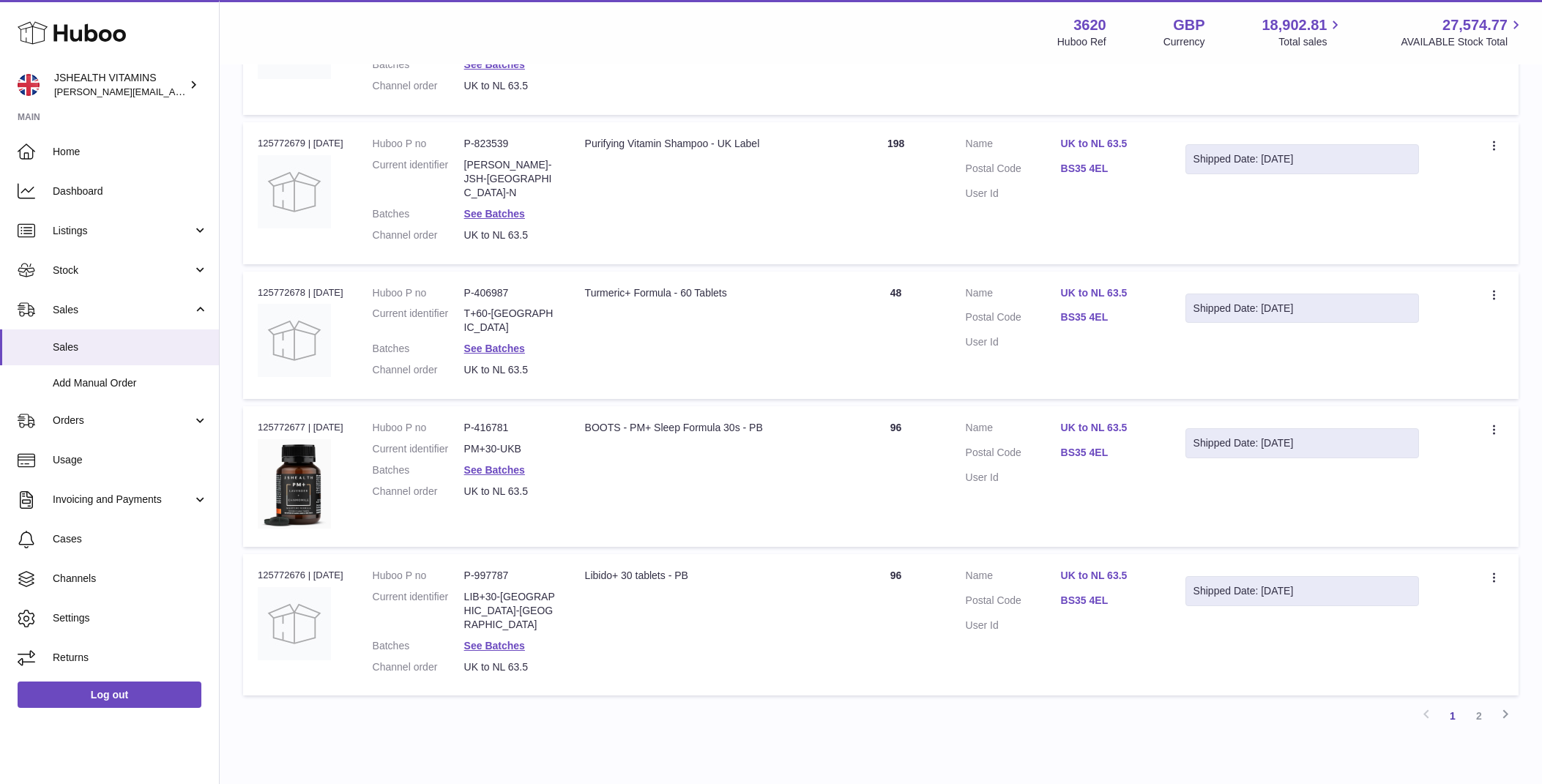
click at [551, 684] on div at bounding box center [771, 392] width 1542 height 784
click at [501, 343] on link "See Batches" at bounding box center [495, 349] width 61 height 12
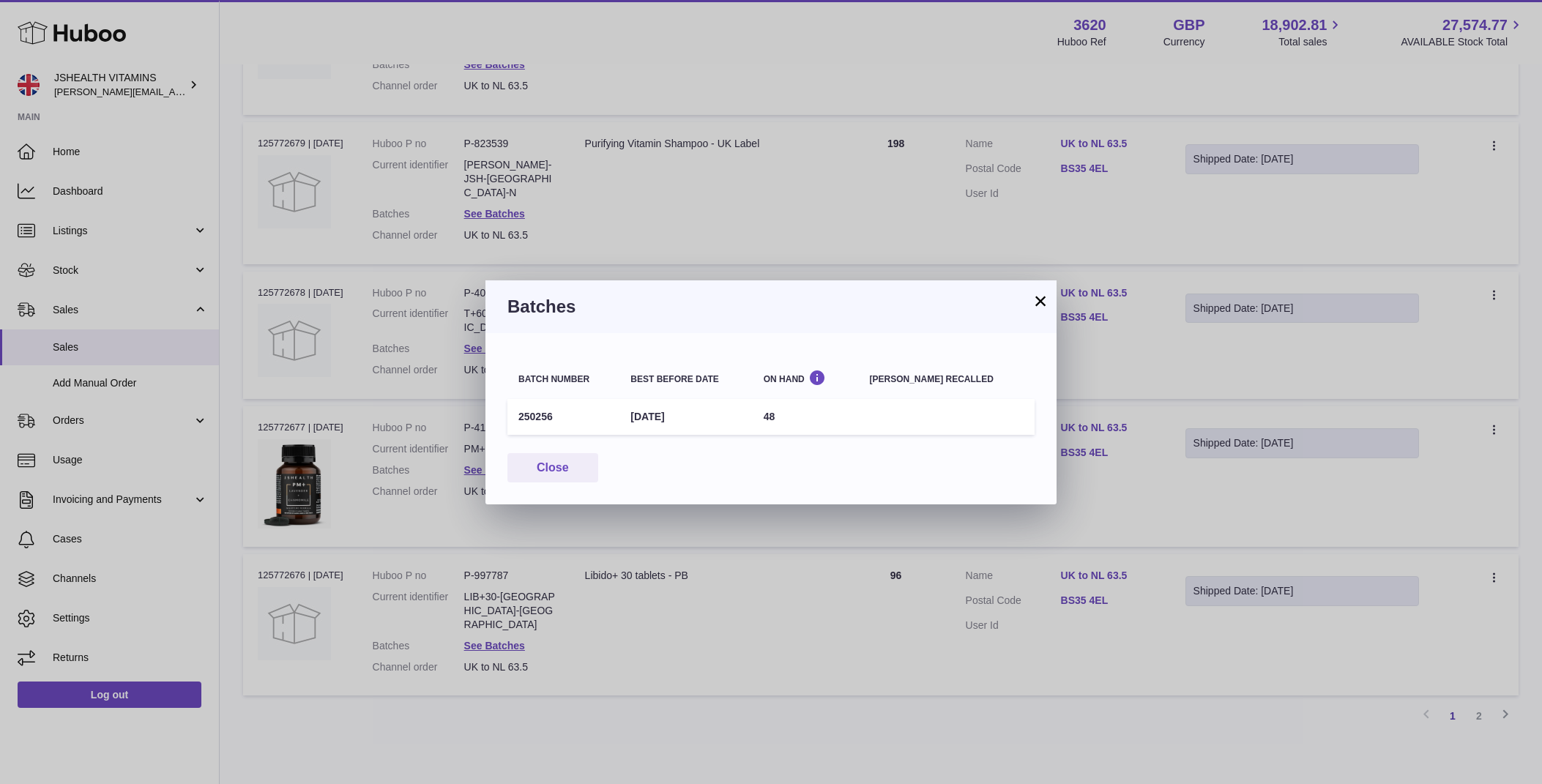
click at [533, 416] on td "250256" at bounding box center [563, 417] width 112 height 36
click at [830, 176] on div "× Batches Batch number Best before date On Hand [PERSON_NAME] recalled 250256 […" at bounding box center [771, 392] width 1542 height 784
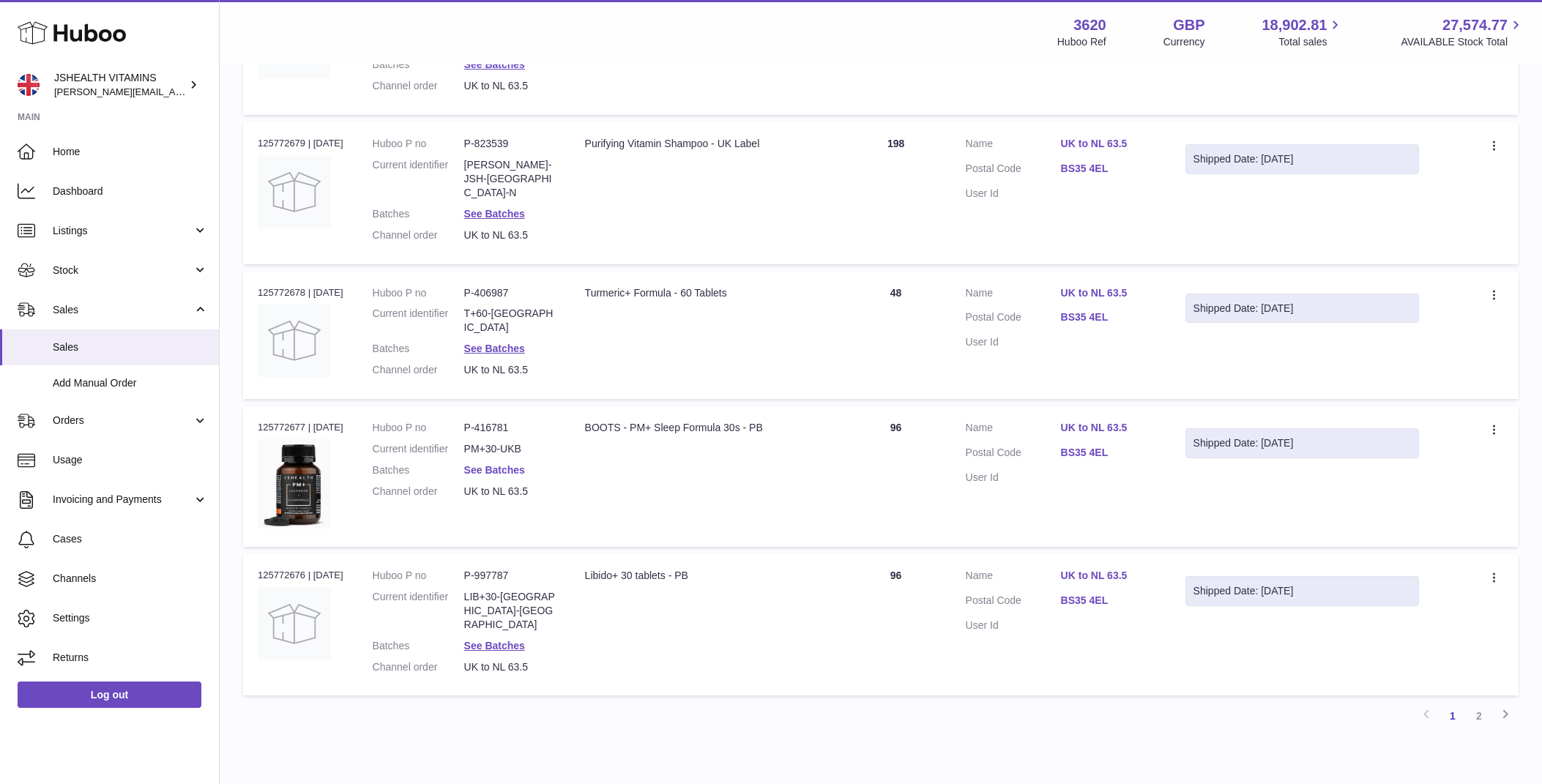
click at [513, 464] on link "See Batches" at bounding box center [495, 470] width 61 height 12
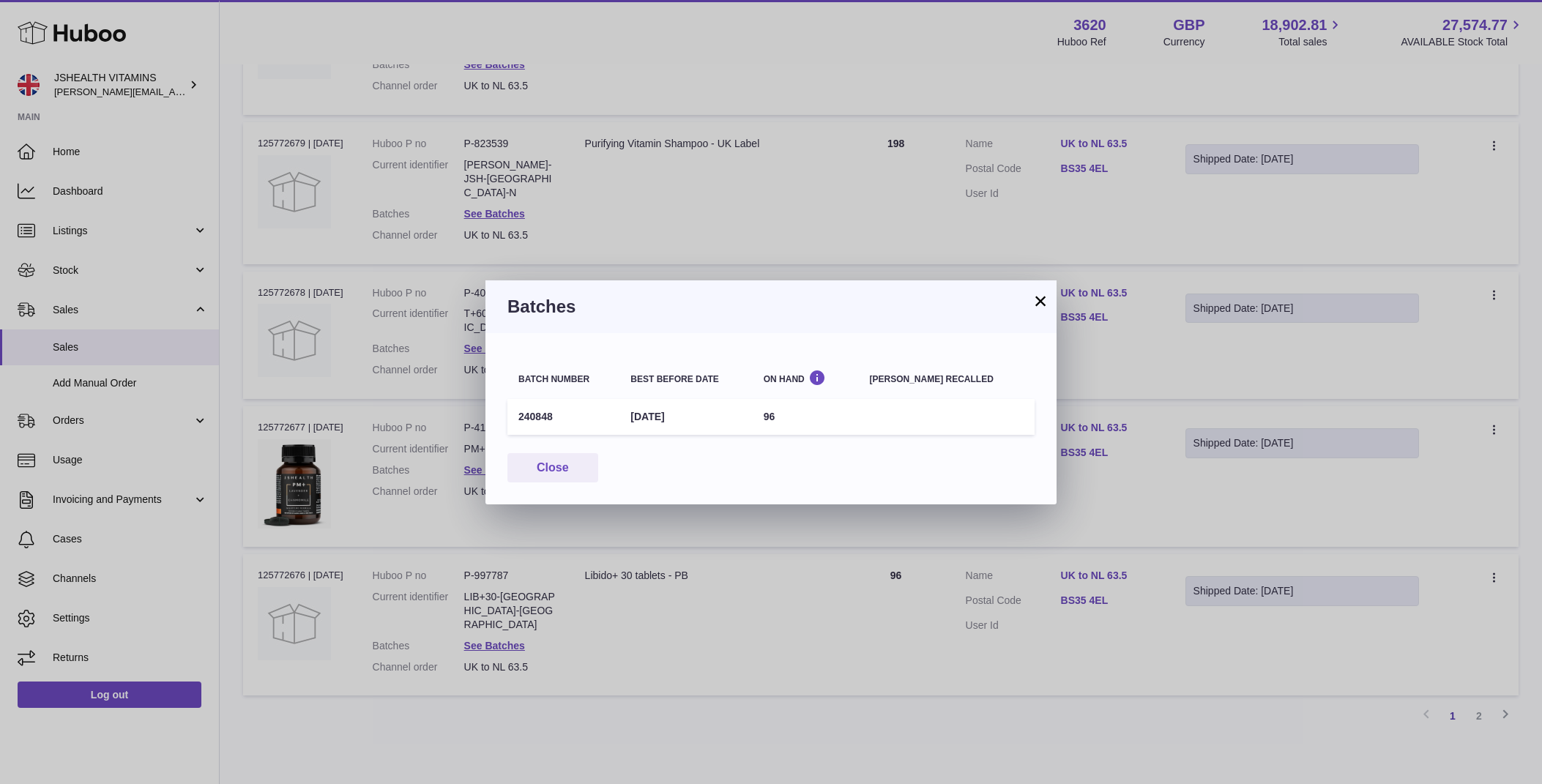
click at [535, 419] on td "240848" at bounding box center [563, 417] width 112 height 36
click at [556, 623] on div "× Batches Batch number Best before date On Hand [PERSON_NAME] recalled 240848 […" at bounding box center [771, 392] width 1542 height 784
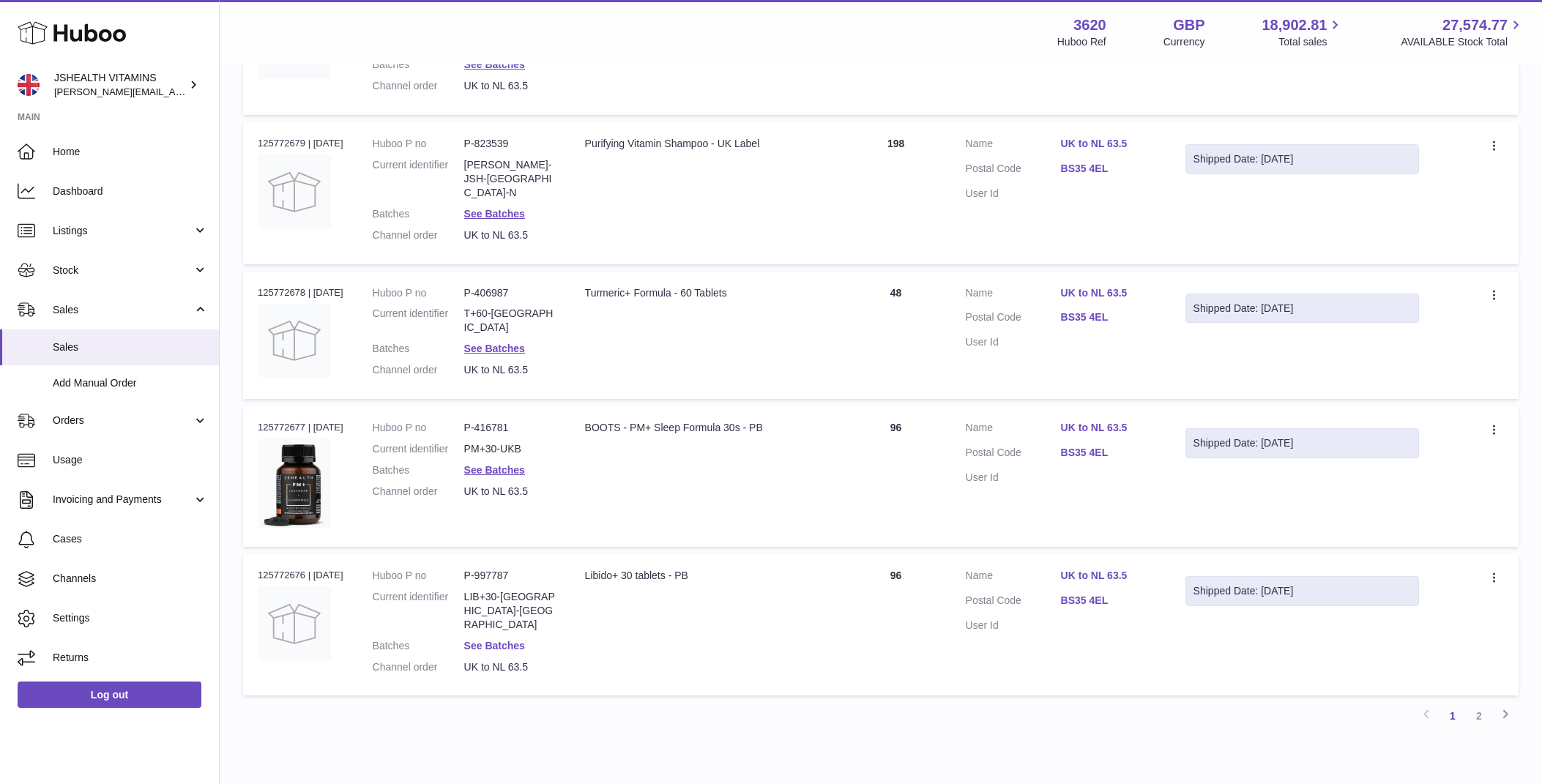
click at [500, 640] on link "See Batches" at bounding box center [495, 646] width 61 height 12
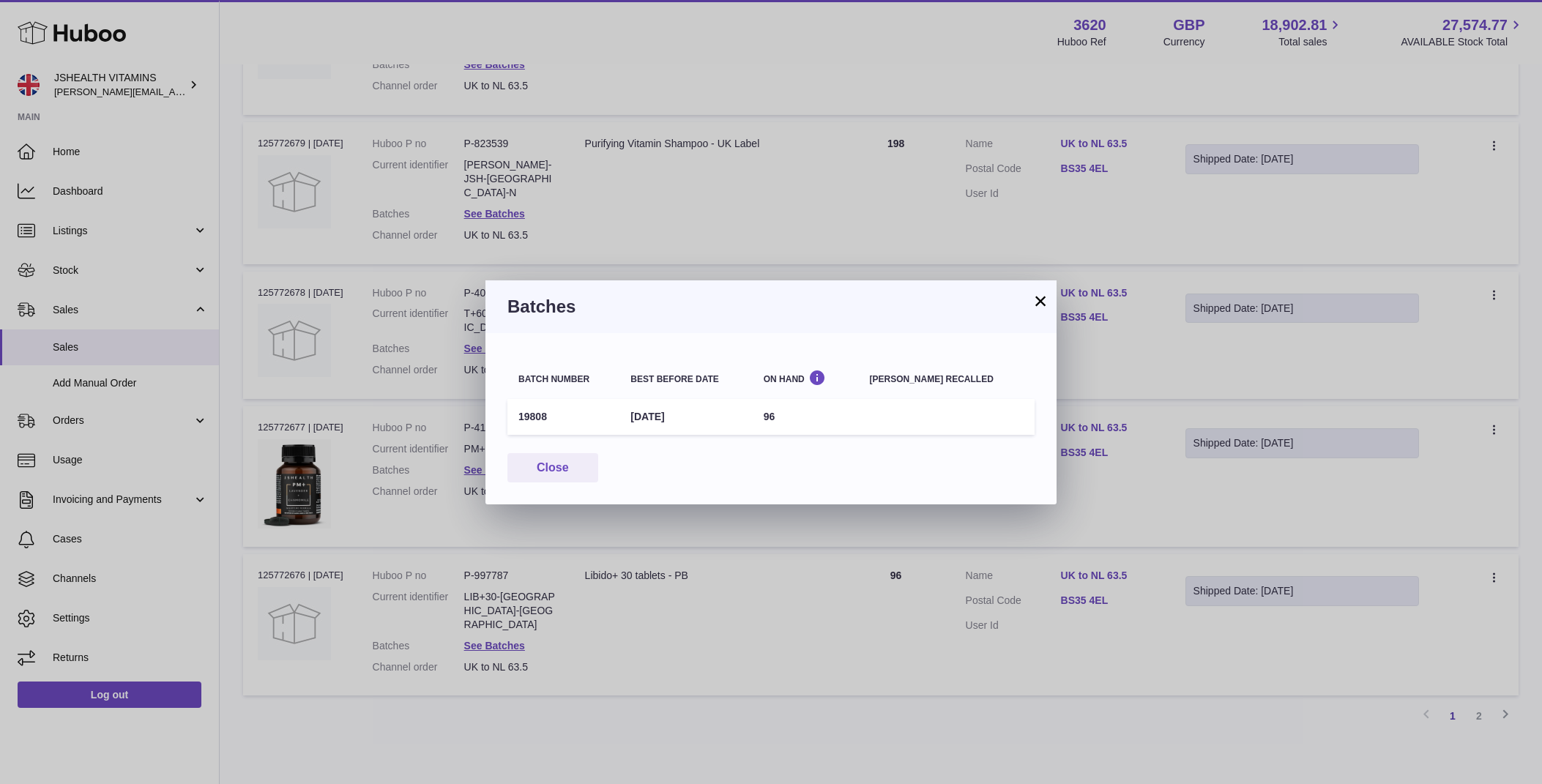
click at [530, 415] on td "19808" at bounding box center [563, 417] width 112 height 36
click at [1195, 606] on div "× Batches Batch number Best before date On Hand [PERSON_NAME] recalled 19808 [D…" at bounding box center [771, 392] width 1542 height 784
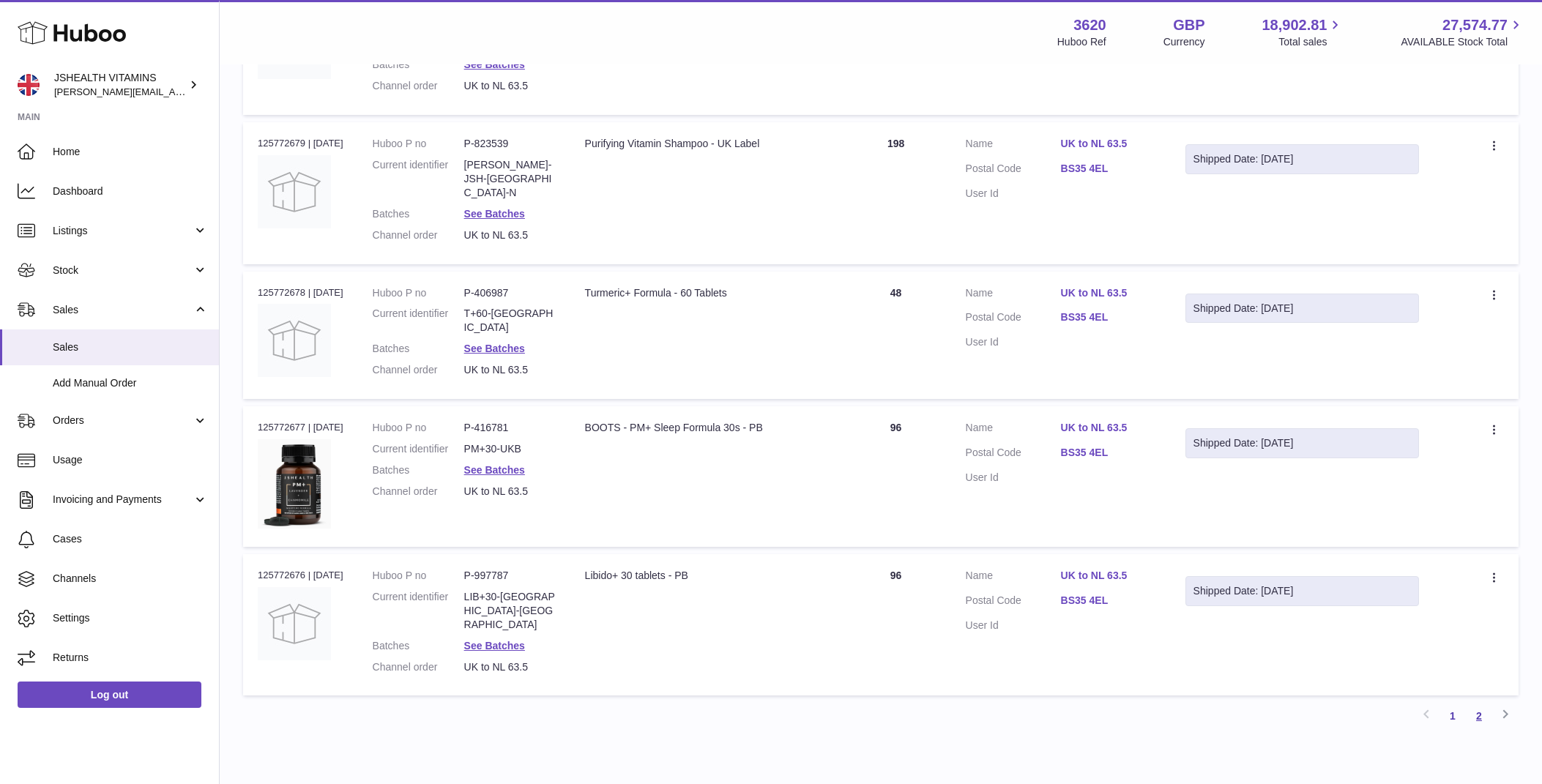
click at [1477, 702] on link "2" at bounding box center [1479, 715] width 26 height 26
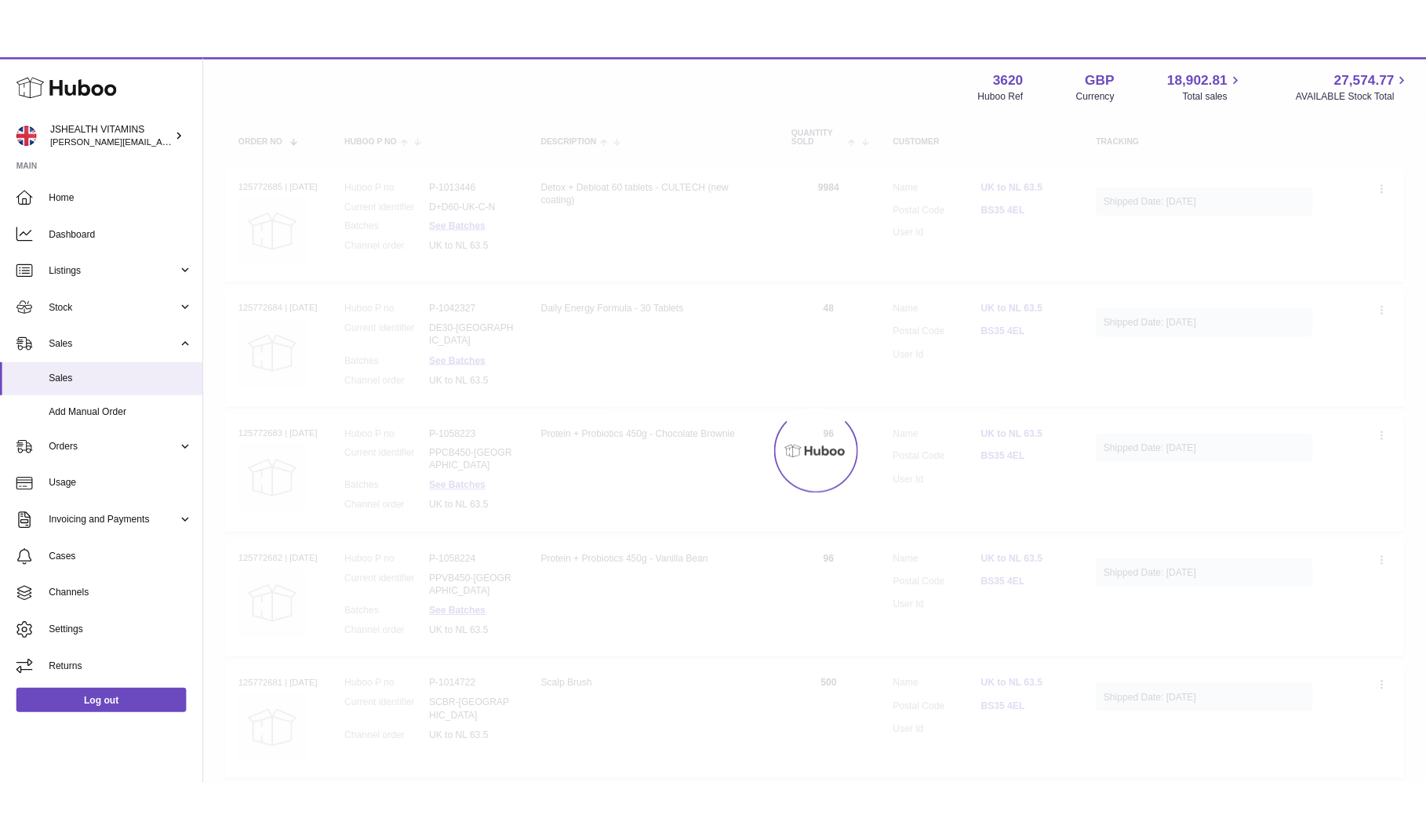
scroll to position [70, 0]
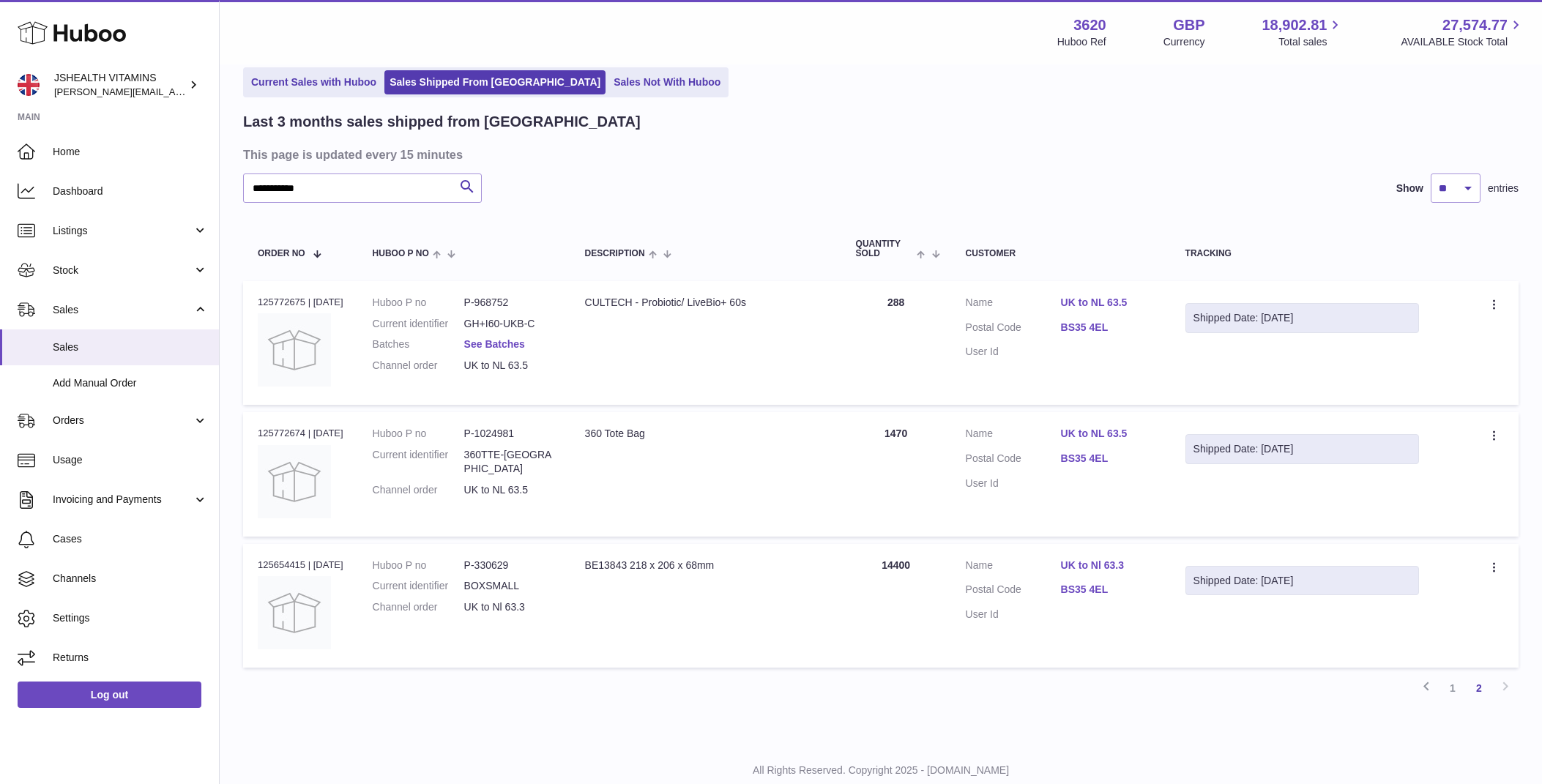
click at [490, 344] on link "See Batches" at bounding box center [495, 344] width 61 height 12
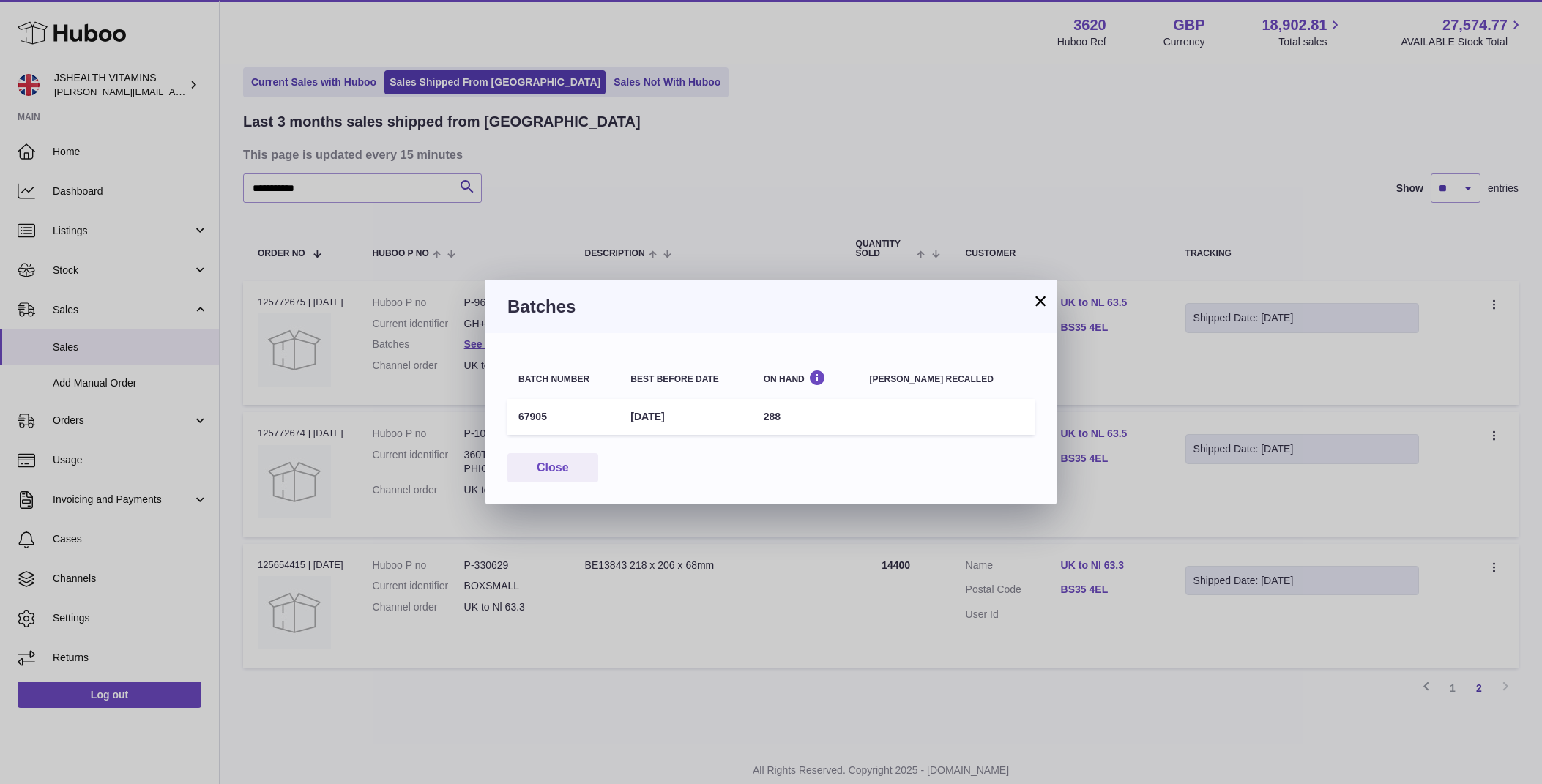
click at [511, 416] on td "67905" at bounding box center [563, 417] width 112 height 36
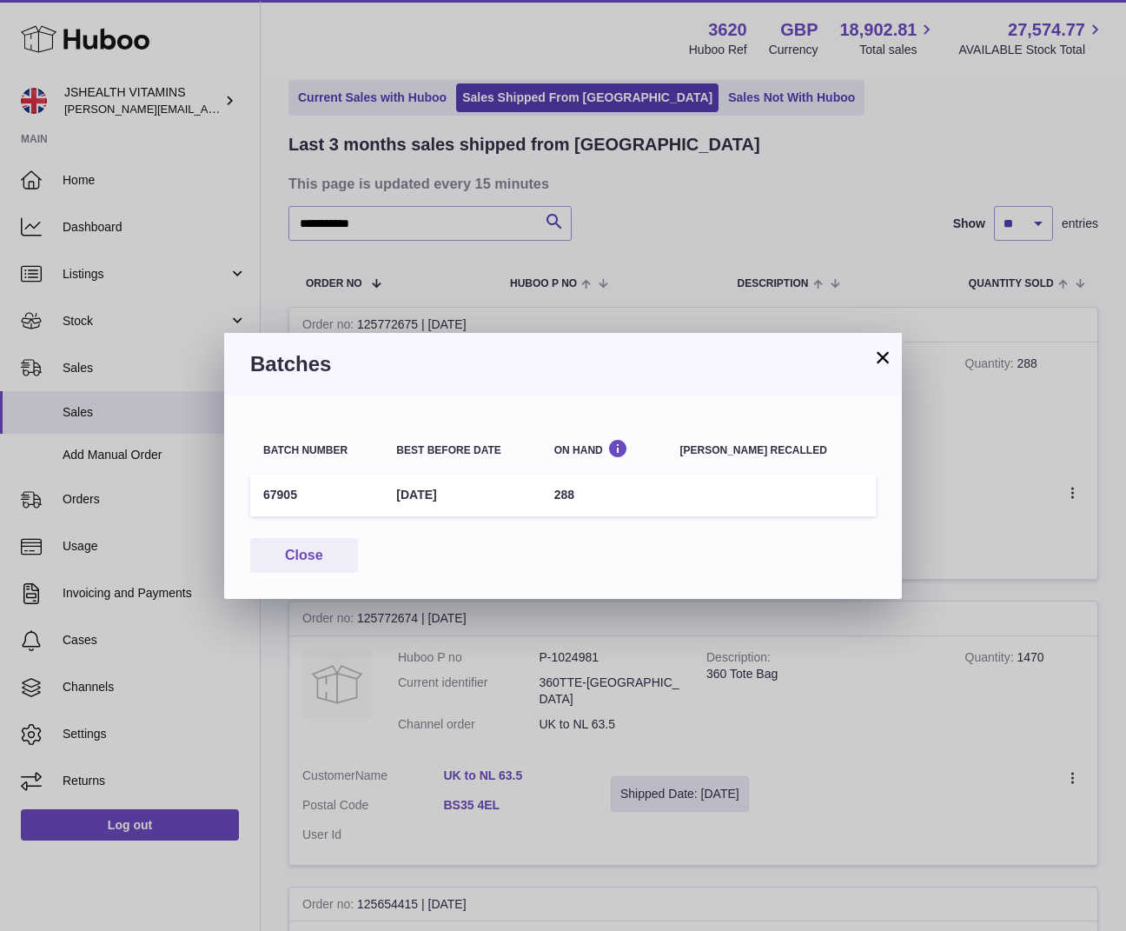
click at [660, 315] on div "× Batches Batch number Best before date On Hand [PERSON_NAME] recalled 67905 [D…" at bounding box center [563, 465] width 1126 height 931
